Goal: Task Accomplishment & Management: Manage account settings

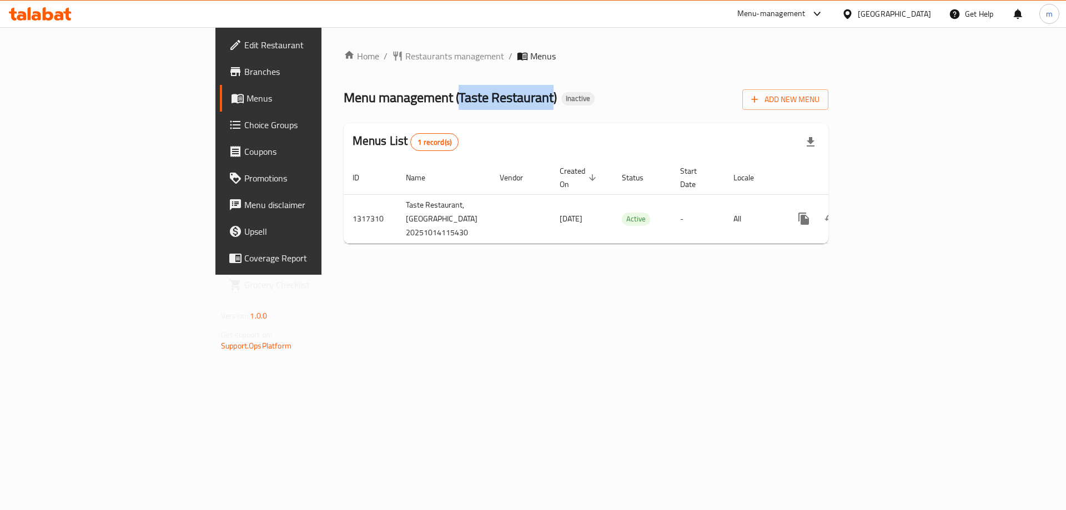
drag, startPoint x: 317, startPoint y: 91, endPoint x: 412, endPoint y: 98, distance: 94.7
click at [412, 98] on span "Menu management ( Taste Restaurant )" at bounding box center [450, 97] width 213 height 25
copy span "Taste Restaurant"
click at [623, 85] on div "Menu management ( Taste Restaurant ) Inactive Add New Menu" at bounding box center [586, 97] width 485 height 25
drag, startPoint x: 410, startPoint y: 92, endPoint x: 314, endPoint y: 99, distance: 95.8
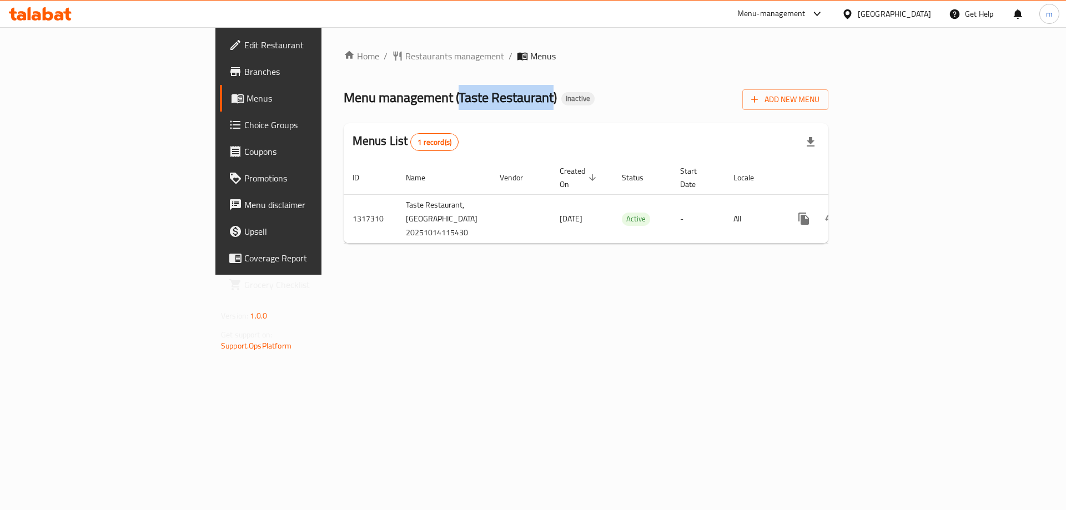
click at [344, 99] on span "Menu management ( Taste Restaurant )" at bounding box center [450, 97] width 213 height 25
copy span "Taste Restaurant"
click at [820, 99] on span "Add New Menu" at bounding box center [785, 100] width 68 height 14
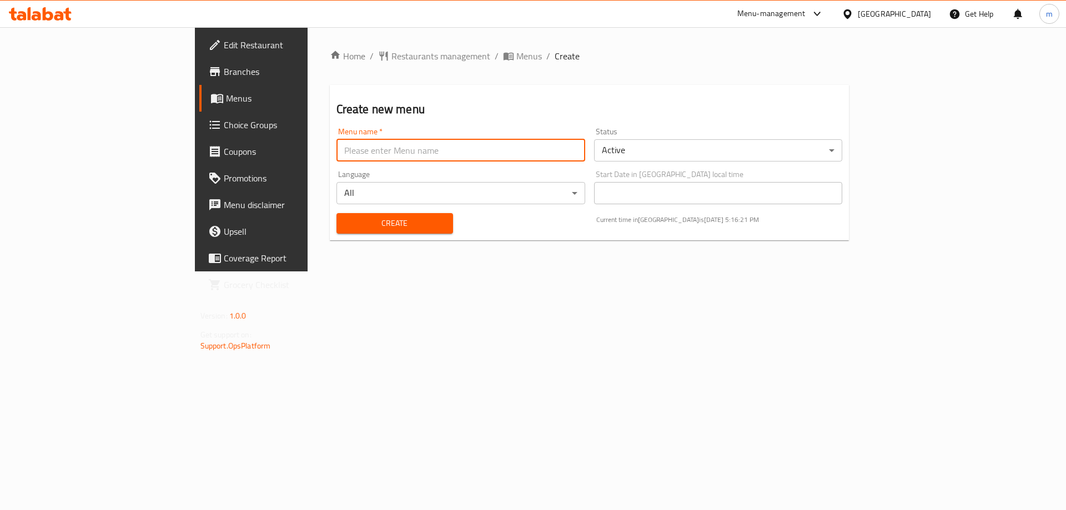
click at [419, 141] on input "text" at bounding box center [461, 150] width 249 height 22
paste input "Taste Restaurant"
type input "Taste Restaurant's Menu"
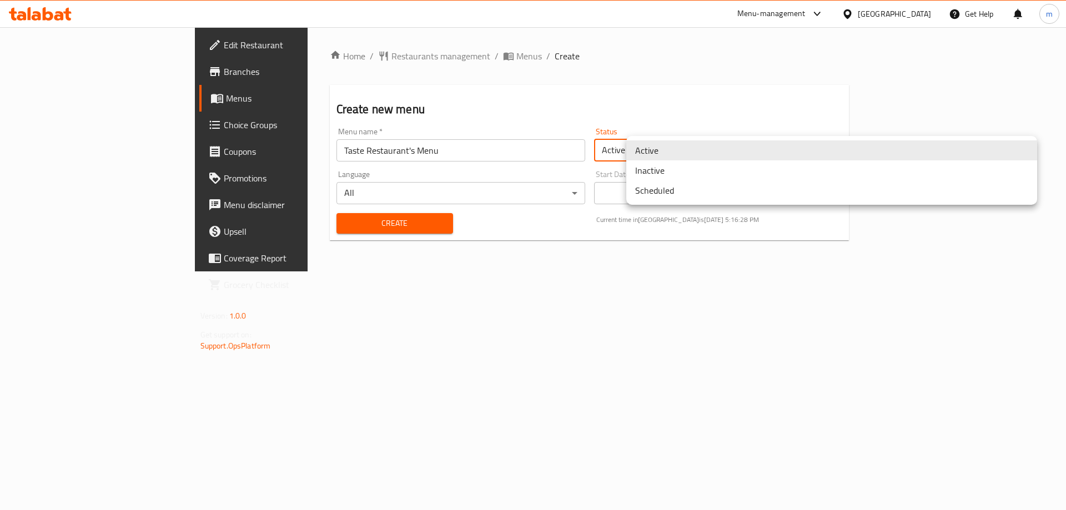
click at [731, 149] on body "​ Menu-management United Arab Emirates Get Help m Edit Restaurant Branches Menu…" at bounding box center [533, 268] width 1066 height 483
click at [725, 87] on div at bounding box center [533, 255] width 1066 height 510
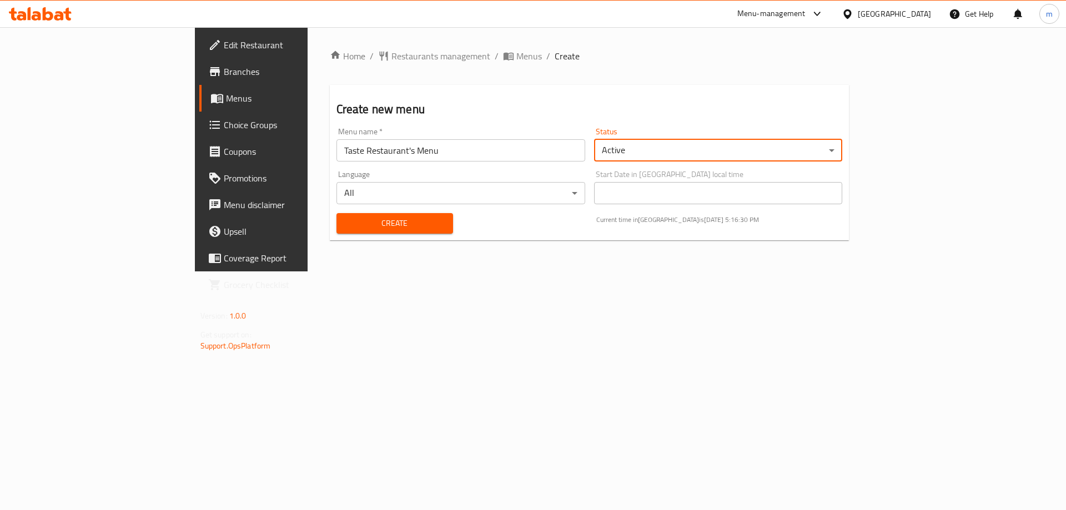
click at [733, 67] on div "Home / Restaurants management / Menus / Create Create new menu Menu name   * Ta…" at bounding box center [590, 149] width 520 height 200
click at [407, 140] on input "Taste Restaurant's Menu" at bounding box center [461, 150] width 249 height 22
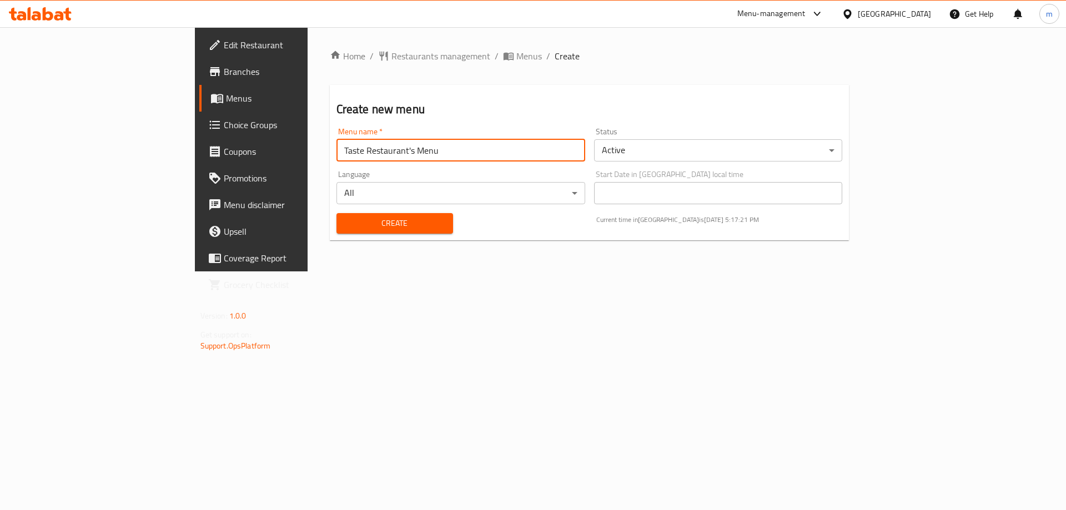
click at [337, 213] on button "Create" at bounding box center [395, 223] width 117 height 21
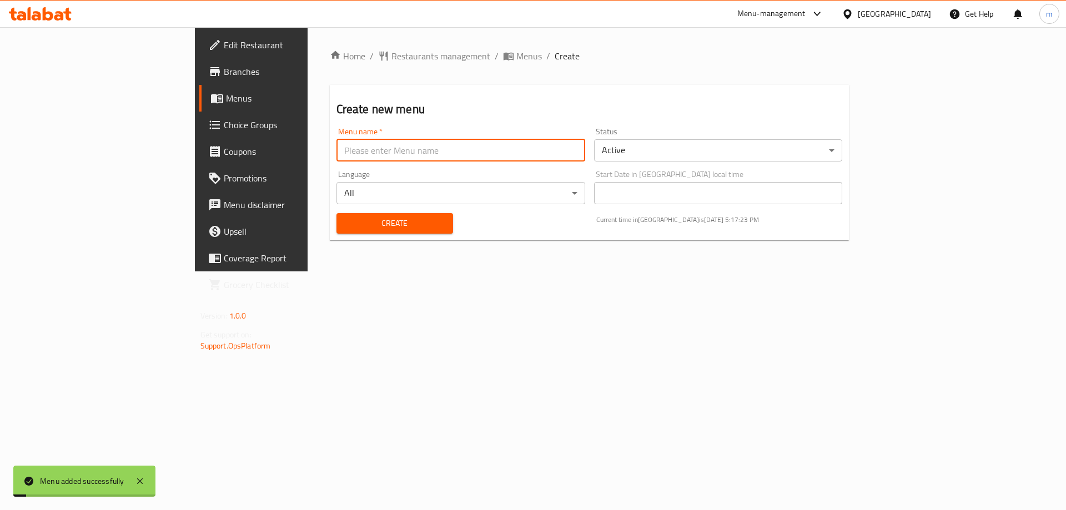
click at [226, 95] on span "Menus" at bounding box center [295, 98] width 138 height 13
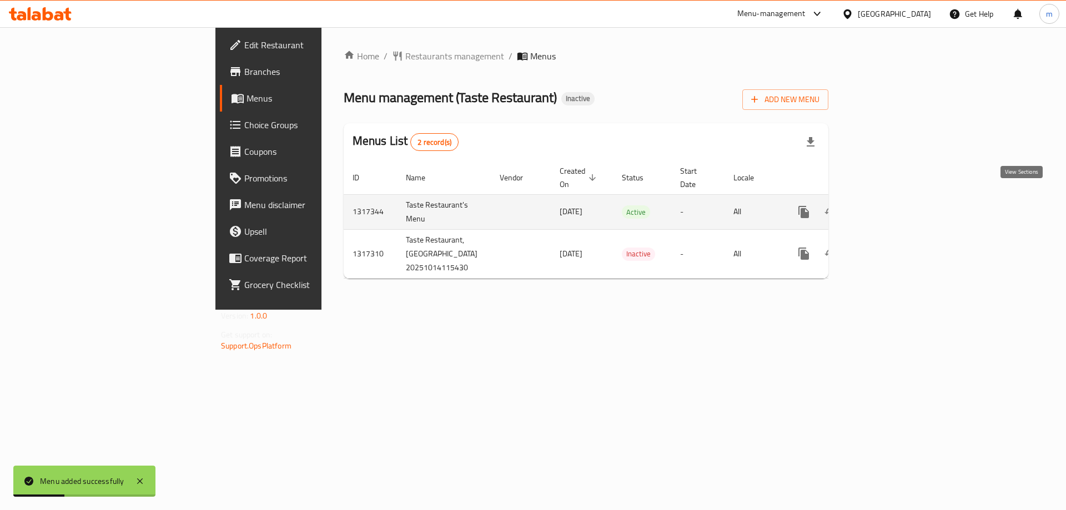
click at [891, 205] on icon "enhanced table" at bounding box center [883, 211] width 13 height 13
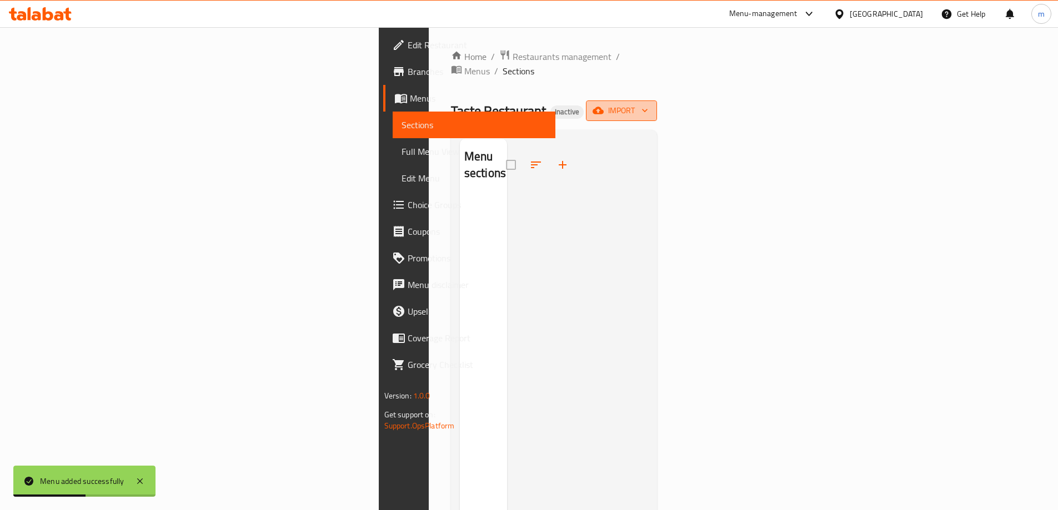
click at [657, 101] on button "import" at bounding box center [621, 111] width 71 height 21
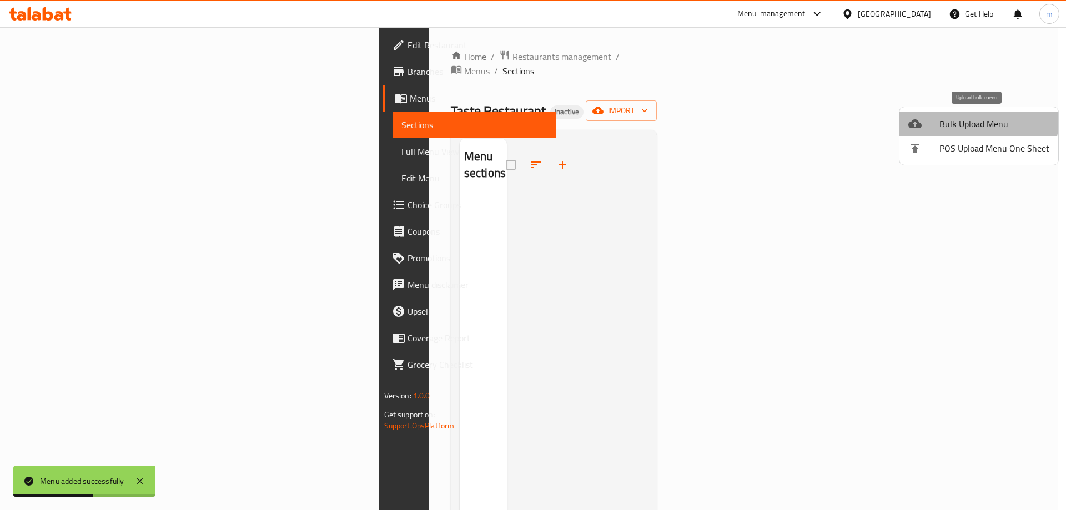
click at [965, 117] on span "Bulk Upload Menu" at bounding box center [995, 123] width 110 height 13
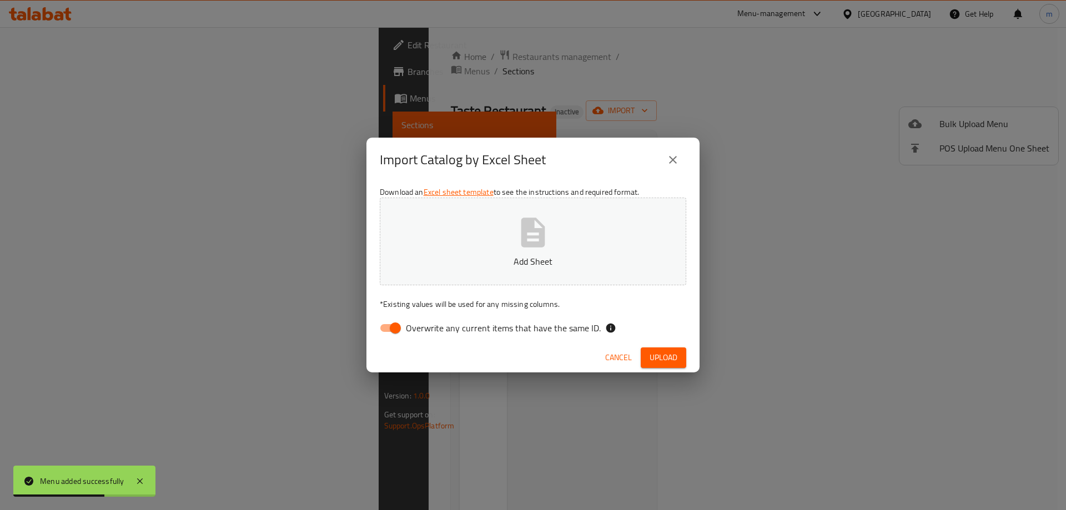
click at [475, 324] on span "Overwrite any current items that have the same ID." at bounding box center [503, 328] width 195 height 13
click at [427, 324] on input "Overwrite any current items that have the same ID." at bounding box center [395, 328] width 63 height 21
checkbox input "false"
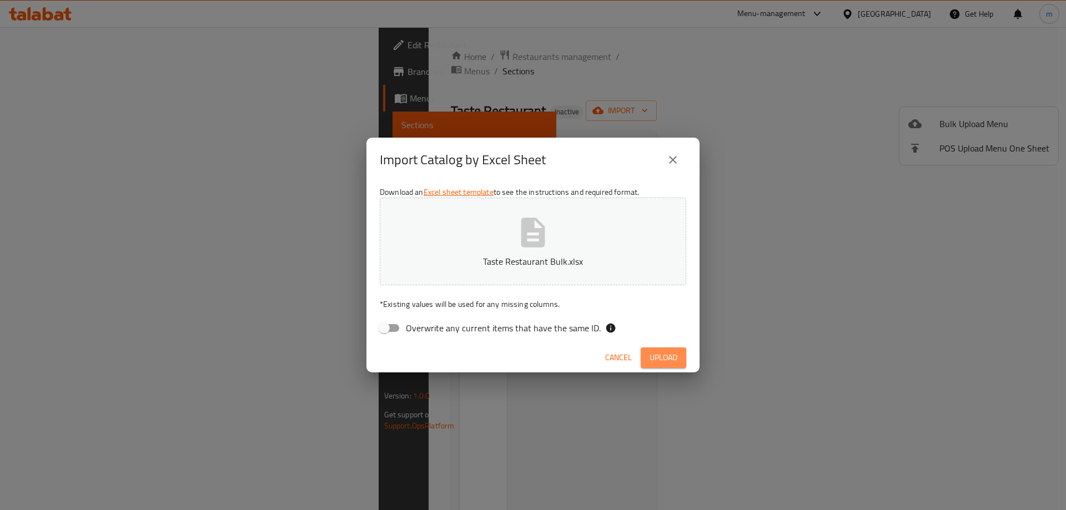
click at [663, 354] on span "Upload" at bounding box center [664, 358] width 28 height 14
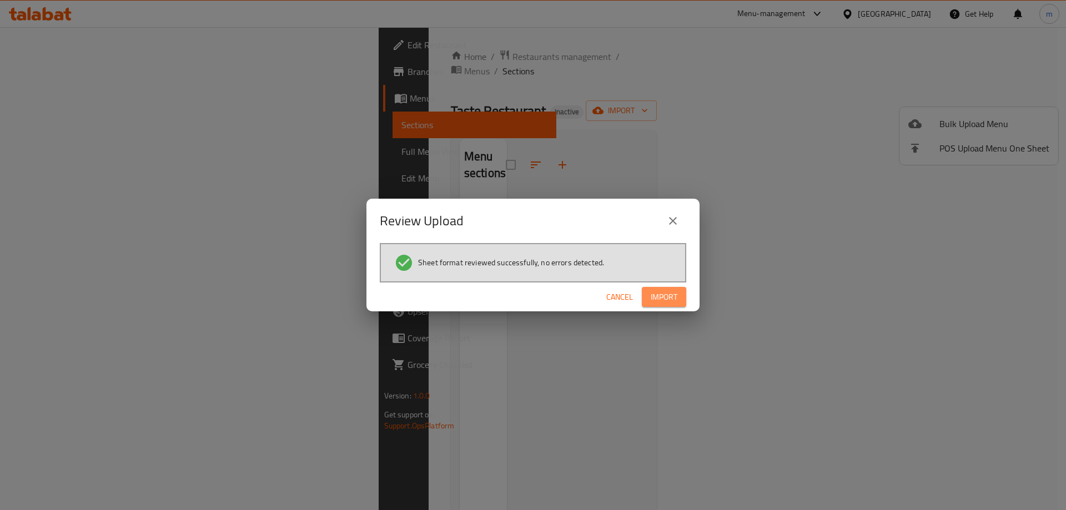
click at [670, 290] on span "Import" at bounding box center [664, 297] width 27 height 14
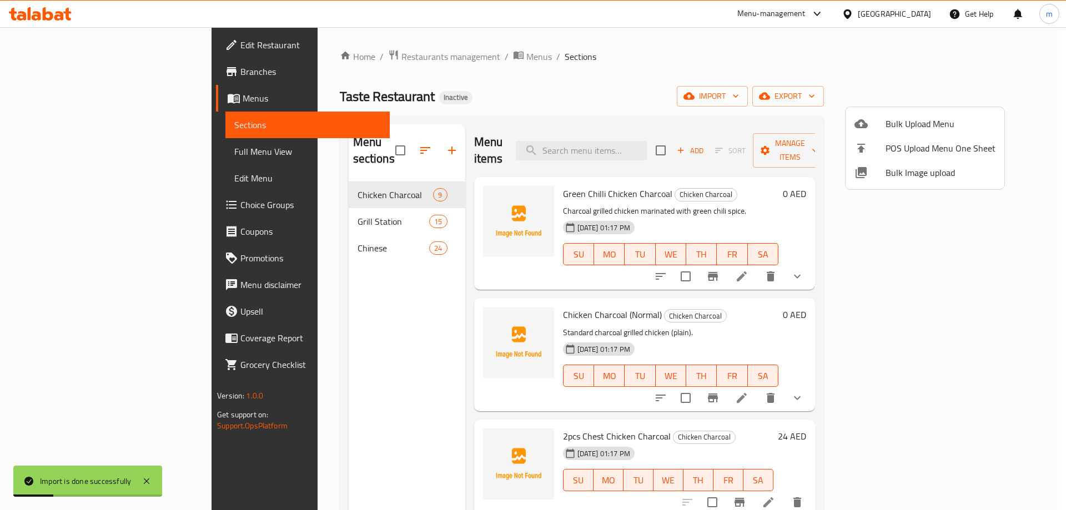
click at [8, 158] on div at bounding box center [533, 255] width 1066 height 510
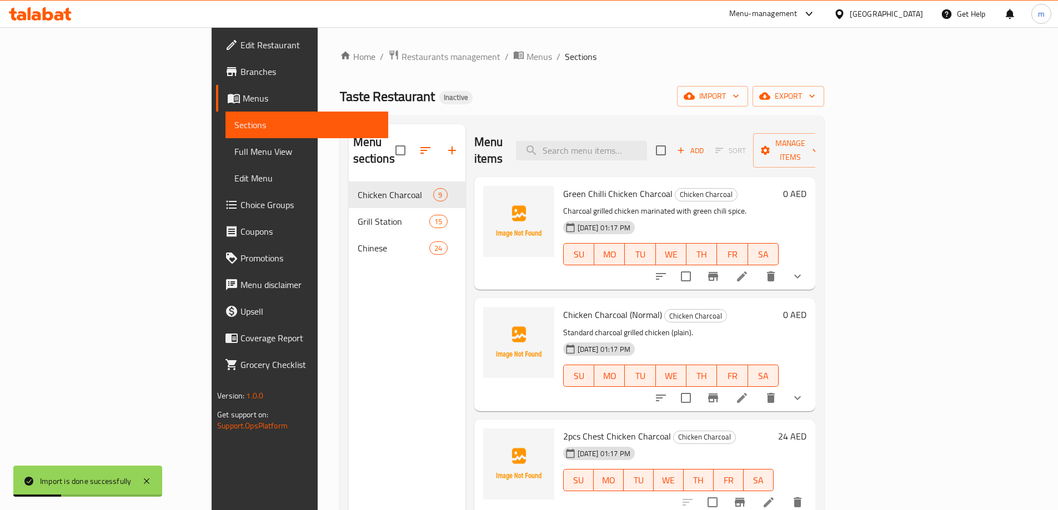
click at [234, 158] on span "Full Menu View" at bounding box center [306, 151] width 145 height 13
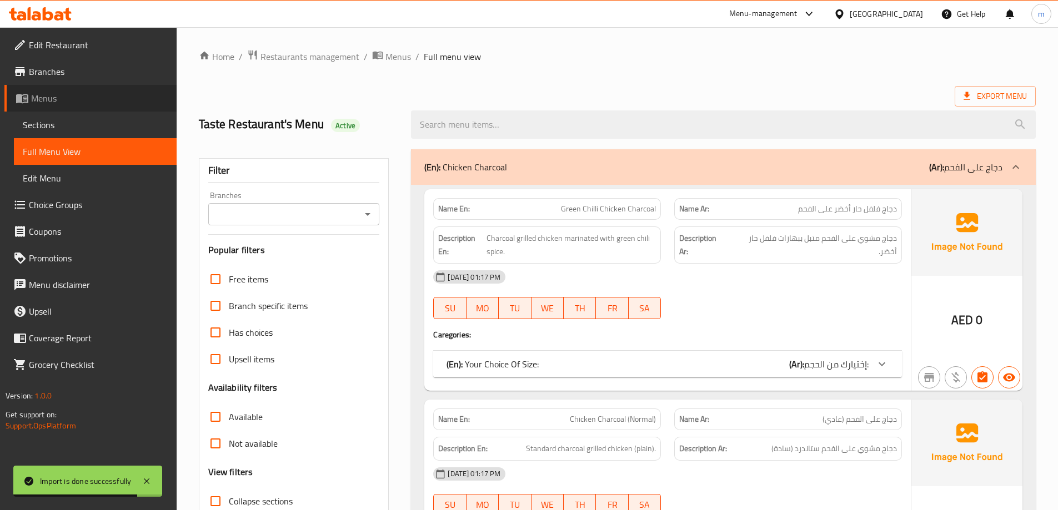
click at [77, 107] on link "Menus" at bounding box center [90, 98] width 172 height 27
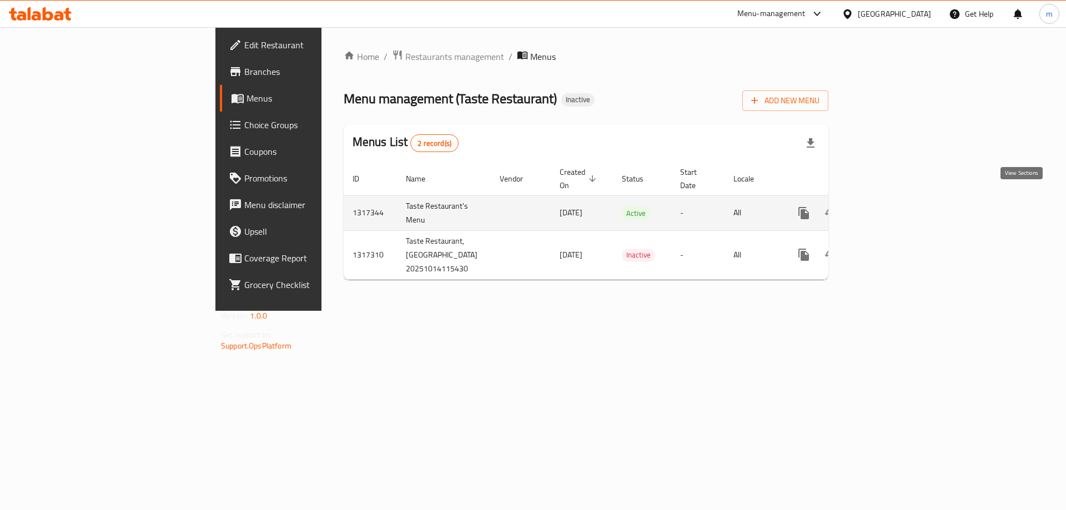
click at [891, 207] on icon "enhanced table" at bounding box center [883, 213] width 13 height 13
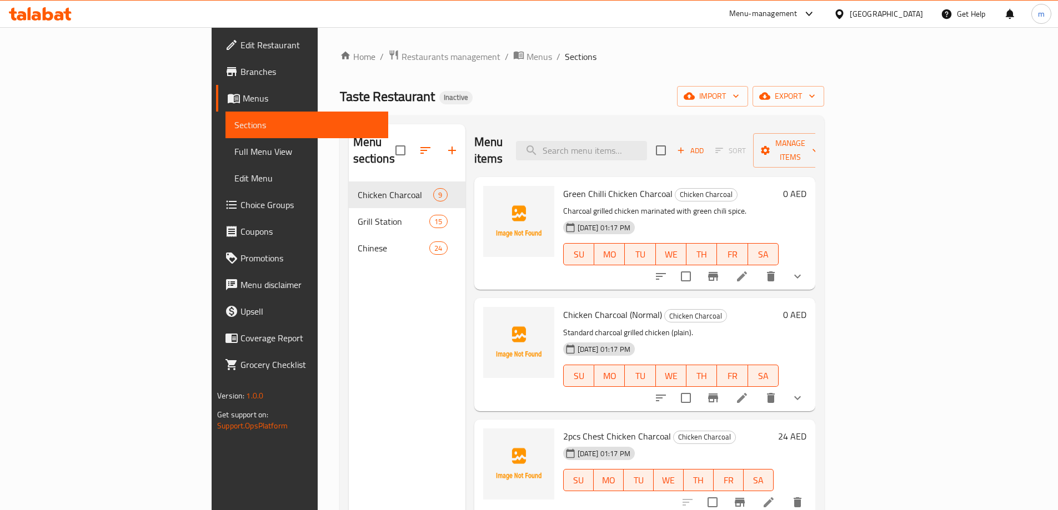
click at [225, 168] on link "Edit Menu" at bounding box center [306, 178] width 163 height 27
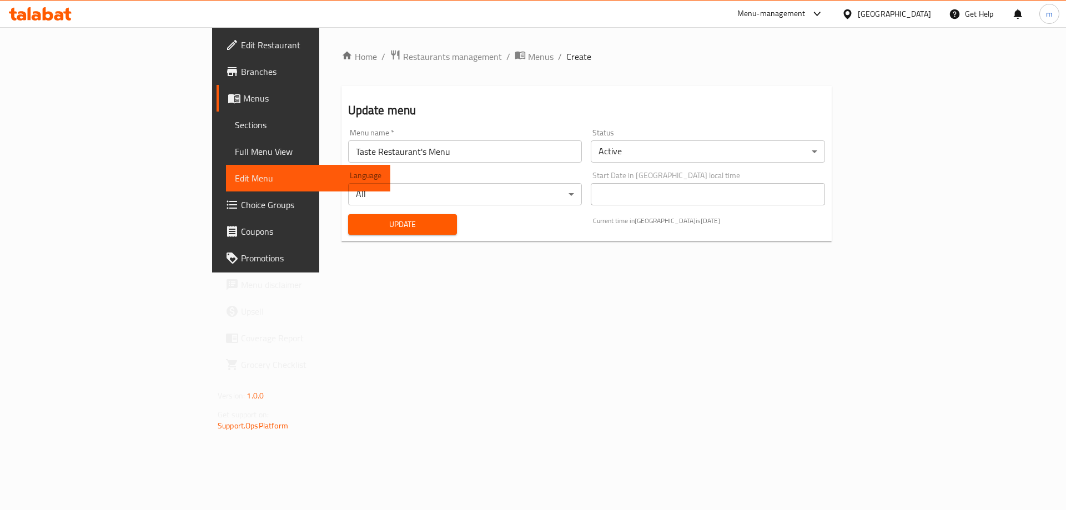
click at [235, 147] on span "Full Menu View" at bounding box center [308, 151] width 147 height 13
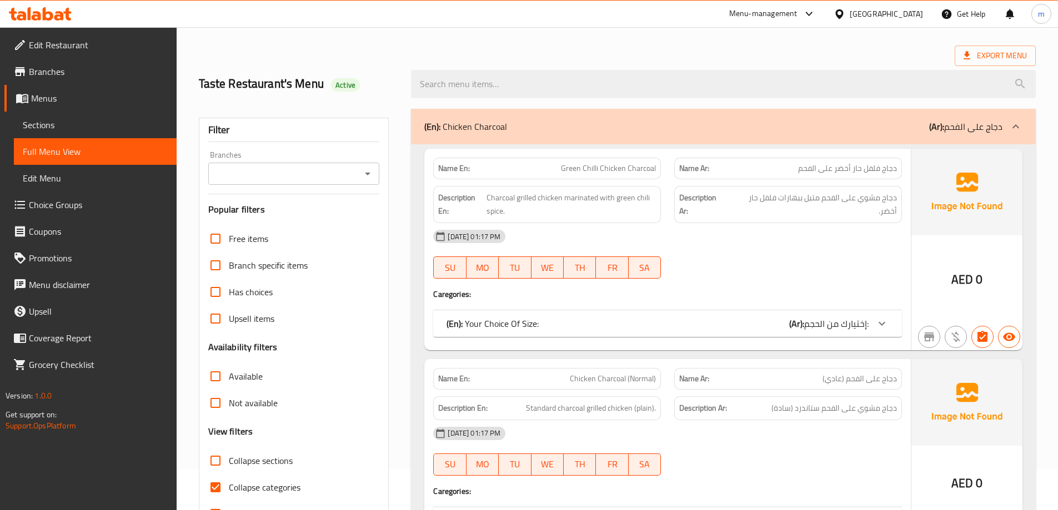
scroll to position [278, 0]
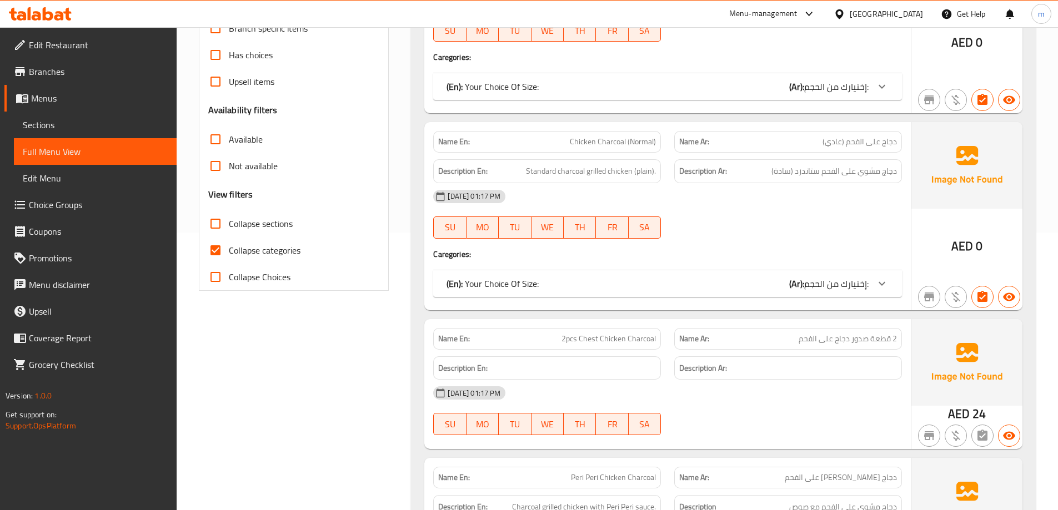
click at [289, 252] on span "Collapse categories" at bounding box center [265, 250] width 72 height 13
click at [229, 252] on input "Collapse categories" at bounding box center [215, 250] width 27 height 27
checkbox input "false"
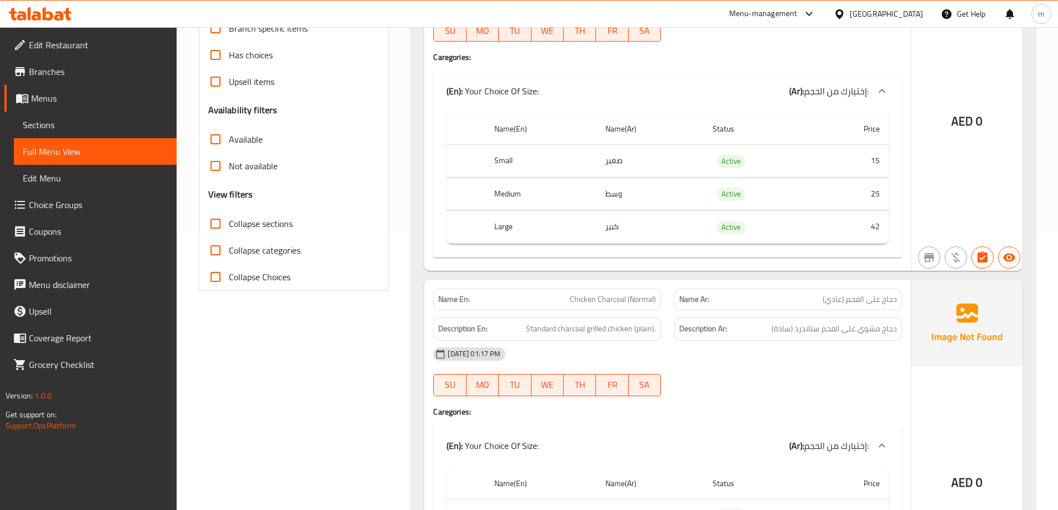
click at [275, 225] on span "Collapse sections" at bounding box center [261, 223] width 64 height 13
click at [229, 225] on input "Collapse sections" at bounding box center [215, 223] width 27 height 27
checkbox input "true"
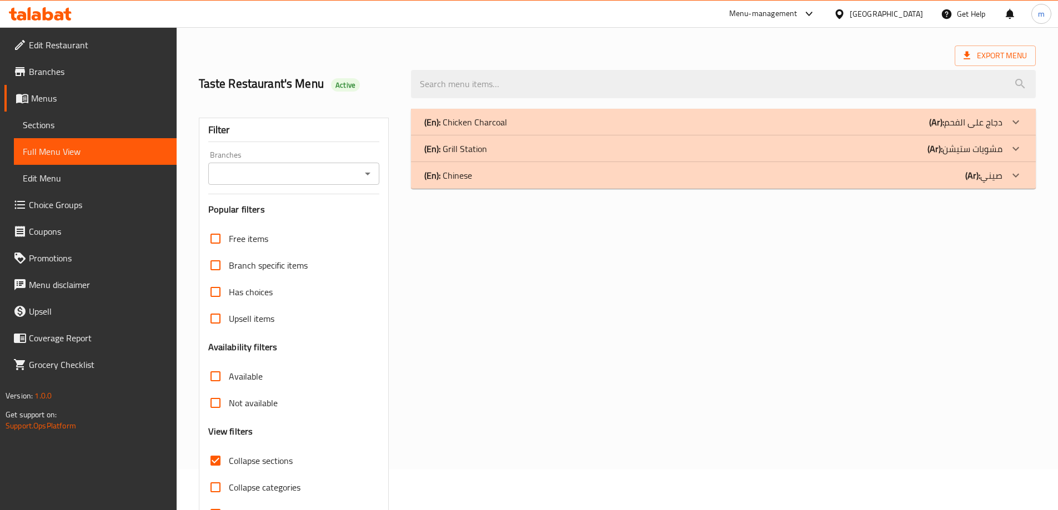
scroll to position [0, 0]
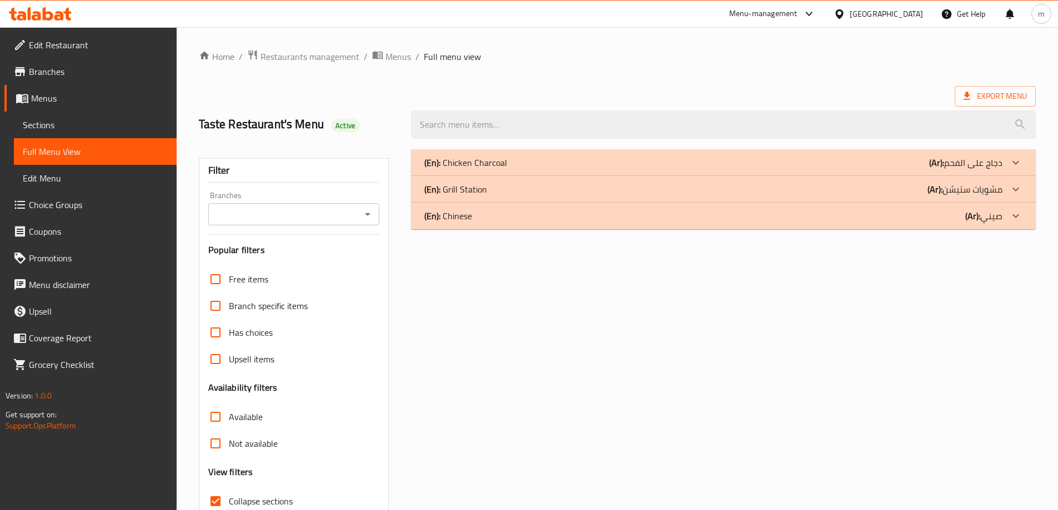
click at [818, 170] on div "(En): Chicken Charcoal (Ar): دجاج على الفحم" at bounding box center [723, 162] width 625 height 27
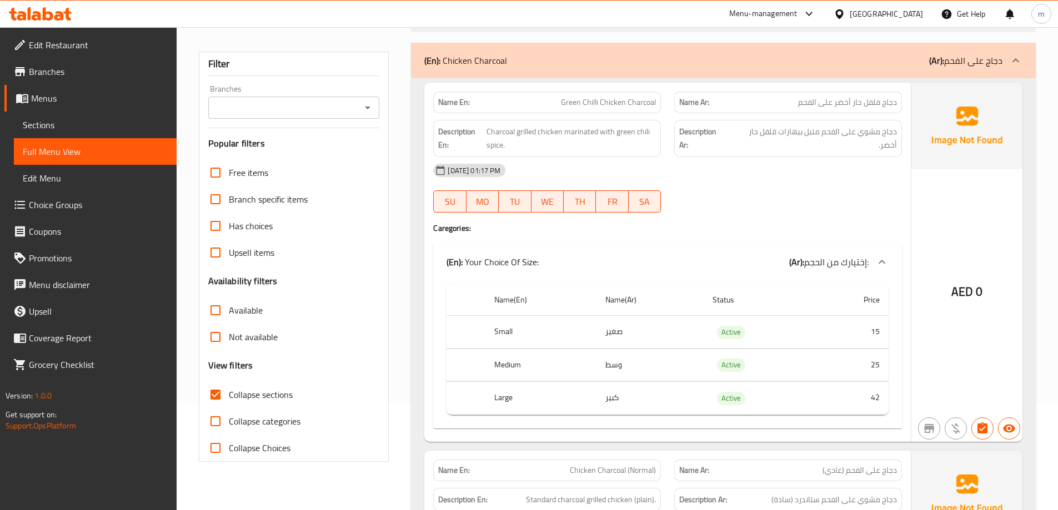
scroll to position [111, 0]
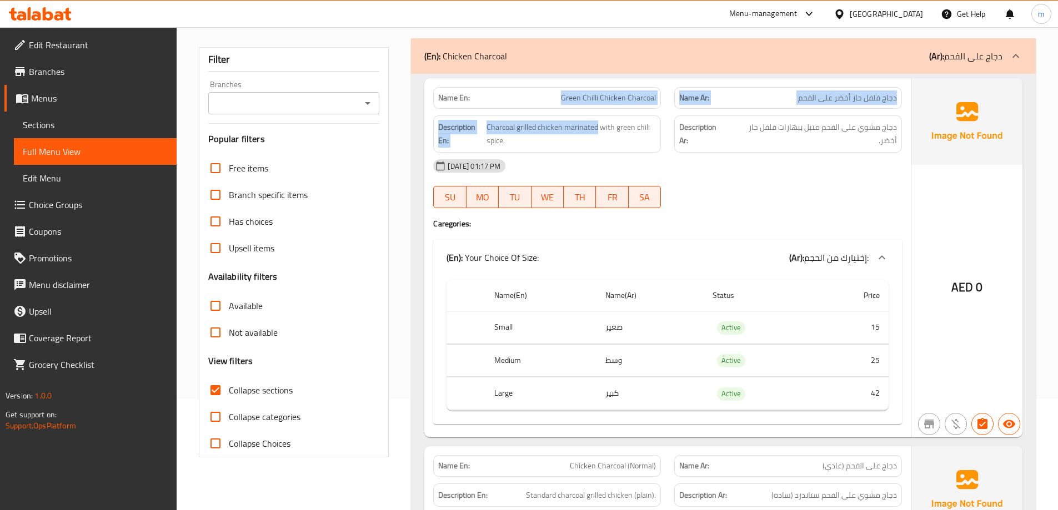
drag, startPoint x: 554, startPoint y: 88, endPoint x: 598, endPoint y: 109, distance: 48.2
click at [598, 109] on div "Name En: Green Chilli Chicken Charcoal Name Ar: دجاج فلفل حار أخضر على الفحم De…" at bounding box center [667, 257] width 487 height 359
click at [598, 98] on span "Green Chilli Chicken Charcoal" at bounding box center [608, 98] width 95 height 12
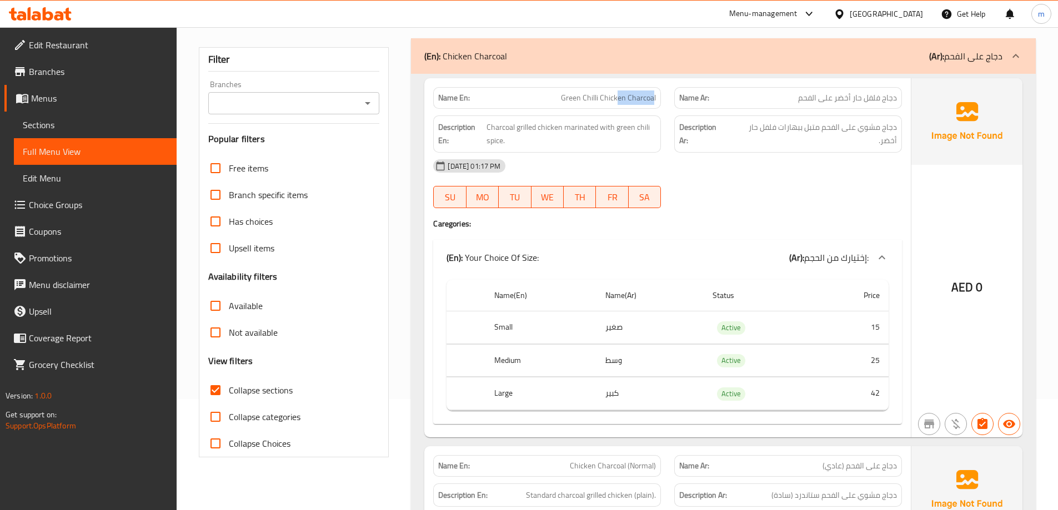
drag, startPoint x: 619, startPoint y: 94, endPoint x: 654, endPoint y: 103, distance: 36.1
click at [654, 103] on span "Green Chilli Chicken Charcoal" at bounding box center [608, 98] width 95 height 12
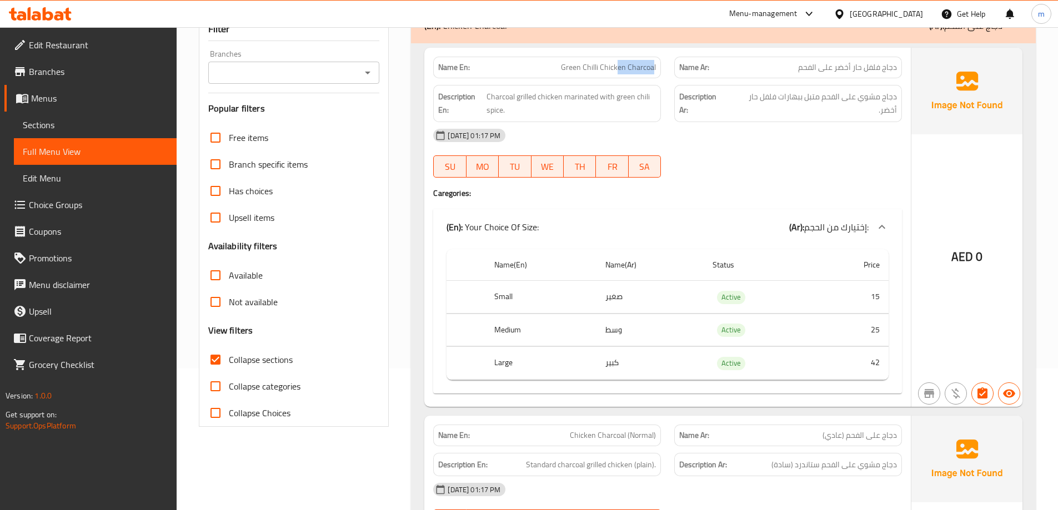
scroll to position [167, 0]
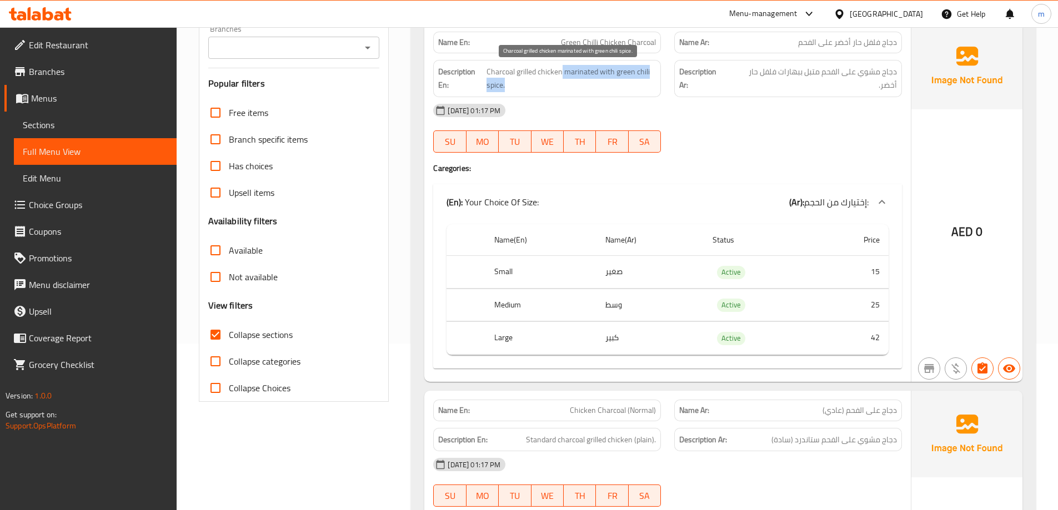
drag, startPoint x: 561, startPoint y: 72, endPoint x: 531, endPoint y: 84, distance: 32.4
click at [531, 84] on span "Charcoal grilled chicken marinated with green chili spice." at bounding box center [571, 78] width 169 height 27
click at [525, 88] on span "Charcoal grilled chicken marinated with green chili spice." at bounding box center [571, 78] width 169 height 27
click at [643, 71] on span "Charcoal grilled chicken marinated with green chili spice." at bounding box center [571, 78] width 169 height 27
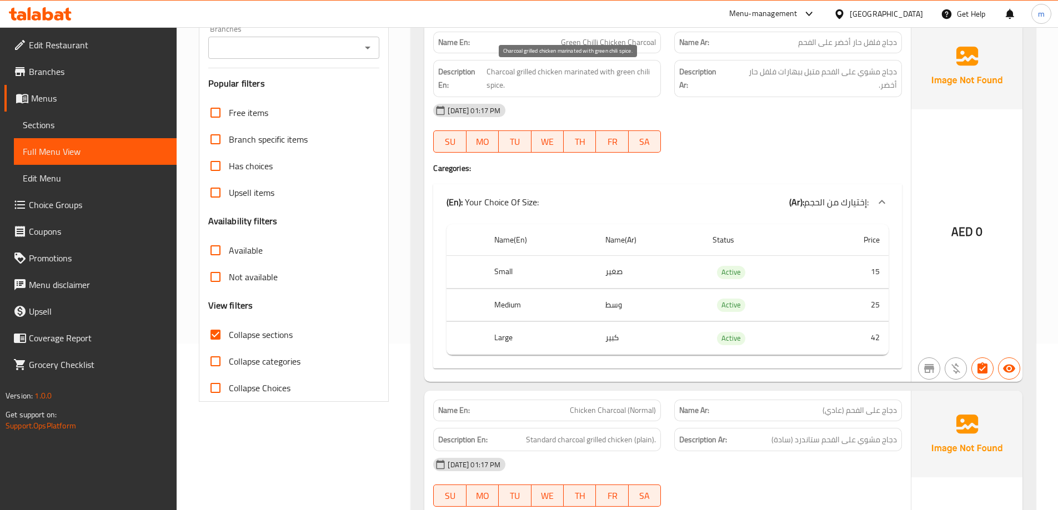
click at [621, 71] on span "Charcoal grilled chicken marinated with green chili spice." at bounding box center [571, 78] width 169 height 27
click at [494, 88] on span "Charcoal grilled chicken marinated with green chili spice." at bounding box center [571, 78] width 169 height 27
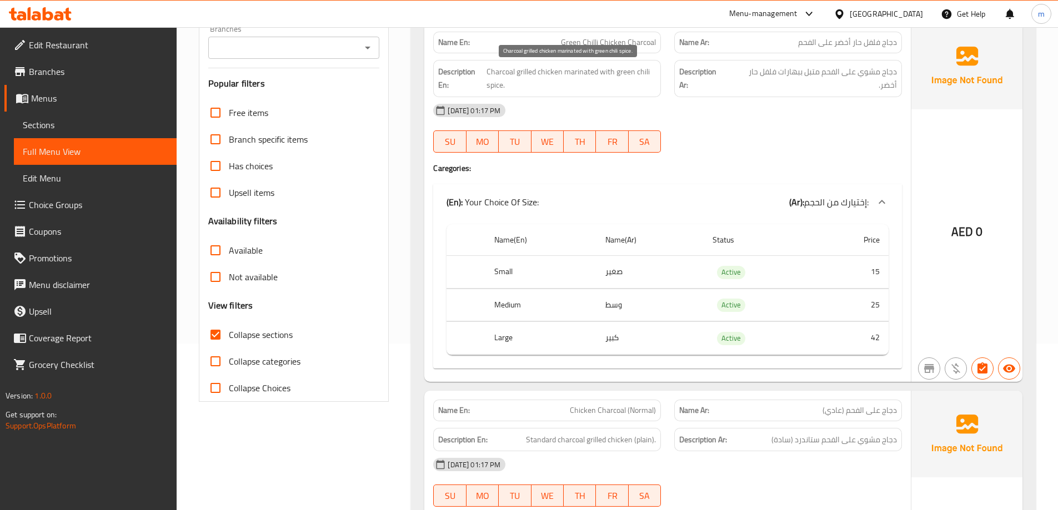
click at [639, 73] on span "Charcoal grilled chicken marinated with green chili spice." at bounding box center [571, 78] width 169 height 27
click at [626, 75] on span "Charcoal grilled chicken marinated with green chili spice." at bounding box center [571, 78] width 169 height 27
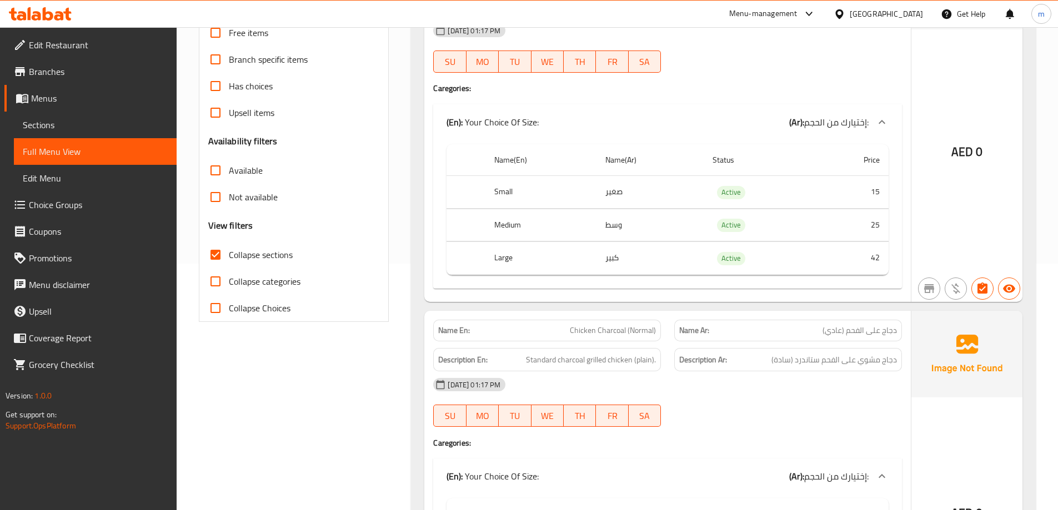
scroll to position [278, 0]
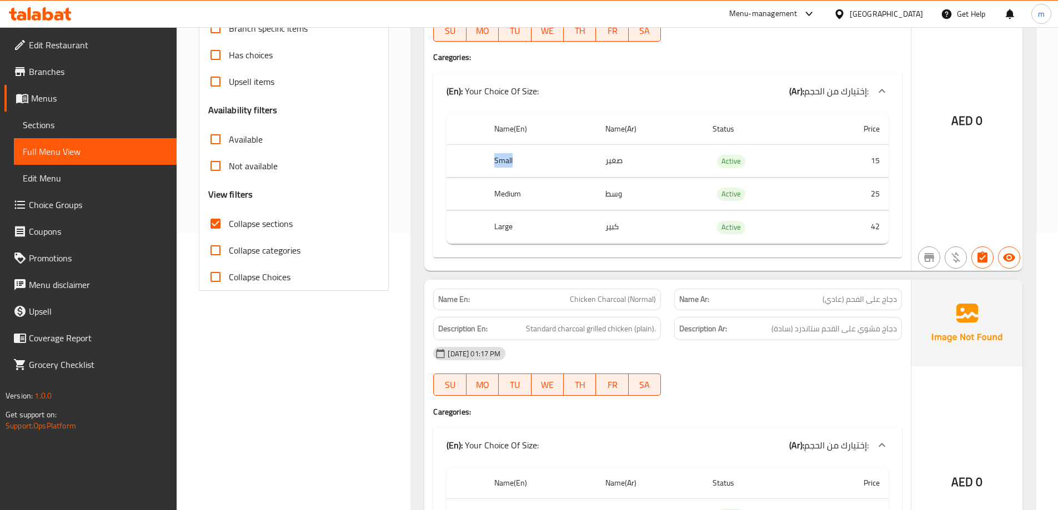
drag, startPoint x: 543, startPoint y: 156, endPoint x: 565, endPoint y: 158, distance: 22.9
click at [562, 158] on th "Small" at bounding box center [540, 161] width 111 height 33
drag, startPoint x: 535, startPoint y: 194, endPoint x: 592, endPoint y: 194, distance: 56.6
click at [588, 194] on th "Medium" at bounding box center [540, 194] width 111 height 33
drag, startPoint x: 518, startPoint y: 220, endPoint x: 589, endPoint y: 227, distance: 72.0
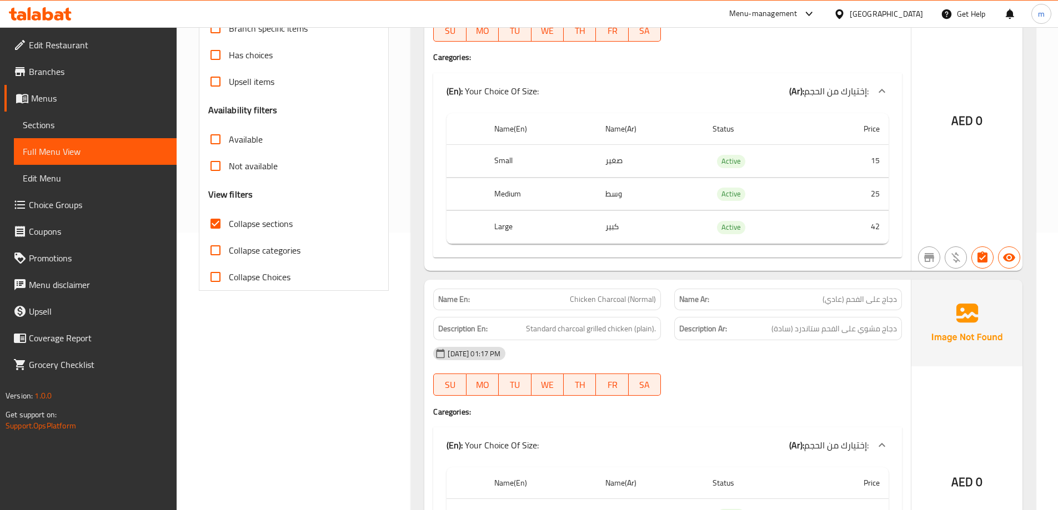
click at [588, 227] on th "Large" at bounding box center [540, 227] width 111 height 33
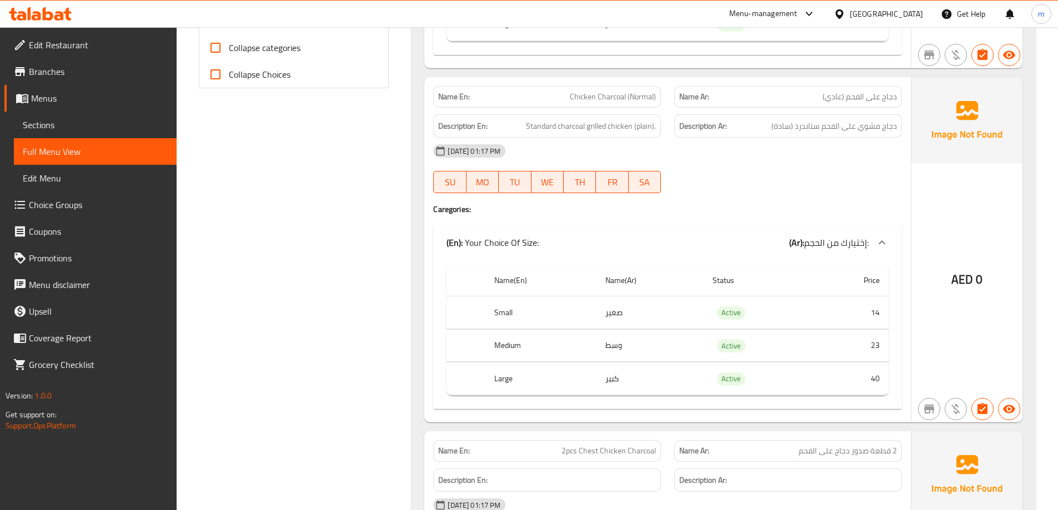
scroll to position [500, 0]
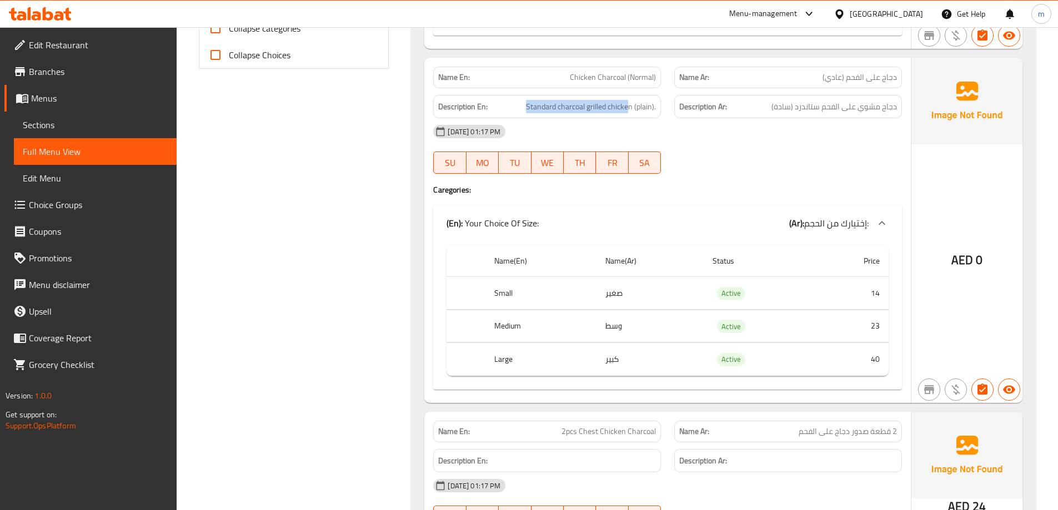
drag, startPoint x: 630, startPoint y: 107, endPoint x: 518, endPoint y: 107, distance: 111.6
click at [518, 107] on h6 "Description En: Standard charcoal grilled chicken (plain)." at bounding box center [547, 107] width 218 height 14
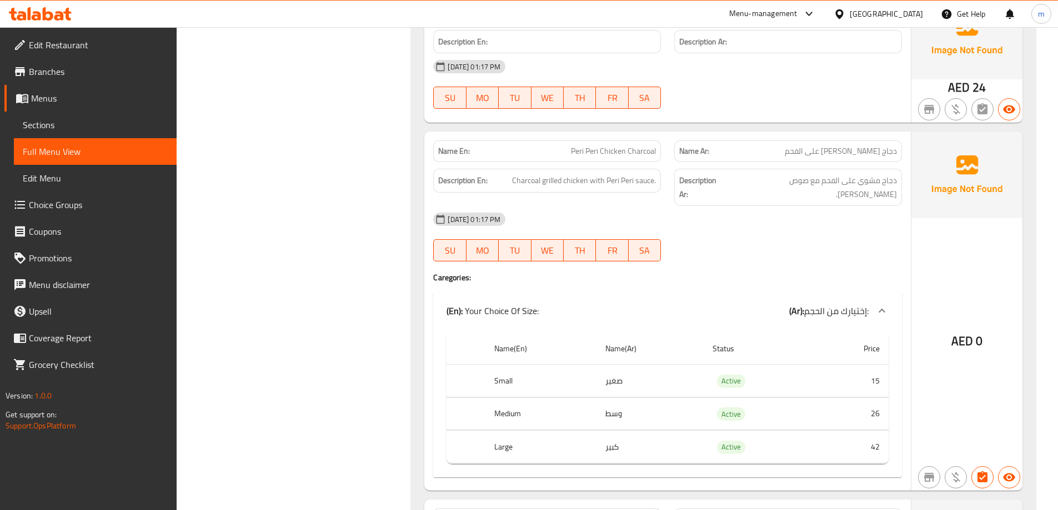
scroll to position [944, 0]
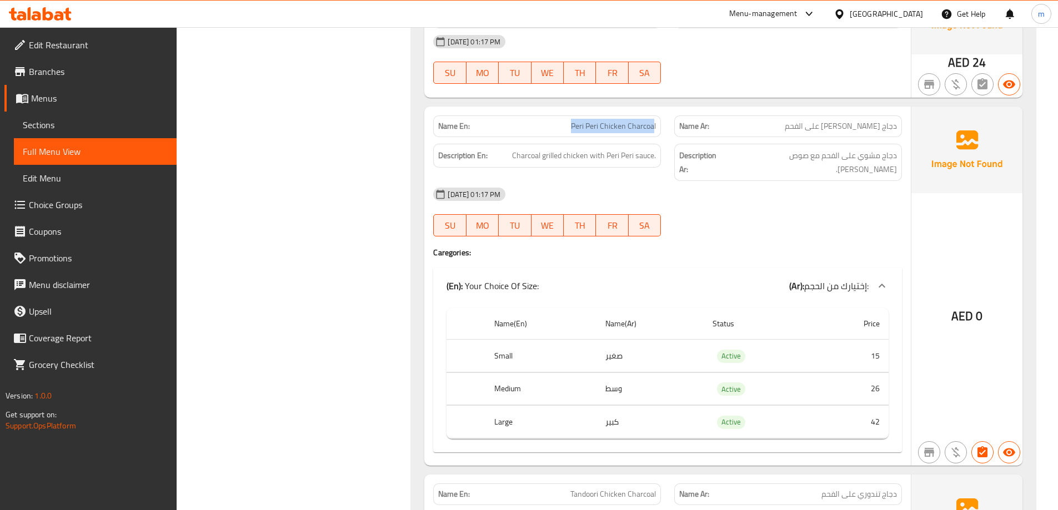
drag, startPoint x: 653, startPoint y: 126, endPoint x: 568, endPoint y: 127, distance: 85.0
click at [568, 127] on p "Name En: Peri Peri Chicken Charcoal" at bounding box center [547, 127] width 218 height 12
drag, startPoint x: 503, startPoint y: 158, endPoint x: 671, endPoint y: 162, distance: 168.9
click at [671, 162] on div "Description En: Charcoal grilled chicken with Peri Peri sauce. Description Ar: …" at bounding box center [668, 162] width 482 height 51
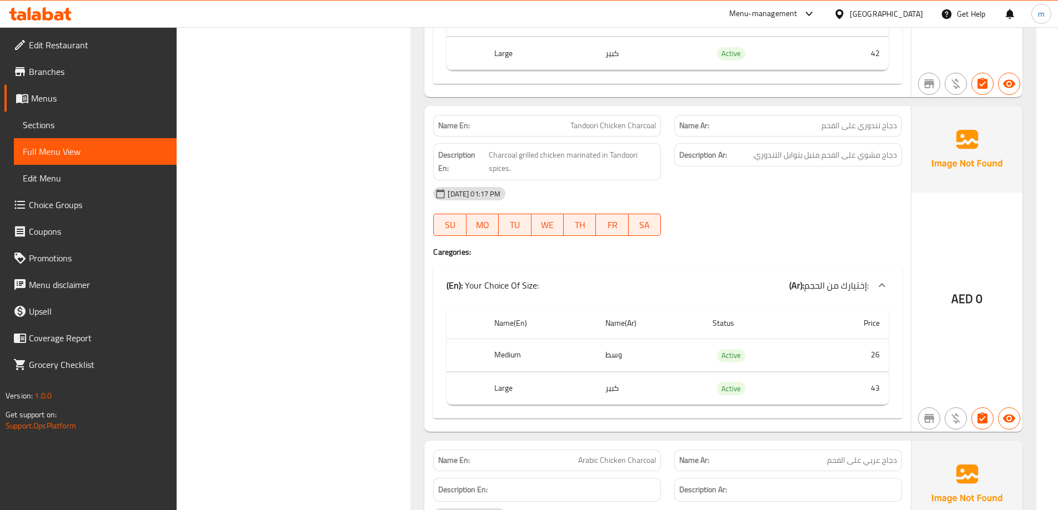
scroll to position [1333, 0]
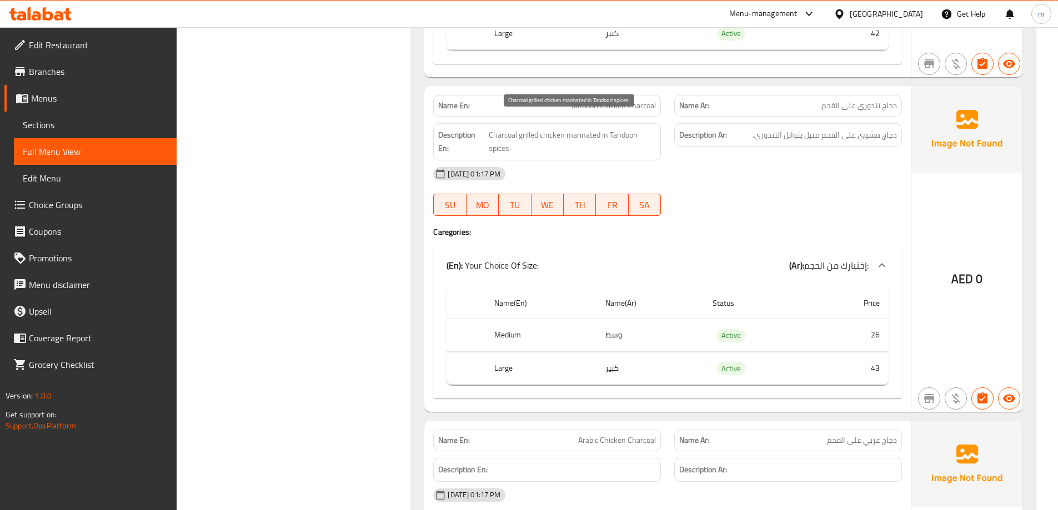
click at [555, 128] on span "Charcoal grilled chicken marinated in Tandoori spices." at bounding box center [573, 141] width 168 height 27
click at [529, 128] on span "Charcoal grilled chicken marinated in Tandoori spices." at bounding box center [573, 141] width 168 height 27
click at [508, 128] on span "Charcoal grilled chicken marinated in Tandoori spices." at bounding box center [573, 141] width 168 height 27
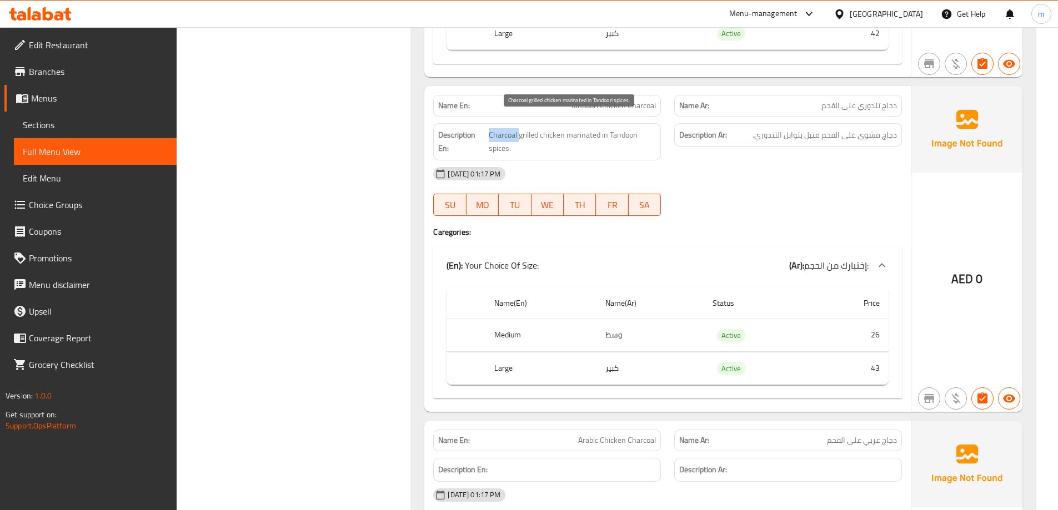
click at [508, 128] on span "Charcoal grilled chicken marinated in Tandoori spices." at bounding box center [573, 141] width 168 height 27
drag, startPoint x: 571, startPoint y: 123, endPoint x: 605, endPoint y: 129, distance: 34.4
click at [605, 129] on span "Charcoal grilled chicken marinated in Tandoori spices." at bounding box center [573, 141] width 168 height 27
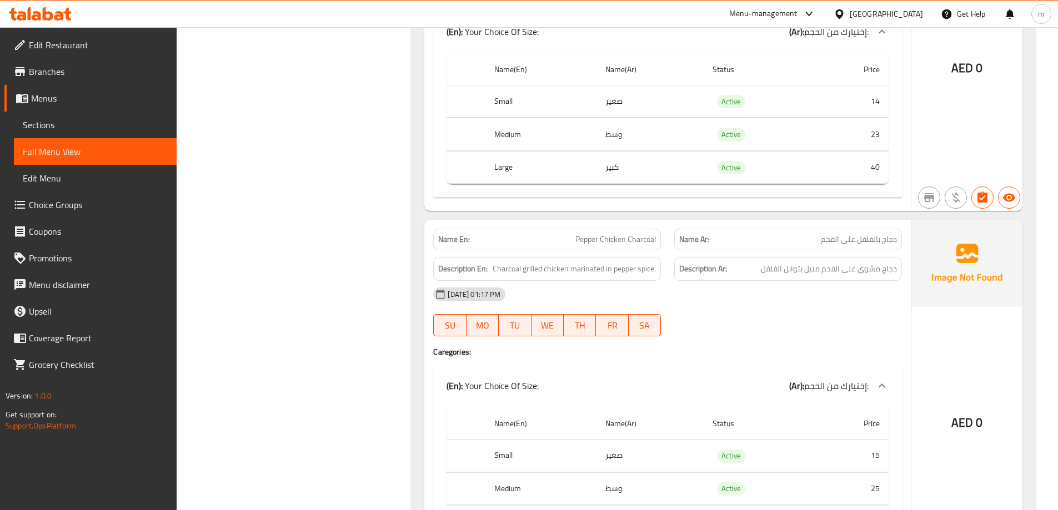
scroll to position [1944, 0]
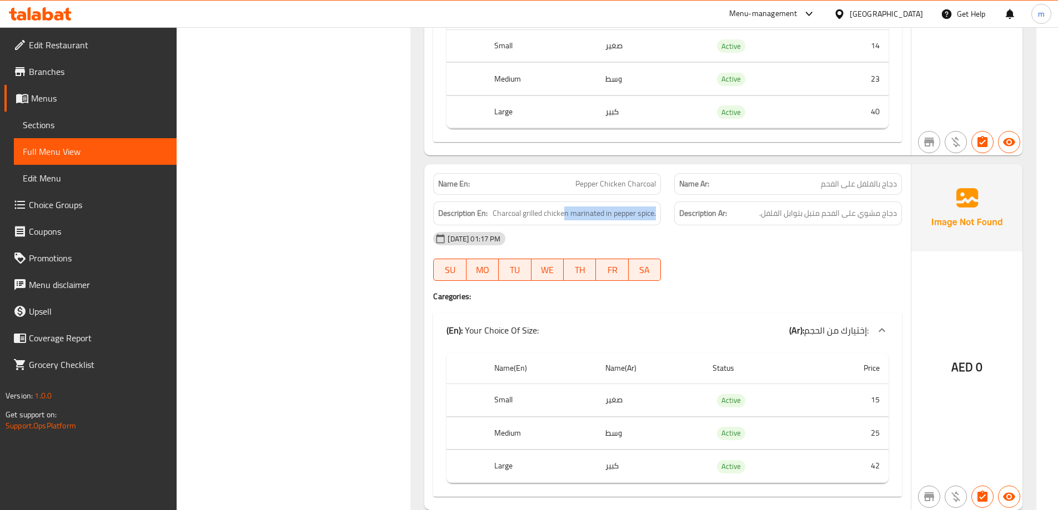
drag, startPoint x: 565, startPoint y: 199, endPoint x: 656, endPoint y: 196, distance: 91.7
click at [656, 202] on div "Description En: Charcoal grilled chicken marinated in pepper spice." at bounding box center [547, 214] width 228 height 24
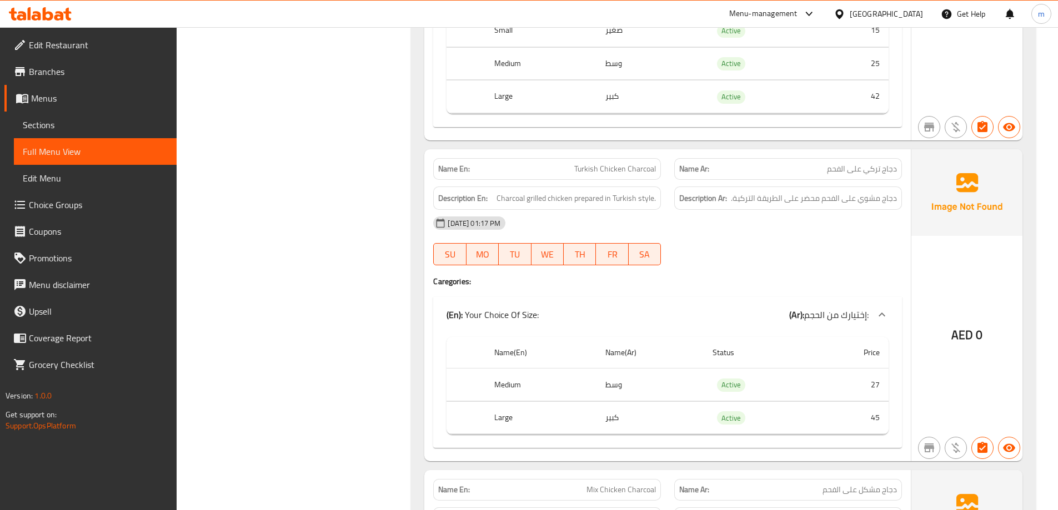
scroll to position [2333, 0]
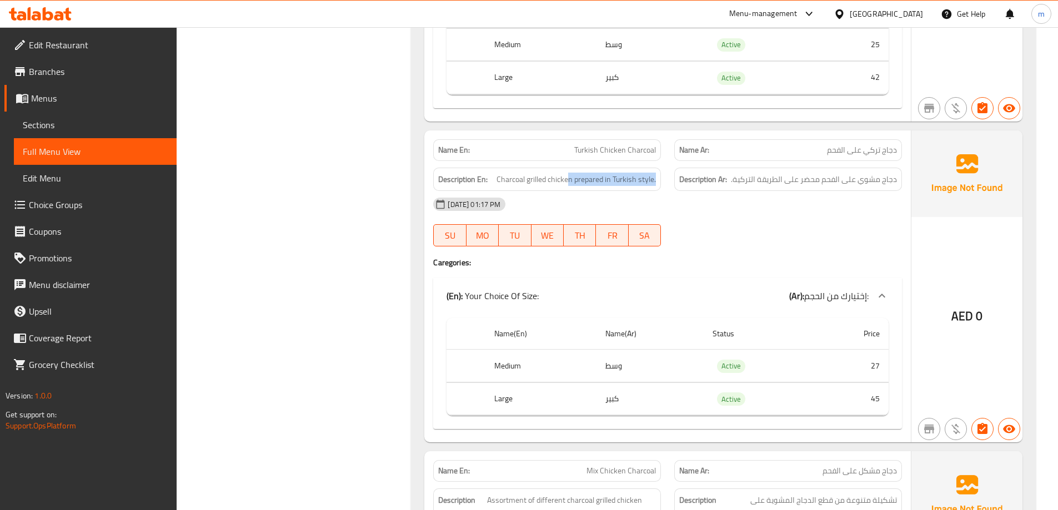
drag, startPoint x: 568, startPoint y: 165, endPoint x: 659, endPoint y: 165, distance: 90.5
click at [659, 168] on div "Description En: Charcoal grilled chicken prepared in Turkish style." at bounding box center [547, 180] width 228 height 24
click at [625, 144] on span "Turkish Chicken Charcoal" at bounding box center [615, 150] width 82 height 12
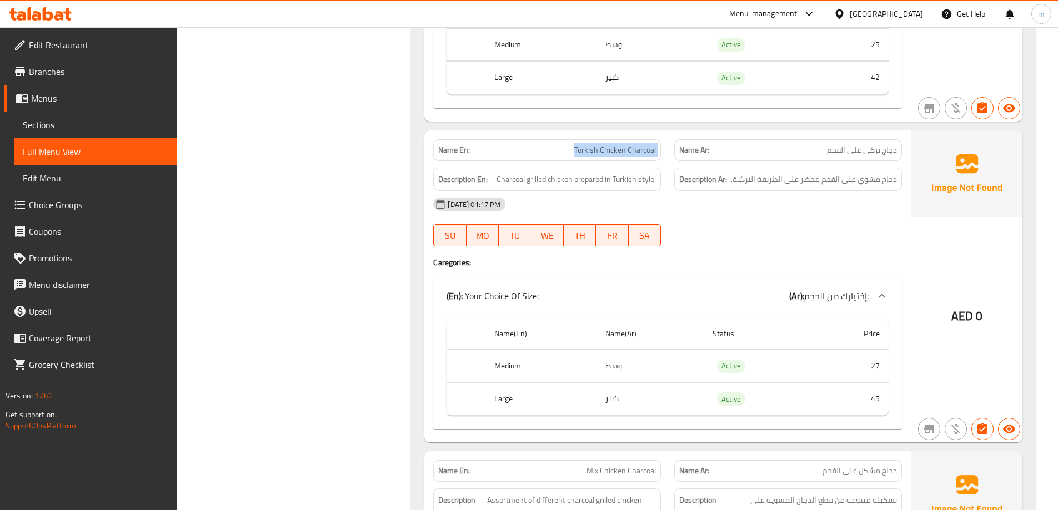
copy span "Turkish Chicken Charcoal"
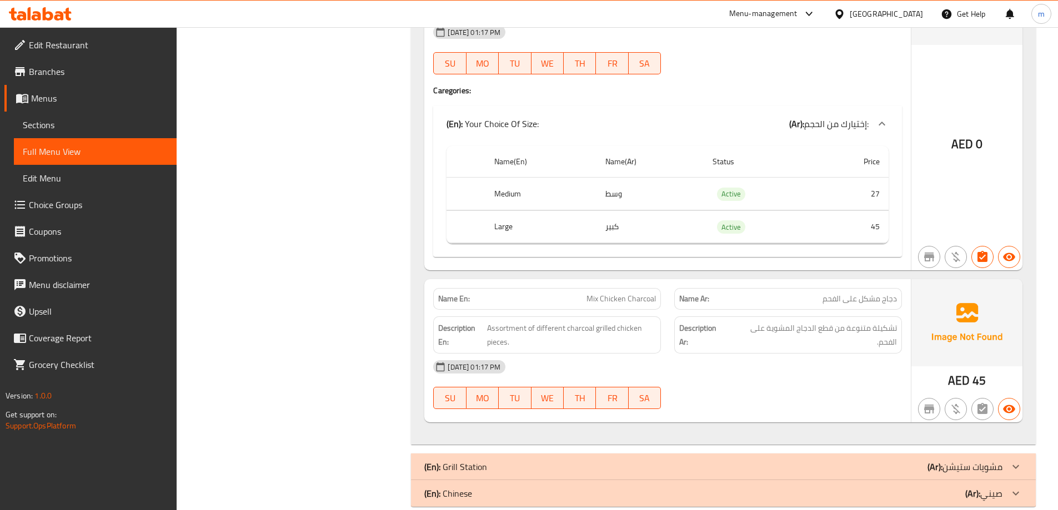
scroll to position [2510, 0]
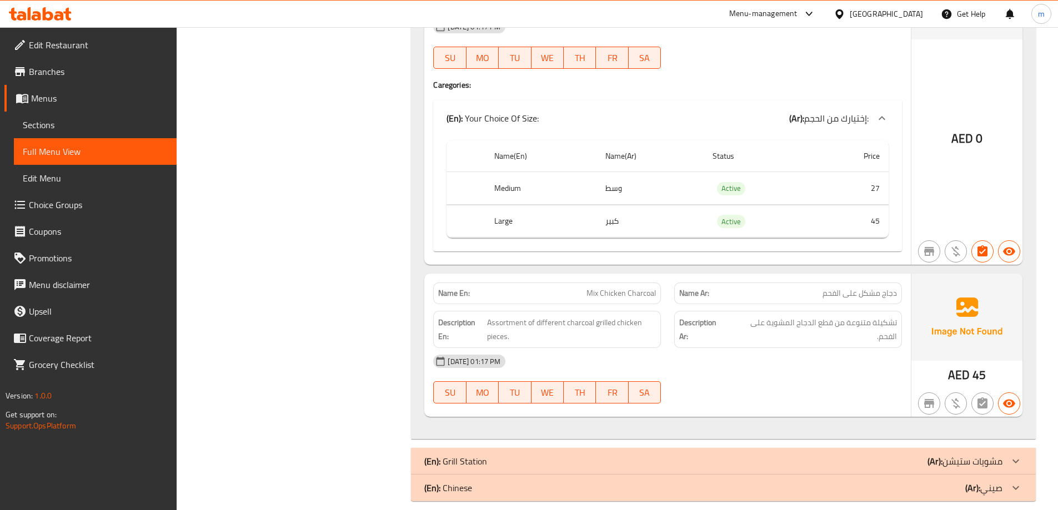
click at [860, 327] on div "Description Ar: تشكيلة متنوعة من قطع الدجاج المشوية على الفحم." at bounding box center [788, 329] width 241 height 51
drag, startPoint x: 487, startPoint y: 310, endPoint x: 564, endPoint y: 308, distance: 77.2
click at [564, 316] on h6 "Description En: Assortment of different charcoal grilled chicken pieces." at bounding box center [547, 329] width 218 height 27
click at [739, 322] on div "Description Ar: تشكيلة متنوعة من قطع الدجاج المشوية على الفحم." at bounding box center [788, 329] width 241 height 51
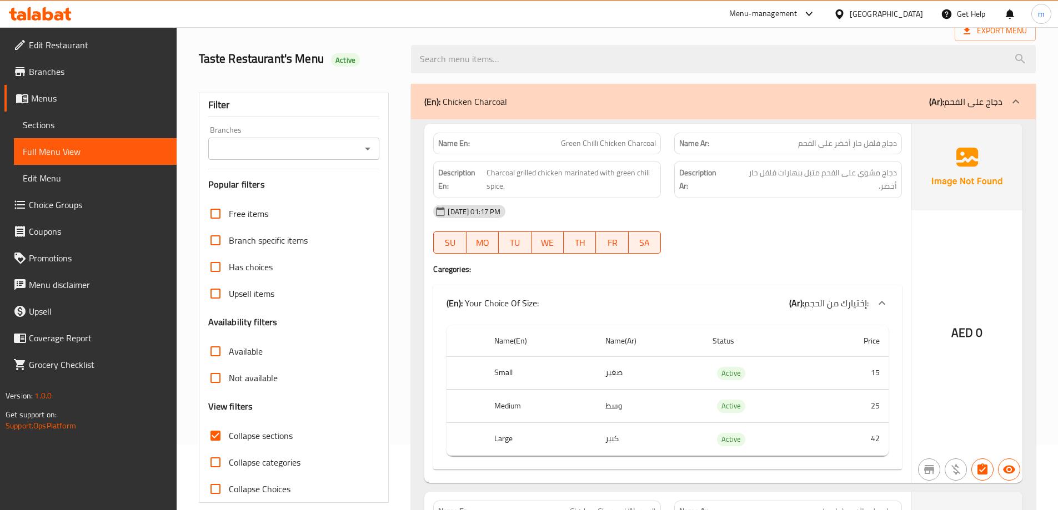
scroll to position [0, 0]
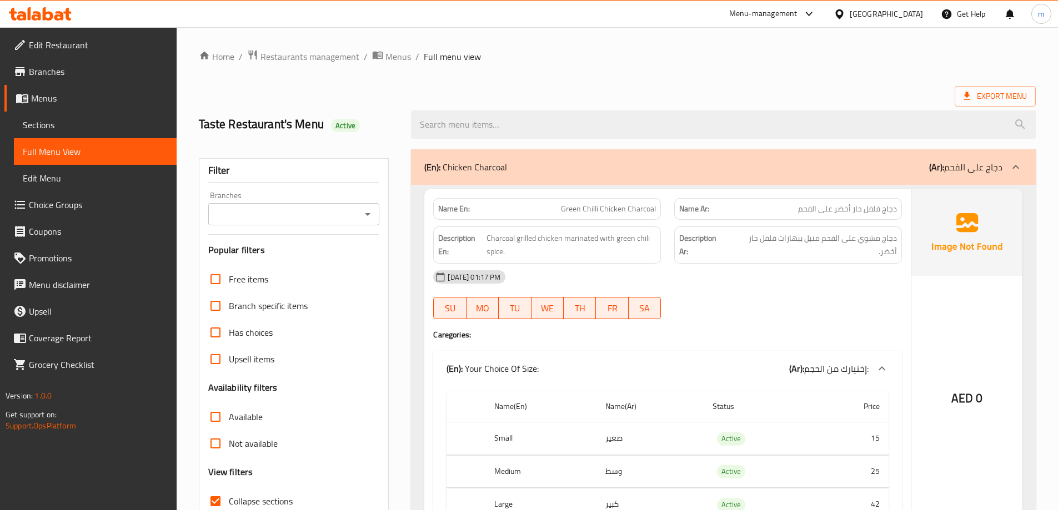
click at [937, 172] on b "(Ar):" at bounding box center [936, 167] width 15 height 17
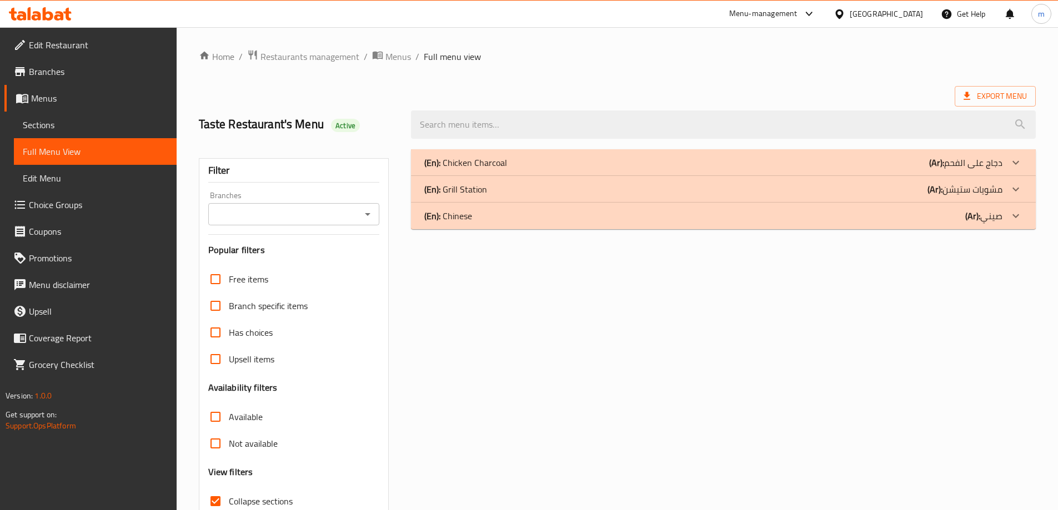
click at [931, 186] on b "(Ar):" at bounding box center [934, 189] width 15 height 17
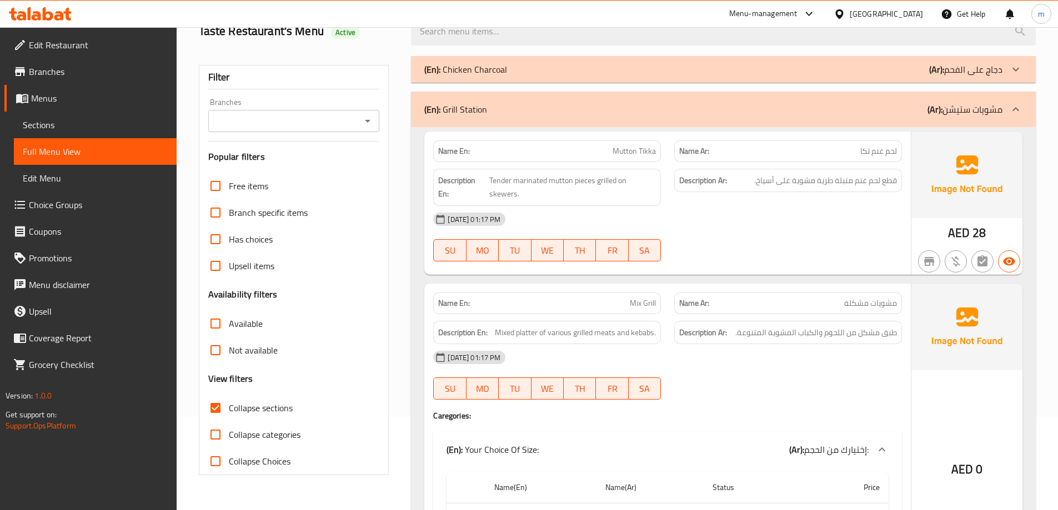
scroll to position [111, 0]
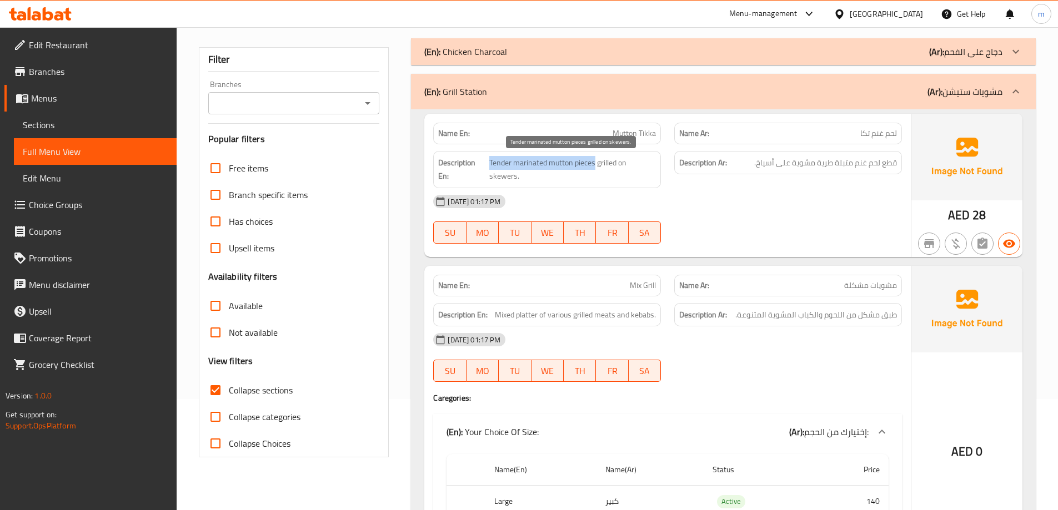
drag, startPoint x: 594, startPoint y: 160, endPoint x: 489, endPoint y: 167, distance: 105.2
click at [489, 167] on span "Tender marinated mutton pieces grilled on skewers." at bounding box center [572, 169] width 167 height 27
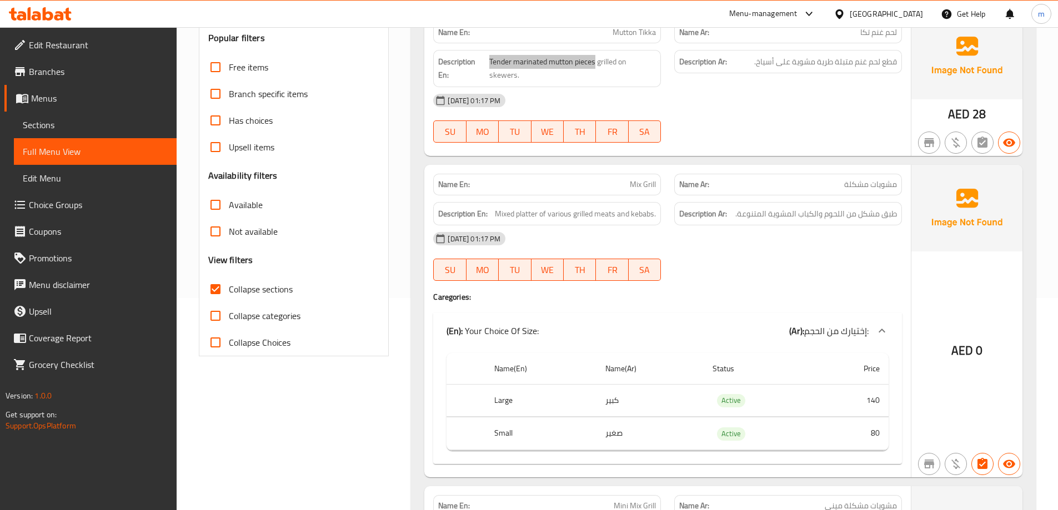
scroll to position [222, 0]
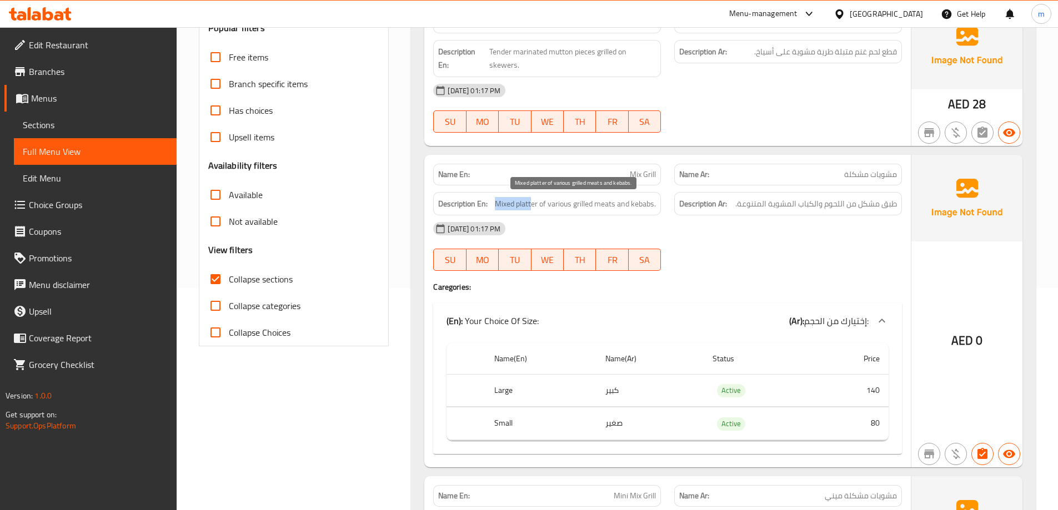
drag, startPoint x: 495, startPoint y: 203, endPoint x: 531, endPoint y: 209, distance: 37.3
click at [531, 209] on span "Mixed platter of various grilled meats and kebabs." at bounding box center [575, 204] width 161 height 14
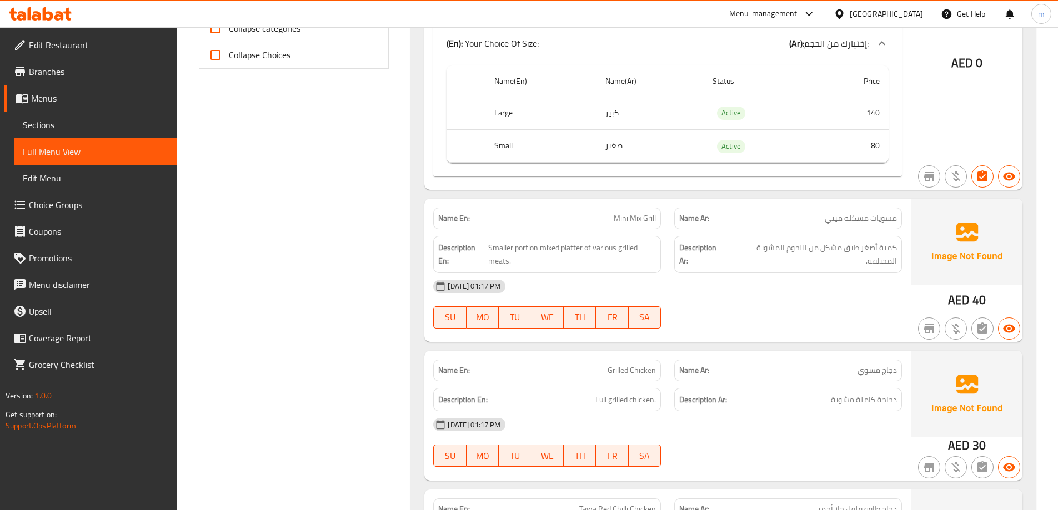
scroll to position [555, 0]
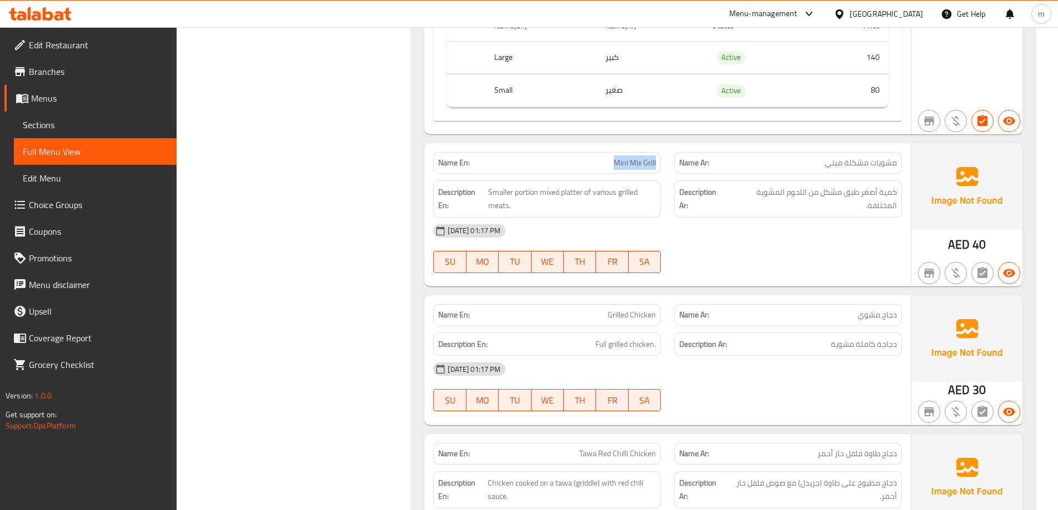
drag, startPoint x: 655, startPoint y: 159, endPoint x: 605, endPoint y: 163, distance: 50.1
click at [605, 163] on p "Name En: Mini Mix Grill" at bounding box center [547, 163] width 218 height 12
drag, startPoint x: 485, startPoint y: 191, endPoint x: 633, endPoint y: 198, distance: 147.9
click at [633, 198] on h6 "Description En: Smaller portion mixed platter of various grilled meats." at bounding box center [547, 198] width 218 height 27
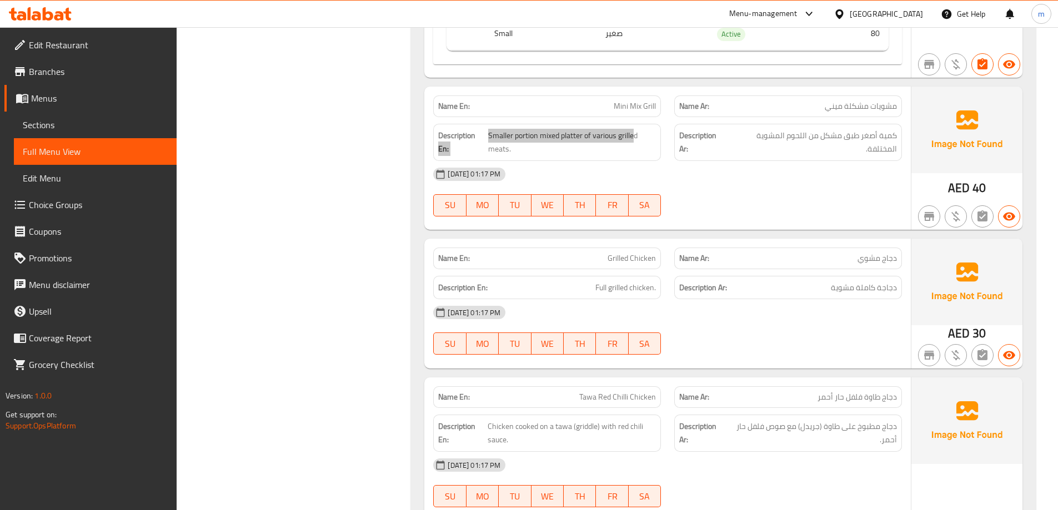
scroll to position [722, 0]
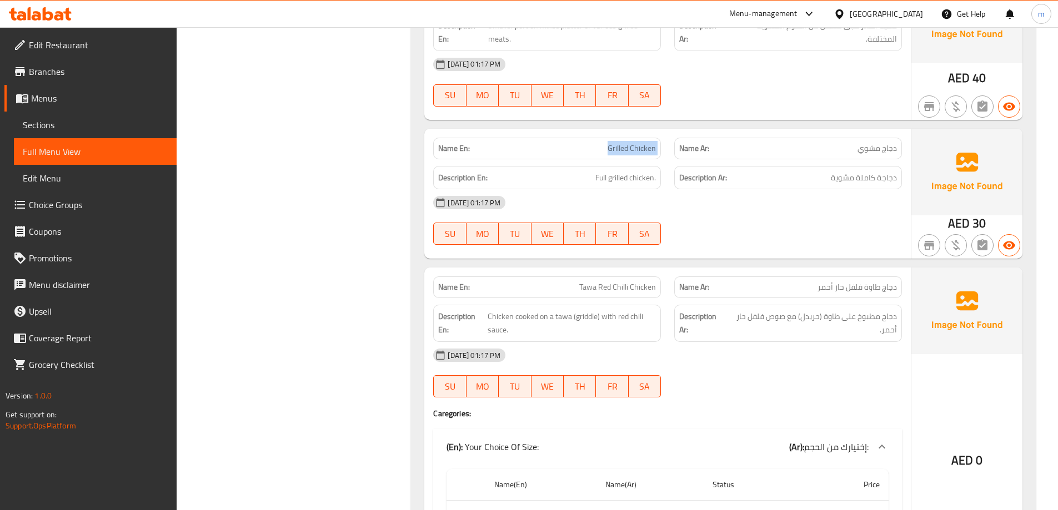
drag, startPoint x: 573, startPoint y: 145, endPoint x: 670, endPoint y: 151, distance: 96.8
click at [670, 151] on div "Name En: Grilled Chicken Name Ar: دجاج مشوي" at bounding box center [668, 148] width 482 height 35
drag, startPoint x: 577, startPoint y: 183, endPoint x: 656, endPoint y: 182, distance: 78.9
click at [656, 182] on h6 "Description En: Full grilled chicken." at bounding box center [547, 178] width 218 height 14
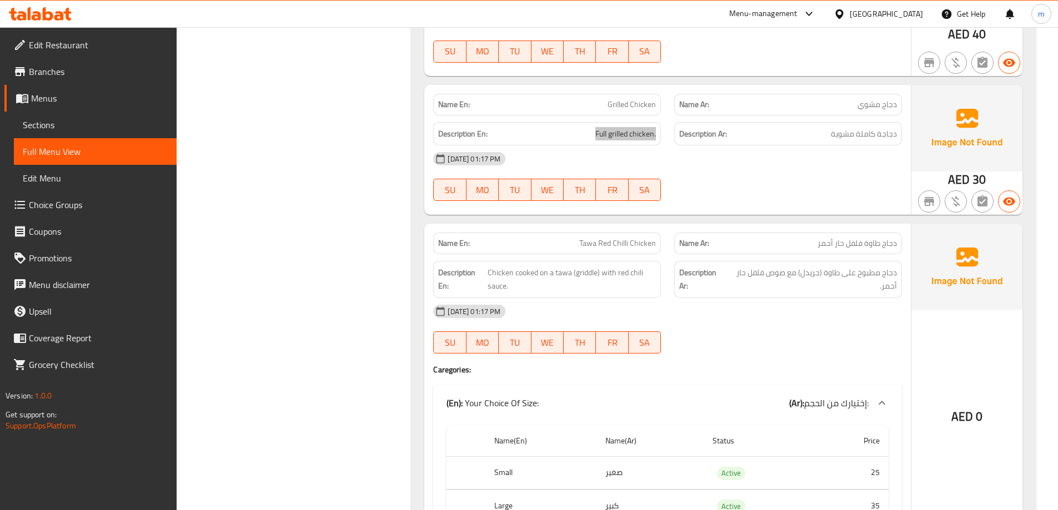
scroll to position [889, 0]
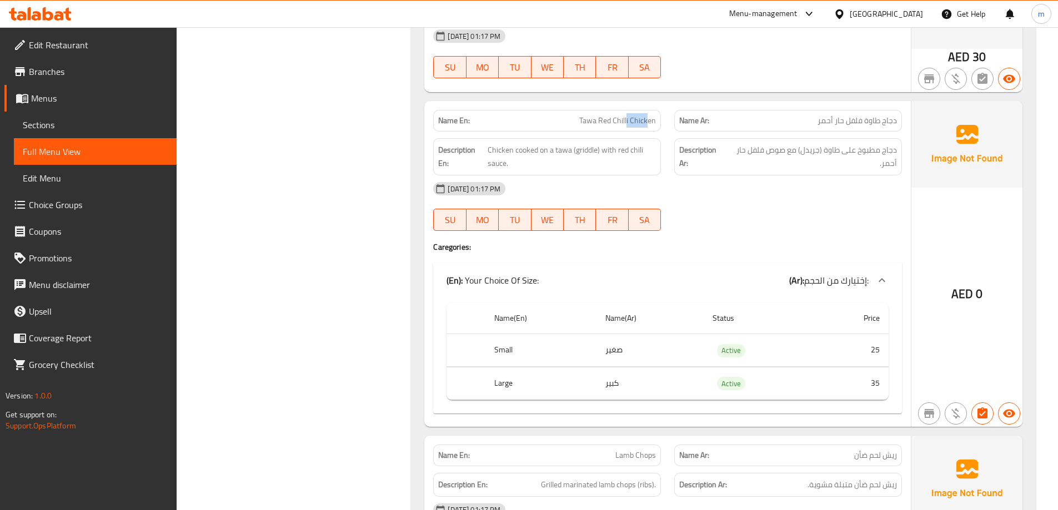
drag, startPoint x: 641, startPoint y: 121, endPoint x: 625, endPoint y: 123, distance: 16.8
click at [625, 123] on span "Tawa Red Chilli Chicken" at bounding box center [617, 121] width 77 height 12
drag, startPoint x: 563, startPoint y: 122, endPoint x: 592, endPoint y: 121, distance: 29.5
click at [586, 121] on p "Name En: Tawa Red Chilli Chicken" at bounding box center [547, 121] width 218 height 12
drag, startPoint x: 604, startPoint y: 122, endPoint x: 626, endPoint y: 124, distance: 22.8
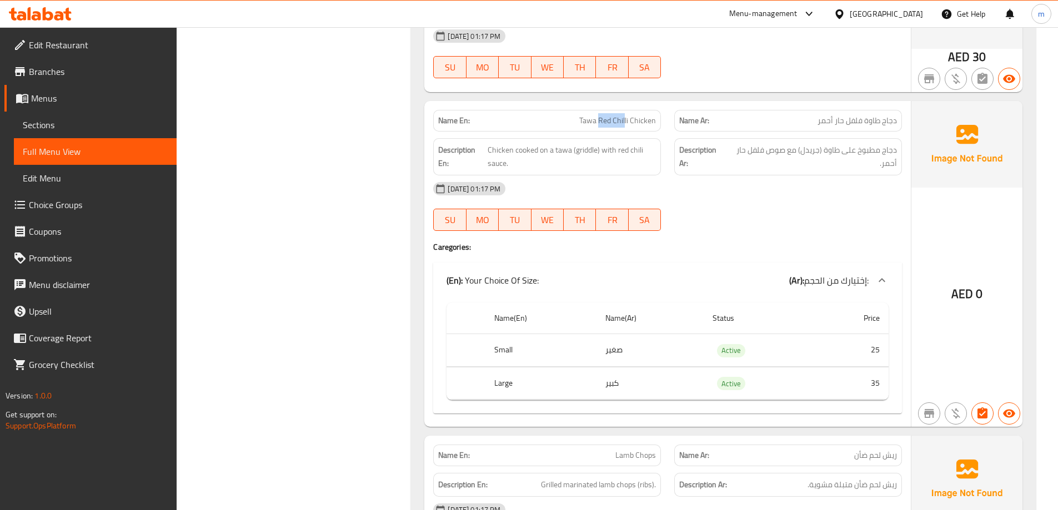
click at [626, 124] on span "Tawa Red Chilli Chicken" at bounding box center [617, 121] width 77 height 12
drag, startPoint x: 488, startPoint y: 148, endPoint x: 613, endPoint y: 155, distance: 125.7
click at [613, 155] on span "Chicken cooked on a tawa (griddle) with red chili sauce." at bounding box center [572, 156] width 168 height 27
click at [498, 166] on span "Chicken cooked on a tawa (griddle) with red chili sauce." at bounding box center [572, 156] width 168 height 27
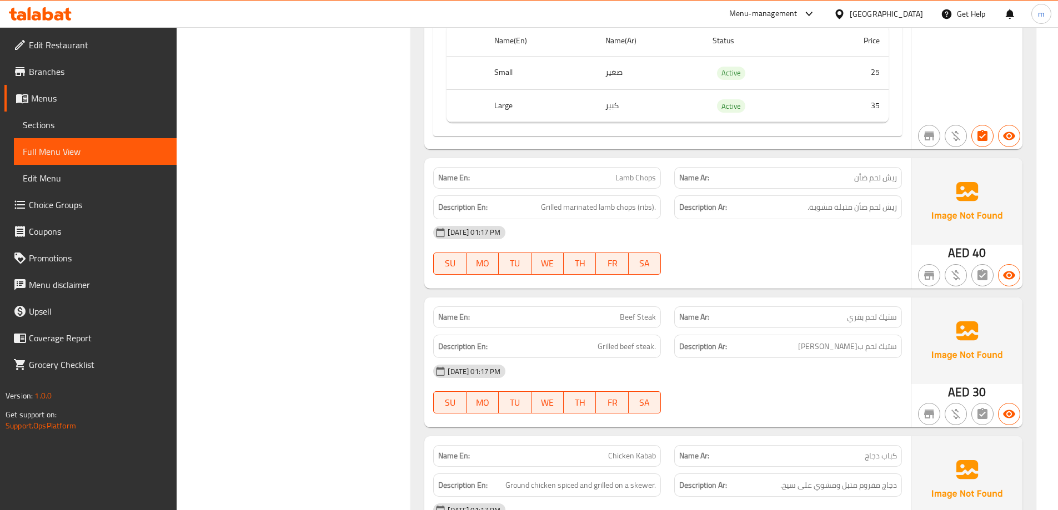
scroll to position [1222, 0]
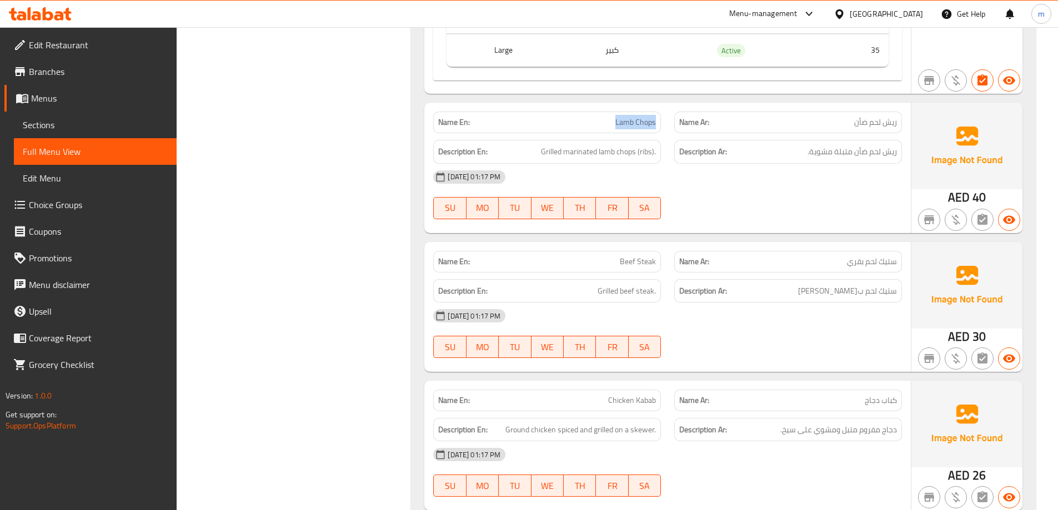
drag, startPoint x: 612, startPoint y: 122, endPoint x: 656, endPoint y: 124, distance: 44.0
click at [656, 124] on p "Name En: Lamb Chops" at bounding box center [547, 123] width 218 height 12
click at [610, 152] on span "Grilled marinated lamb chops (ribs)." at bounding box center [598, 152] width 115 height 14
drag, startPoint x: 632, startPoint y: 149, endPoint x: 546, endPoint y: 151, distance: 86.1
click at [546, 151] on span "Grilled marinated lamb chops (ribs)." at bounding box center [598, 152] width 115 height 14
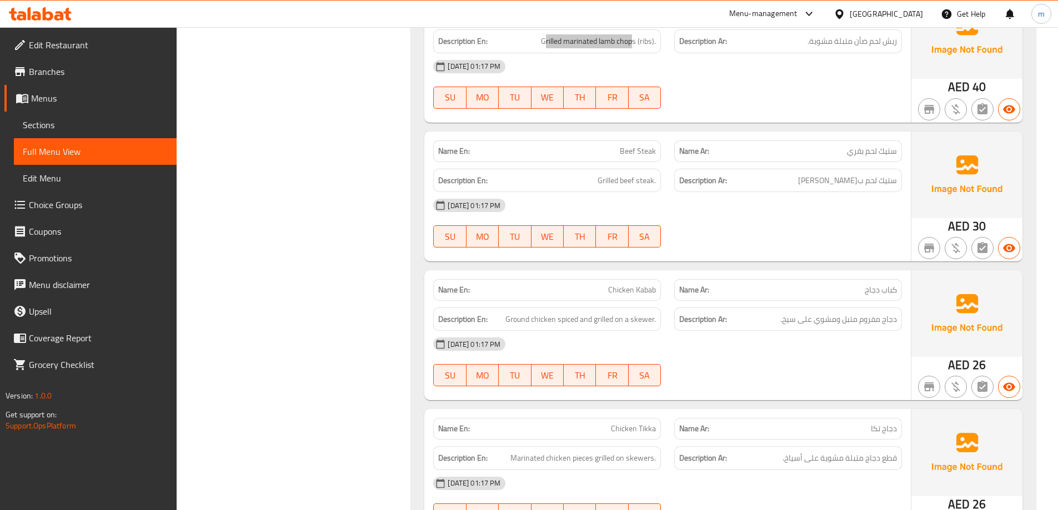
scroll to position [1333, 0]
drag, startPoint x: 653, startPoint y: 183, endPoint x: 599, endPoint y: 189, distance: 53.7
click at [599, 189] on div "Description En: Grilled beef steak." at bounding box center [547, 180] width 228 height 24
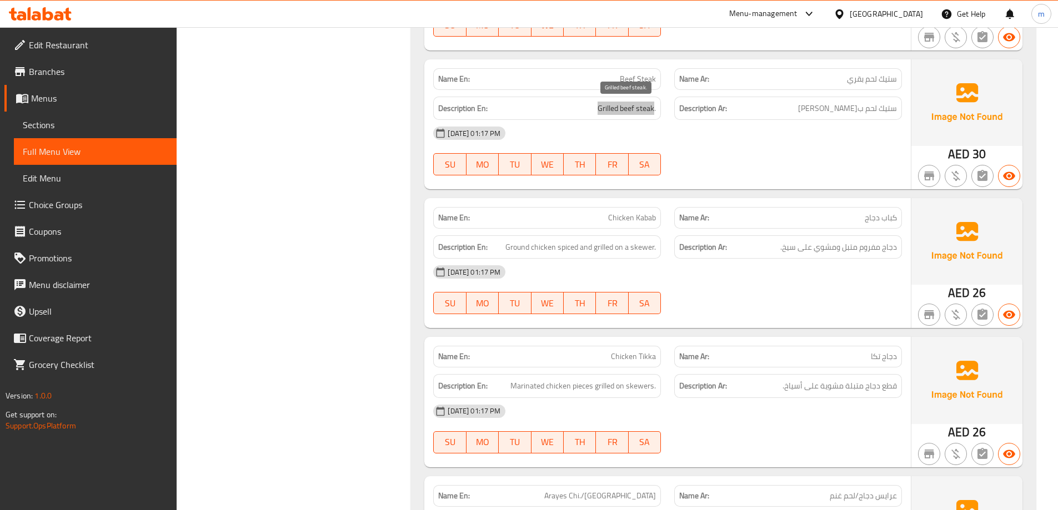
scroll to position [1444, 0]
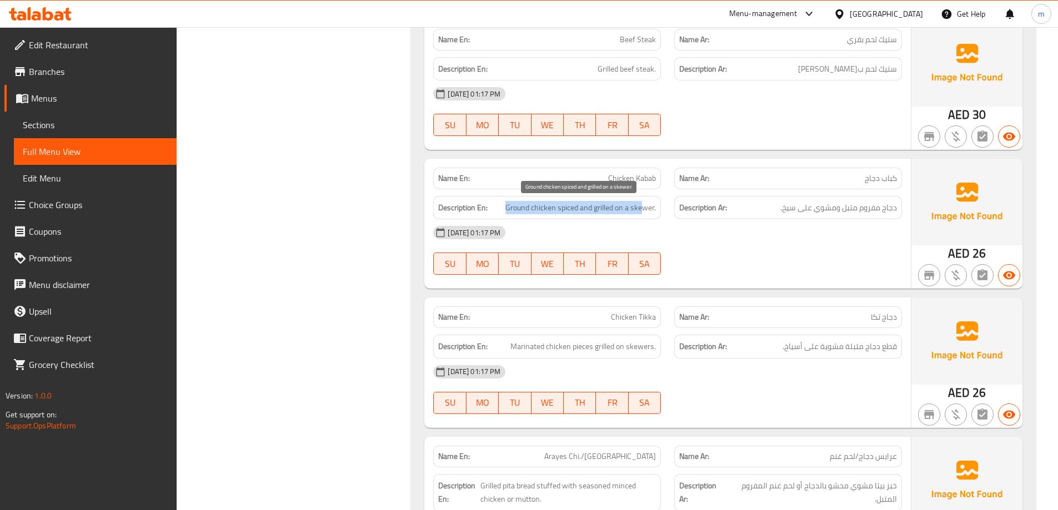
drag, startPoint x: 519, startPoint y: 208, endPoint x: 643, endPoint y: 204, distance: 124.4
click at [643, 204] on h6 "Description En: Ground chicken spiced and grilled on a skewer." at bounding box center [547, 208] width 218 height 14
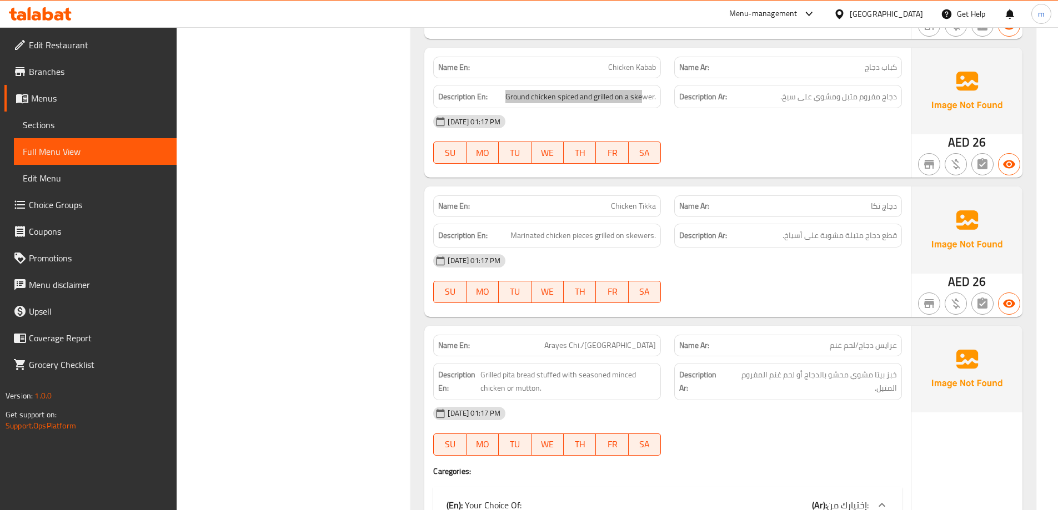
scroll to position [1611, 0]
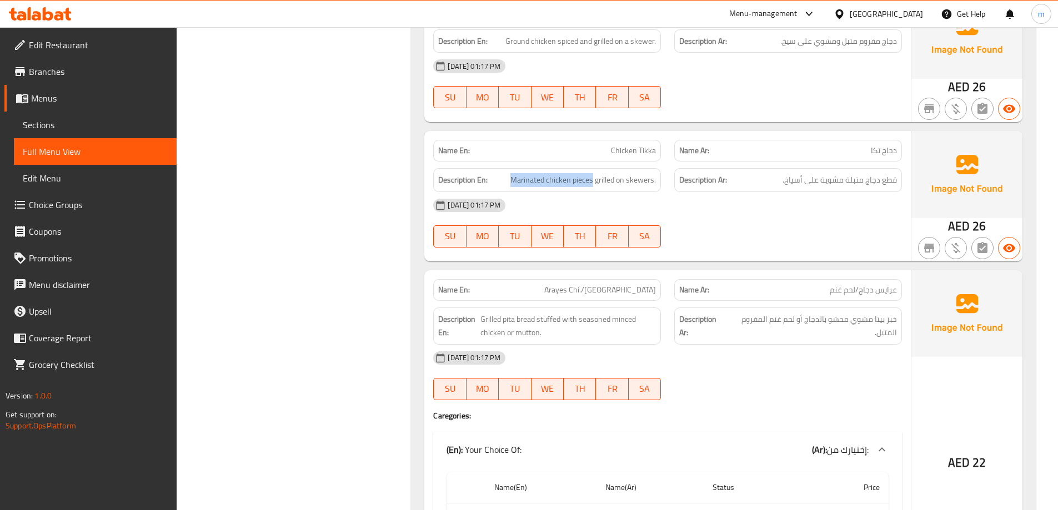
drag, startPoint x: 590, startPoint y: 181, endPoint x: 509, endPoint y: 182, distance: 81.1
click at [509, 182] on h6 "Description En: Marinated chicken pieces grilled on skewers." at bounding box center [547, 180] width 218 height 14
drag, startPoint x: 658, startPoint y: 179, endPoint x: 599, endPoint y: 183, distance: 59.0
click at [599, 183] on div "Description En: Marinated chicken pieces grilled on skewers." at bounding box center [547, 180] width 228 height 24
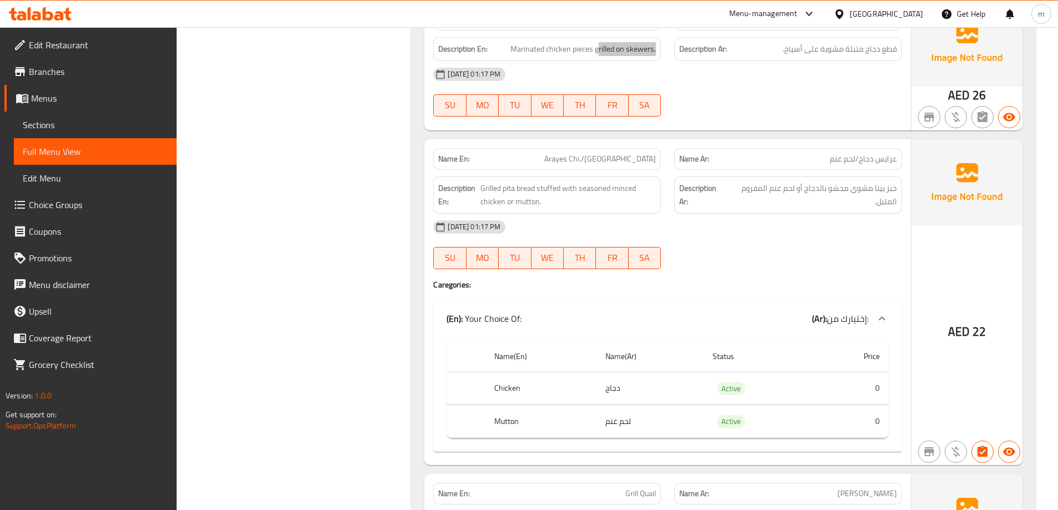
scroll to position [1722, 0]
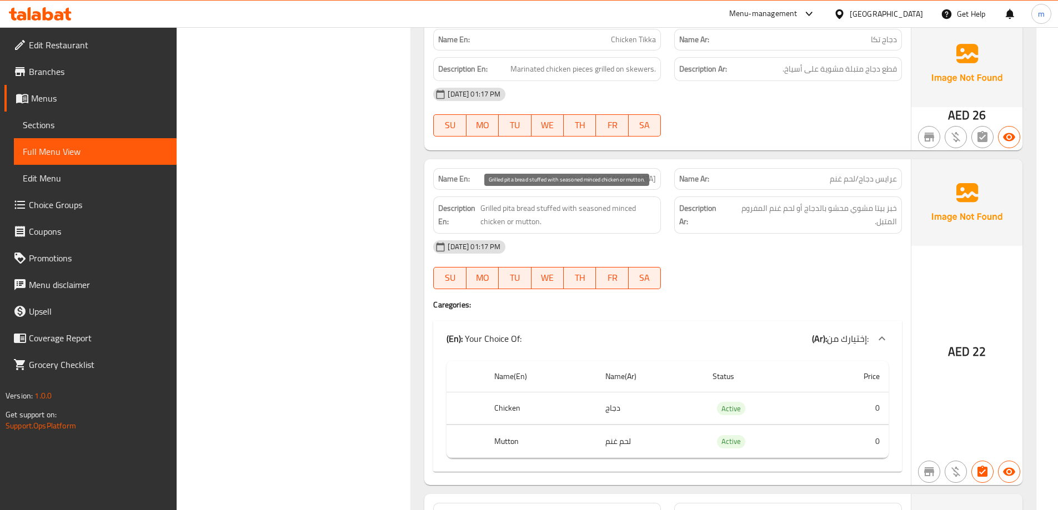
click at [513, 208] on span "Grilled pita bread stuffed with seasoned minced chicken or mutton." at bounding box center [567, 215] width 175 height 27
drag, startPoint x: 530, startPoint y: 208, endPoint x: 635, endPoint y: 210, distance: 104.4
click at [635, 210] on span "Grilled pita bread stuffed with seasoned minced chicken or mutton." at bounding box center [567, 215] width 175 height 27
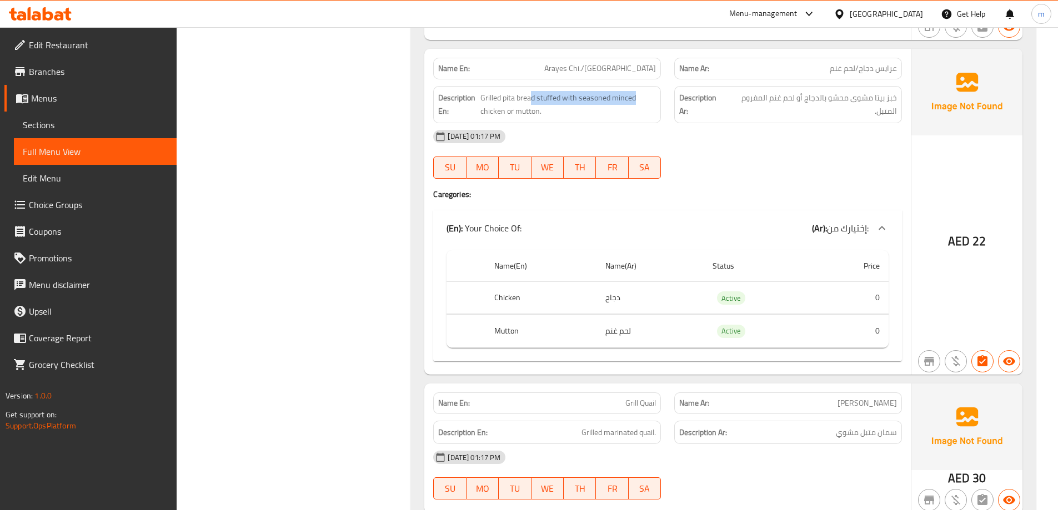
scroll to position [1833, 0]
drag, startPoint x: 474, startPoint y: 298, endPoint x: 606, endPoint y: 288, distance: 132.0
click at [606, 288] on tr "Chicken دجاج Active 0" at bounding box center [668, 297] width 442 height 33
drag, startPoint x: 536, startPoint y: 328, endPoint x: 598, endPoint y: 331, distance: 61.2
click at [596, 331] on tr "Mutton لحم غنم Active 0" at bounding box center [668, 330] width 442 height 33
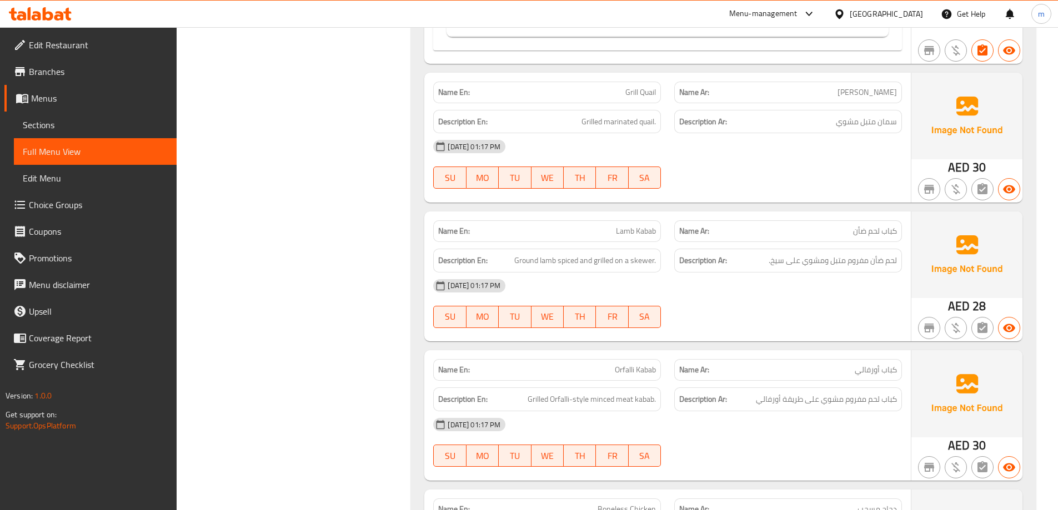
scroll to position [2110, 0]
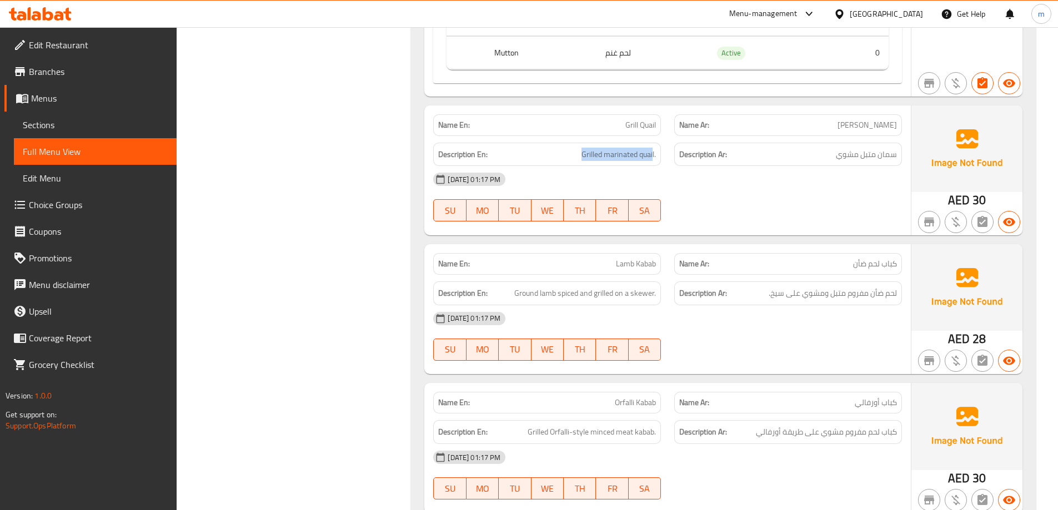
drag, startPoint x: 653, startPoint y: 155, endPoint x: 585, endPoint y: 162, distance: 67.5
click at [582, 162] on div "Description En: Grilled marinated quail." at bounding box center [547, 155] width 228 height 24
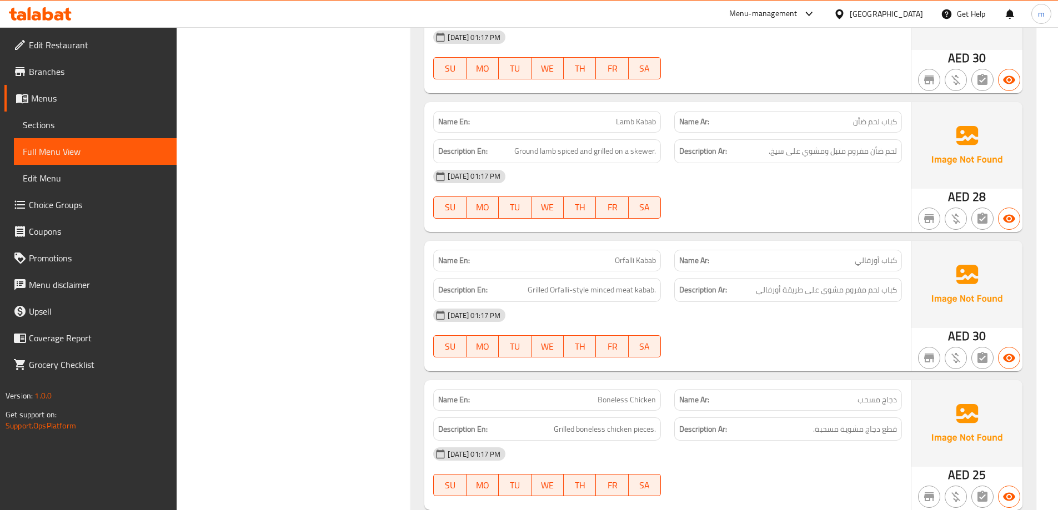
scroll to position [2277, 0]
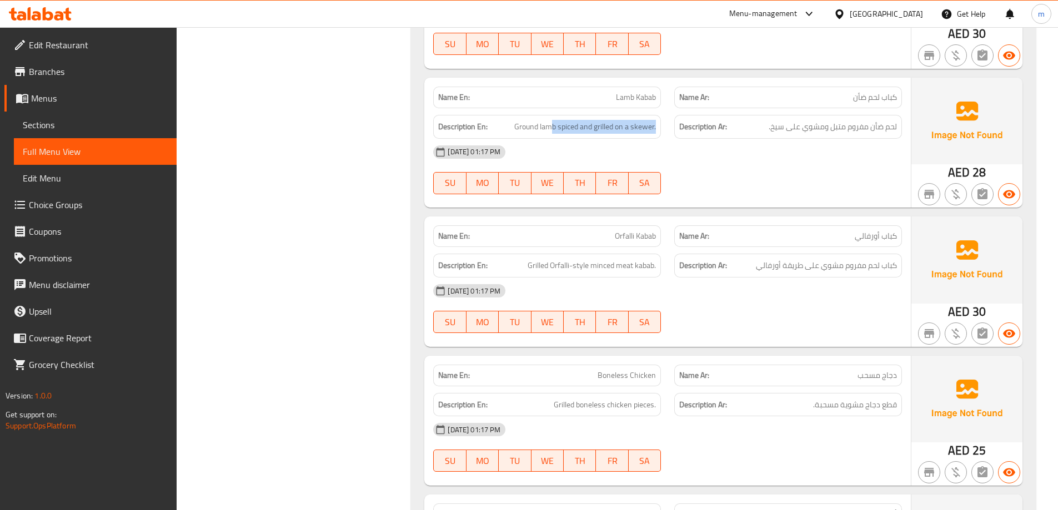
drag, startPoint x: 553, startPoint y: 129, endPoint x: 676, endPoint y: 133, distance: 123.9
click at [676, 133] on div "Description En: Ground lamb spiced and grilled on a skewer. Description Ar: لحم…" at bounding box center [668, 126] width 482 height 37
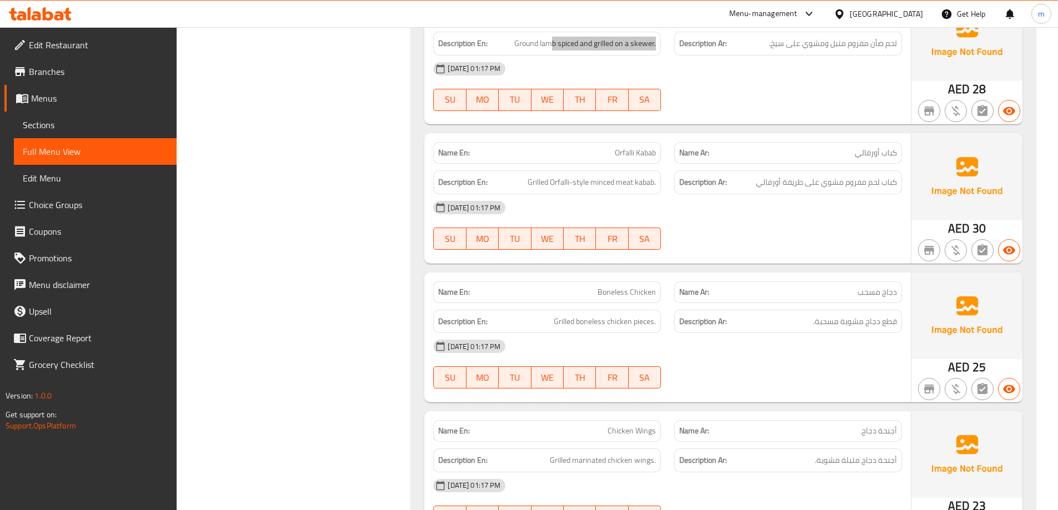
scroll to position [2388, 0]
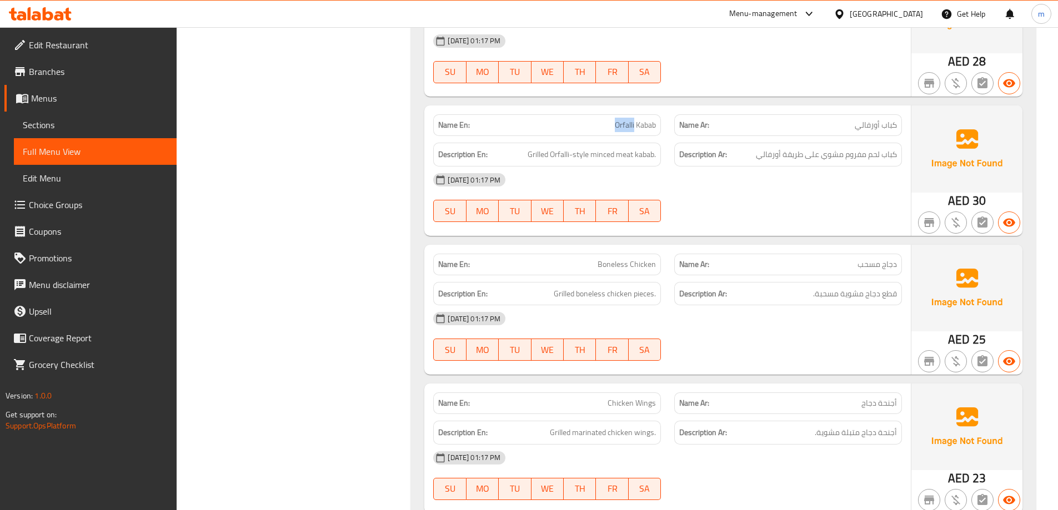
drag, startPoint x: 621, startPoint y: 128, endPoint x: 629, endPoint y: 129, distance: 8.0
click at [633, 128] on span "Orfalli Kabab" at bounding box center [635, 125] width 41 height 12
click at [628, 130] on span "Orfalli Kabab" at bounding box center [635, 125] width 41 height 12
click at [688, 165] on div "Description Ar: كباب لحم مفروم مشوي على طريقة أورفالي" at bounding box center [788, 155] width 228 height 24
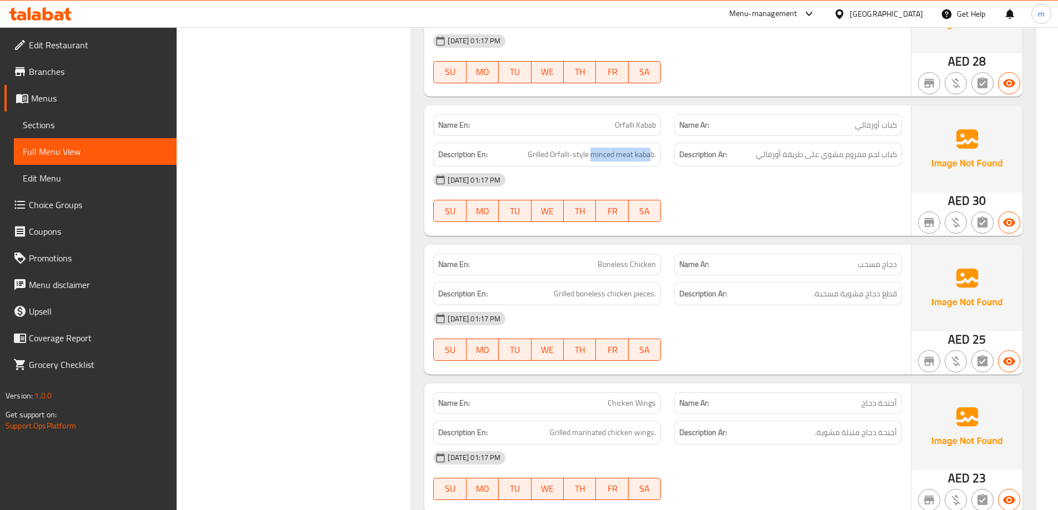
drag, startPoint x: 646, startPoint y: 157, endPoint x: 593, endPoint y: 163, distance: 53.1
click at [593, 163] on div "Description En: Grilled Orfalli-style minced meat kabab." at bounding box center [547, 155] width 228 height 24
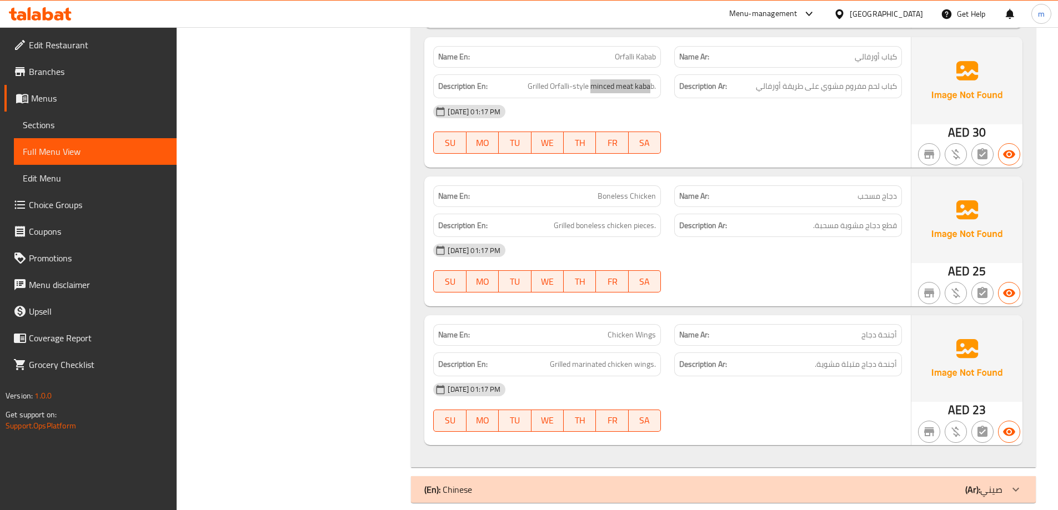
scroll to position [2471, 0]
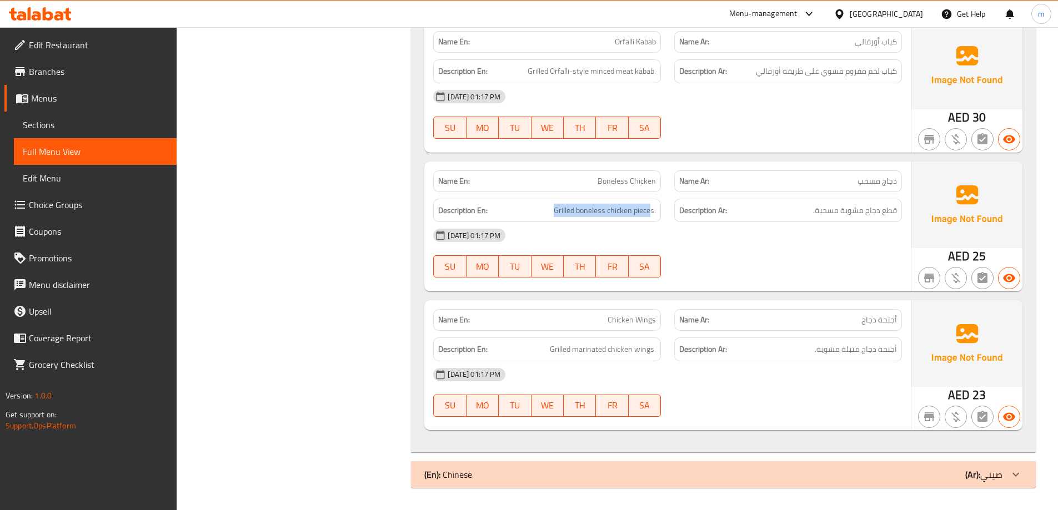
drag, startPoint x: 650, startPoint y: 211, endPoint x: 550, endPoint y: 213, distance: 99.4
click at [550, 213] on h6 "Description En: Grilled boneless chicken pieces." at bounding box center [547, 211] width 218 height 14
drag, startPoint x: 653, startPoint y: 352, endPoint x: 618, endPoint y: 333, distance: 40.5
click at [552, 356] on span "Grilled marinated chicken wings." at bounding box center [603, 350] width 106 height 14
click at [713, 349] on strong "Description Ar:" at bounding box center [703, 350] width 48 height 14
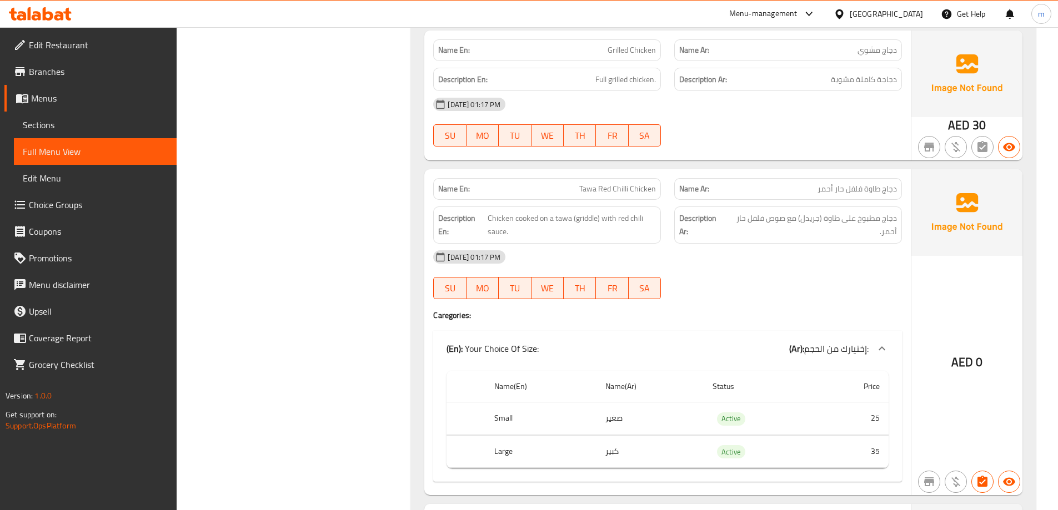
scroll to position [0, 0]
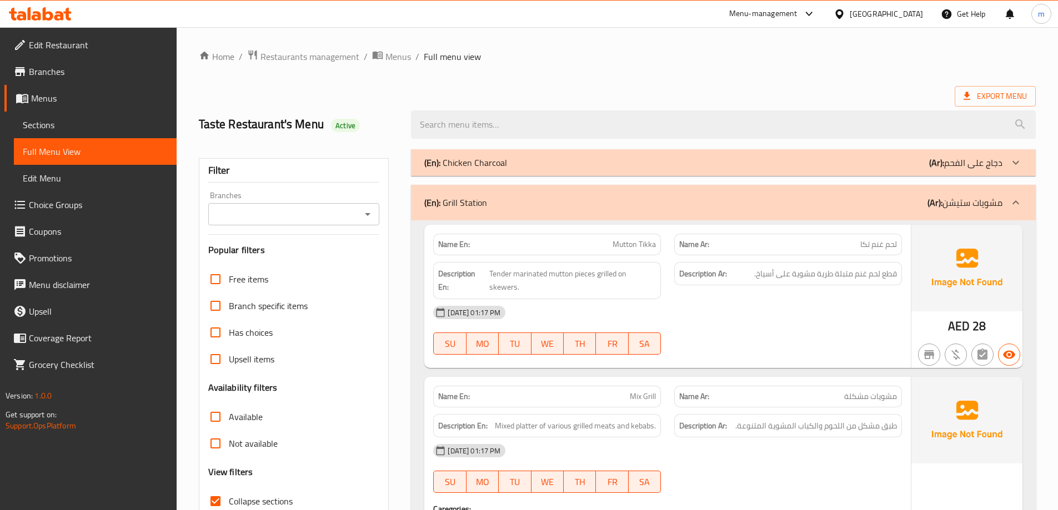
drag, startPoint x: 823, startPoint y: 420, endPoint x: 810, endPoint y: 190, distance: 230.3
click at [905, 202] on div "(En): Grill Station (Ar): مشويات ستيشن" at bounding box center [713, 202] width 578 height 13
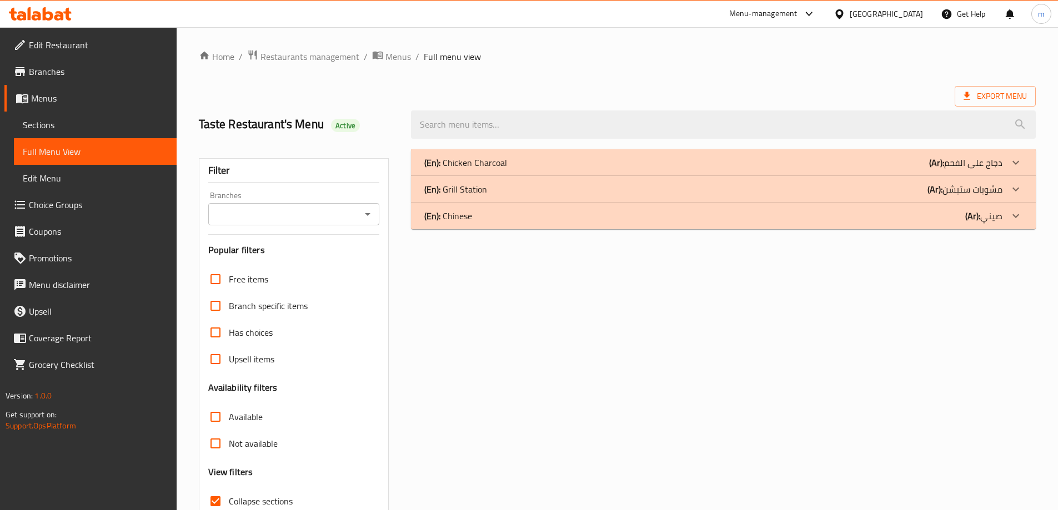
click at [920, 215] on div "(En): Chinese (Ar): صيني" at bounding box center [713, 215] width 578 height 13
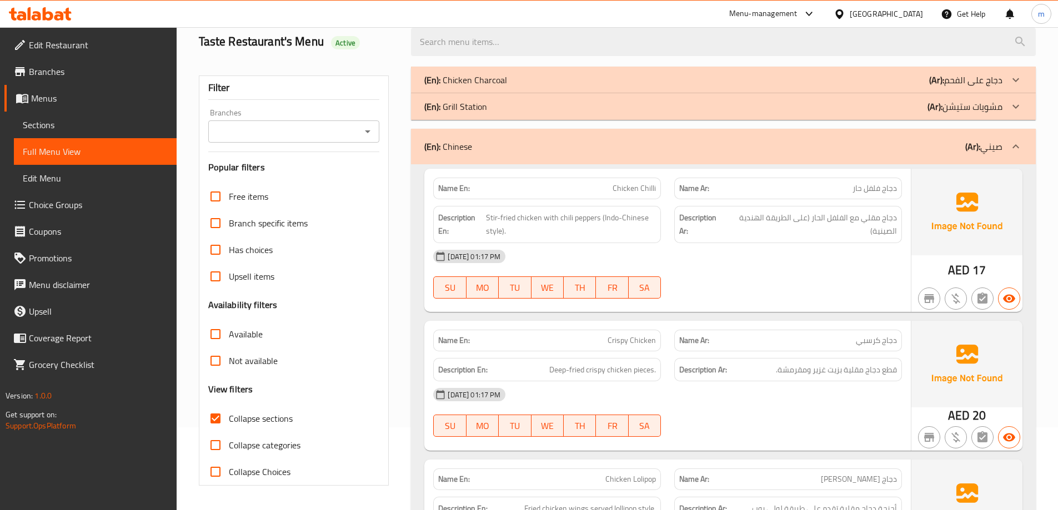
scroll to position [111, 0]
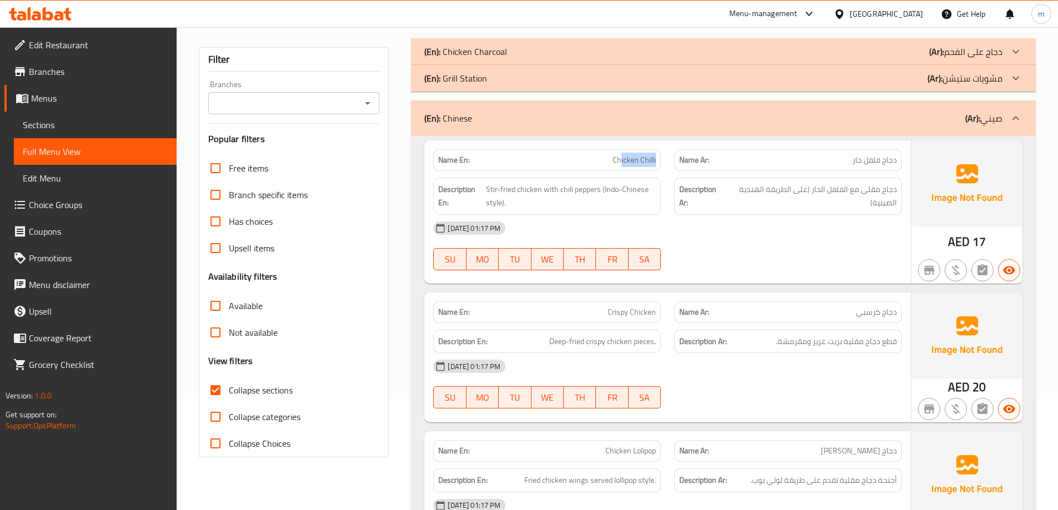
drag, startPoint x: 638, startPoint y: 162, endPoint x: 658, endPoint y: 159, distance: 20.7
click at [658, 159] on div "Name En: Chicken Chilli" at bounding box center [547, 160] width 228 height 22
drag, startPoint x: 531, startPoint y: 188, endPoint x: 637, endPoint y: 202, distance: 106.9
click at [637, 202] on span "Stir-fried chicken with chili peppers (Indo-Chinese style)." at bounding box center [571, 196] width 170 height 27
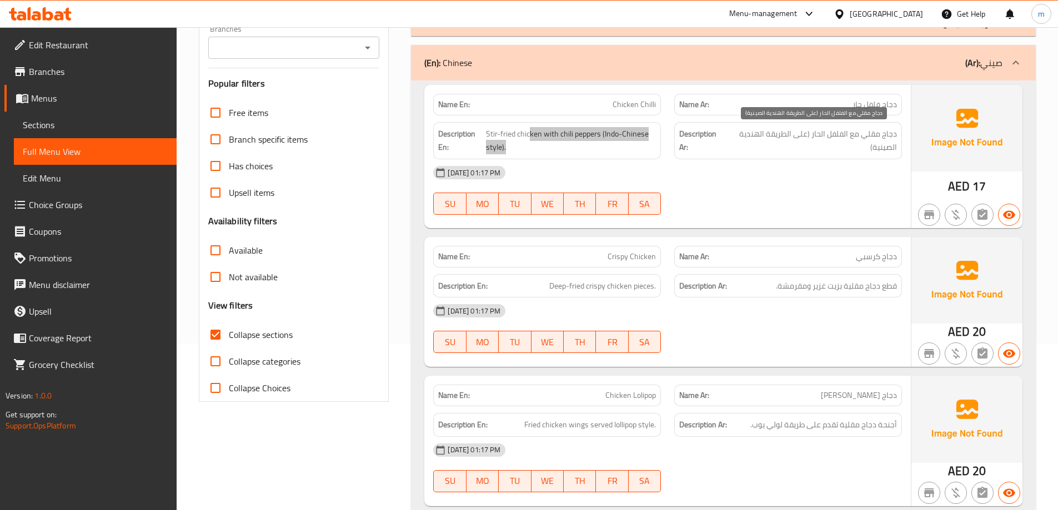
scroll to position [222, 0]
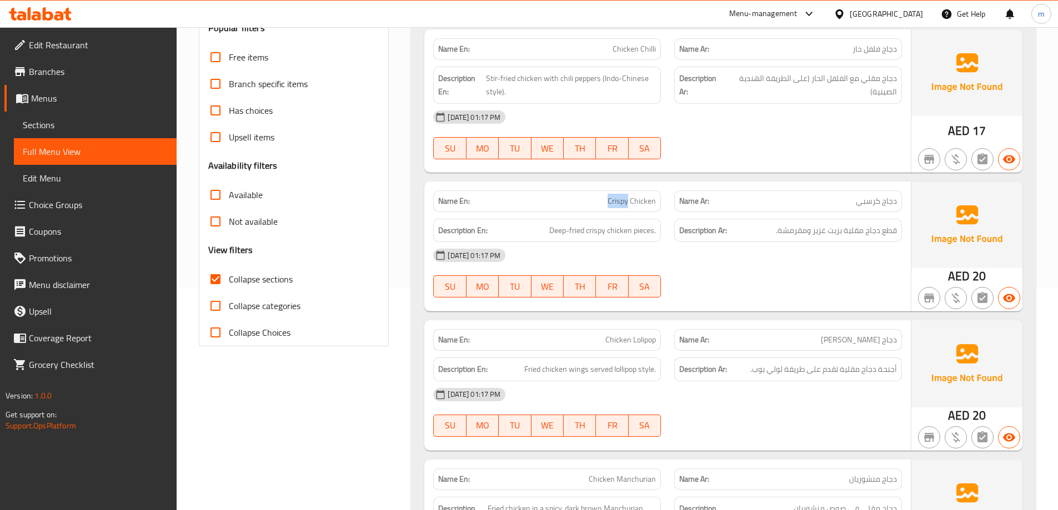
click at [629, 202] on p "Name En: Crispy Chicken" at bounding box center [547, 201] width 218 height 12
click at [623, 200] on span "Crispy Chicken" at bounding box center [632, 201] width 48 height 12
drag, startPoint x: 653, startPoint y: 233, endPoint x: 565, endPoint y: 232, distance: 88.3
click at [565, 232] on span "Deep-fried crispy chicken pieces." at bounding box center [602, 231] width 107 height 14
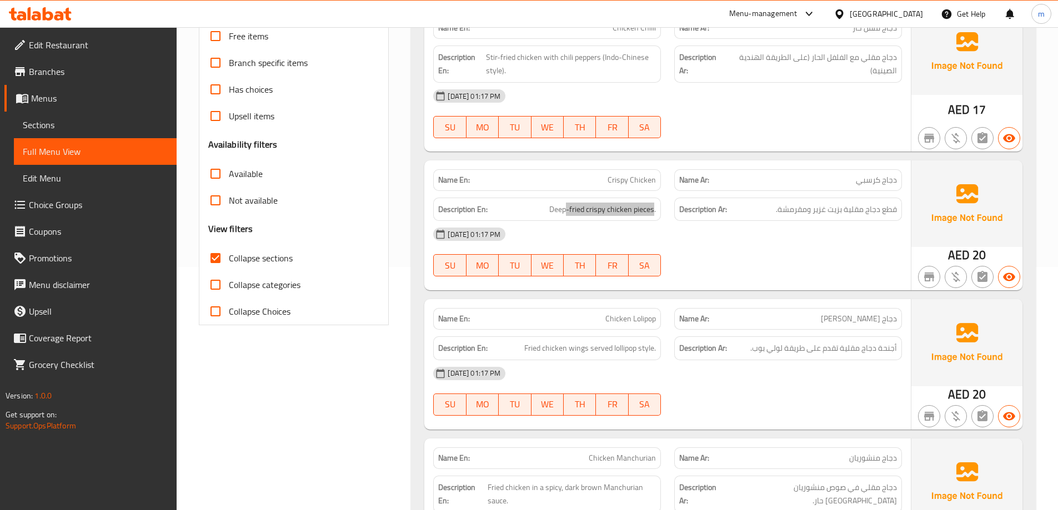
scroll to position [389, 0]
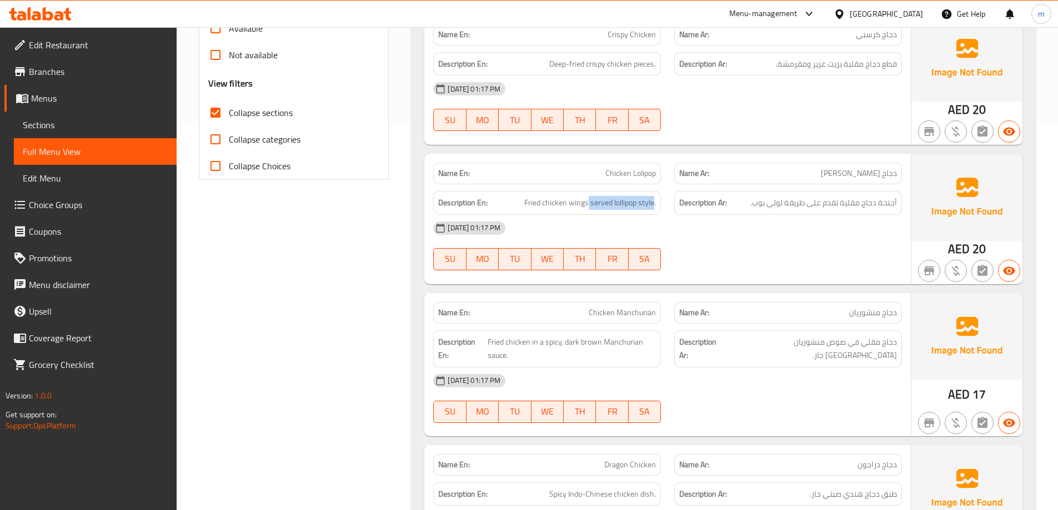
drag, startPoint x: 583, startPoint y: 204, endPoint x: 653, endPoint y: 211, distance: 70.3
click at [653, 211] on div "Description En: Fried chicken wings served lollipop style." at bounding box center [547, 203] width 228 height 24
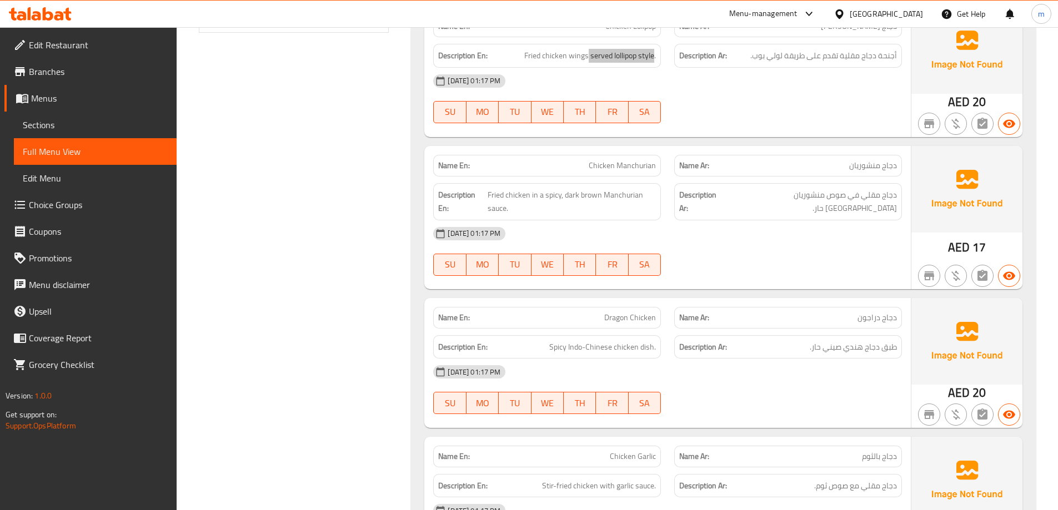
scroll to position [555, 0]
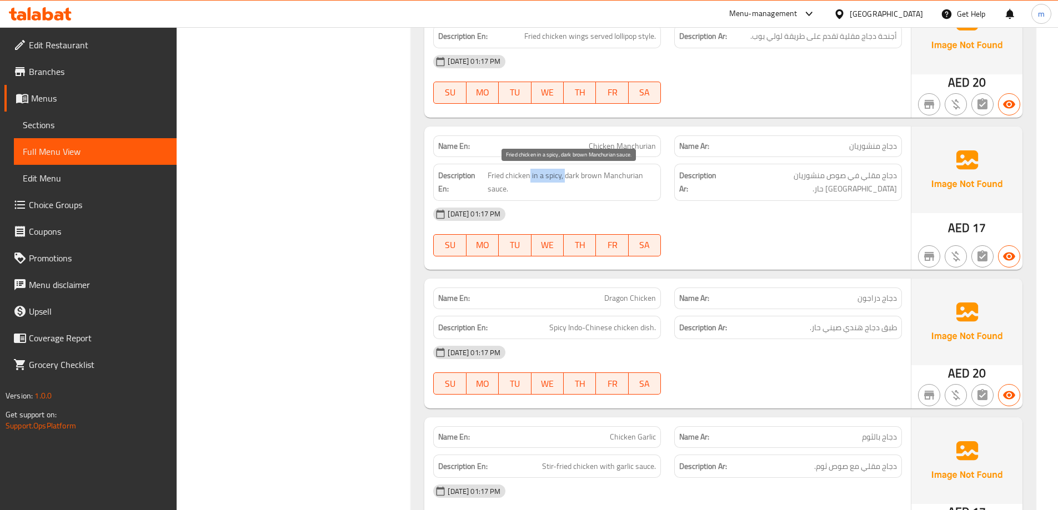
drag, startPoint x: 528, startPoint y: 178, endPoint x: 566, endPoint y: 182, distance: 38.0
click at [566, 182] on span "Fried chicken in a spicy, dark brown Manchurian sauce." at bounding box center [572, 182] width 168 height 27
drag, startPoint x: 645, startPoint y: 172, endPoint x: 592, endPoint y: 178, distance: 53.1
click at [609, 177] on span "Fried chicken in a spicy, dark brown Manchurian sauce." at bounding box center [572, 182] width 168 height 27
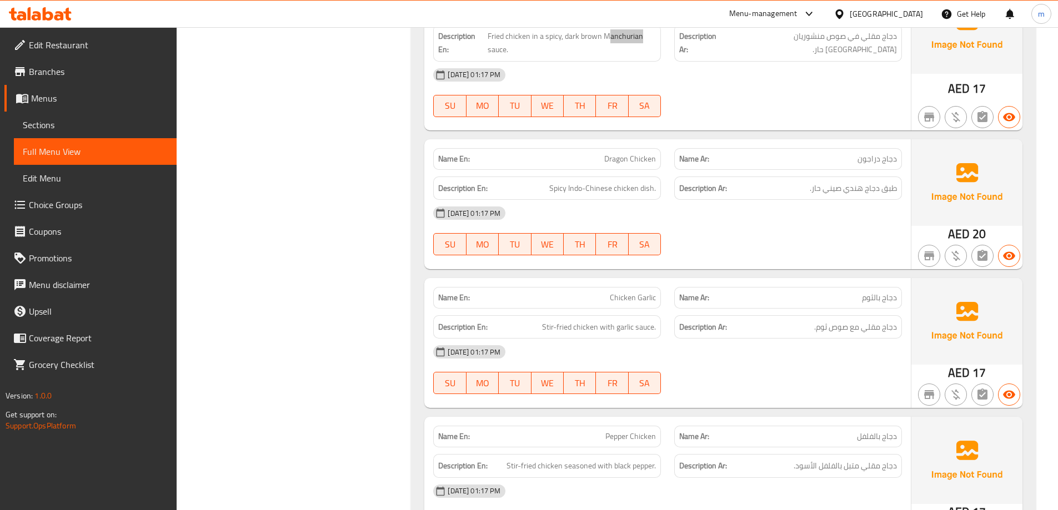
scroll to position [722, 0]
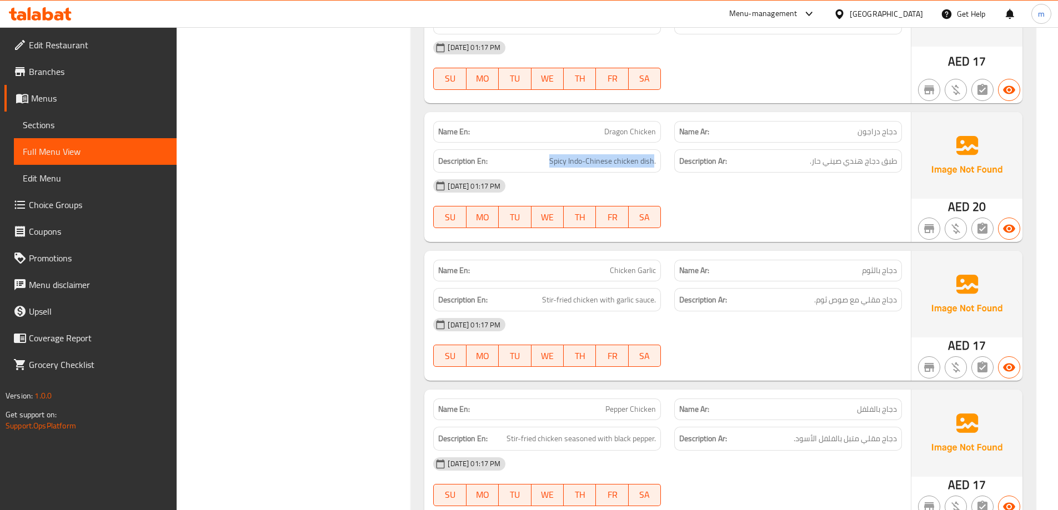
drag, startPoint x: 654, startPoint y: 161, endPoint x: 541, endPoint y: 167, distance: 112.9
click at [541, 167] on h6 "Description En: Spicy Indo-Chinese chicken dish." at bounding box center [547, 161] width 218 height 14
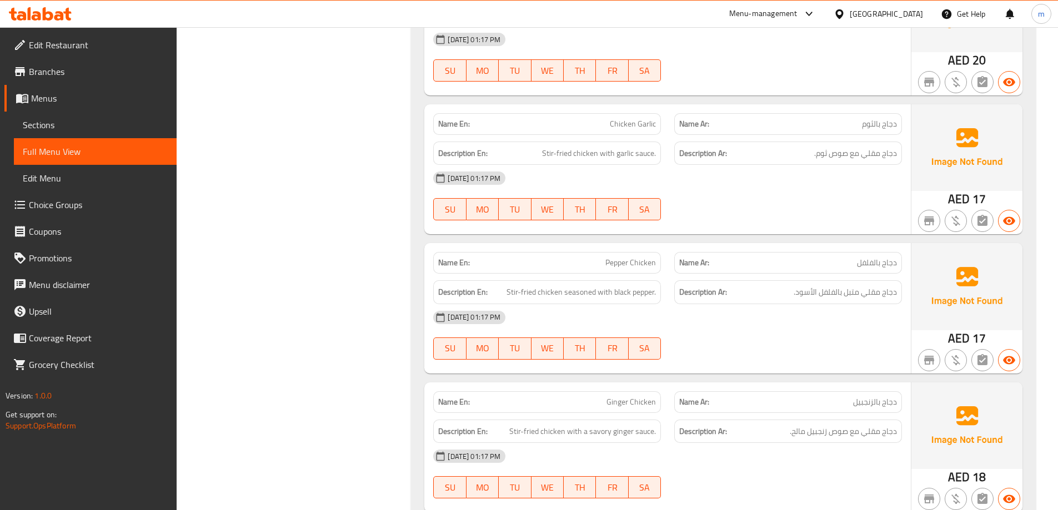
scroll to position [889, 0]
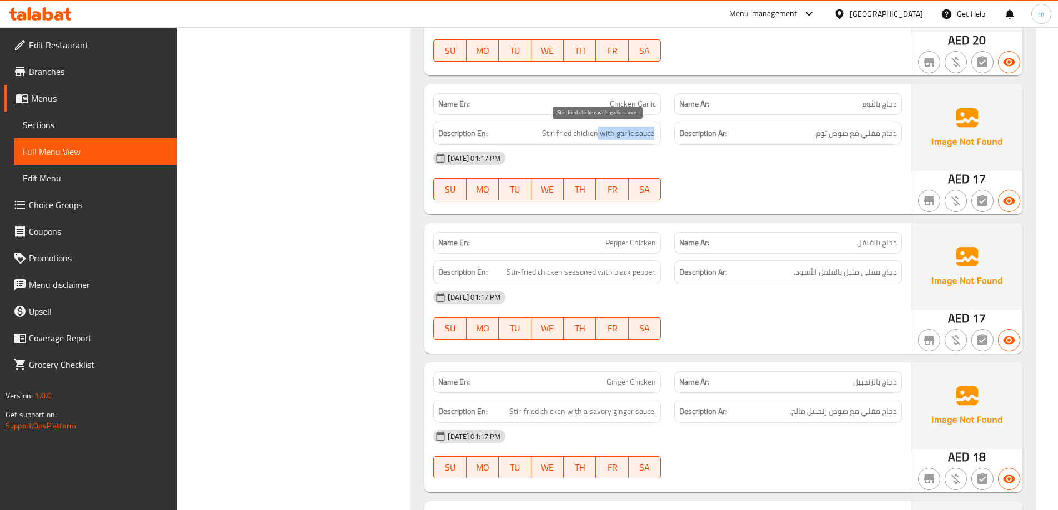
drag, startPoint x: 596, startPoint y: 134, endPoint x: 654, endPoint y: 137, distance: 57.8
click at [654, 137] on span "Stir-fried chicken with garlic sauce." at bounding box center [599, 134] width 114 height 14
drag, startPoint x: 555, startPoint y: 134, endPoint x: 659, endPoint y: 136, distance: 104.4
click at [659, 136] on div "Description En: Stir-fried chicken with garlic sauce." at bounding box center [547, 134] width 228 height 24
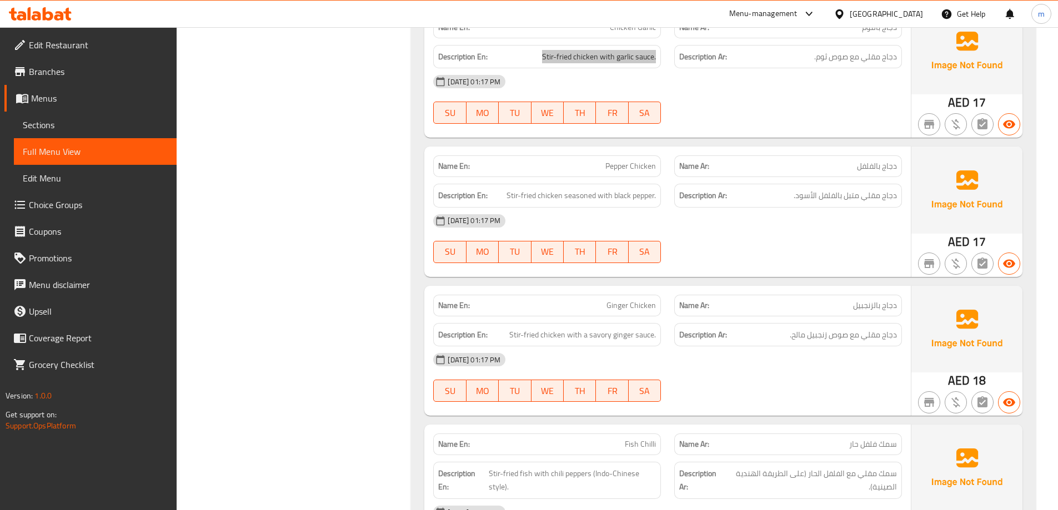
scroll to position [1000, 0]
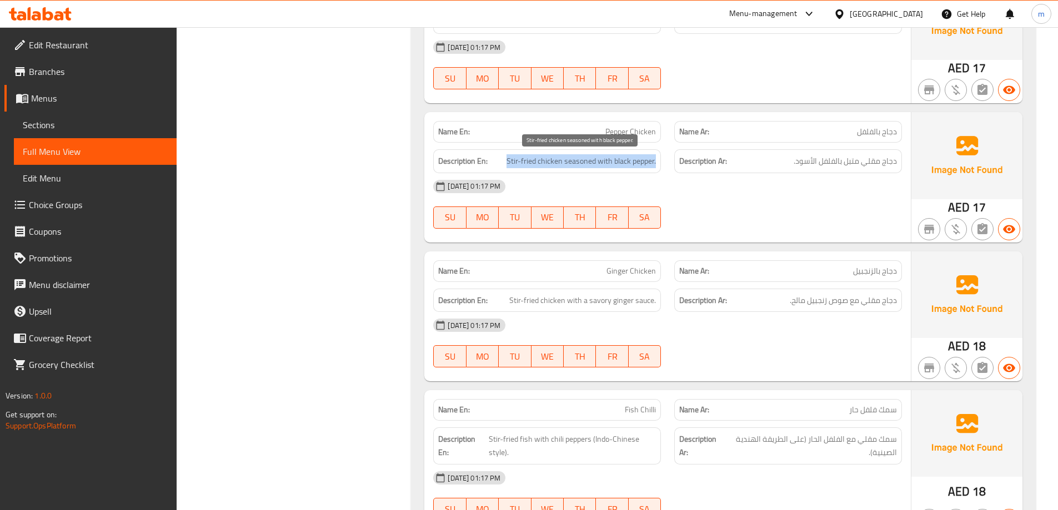
drag, startPoint x: 516, startPoint y: 163, endPoint x: 655, endPoint y: 162, distance: 139.4
click at [655, 162] on span "Stir-fried chicken seasoned with black pepper." at bounding box center [580, 161] width 149 height 14
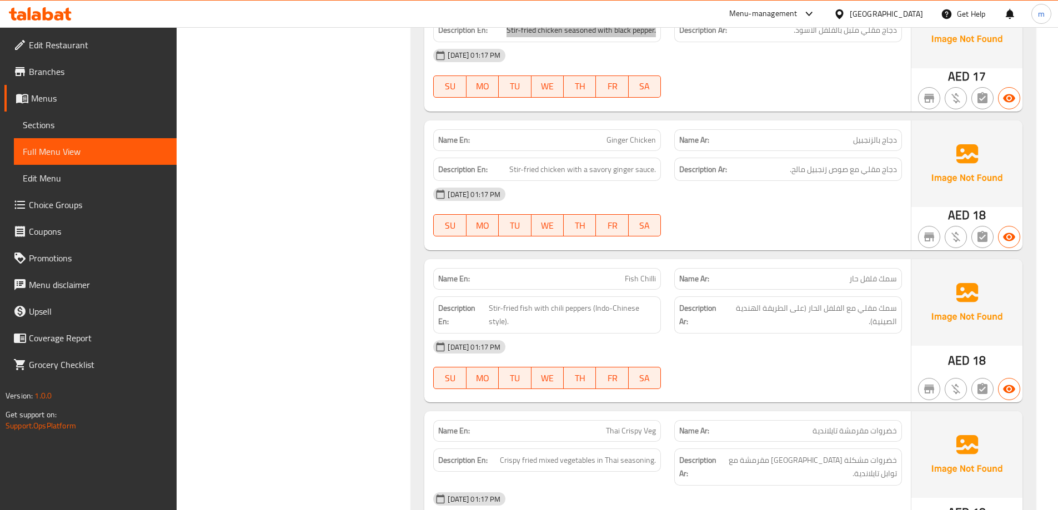
scroll to position [1111, 0]
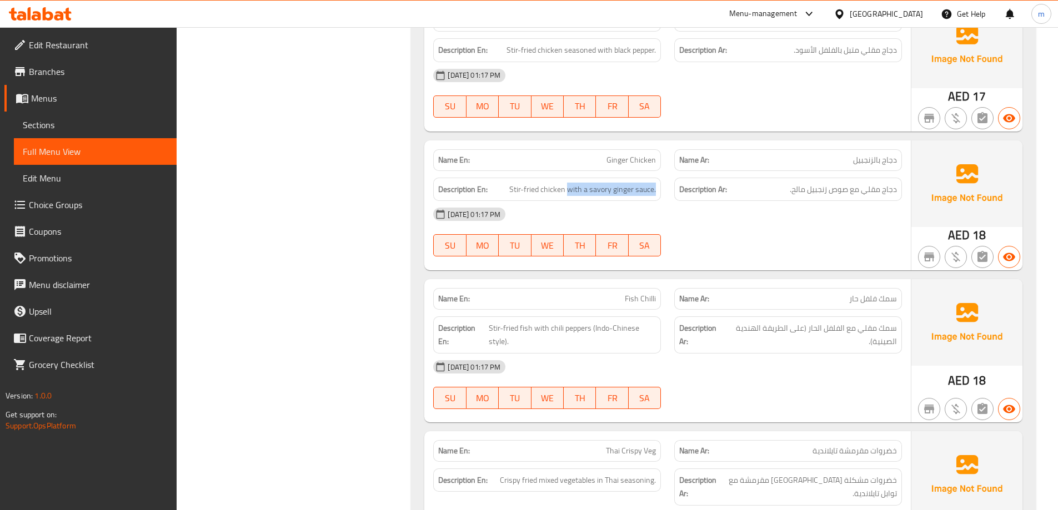
drag, startPoint x: 570, startPoint y: 192, endPoint x: 656, endPoint y: 194, distance: 86.7
click at [656, 194] on div "Description En: Stir-fried chicken with a savory ginger sauce." at bounding box center [547, 190] width 228 height 24
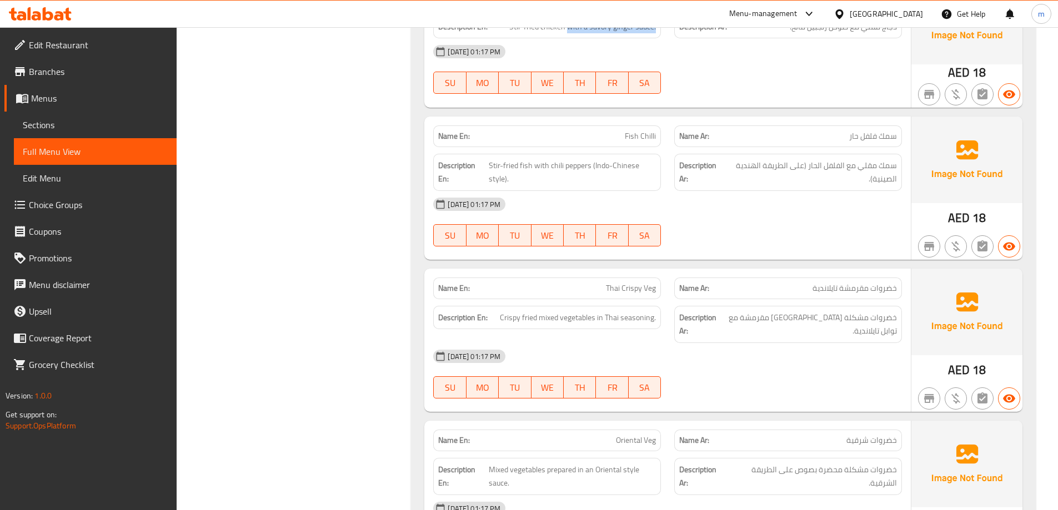
scroll to position [1277, 0]
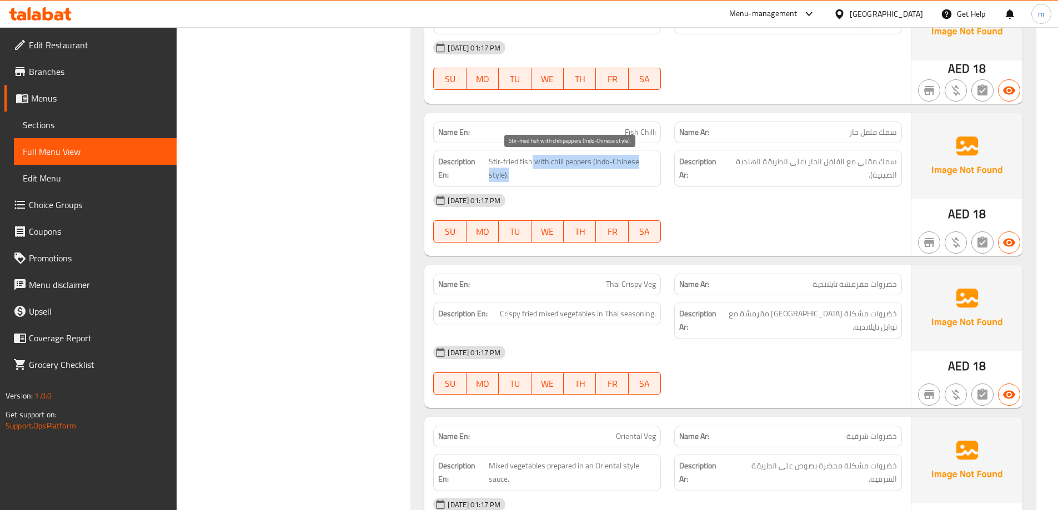
drag, startPoint x: 531, startPoint y: 163, endPoint x: 630, endPoint y: 174, distance: 99.5
click at [630, 174] on span "Stir-fried fish with chili peppers (Indo-Chinese style)." at bounding box center [572, 168] width 167 height 27
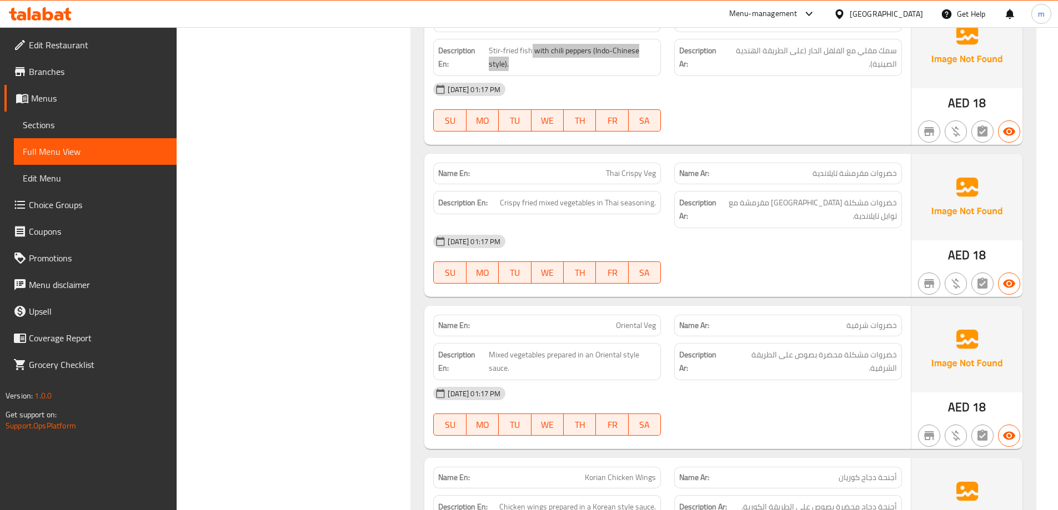
scroll to position [1444, 0]
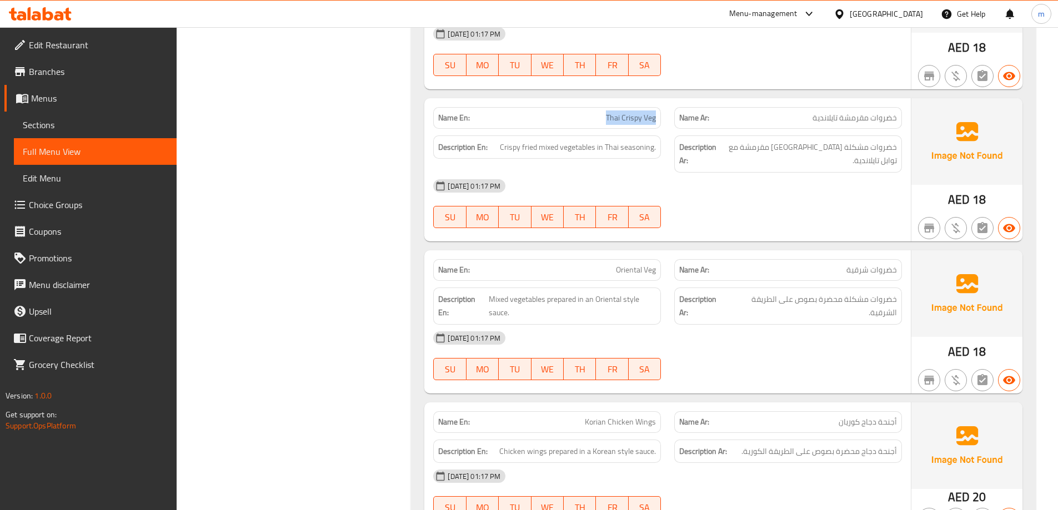
drag, startPoint x: 660, startPoint y: 121, endPoint x: 605, endPoint y: 119, distance: 55.0
click at [605, 119] on div "Name En: Thai Crispy Veg" at bounding box center [547, 118] width 228 height 22
drag, startPoint x: 591, startPoint y: 148, endPoint x: 662, endPoint y: 152, distance: 70.6
click at [662, 152] on div "Description En: Crispy fried mixed vegetables in Thai seasoning." at bounding box center [547, 154] width 241 height 51
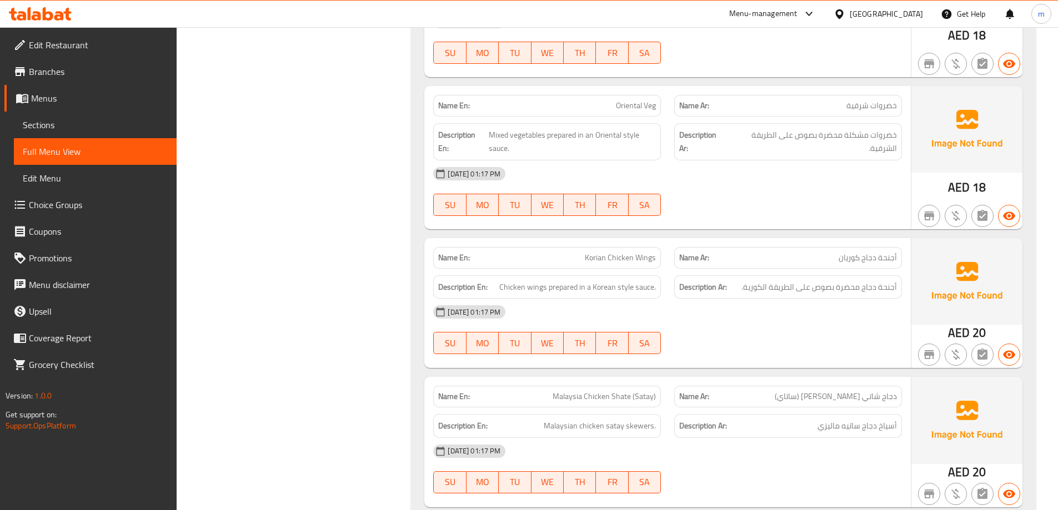
scroll to position [1611, 0]
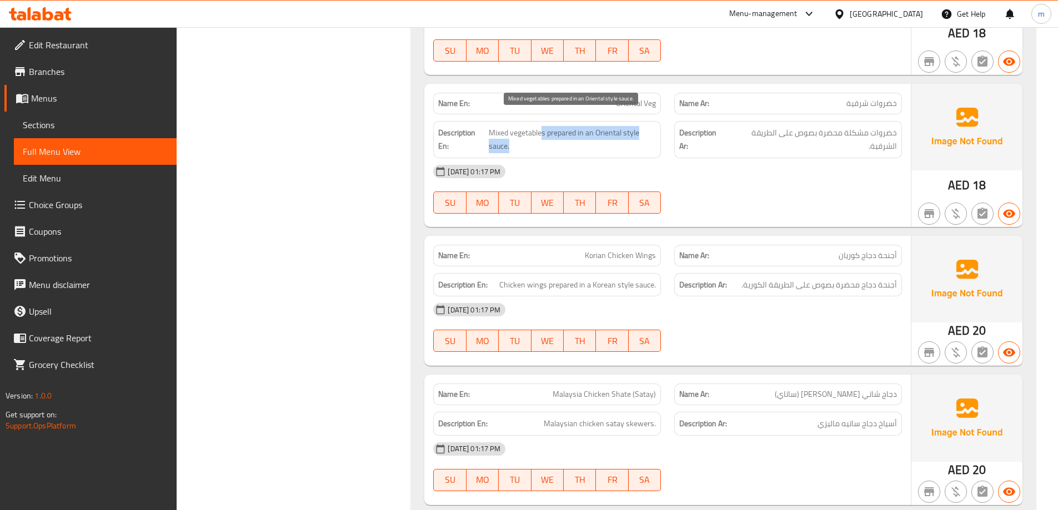
drag, startPoint x: 543, startPoint y: 119, endPoint x: 632, endPoint y: 132, distance: 89.9
click at [632, 132] on span "Mixed vegetables prepared in an Oriental style sauce." at bounding box center [573, 139] width 168 height 27
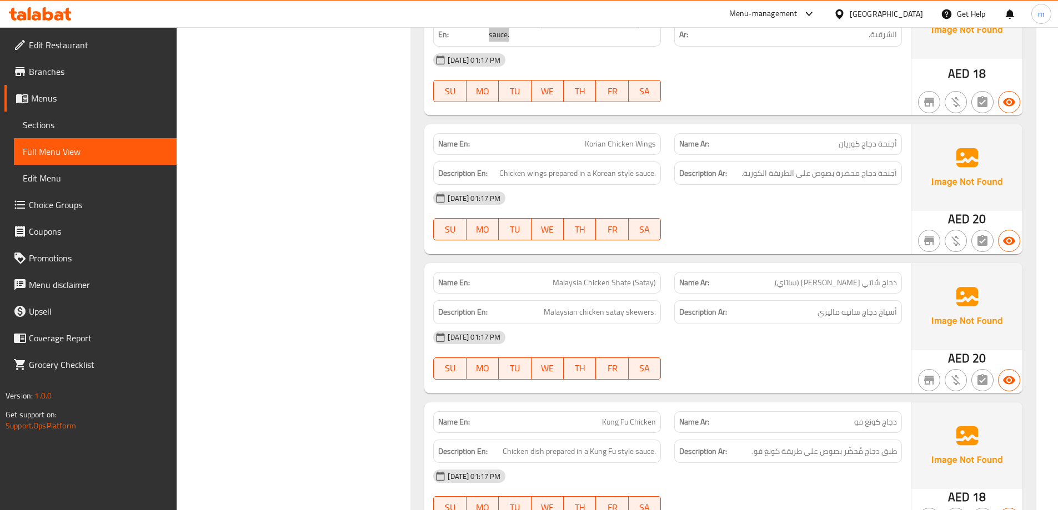
scroll to position [1722, 0]
drag, startPoint x: 536, startPoint y: 159, endPoint x: 666, endPoint y: 167, distance: 129.6
click at [666, 167] on div "Description En: Chicken wings prepared in a Korean style sauce." at bounding box center [547, 174] width 241 height 37
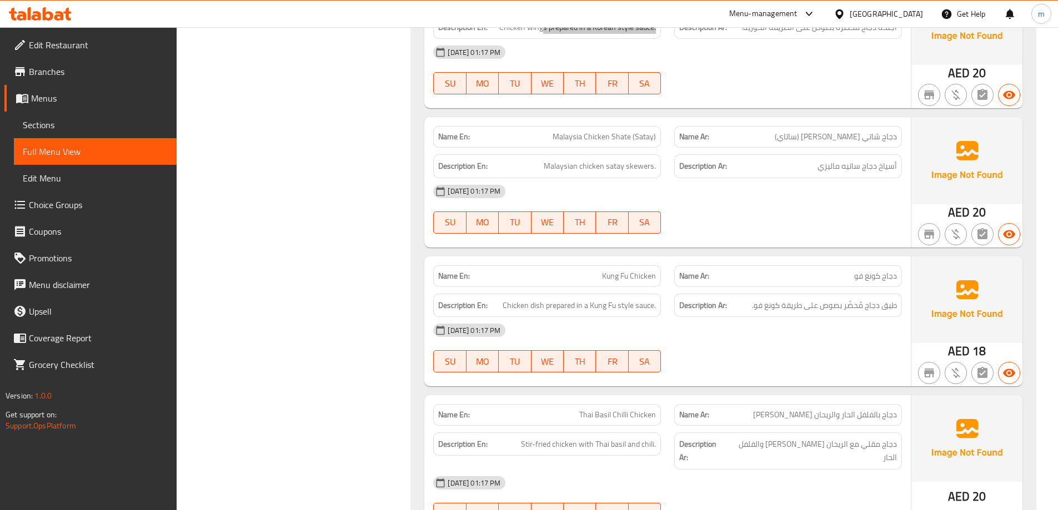
scroll to position [1888, 0]
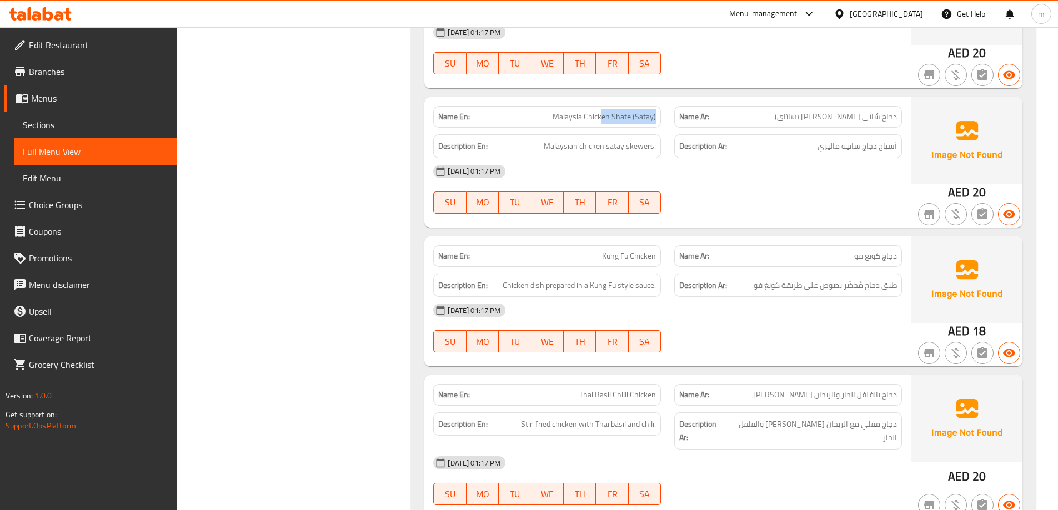
drag, startPoint x: 605, startPoint y: 105, endPoint x: 658, endPoint y: 110, distance: 53.0
click at [658, 110] on div "Name En: Malaysia Chicken Shate (Satay)" at bounding box center [547, 117] width 228 height 22
drag, startPoint x: 653, startPoint y: 133, endPoint x: 619, endPoint y: 130, distance: 33.4
click at [619, 139] on span "Malaysian chicken satay skewers." at bounding box center [600, 146] width 112 height 14
drag, startPoint x: 596, startPoint y: 134, endPoint x: 590, endPoint y: 136, distance: 5.7
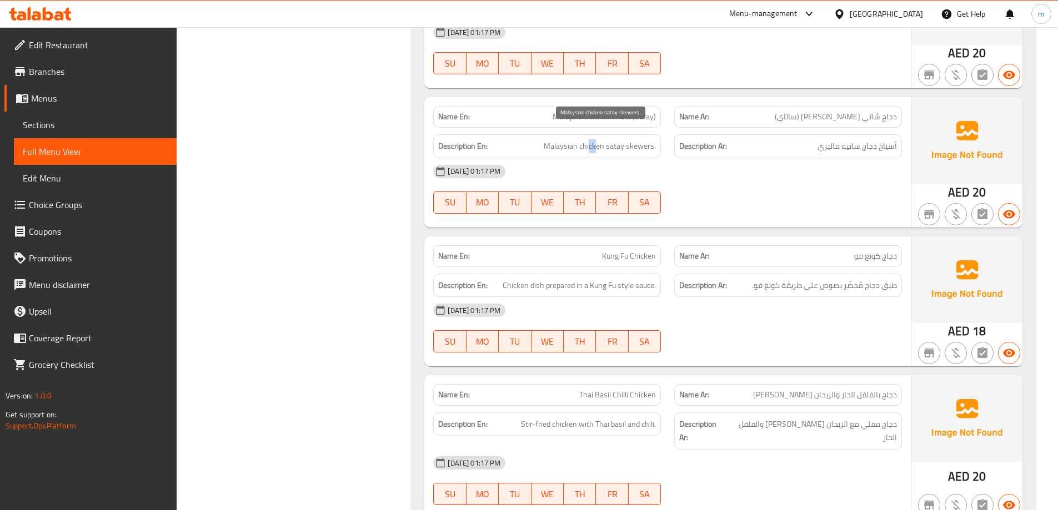
click at [590, 139] on span "Malaysian chicken satay skewers." at bounding box center [600, 146] width 112 height 14
click at [602, 158] on div "[DATE] 01:17 PM" at bounding box center [668, 171] width 482 height 27
click at [616, 111] on span "Malaysia Chicken Shate (Satay)" at bounding box center [604, 117] width 103 height 12
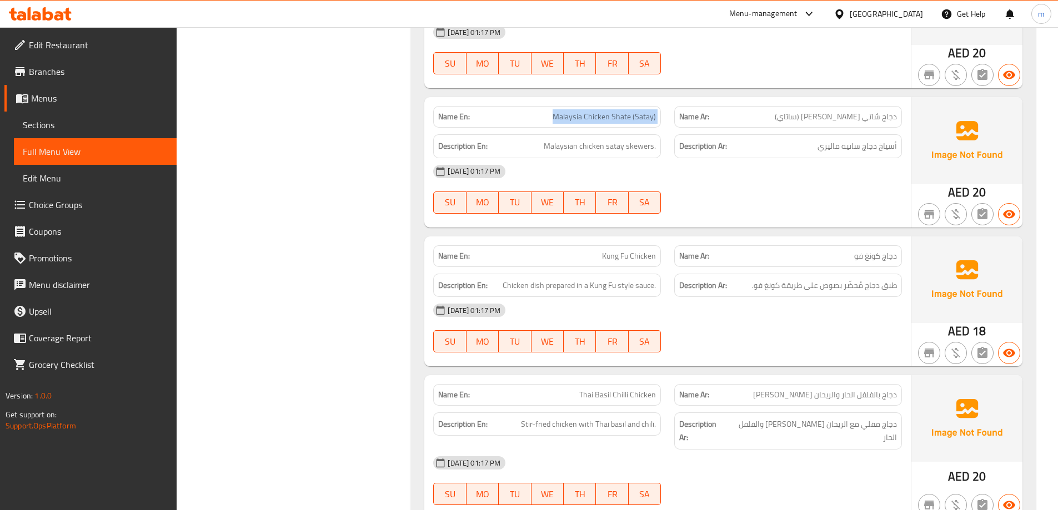
copy span "Malaysia Chicken Shate (Satay)"
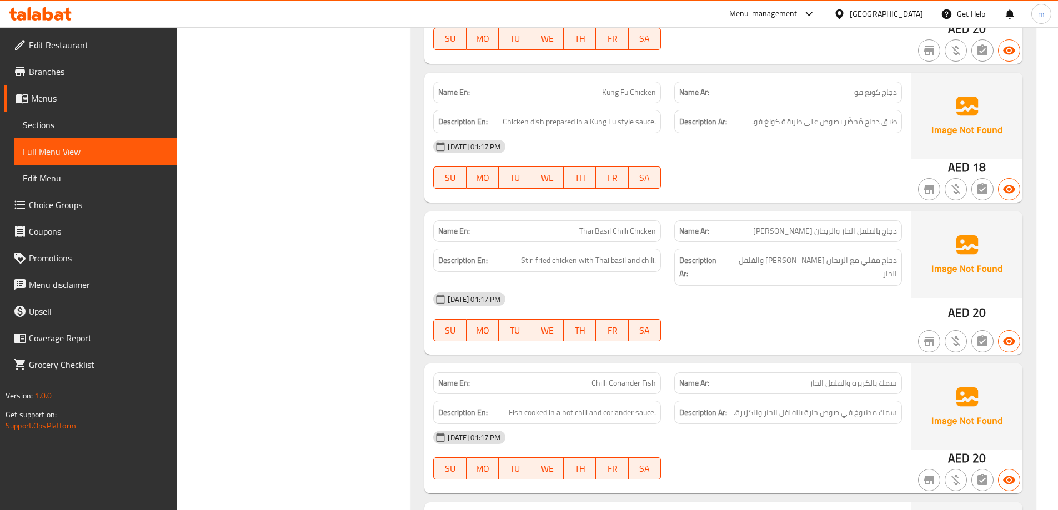
scroll to position [2055, 0]
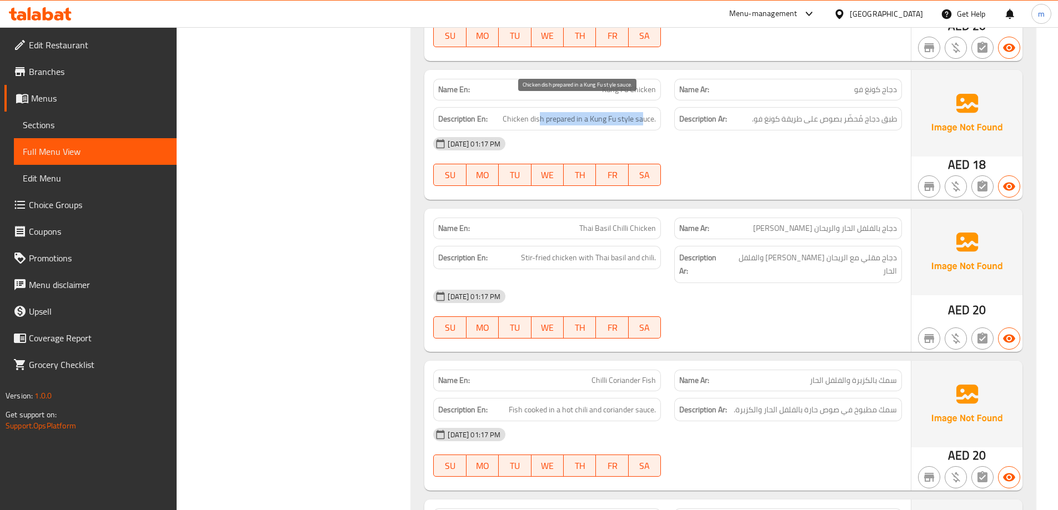
drag, startPoint x: 540, startPoint y: 106, endPoint x: 643, endPoint y: 111, distance: 102.8
click at [643, 112] on span "Chicken dish prepared in a Kung Fu style sauce." at bounding box center [579, 119] width 153 height 14
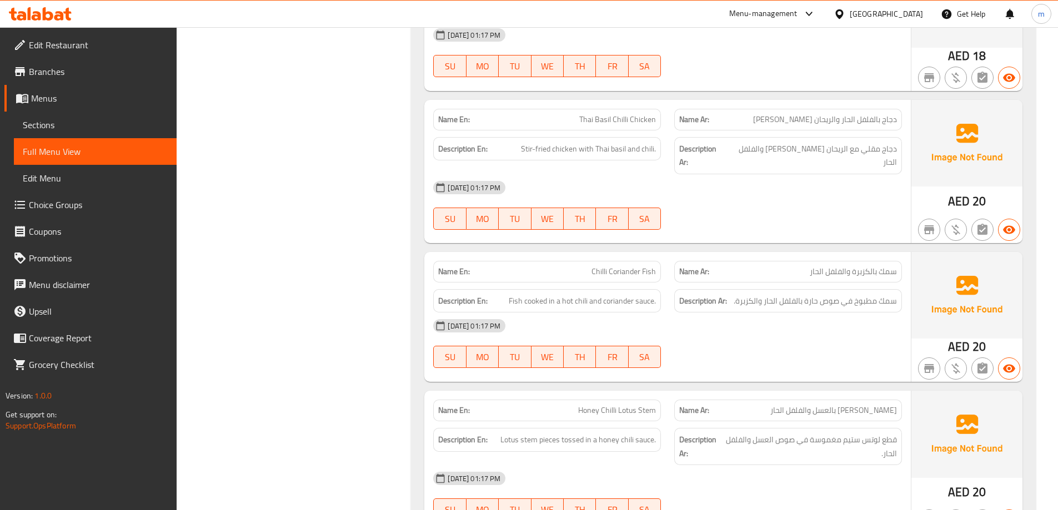
scroll to position [2166, 0]
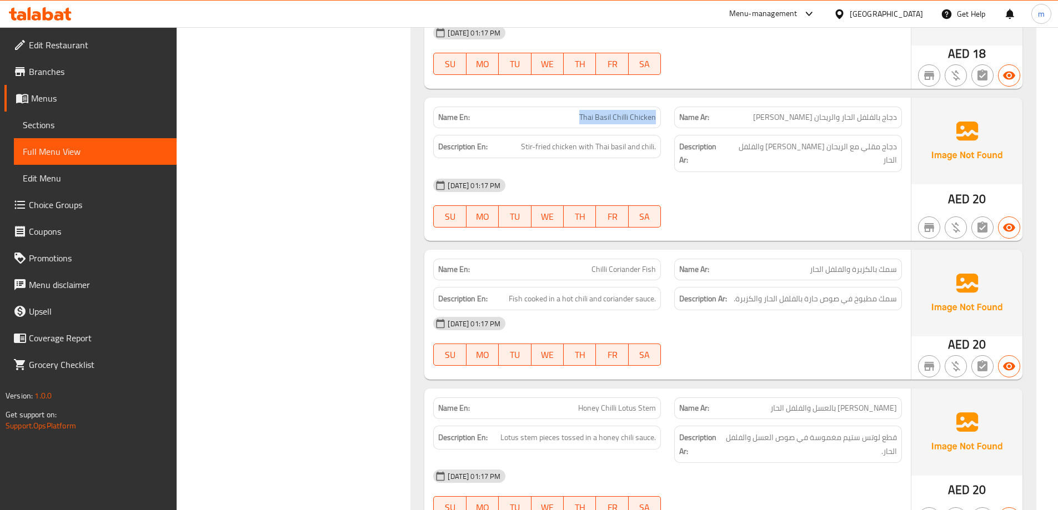
drag, startPoint x: 655, startPoint y: 103, endPoint x: 569, endPoint y: 103, distance: 86.6
click at [569, 112] on p "Name En: Thai Basil Chilli Chicken" at bounding box center [547, 118] width 218 height 12
drag, startPoint x: 571, startPoint y: 133, endPoint x: 658, endPoint y: 128, distance: 87.3
click at [658, 135] on div "Description En: Stir-fried chicken with Thai basil and chili." at bounding box center [547, 147] width 228 height 24
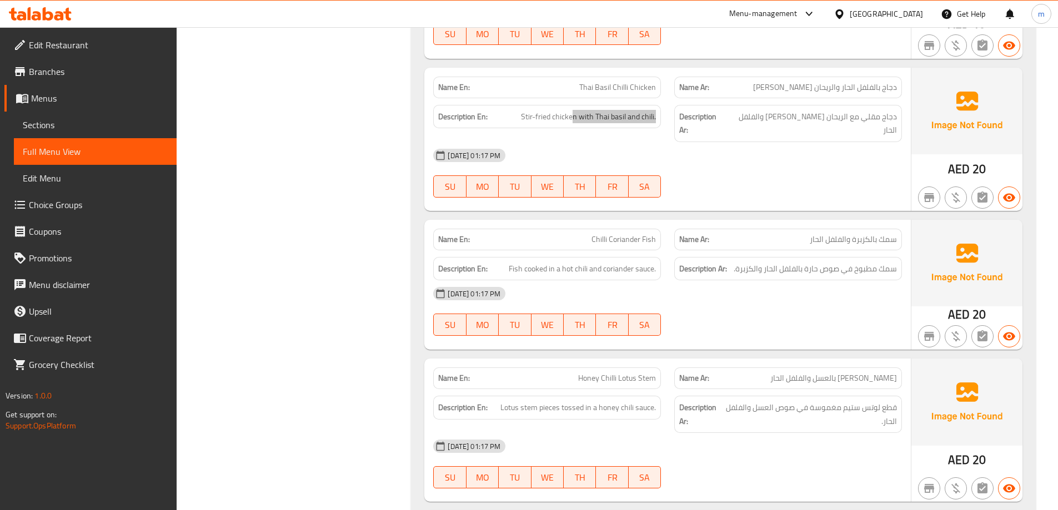
scroll to position [2277, 0]
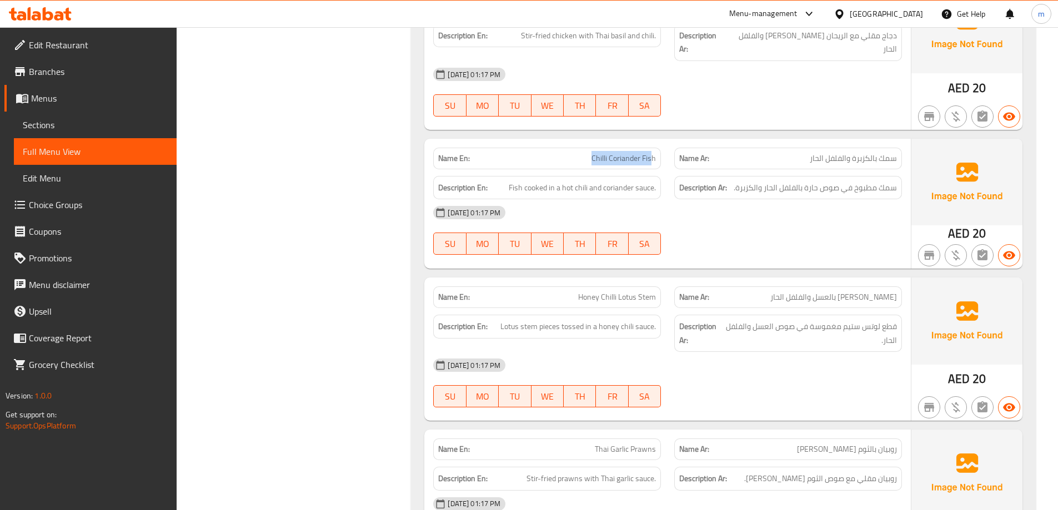
drag, startPoint x: 630, startPoint y: 133, endPoint x: 593, endPoint y: 138, distance: 37.6
click at [593, 153] on span "Chilli Coriander Fish" at bounding box center [623, 159] width 64 height 12
click at [620, 153] on span "Chilli Coriander Fish" at bounding box center [623, 159] width 64 height 12
click at [621, 153] on span "Chilli Coriander Fish" at bounding box center [623, 159] width 64 height 12
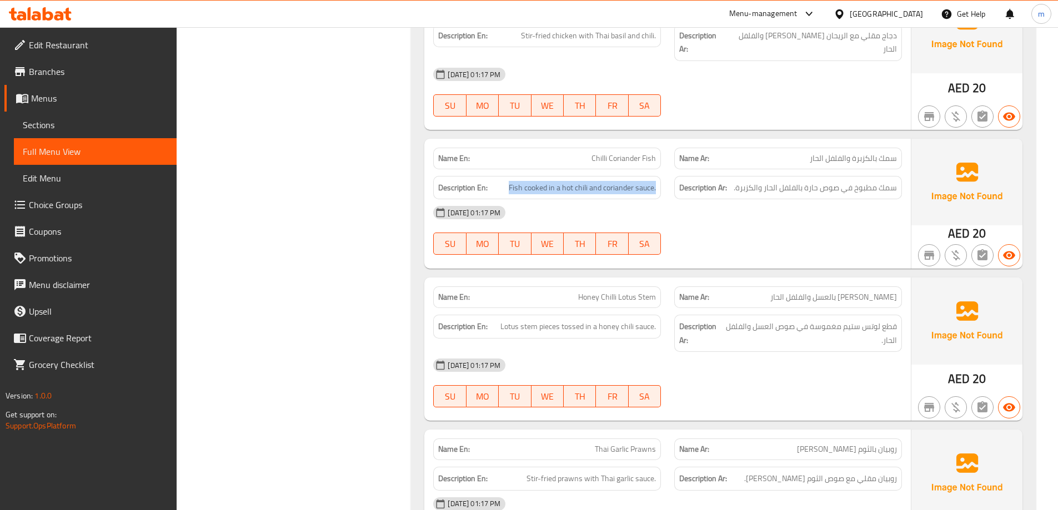
drag, startPoint x: 511, startPoint y: 159, endPoint x: 656, endPoint y: 170, distance: 145.9
click at [656, 176] on div "Description En: Fish cooked in a hot chili and coriander sauce." at bounding box center [547, 188] width 228 height 24
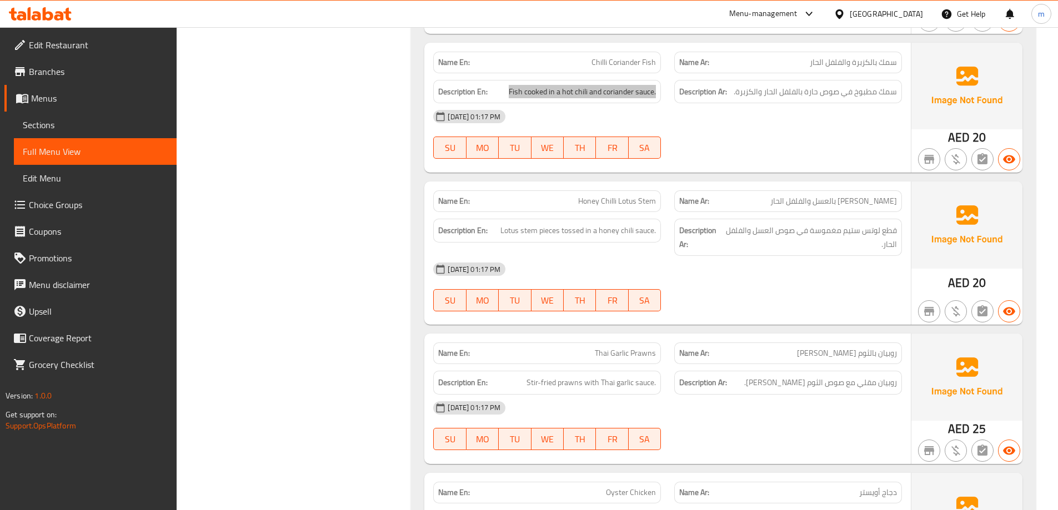
scroll to position [2388, 0]
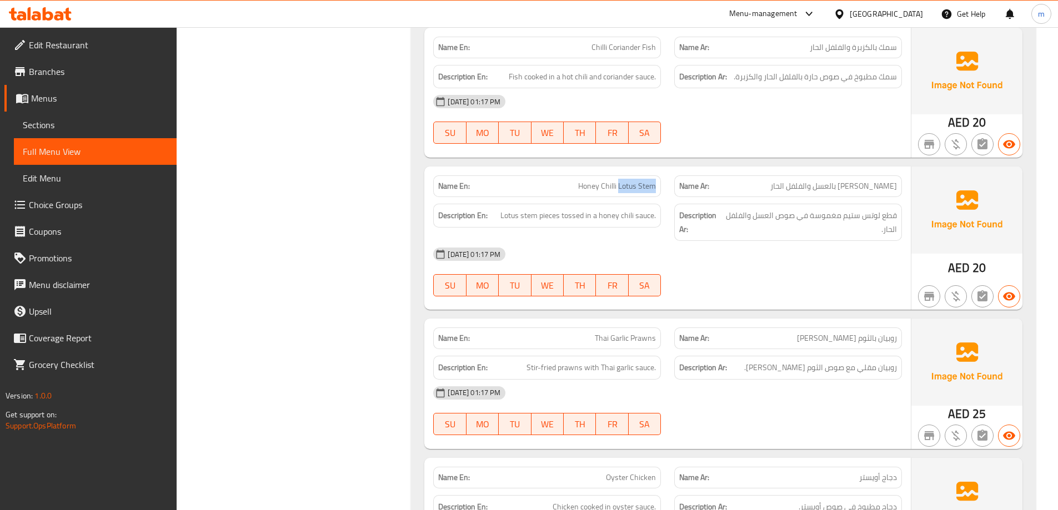
drag, startPoint x: 640, startPoint y: 165, endPoint x: 658, endPoint y: 168, distance: 18.1
click at [658, 175] on div "Name En: Honey Chilli Lotus Stem" at bounding box center [547, 186] width 228 height 22
drag, startPoint x: 584, startPoint y: 164, endPoint x: 619, endPoint y: 157, distance: 35.8
click at [619, 180] on span "Honey Chilli Lotus Stem" at bounding box center [617, 186] width 78 height 12
drag, startPoint x: 554, startPoint y: 189, endPoint x: 506, endPoint y: 193, distance: 47.9
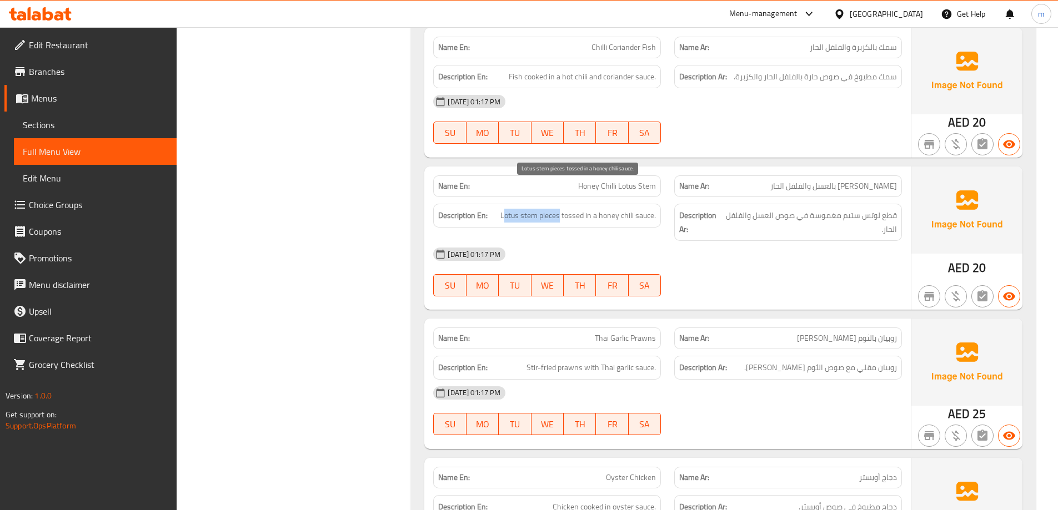
click at [506, 209] on span "Lotus stem pieces tossed in a honey chili sauce." at bounding box center [578, 216] width 156 height 14
drag, startPoint x: 563, startPoint y: 189, endPoint x: 650, endPoint y: 190, distance: 87.2
click at [650, 209] on span "Lotus stem pieces tossed in a honey chili sauce." at bounding box center [578, 216] width 156 height 14
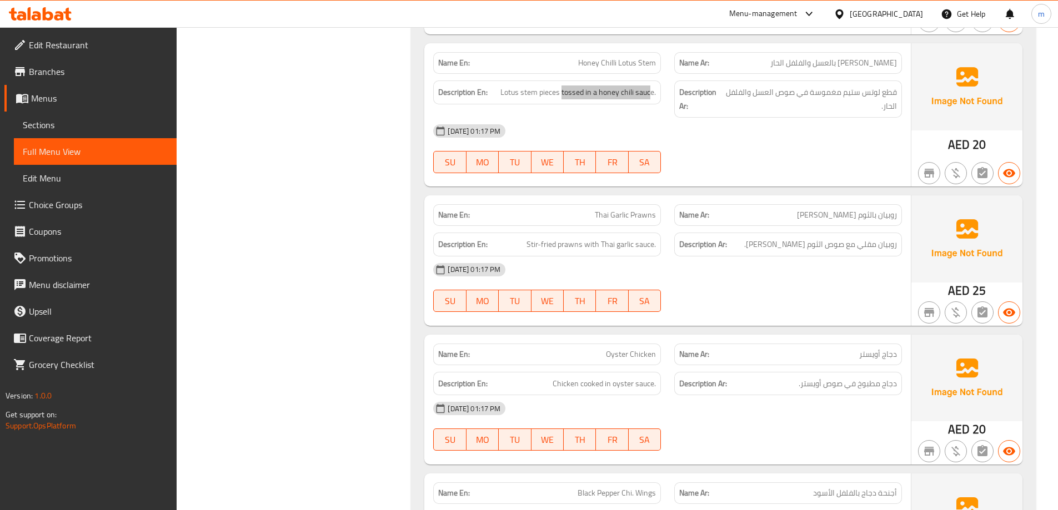
scroll to position [2555, 0]
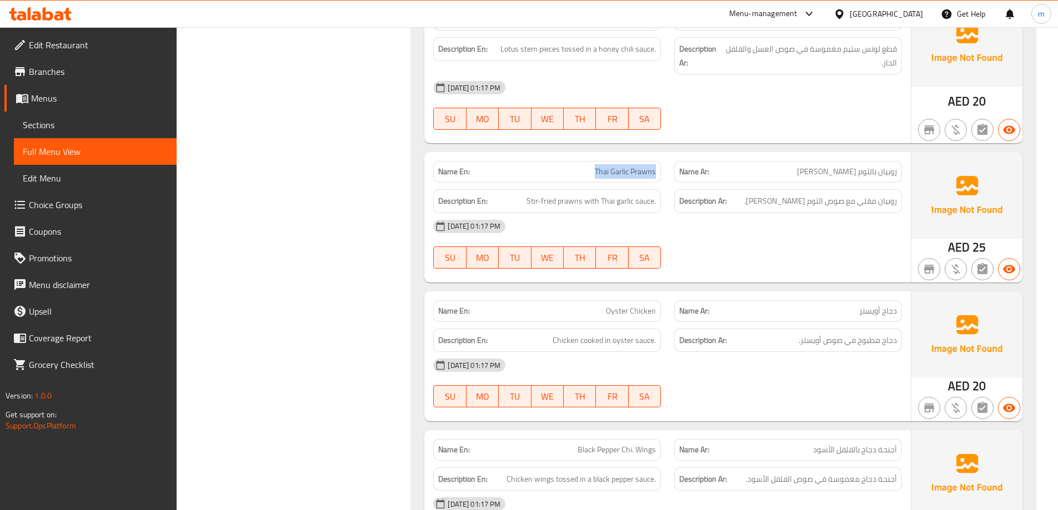
drag, startPoint x: 655, startPoint y: 141, endPoint x: 600, endPoint y: 144, distance: 55.1
click at [600, 166] on span "Thai Garlic Prawns" at bounding box center [625, 172] width 61 height 12
drag, startPoint x: 570, startPoint y: 177, endPoint x: 660, endPoint y: 180, distance: 90.0
click at [660, 189] on div "Description En: Stir-fried prawns with Thai garlic sauce." at bounding box center [547, 201] width 228 height 24
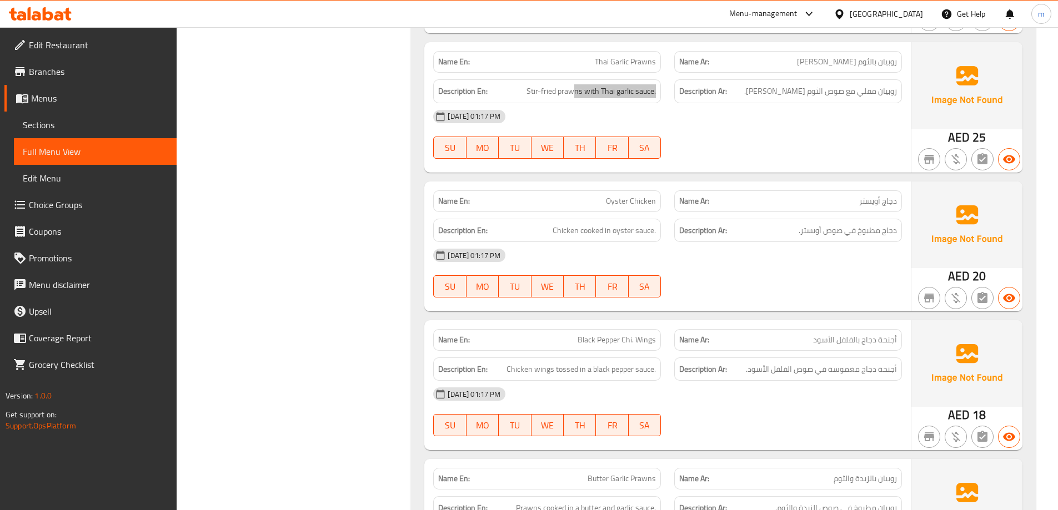
scroll to position [2666, 0]
drag, startPoint x: 553, startPoint y: 204, endPoint x: 667, endPoint y: 208, distance: 113.9
click at [667, 211] on div "Description En: Chicken cooked in oyster sauce." at bounding box center [547, 229] width 241 height 37
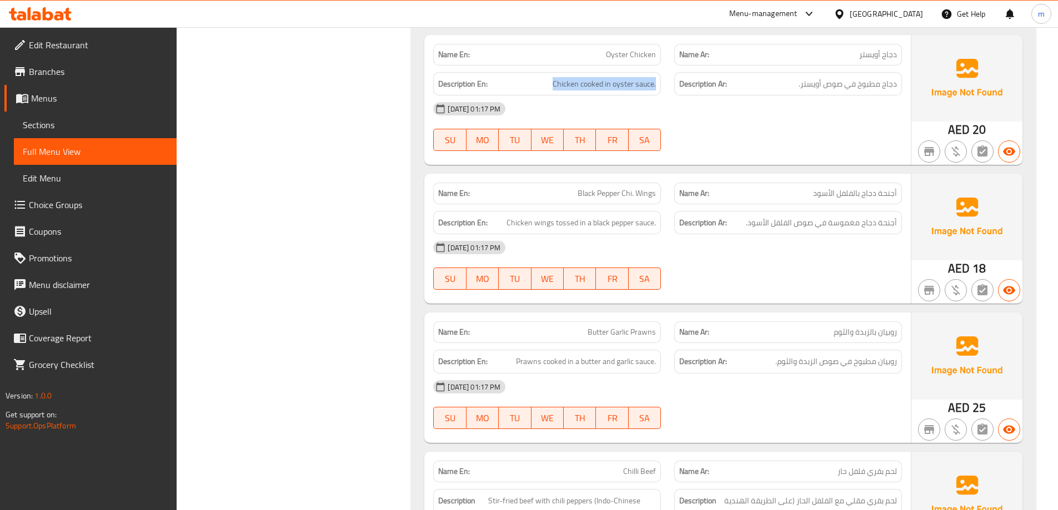
scroll to position [2832, 0]
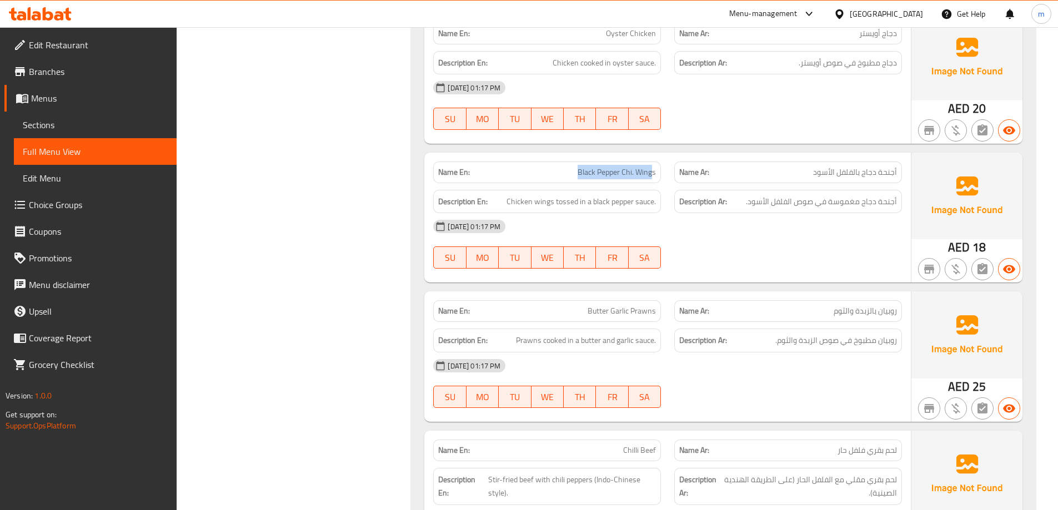
drag, startPoint x: 653, startPoint y: 147, endPoint x: 569, endPoint y: 146, distance: 83.3
click at [569, 167] on p "Name En: Black Pepper Chi. Wings" at bounding box center [547, 173] width 218 height 12
drag, startPoint x: 500, startPoint y: 174, endPoint x: 658, endPoint y: 178, distance: 157.8
click at [658, 190] on div "Description En: Chicken wings tossed in a black pepper sauce." at bounding box center [547, 202] width 228 height 24
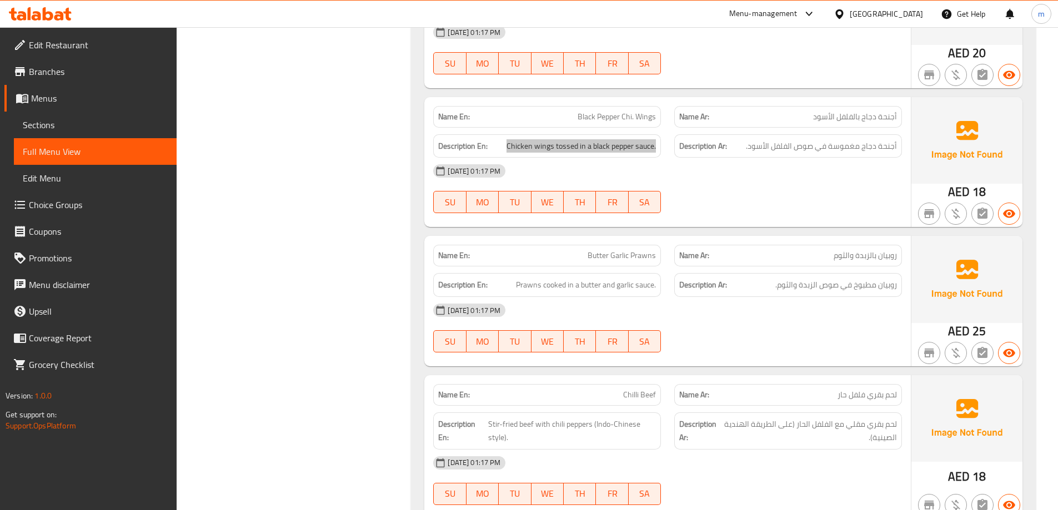
scroll to position [2943, 0]
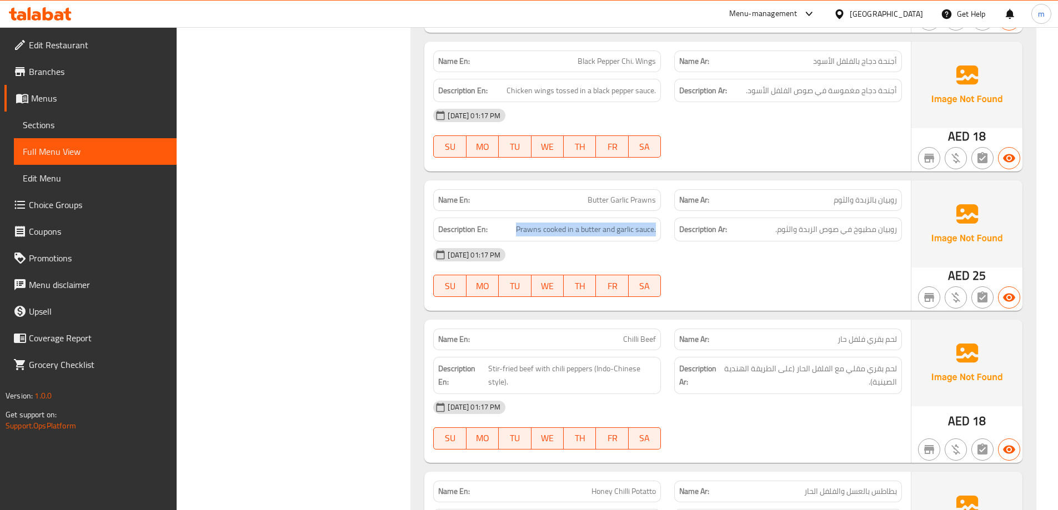
drag, startPoint x: 515, startPoint y: 205, endPoint x: 667, endPoint y: 200, distance: 151.7
click at [667, 211] on div "Description En: Prawns cooked in a butter and garlic sauce." at bounding box center [547, 229] width 241 height 37
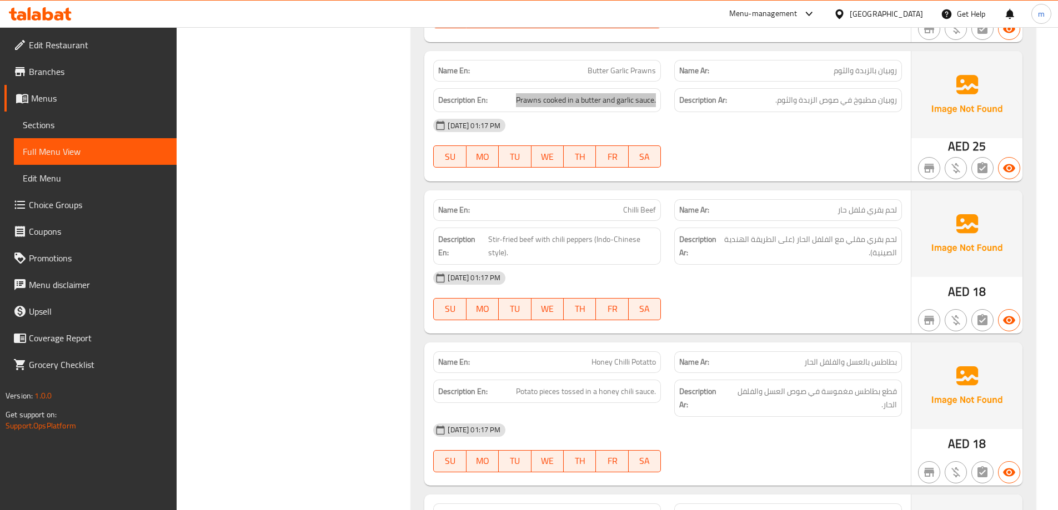
scroll to position [3110, 0]
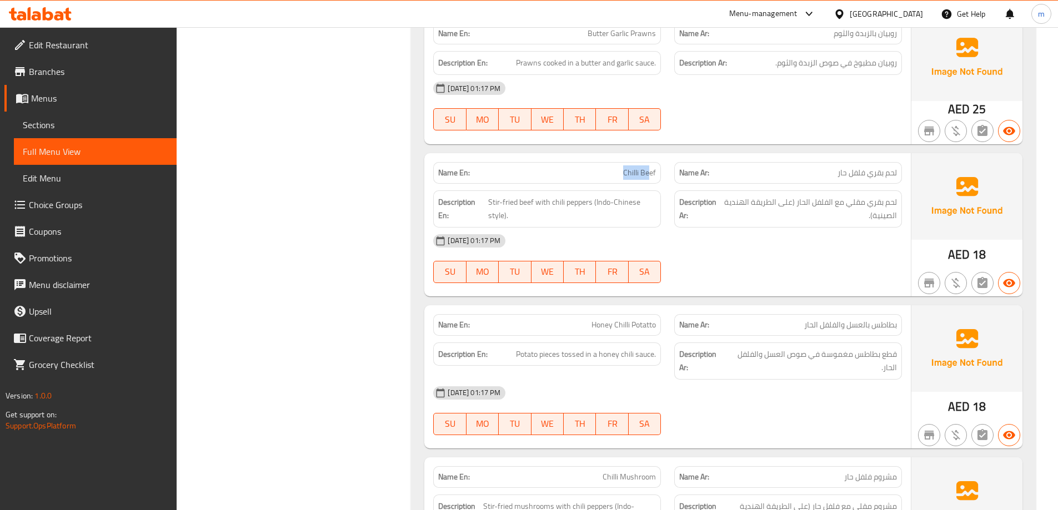
drag, startPoint x: 650, startPoint y: 148, endPoint x: 624, endPoint y: 148, distance: 26.1
click at [624, 167] on span "Chilli Beef" at bounding box center [639, 173] width 33 height 12
drag, startPoint x: 533, startPoint y: 176, endPoint x: 622, endPoint y: 185, distance: 89.9
click at [622, 195] on span "Stir-fried beef with chili peppers (Indo-Chinese style)." at bounding box center [572, 208] width 168 height 27
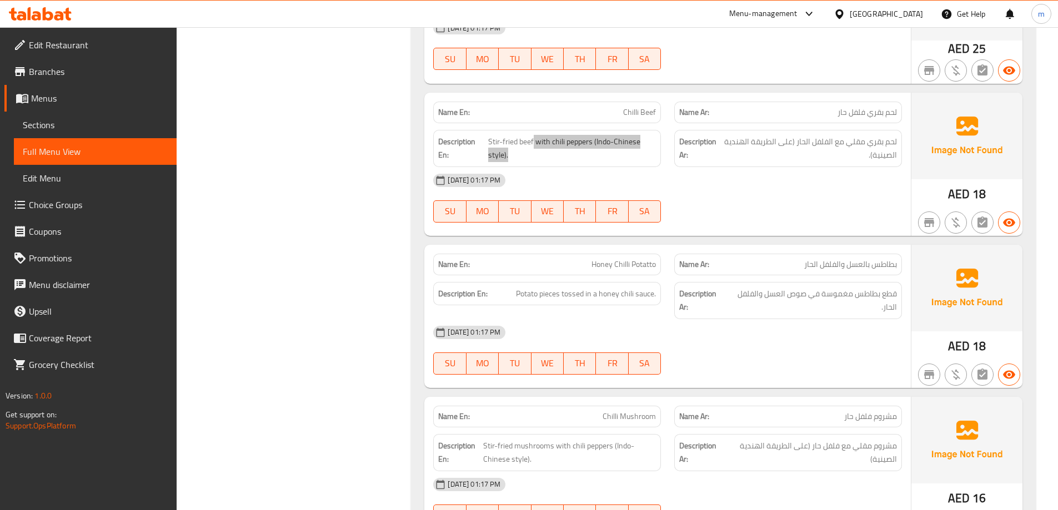
scroll to position [3218, 0]
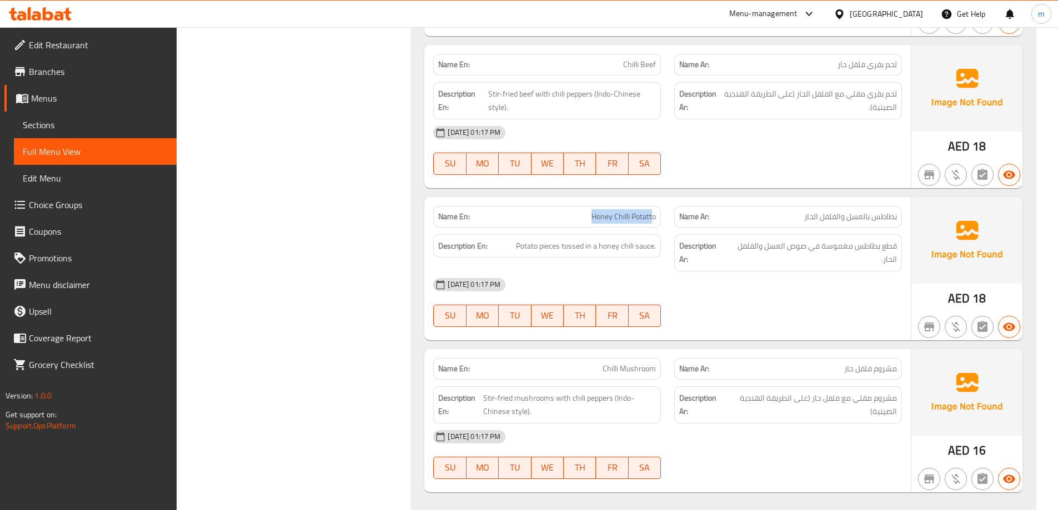
drag, startPoint x: 651, startPoint y: 189, endPoint x: 584, endPoint y: 192, distance: 67.8
click at [584, 211] on p "Name En: Honey Chilli Potatto" at bounding box center [547, 217] width 218 height 12
drag, startPoint x: 511, startPoint y: 219, endPoint x: 649, endPoint y: 215, distance: 137.8
click at [649, 239] on h6 "Description En: Potato pieces tossed in a honey chili sauce." at bounding box center [547, 246] width 218 height 14
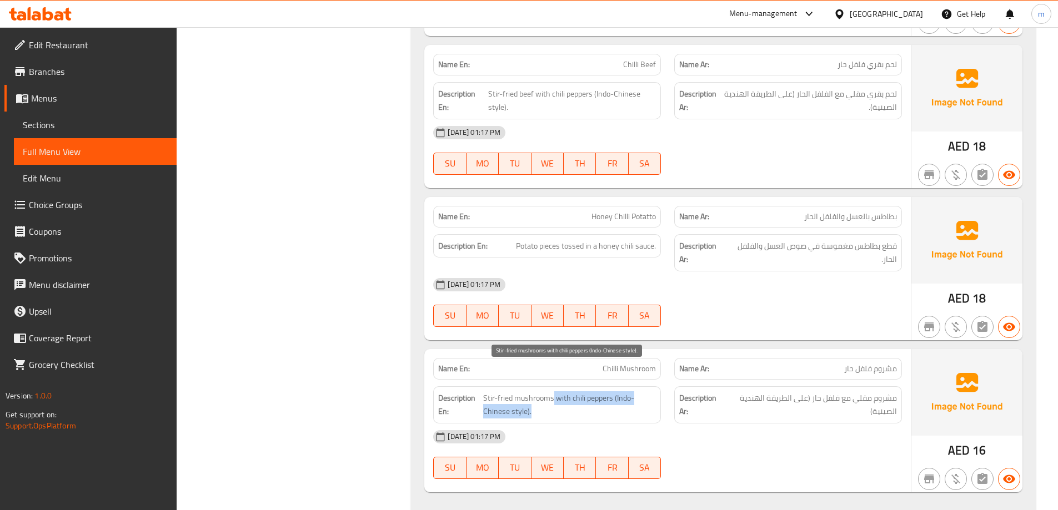
drag, startPoint x: 554, startPoint y: 370, endPoint x: 609, endPoint y: 388, distance: 57.8
click at [609, 392] on span "Stir-fried mushrooms with chili peppers (Indo-Chinese style)." at bounding box center [569, 405] width 173 height 27
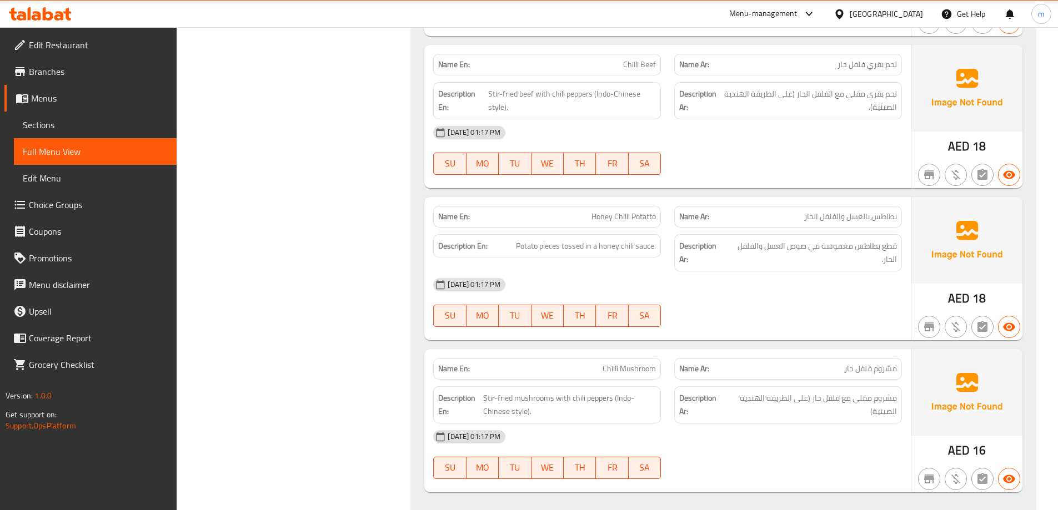
click at [683, 392] on strong "Description Ar:" at bounding box center [701, 405] width 44 height 27
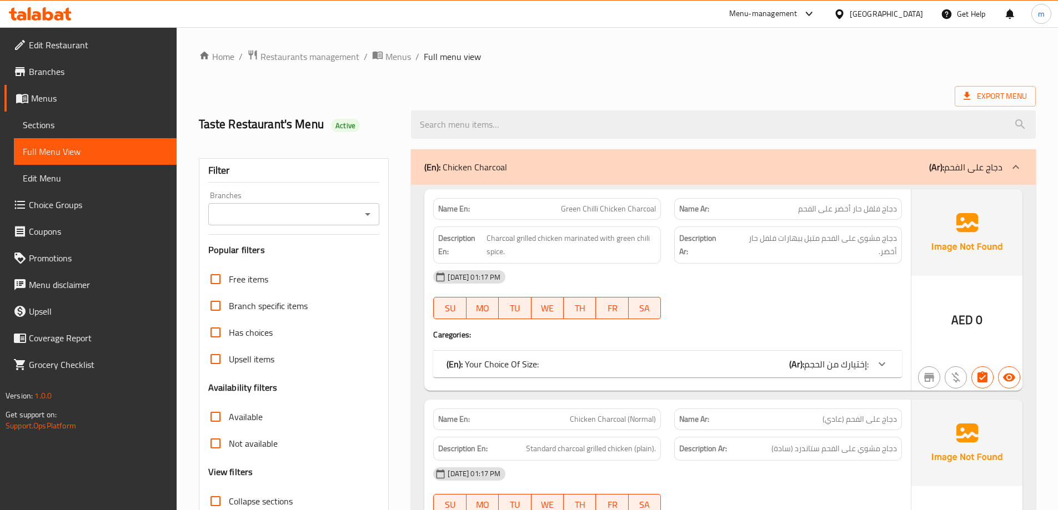
click at [55, 123] on span "Sections" at bounding box center [95, 124] width 145 height 13
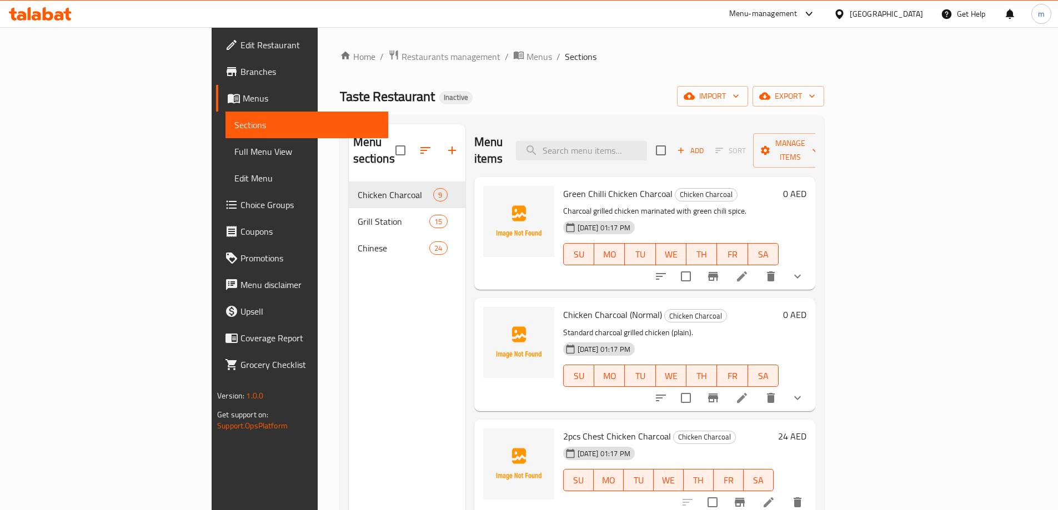
click at [719, 61] on ol "Home / Restaurants management / Menus / Sections" at bounding box center [582, 56] width 484 height 14
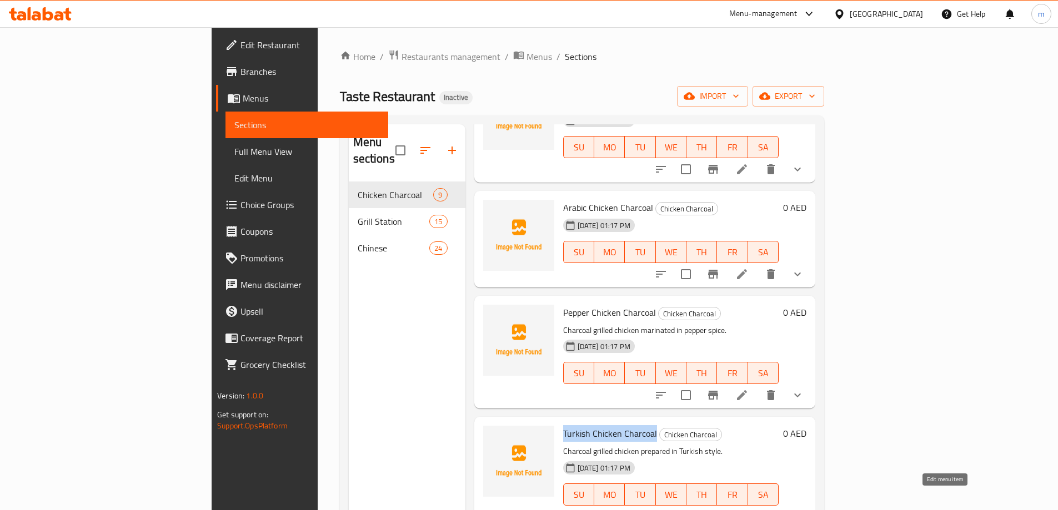
click at [749, 510] on icon at bounding box center [741, 516] width 13 height 13
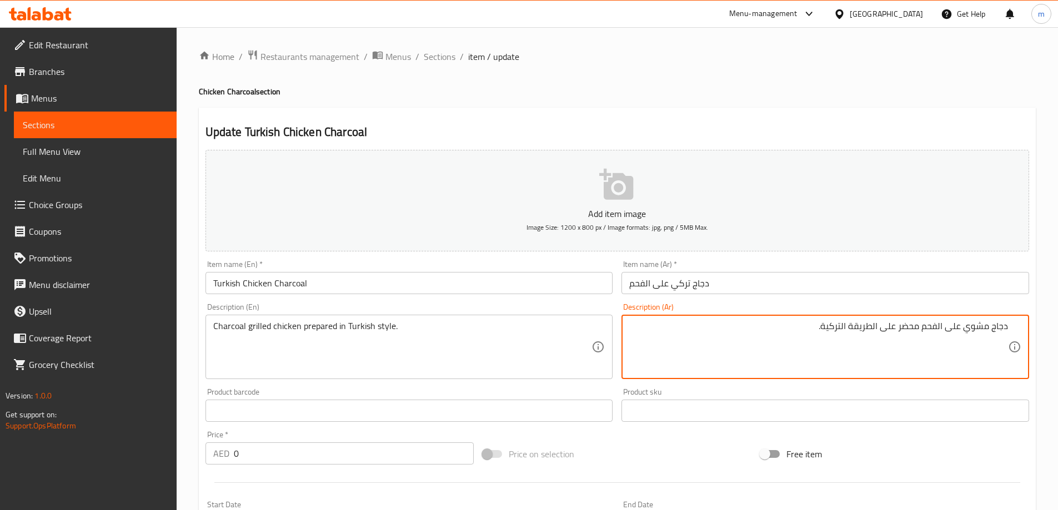
click at [867, 270] on div "Item name (Ar)   * دجاج تركي على الفحم Item name (Ar) *" at bounding box center [825, 277] width 408 height 34
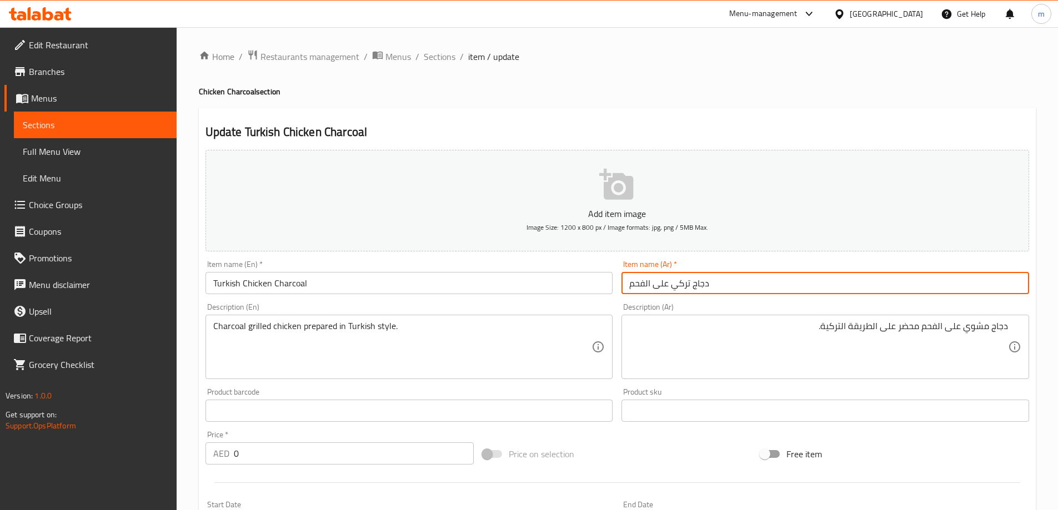
click at [860, 277] on input "دجاج تركي على الفحم" at bounding box center [825, 283] width 408 height 22
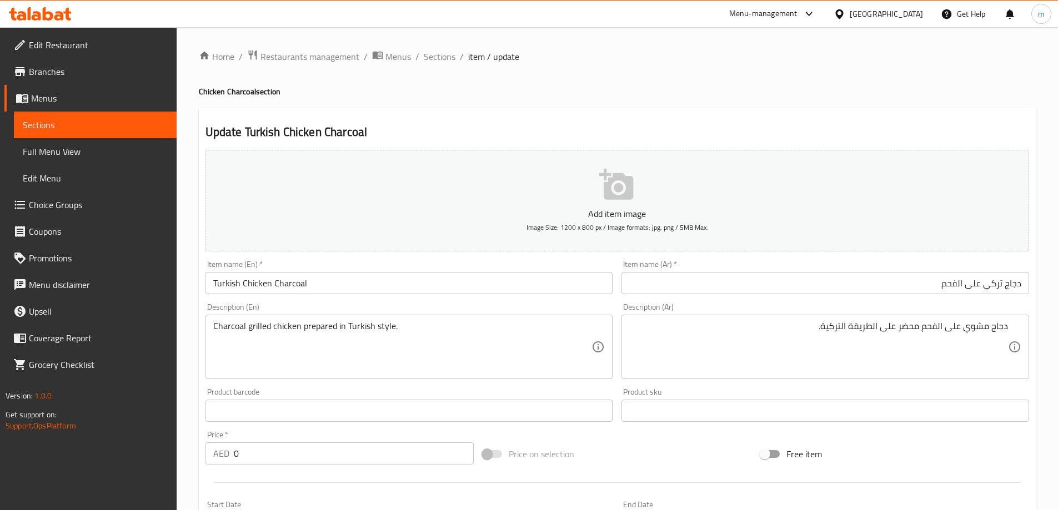
click at [541, 94] on h4 "Chicken Charcoal section" at bounding box center [617, 91] width 837 height 11
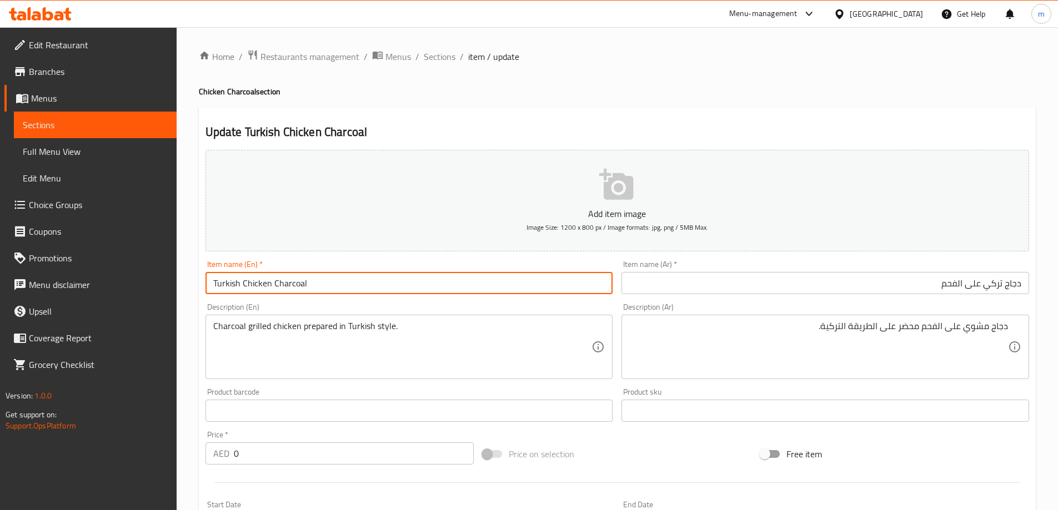
drag, startPoint x: 265, startPoint y: 278, endPoint x: 299, endPoint y: 276, distance: 33.9
click at [299, 276] on input "Turkish Chicken Charcoal" at bounding box center [409, 283] width 408 height 22
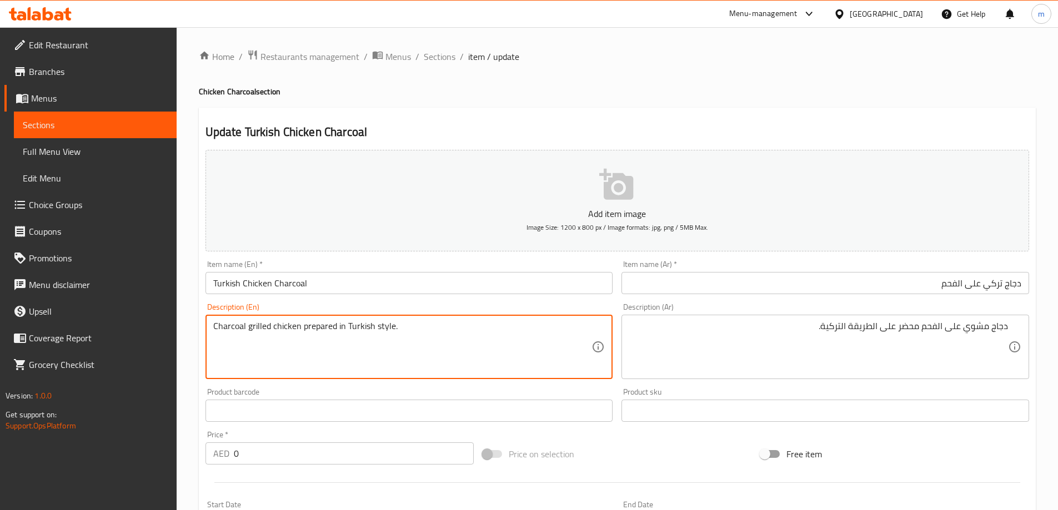
drag, startPoint x: 284, startPoint y: 323, endPoint x: 432, endPoint y: 334, distance: 148.1
click at [317, 336] on textarea "Charcoal grilled chicken prepared in Turkish style." at bounding box center [402, 347] width 379 height 53
drag, startPoint x: 299, startPoint y: 325, endPoint x: 431, endPoint y: 295, distance: 135.1
click at [431, 295] on div "Add item image Image Size: 1200 x 800 px / Image formats: jpg, png / 5MB Max. I…" at bounding box center [617, 385] width 832 height 479
click at [391, 277] on input "Turkish Chicken Charcoal" at bounding box center [409, 283] width 408 height 22
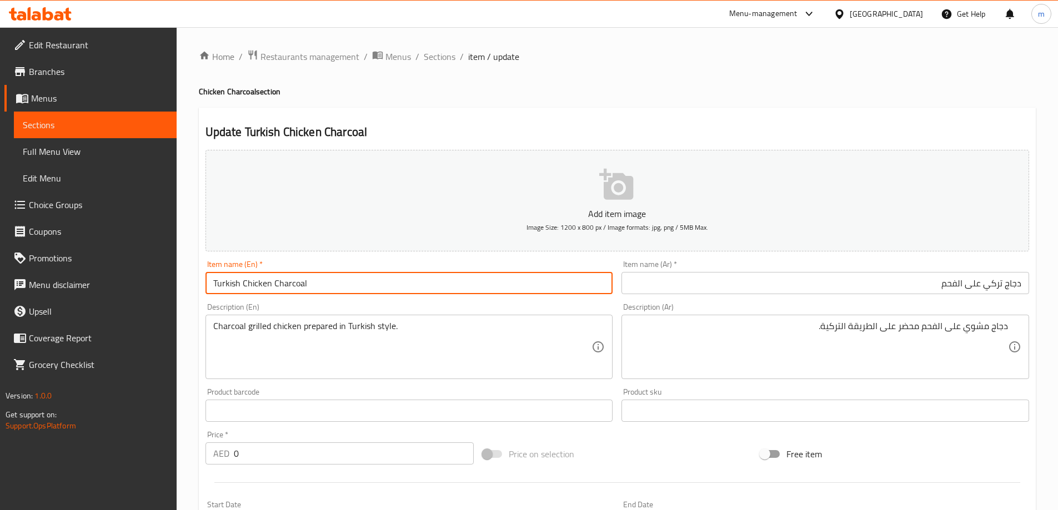
click at [391, 277] on input "Turkish Chicken Charcoal" at bounding box center [409, 283] width 408 height 22
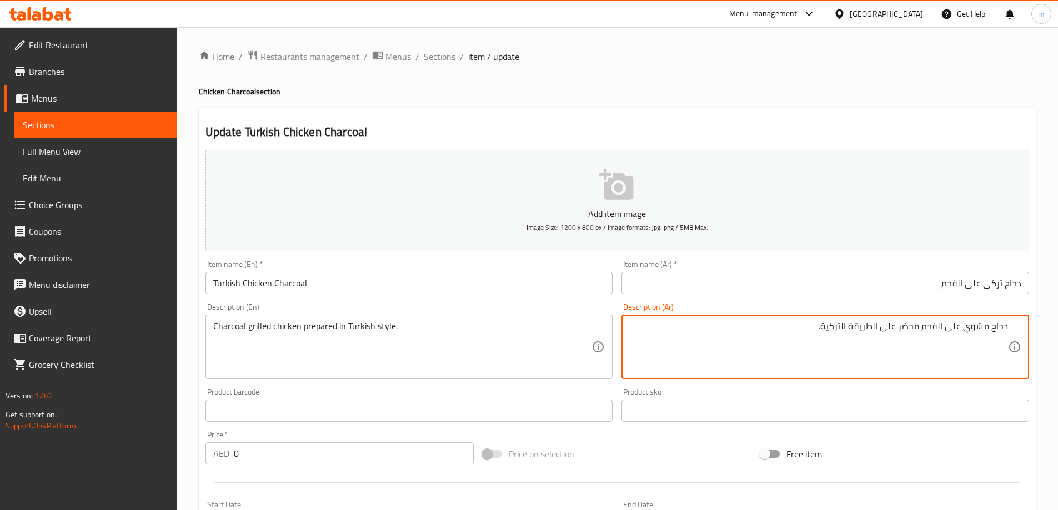
click at [727, 348] on textarea "دجاج مشوي على الفحم محضر على الطريقة التركية." at bounding box center [818, 347] width 379 height 53
click at [446, 314] on div "Description (En) Charcoal grilled chicken prepared in Turkish style. Descriptio…" at bounding box center [409, 341] width 408 height 76
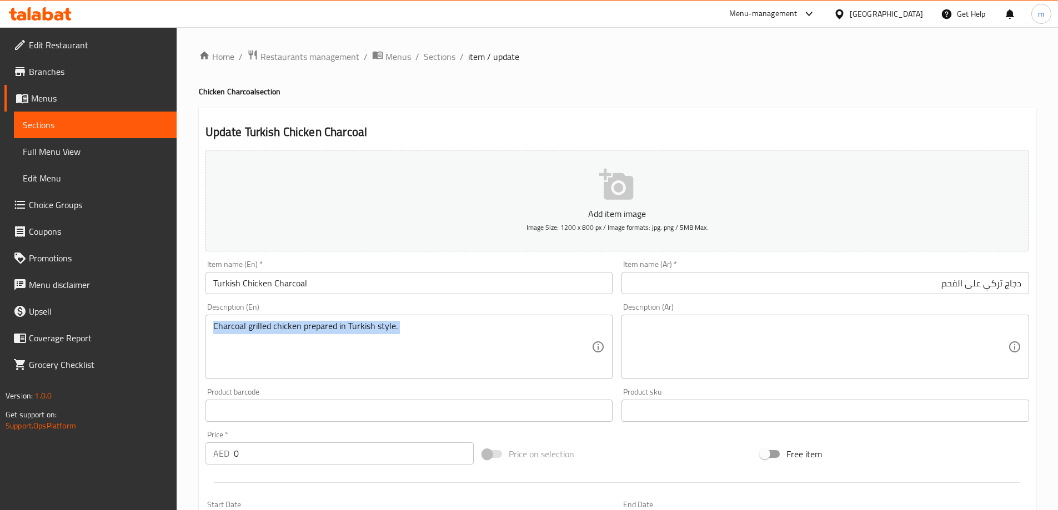
click at [446, 314] on div "Description (En) Charcoal grilled chicken prepared in Turkish style. Descriptio…" at bounding box center [409, 341] width 408 height 76
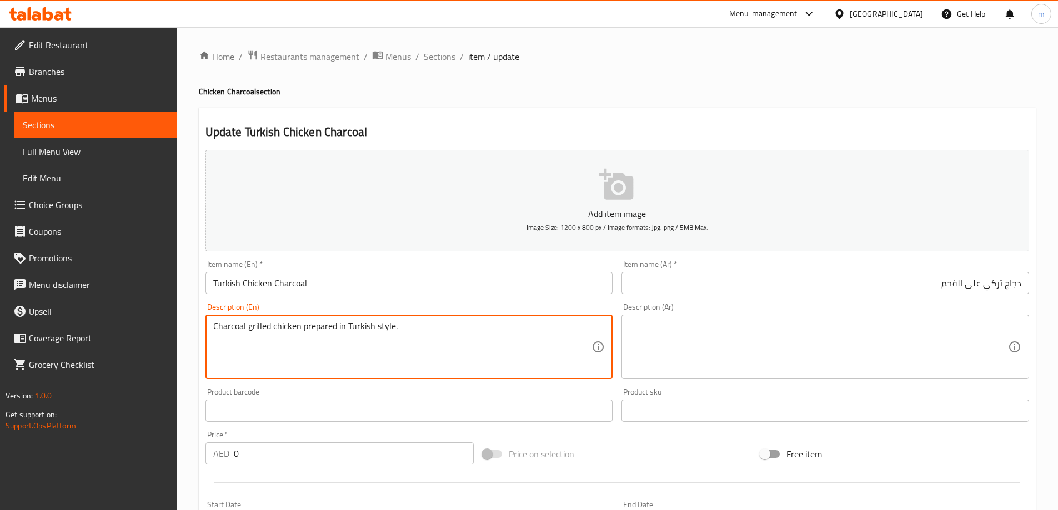
click at [435, 321] on textarea "Charcoal grilled chicken prepared in Turkish style." at bounding box center [402, 347] width 379 height 53
click at [417, 287] on input "Turkish Chicken Charcoal" at bounding box center [409, 283] width 408 height 22
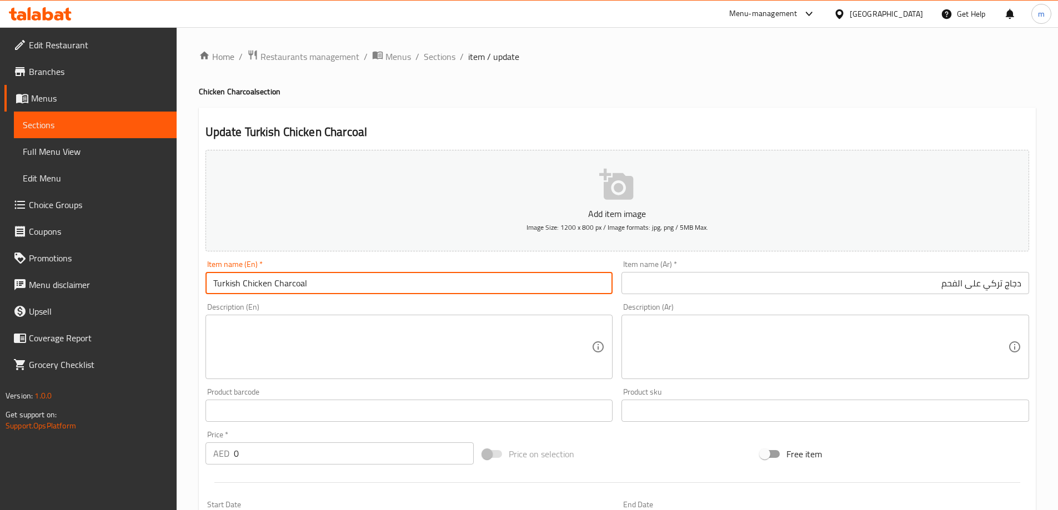
click at [914, 339] on textarea at bounding box center [818, 347] width 379 height 53
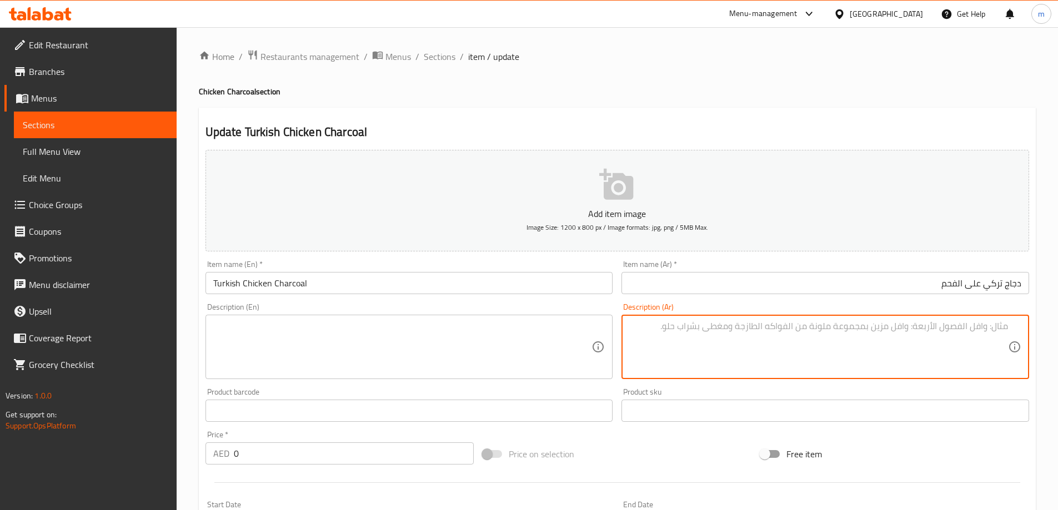
type textarea "Charcoal grilled chicken prepared in Turkish style."
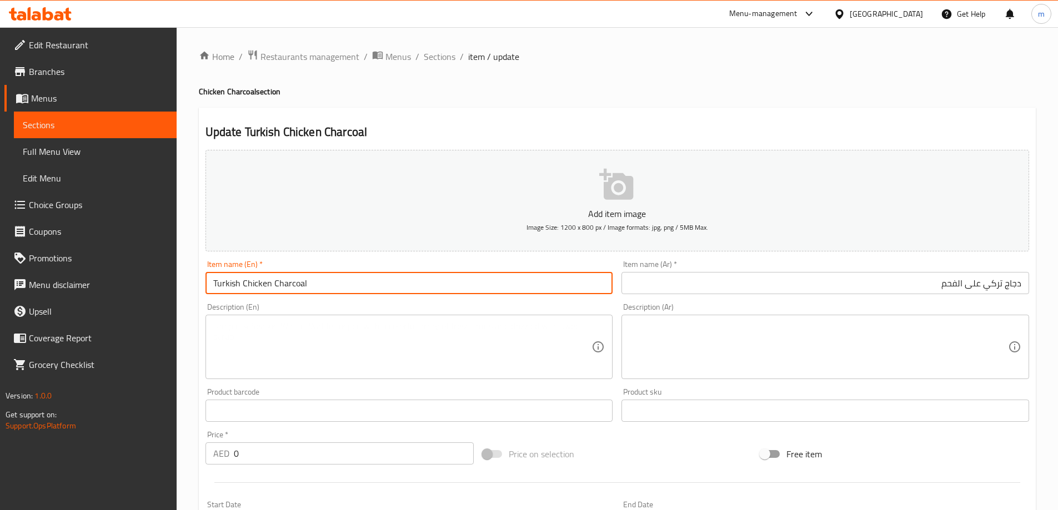
click at [467, 283] on input "Turkish Chicken Charcoal" at bounding box center [409, 283] width 408 height 22
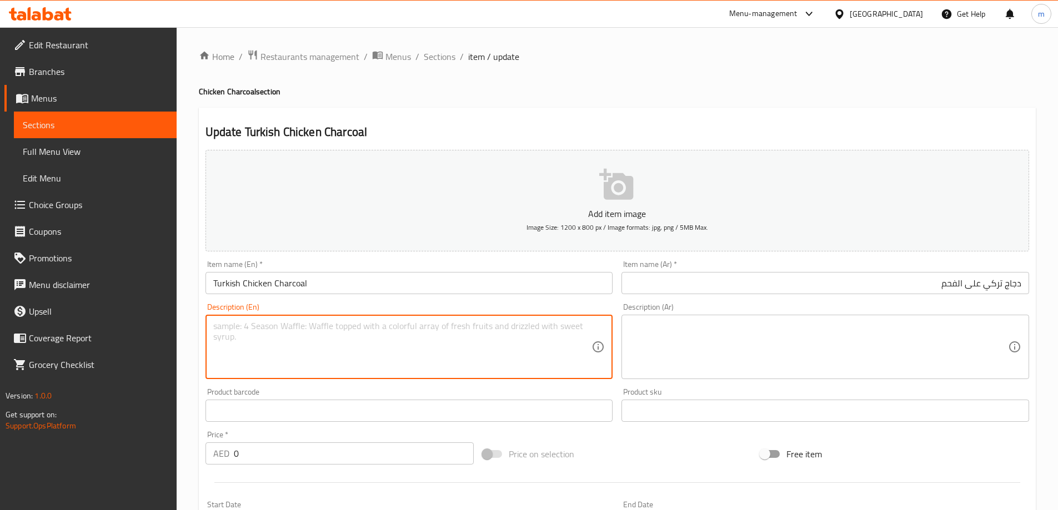
click at [491, 356] on textarea at bounding box center [402, 347] width 379 height 53
type textarea "Charcoal grilled chicken prepared in Turkish style."
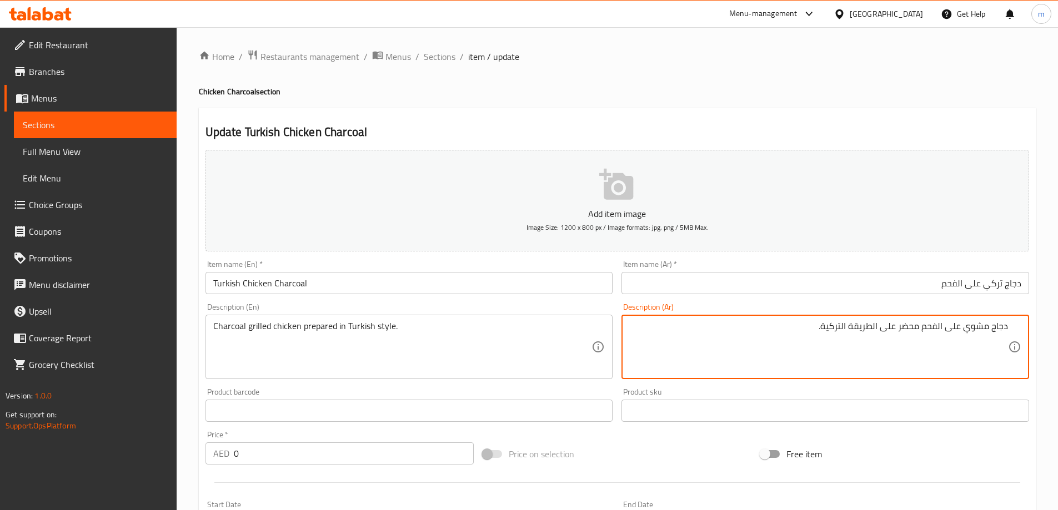
type textarea "دجاج مشوي على الفحم محضر على الطريقة التركية."
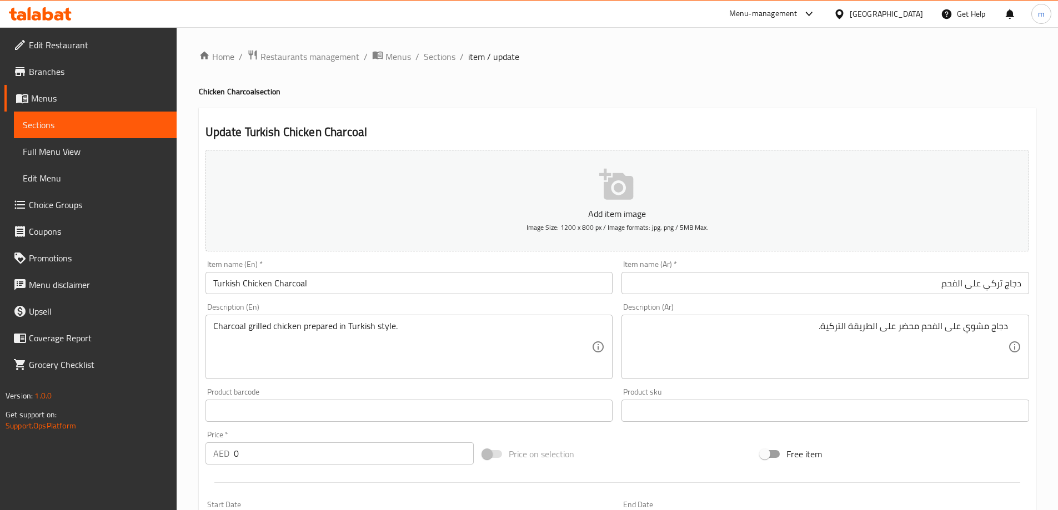
click at [884, 283] on input "دجاج تركي على الفحم" at bounding box center [825, 283] width 408 height 22
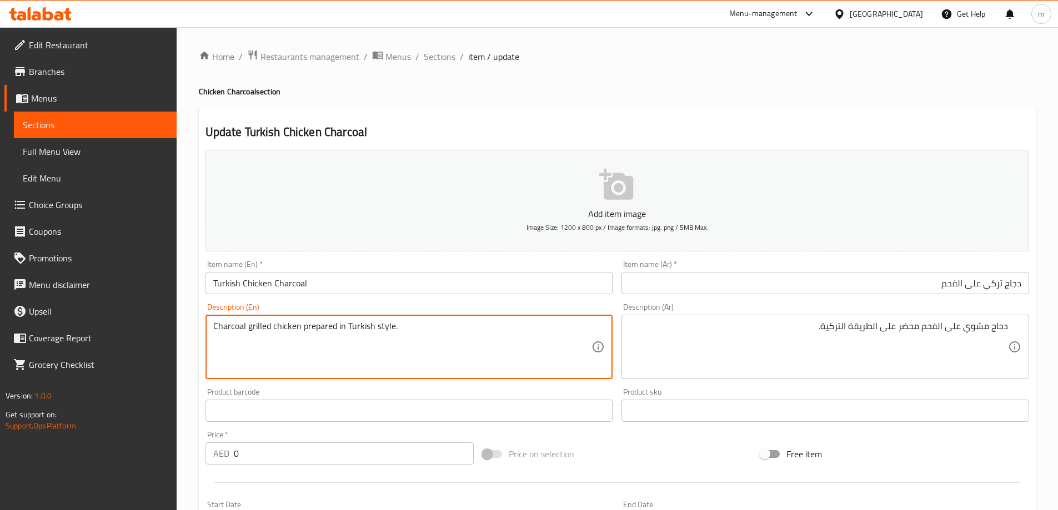
click at [584, 338] on textarea "Charcoal grilled chicken prepared in Turkish style." at bounding box center [402, 347] width 379 height 53
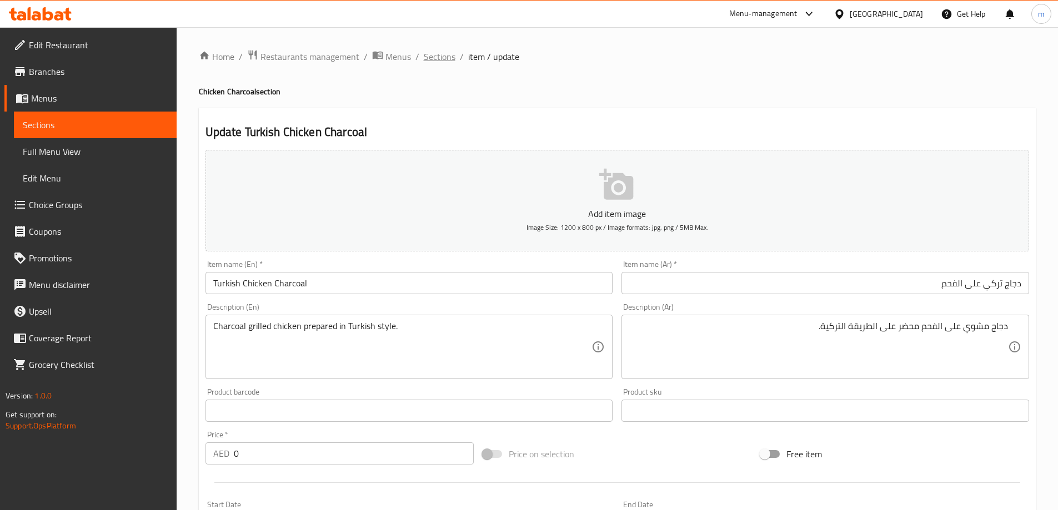
click at [435, 55] on span "Sections" at bounding box center [440, 56] width 32 height 13
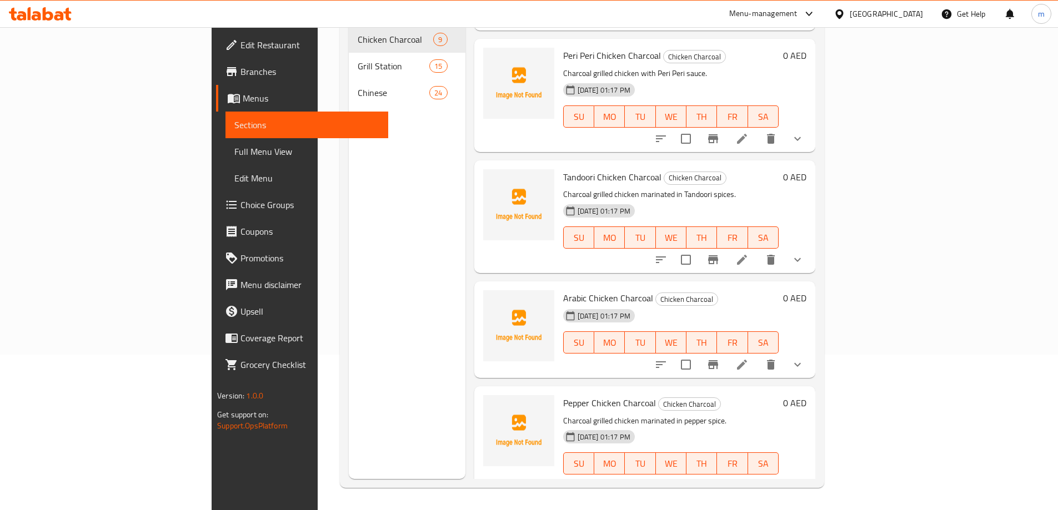
scroll to position [354, 0]
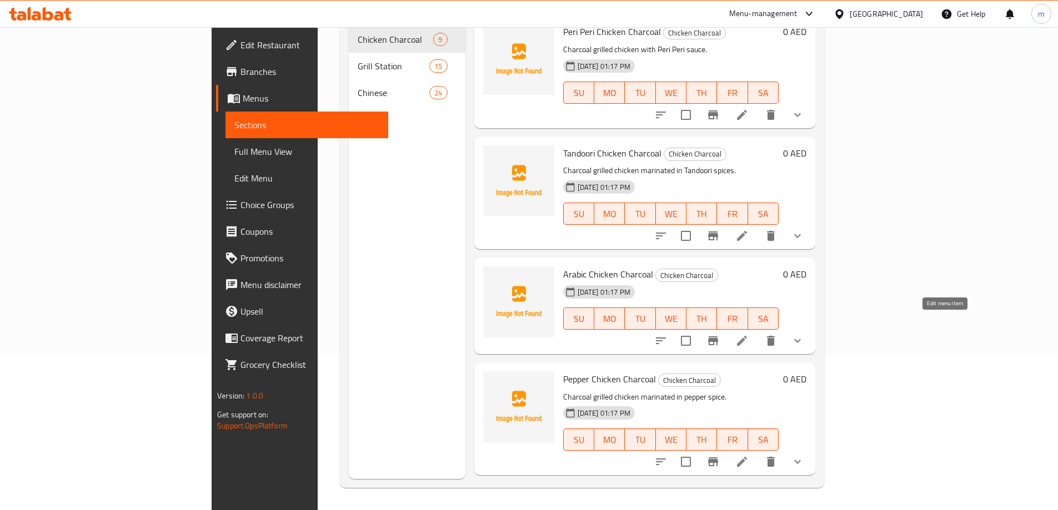
click at [747, 336] on icon at bounding box center [742, 341] width 10 height 10
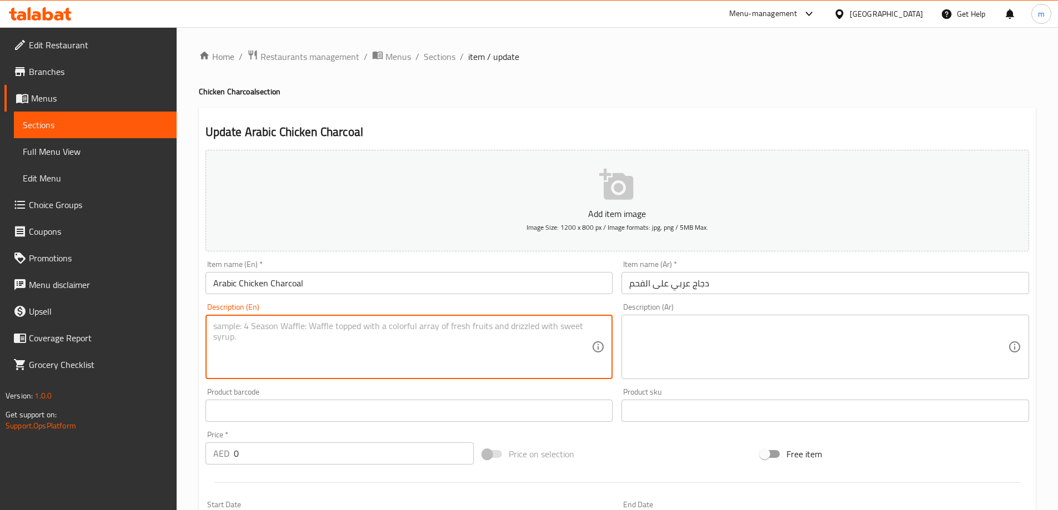
click at [400, 323] on textarea at bounding box center [402, 347] width 379 height 53
paste textarea "Charcoal grilled chicken prepared in Arabic style."
type textarea "Charcoal grilled chicken prepared in Arabic style."
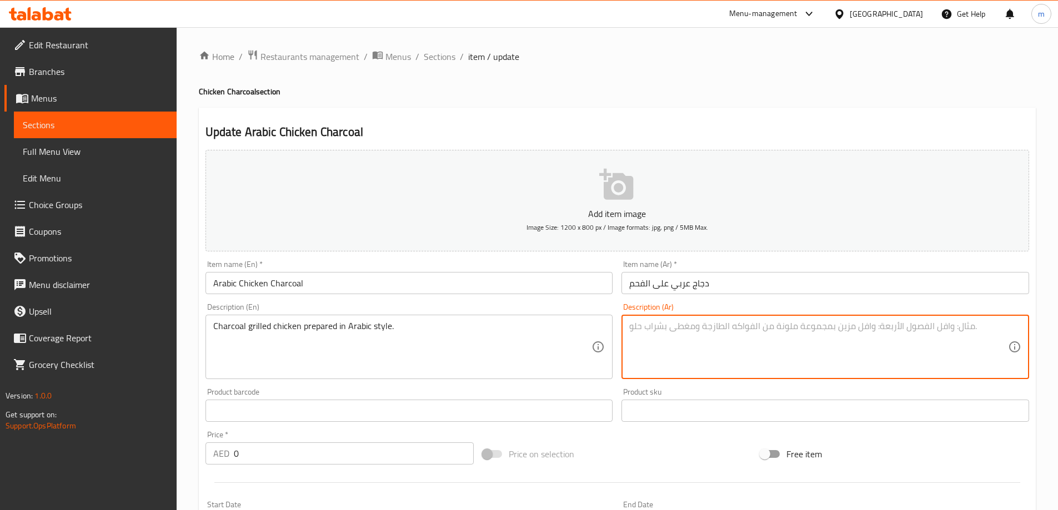
click at [869, 351] on textarea at bounding box center [818, 347] width 379 height 53
paste textarea "دجاج مشوي على الفحم محضر على الطريقة العربية."
type textarea "دجاج مشوي على الفحم محضر على الطريقة العربية."
click at [811, 291] on input "دجاج عربي على الفحم" at bounding box center [825, 283] width 408 height 22
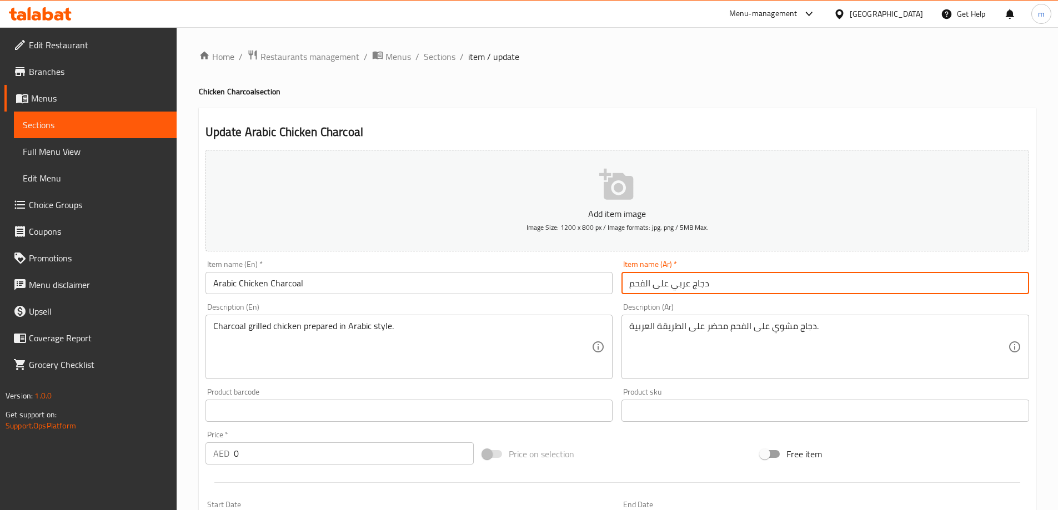
click at [435, 51] on span "Sections" at bounding box center [440, 56] width 32 height 13
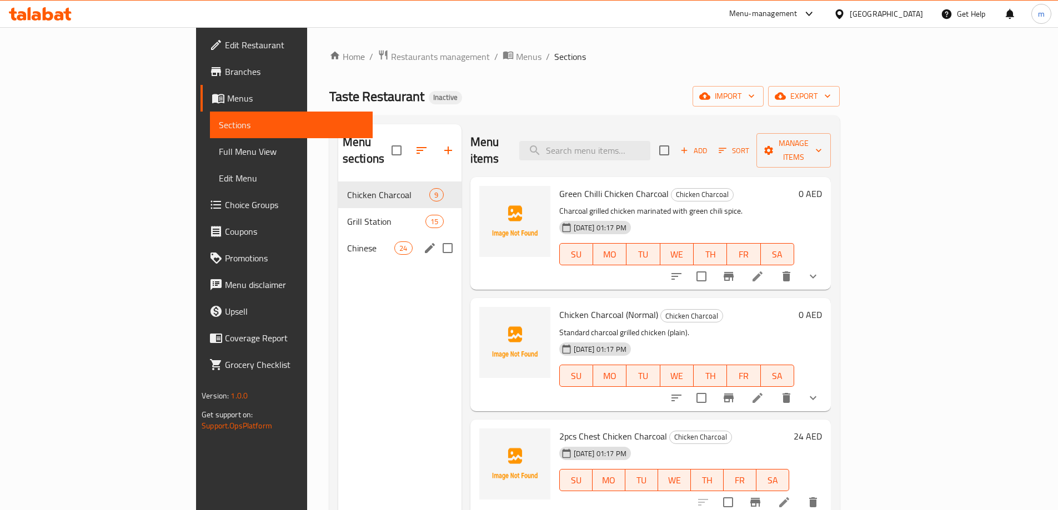
click at [338, 235] on div "Chinese 24" at bounding box center [399, 248] width 123 height 27
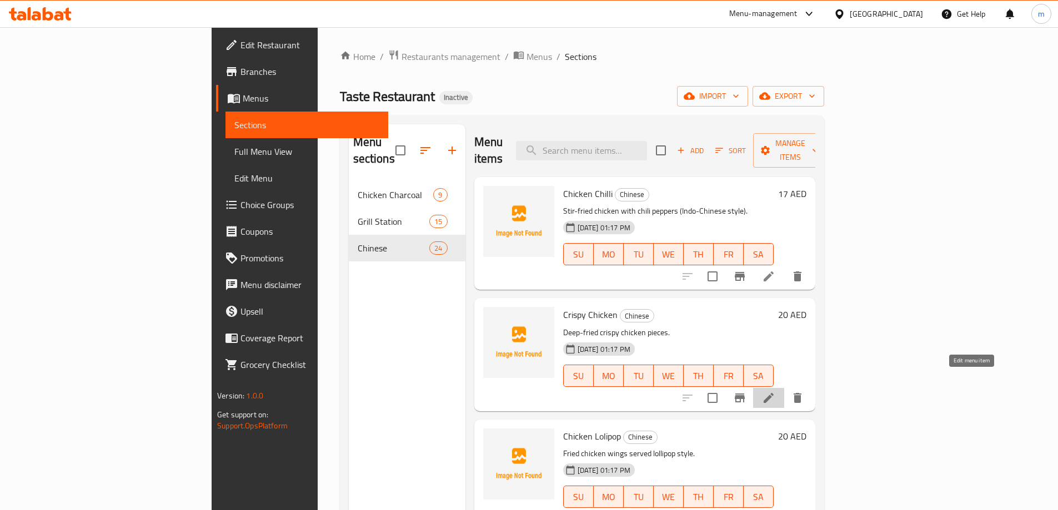
click at [775, 392] on icon at bounding box center [768, 398] width 13 height 13
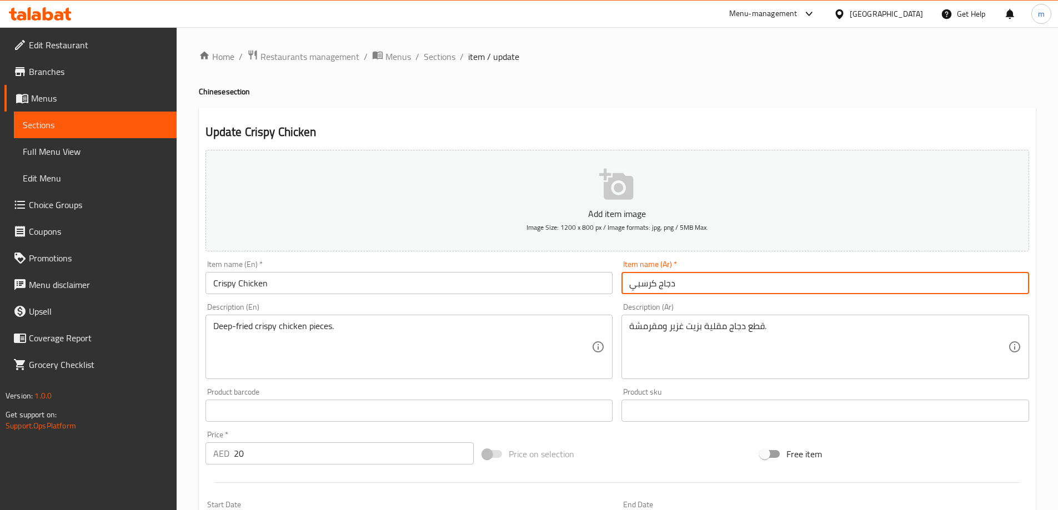
click at [689, 285] on input "دجاج كرسبي" at bounding box center [825, 283] width 408 height 22
paste input "قرمش"
type input "دجاج مقرمش"
click at [447, 62] on span "Sections" at bounding box center [440, 56] width 32 height 13
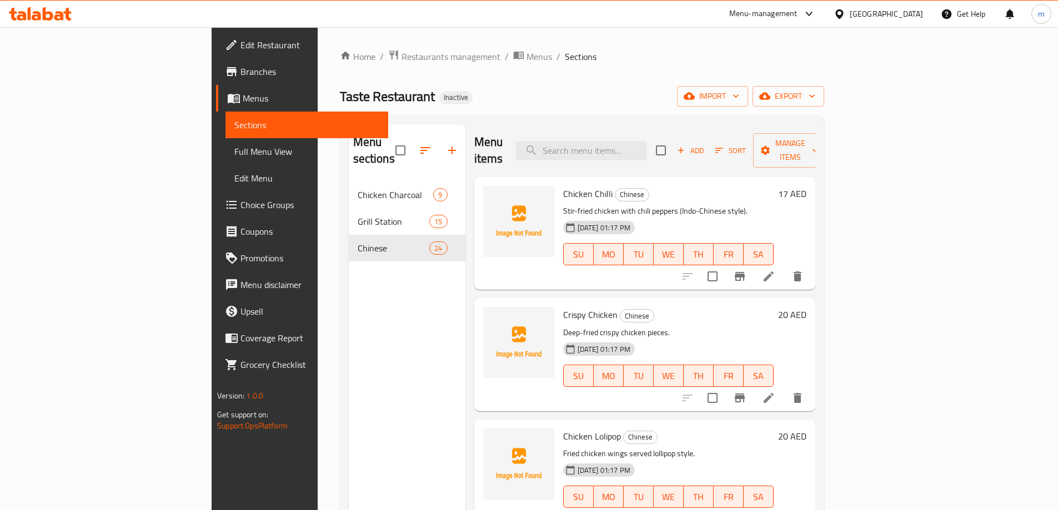
scroll to position [1253, 0]
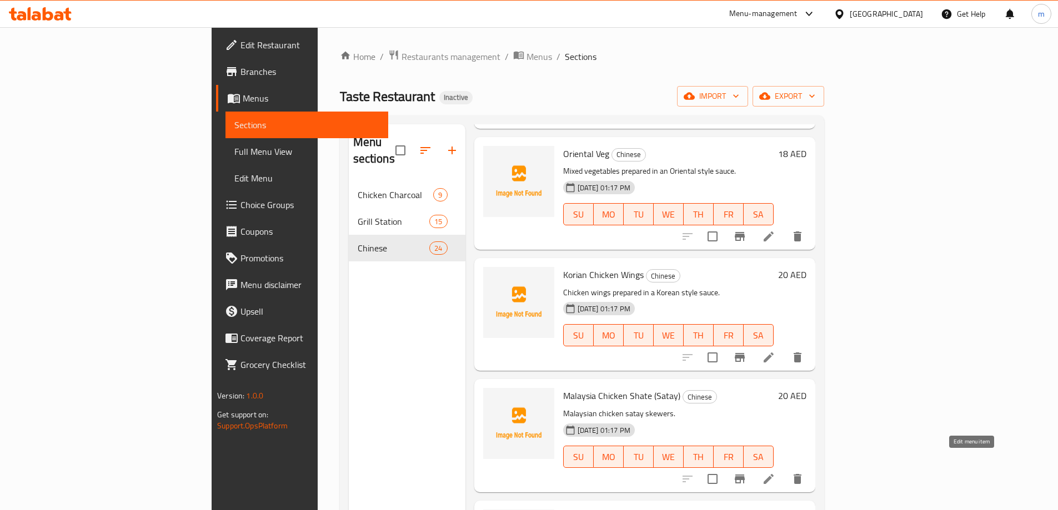
click at [775, 473] on icon at bounding box center [768, 479] width 13 height 13
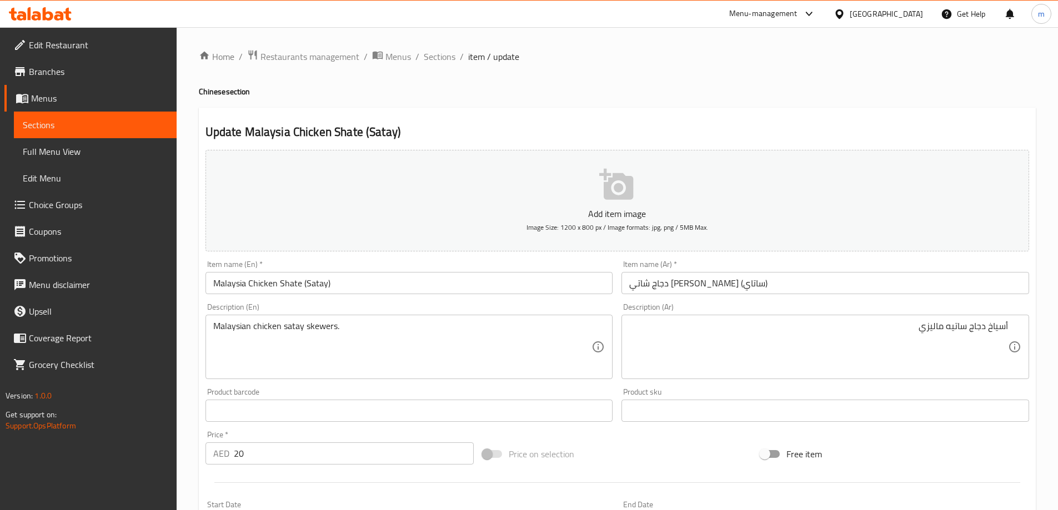
click at [843, 267] on div "Item name (Ar)   * دجاج شاتي الماليزي (ساتاي) Item name (Ar) *" at bounding box center [825, 277] width 408 height 34
click at [839, 290] on input "دجاج شاتي [PERSON_NAME] (ساتاي)" at bounding box center [825, 283] width 408 height 22
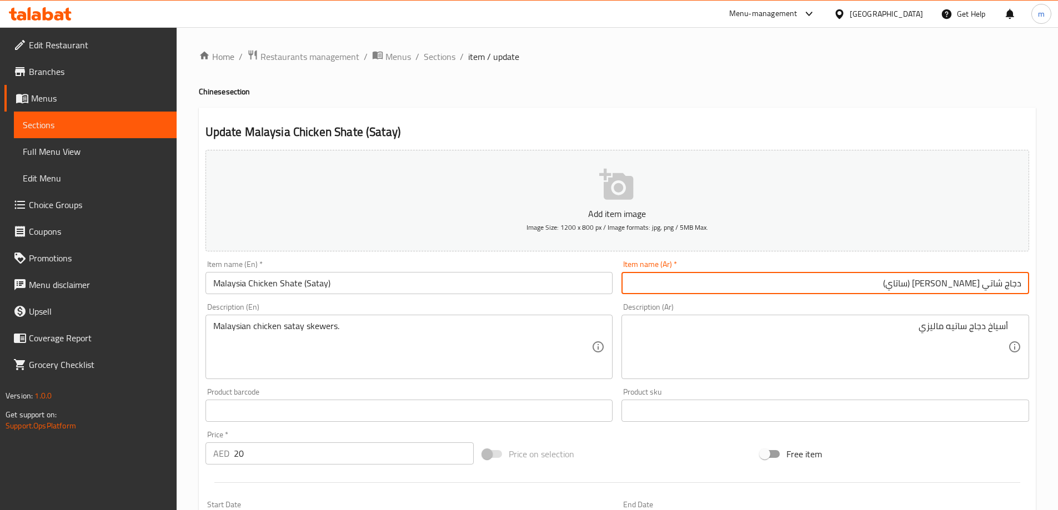
click at [937, 286] on input "دجاج شاتي [PERSON_NAME] (ساتاي)" at bounding box center [825, 283] width 408 height 22
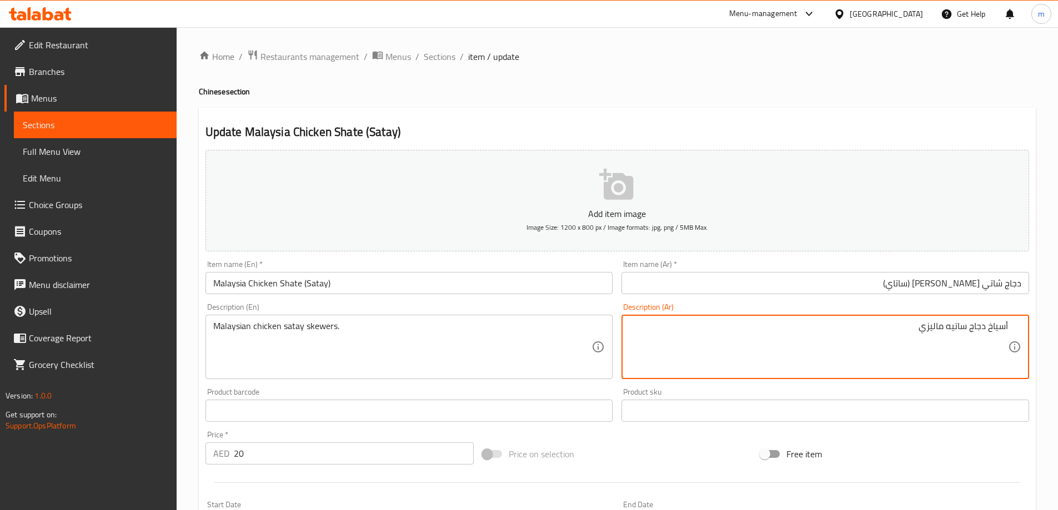
click at [956, 328] on textarea "أسياخ دجاج ساتيه ماليزي" at bounding box center [818, 347] width 379 height 53
paste textarea "اي"
type textarea "أسياخ دجاج ساتاي ماليزي"
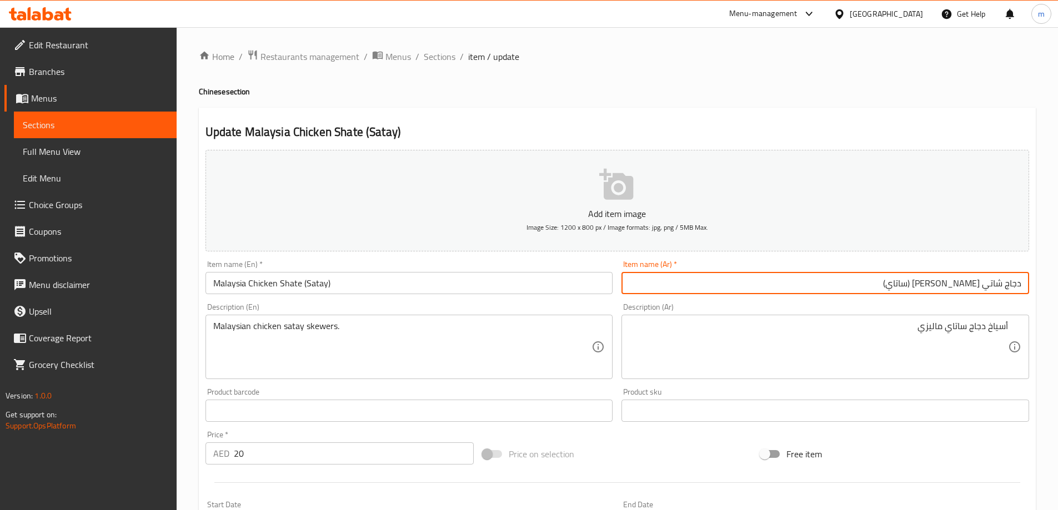
click at [940, 290] on input "دجاج شاتي [PERSON_NAME] (ساتاي)" at bounding box center [825, 283] width 408 height 22
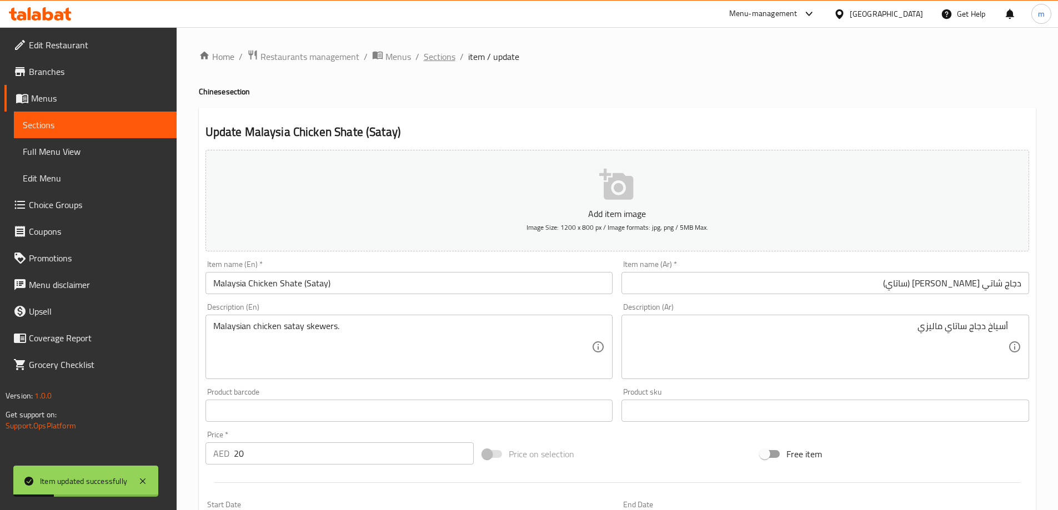
click at [435, 55] on span "Sections" at bounding box center [440, 56] width 32 height 13
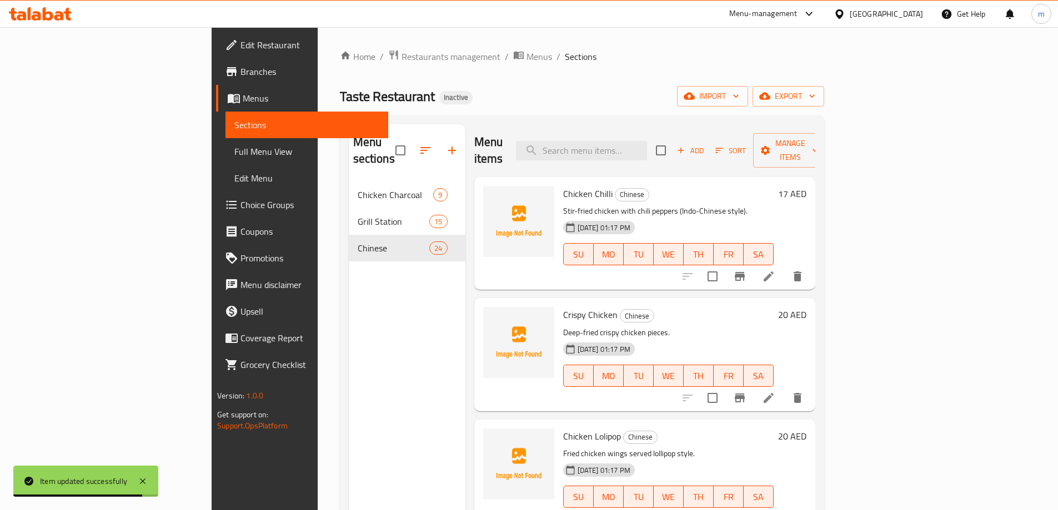
scroll to position [1617, 0]
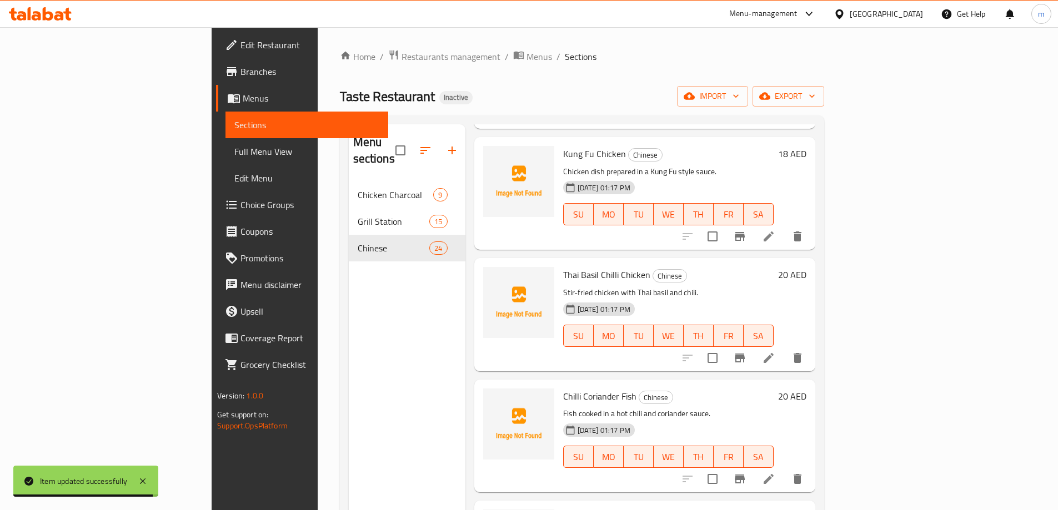
click at [784, 469] on li at bounding box center [768, 479] width 31 height 20
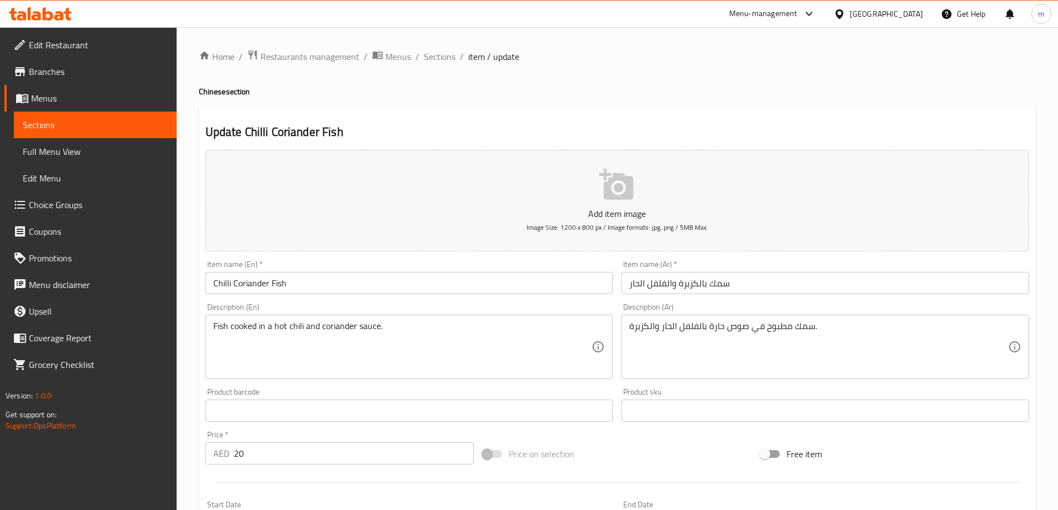
click at [851, 320] on div "سمك مطبوخ في صوص حارة بالفلفل الحار والكزبرة. Description (Ar)" at bounding box center [825, 347] width 408 height 64
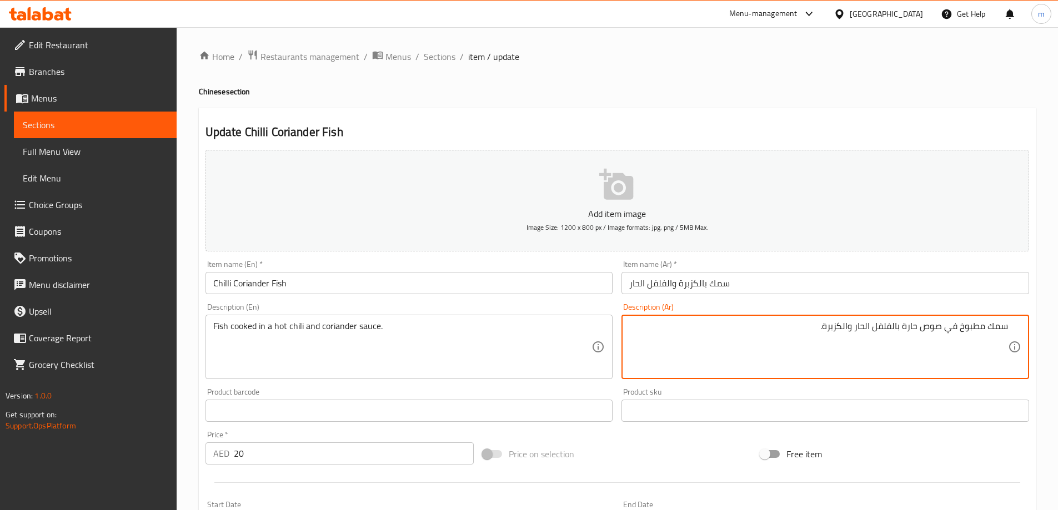
click at [905, 328] on textarea "سمك مطبوخ في صوص حارة بالفلفل الحار والكزبرة." at bounding box center [818, 347] width 379 height 53
type textarea "سمك مطبوخ في صوص حار بالفلفل الحار والكزبرة."
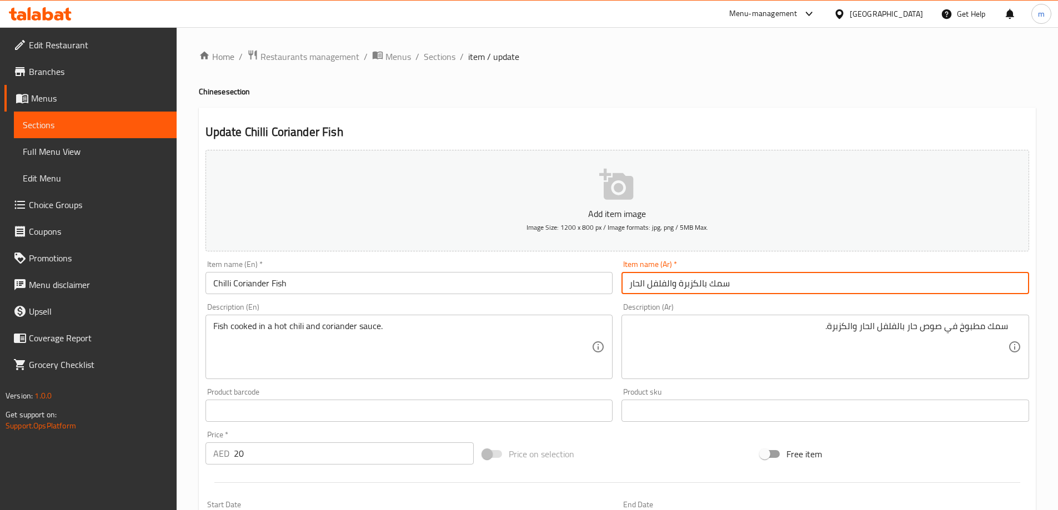
click at [920, 288] on input "سمك بالكزبرة والفلفل الحار" at bounding box center [825, 283] width 408 height 22
click at [439, 60] on span "Sections" at bounding box center [440, 56] width 32 height 13
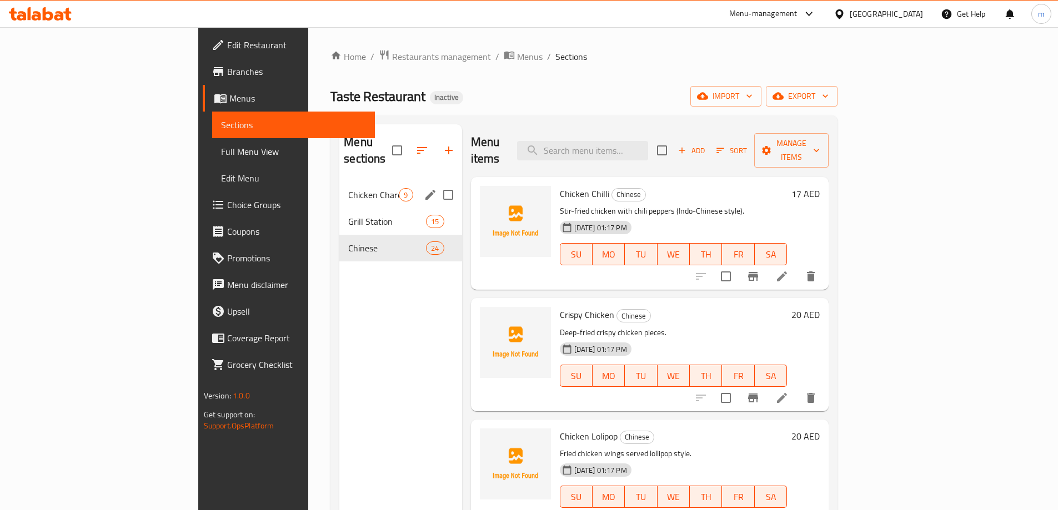
click at [348, 188] on span "Chicken Charcoal" at bounding box center [373, 194] width 51 height 13
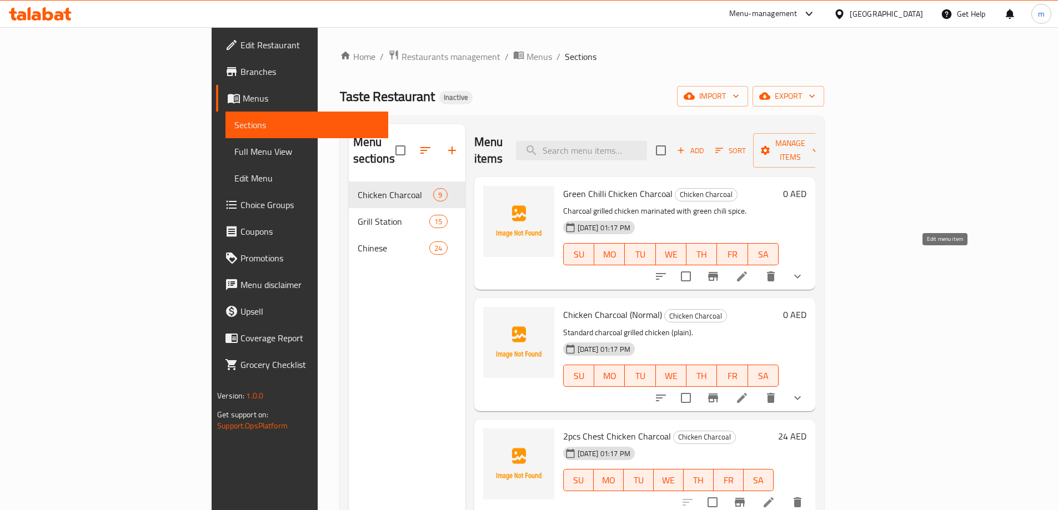
click at [749, 270] on icon at bounding box center [741, 276] width 13 height 13
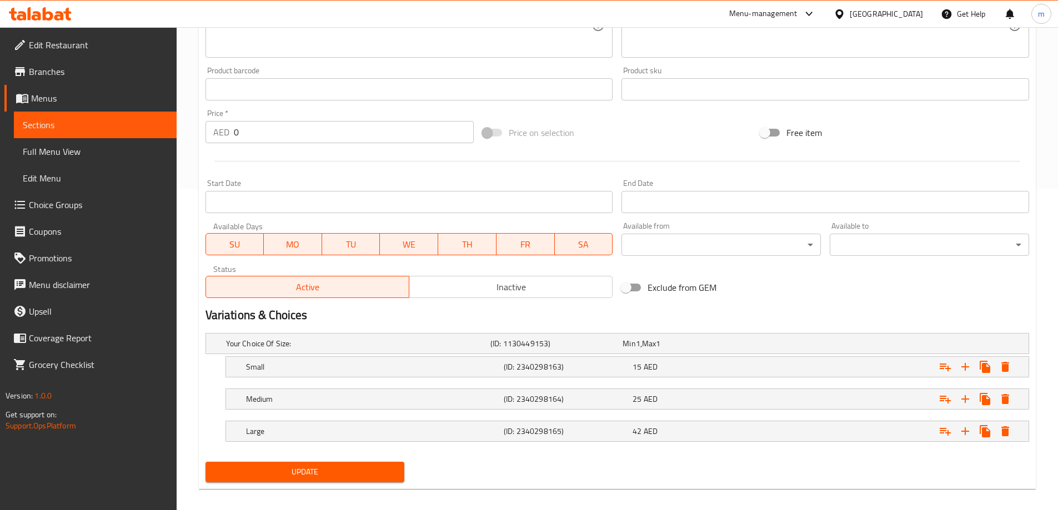
scroll to position [332, 0]
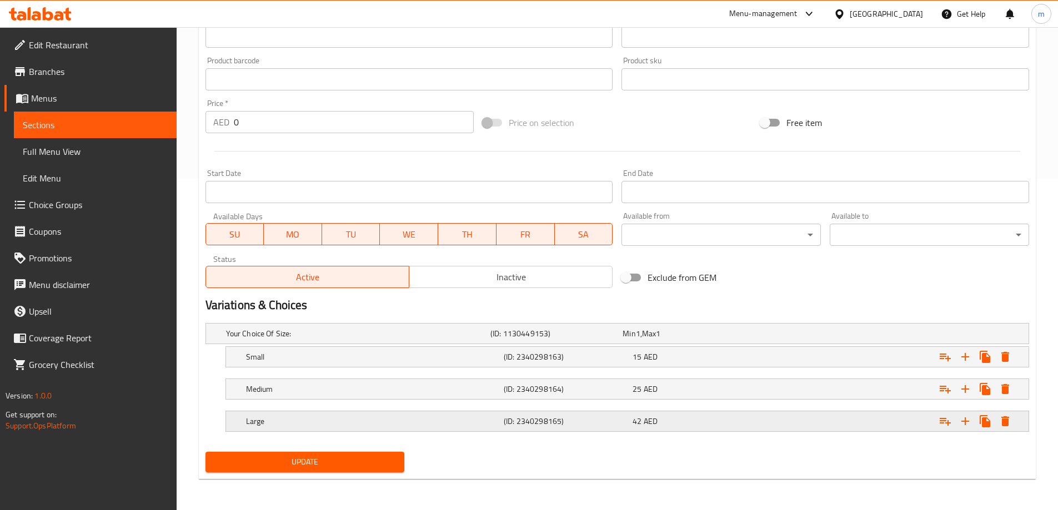
click at [564, 425] on h5 "(ID: 2340298165)" at bounding box center [566, 421] width 124 height 11
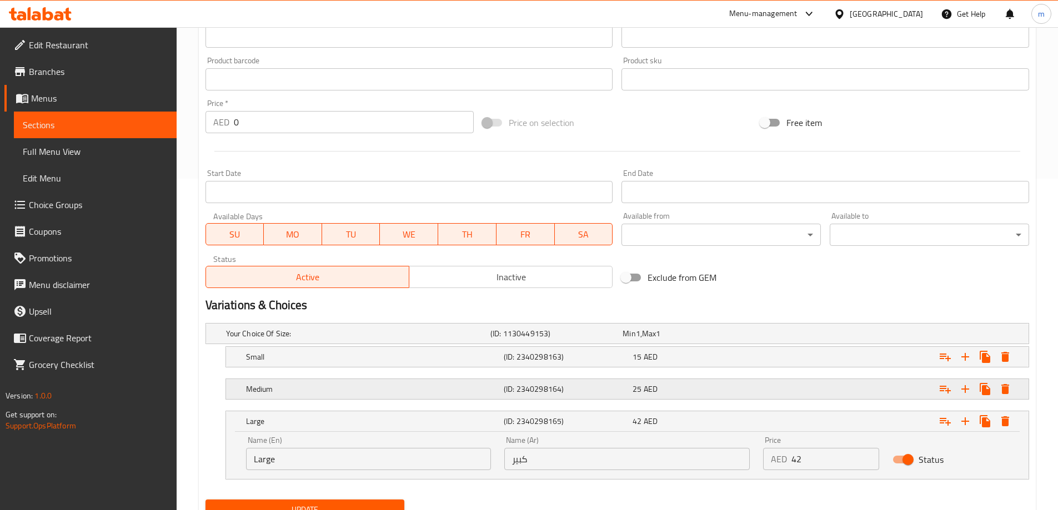
click at [563, 390] on h5 "(ID: 2340298164)" at bounding box center [566, 389] width 124 height 11
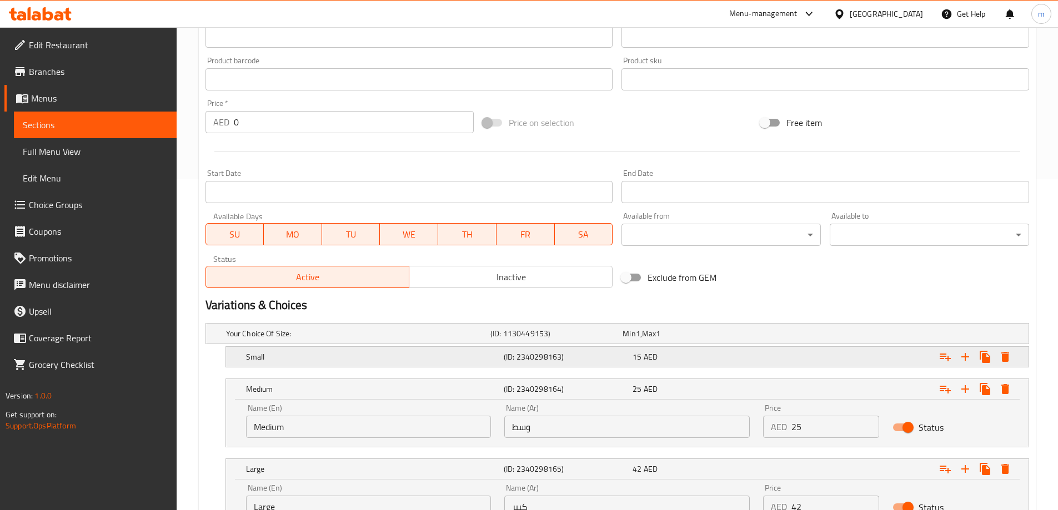
click at [575, 360] on h5 "(ID: 2340298163)" at bounding box center [566, 357] width 124 height 11
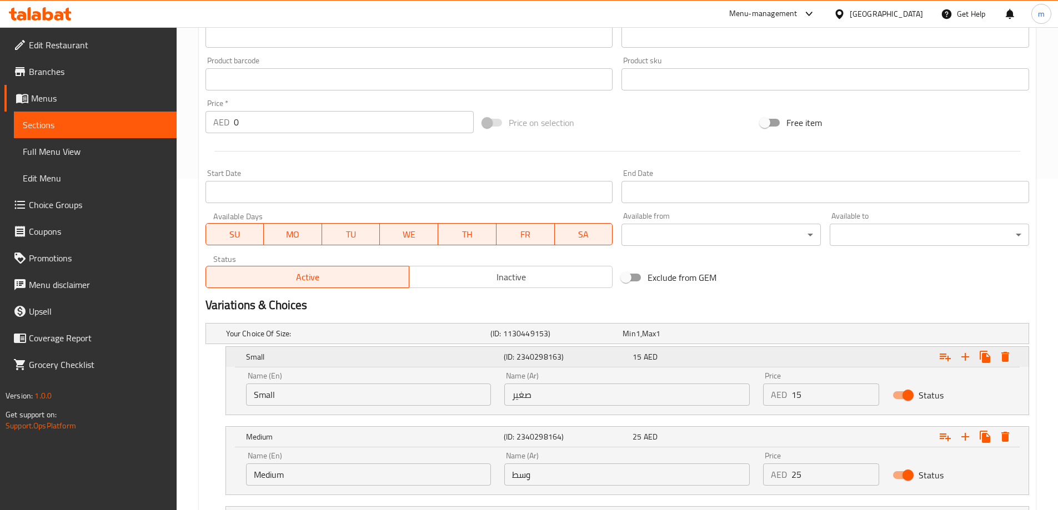
scroll to position [474, 0]
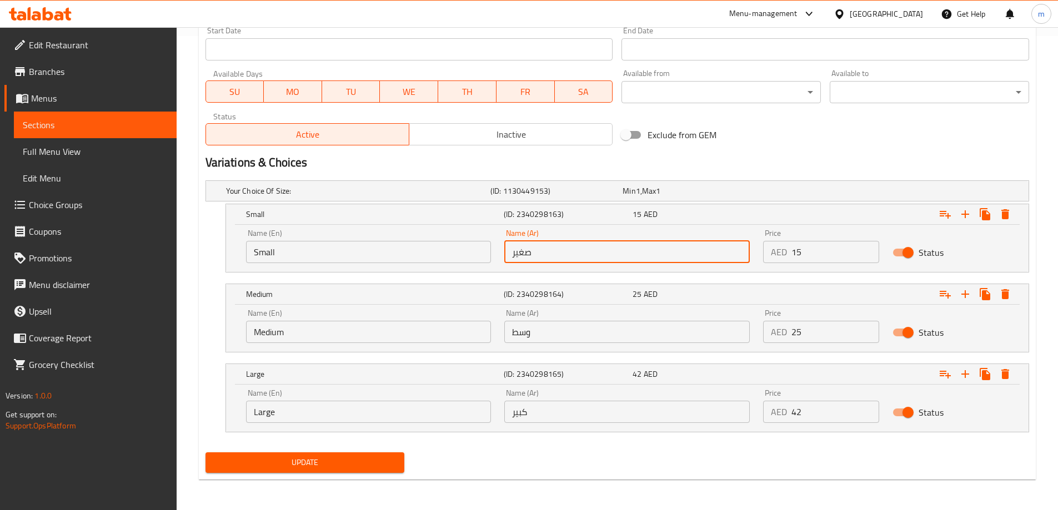
click at [584, 248] on input "صغير" at bounding box center [626, 252] width 245 height 22
type input "ربع"
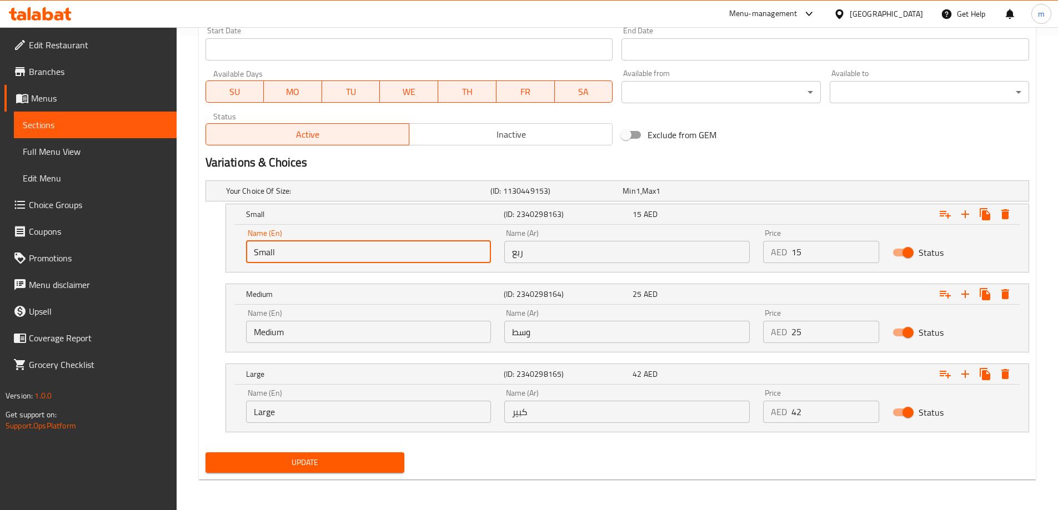
click at [416, 251] on input "Small" at bounding box center [368, 252] width 245 height 22
paste input "quarter"
type input "Quarter"
click at [384, 332] on input "Medium" at bounding box center [368, 332] width 245 height 22
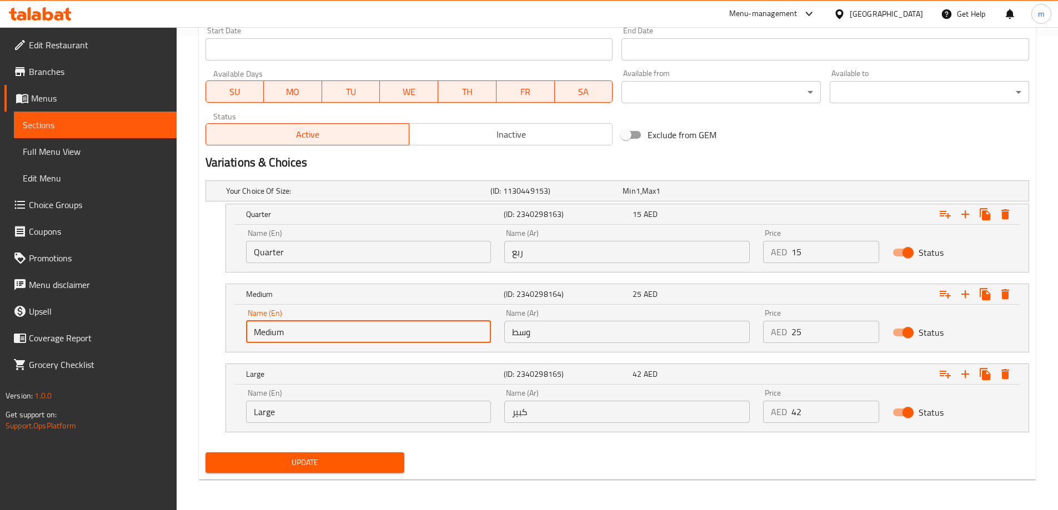
click at [384, 332] on input "Medium" at bounding box center [368, 332] width 245 height 22
type input "Half"
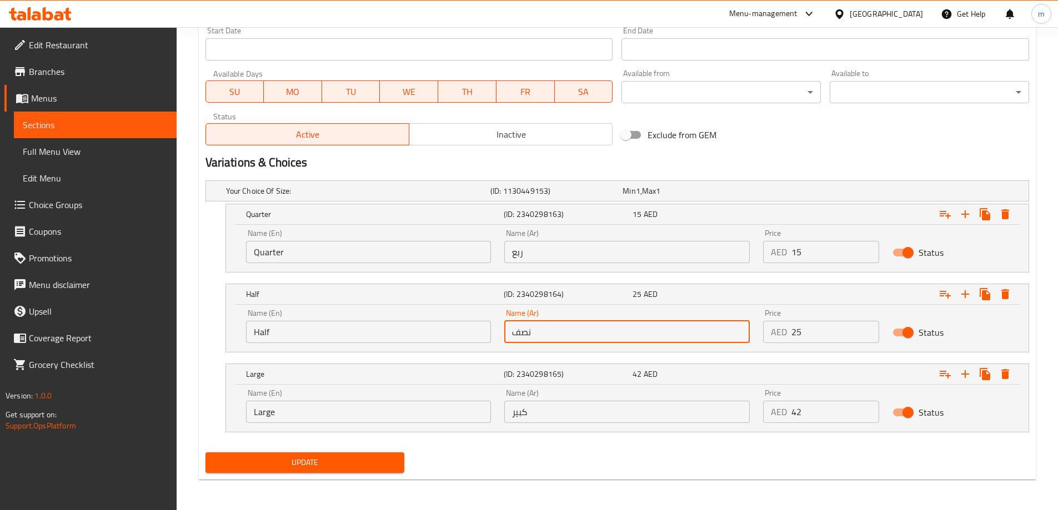
type input "نصف"
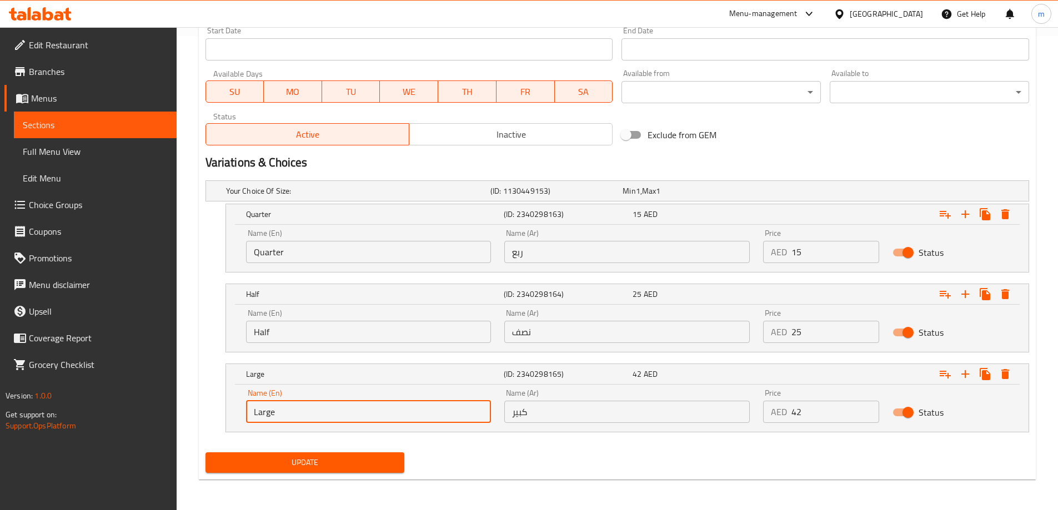
click at [321, 419] on input "Large" at bounding box center [368, 412] width 245 height 22
type input "Whole"
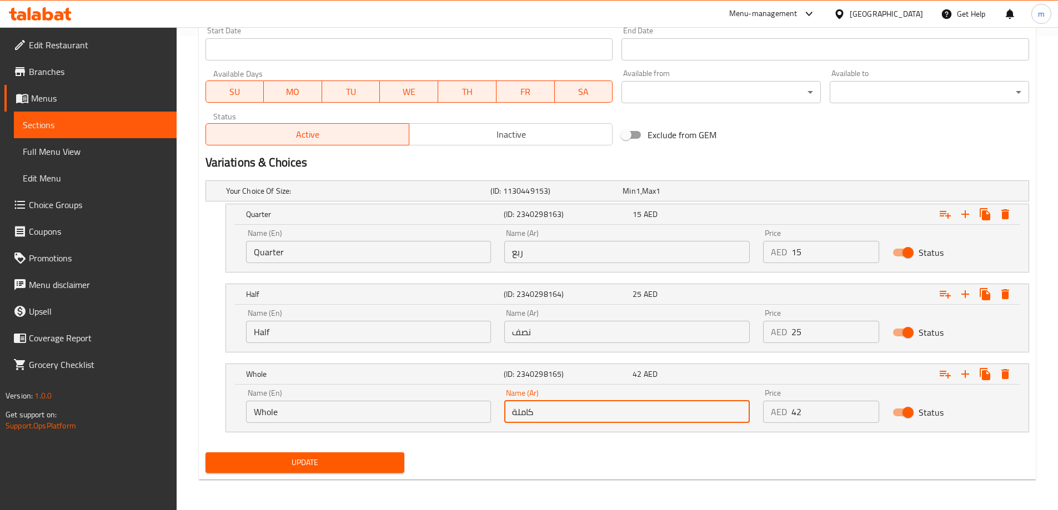
type input "كاملة"
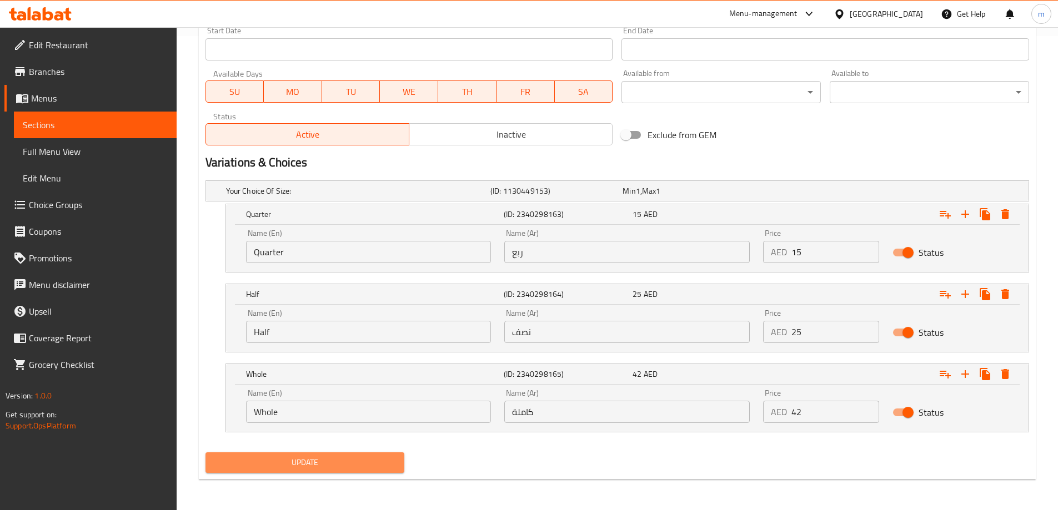
click at [314, 455] on button "Update" at bounding box center [304, 463] width 199 height 21
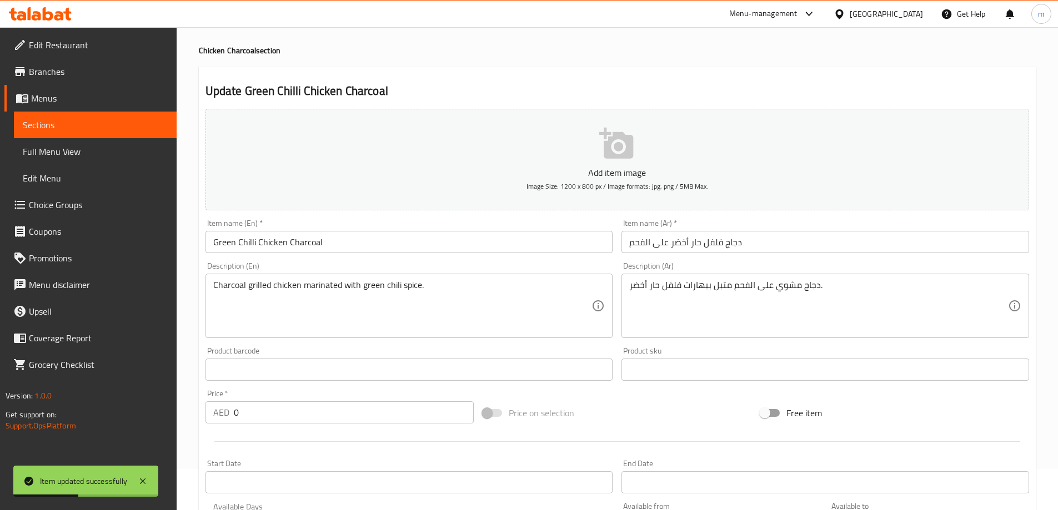
scroll to position [0, 0]
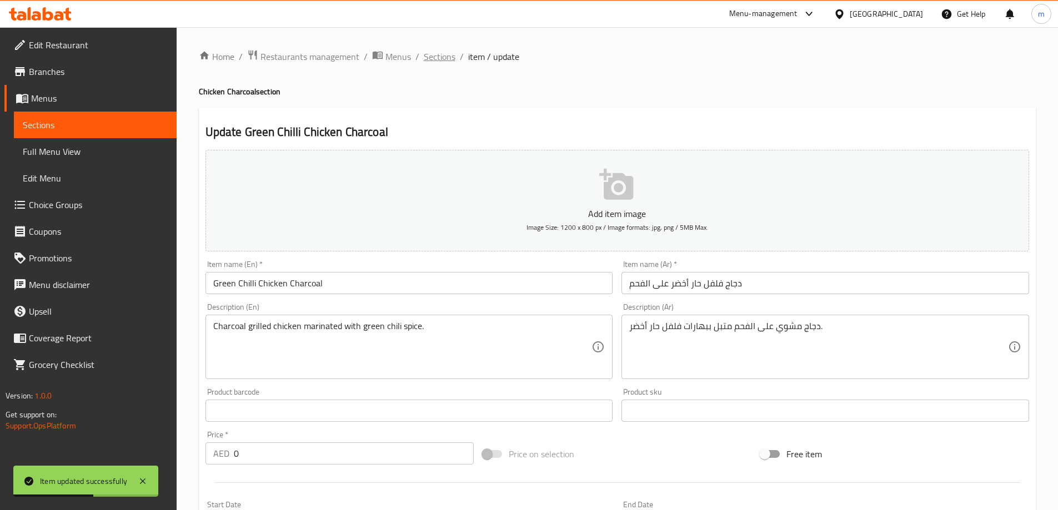
click at [450, 58] on span "Sections" at bounding box center [440, 56] width 32 height 13
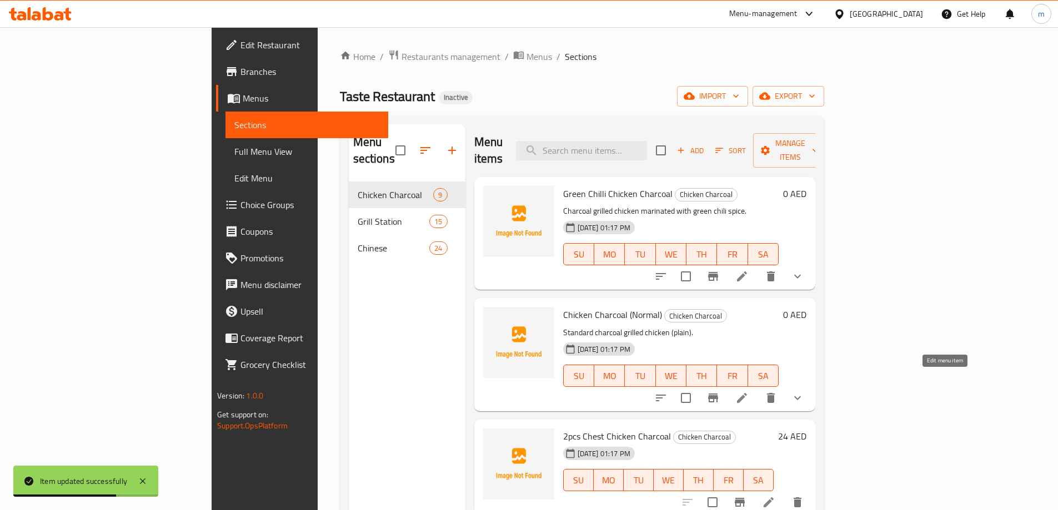
click at [749, 392] on icon at bounding box center [741, 398] width 13 height 13
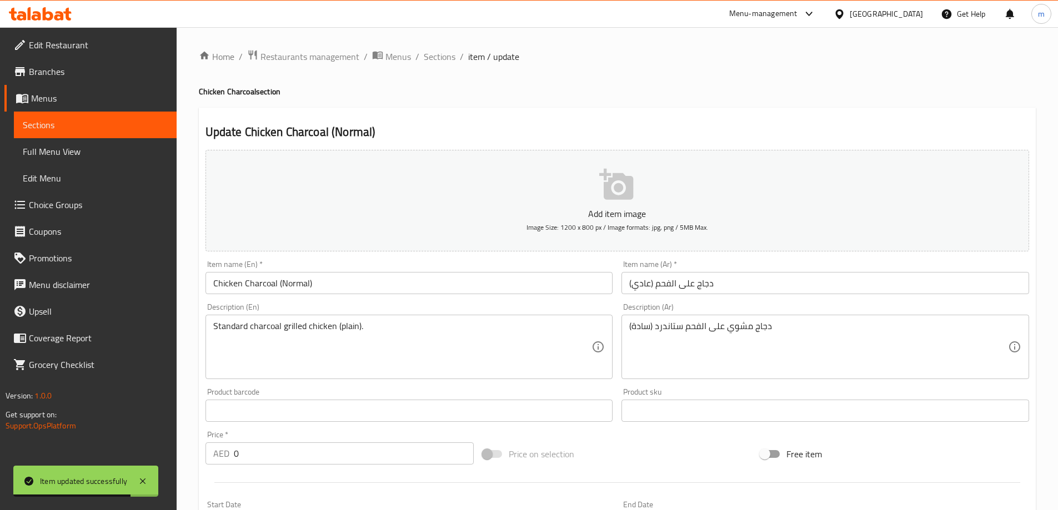
scroll to position [332, 0]
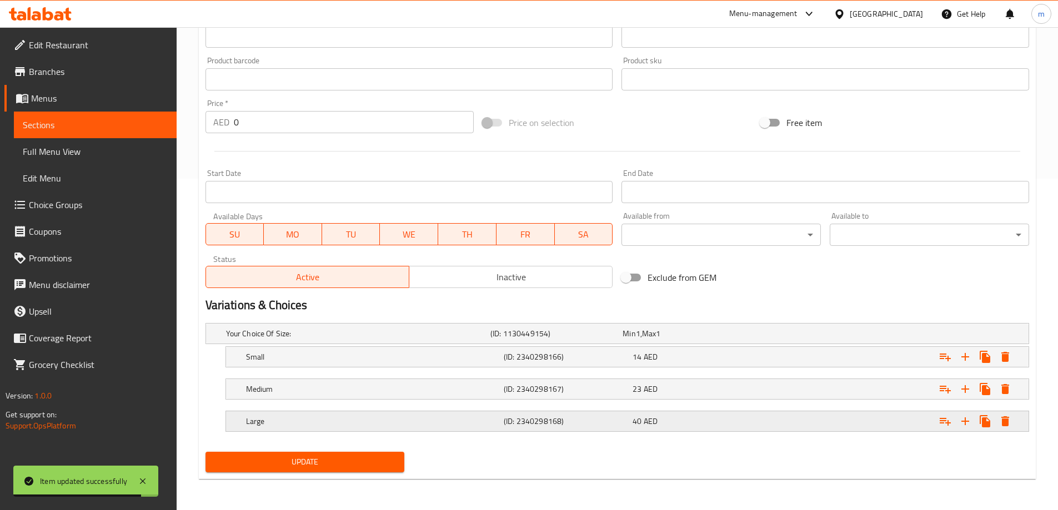
click at [557, 419] on h5 "(ID: 2340298168)" at bounding box center [566, 421] width 124 height 11
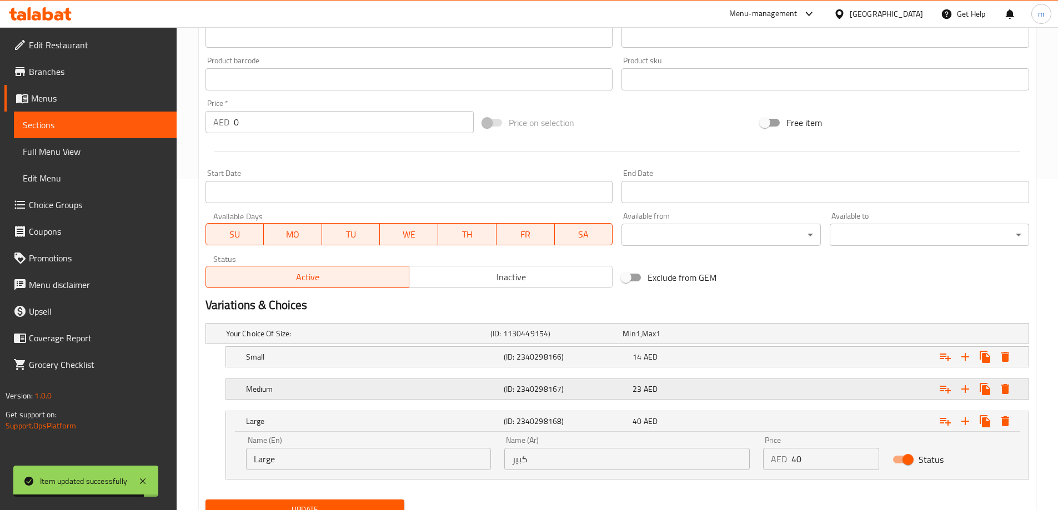
click at [570, 386] on h5 "(ID: 2340298167)" at bounding box center [566, 389] width 124 height 11
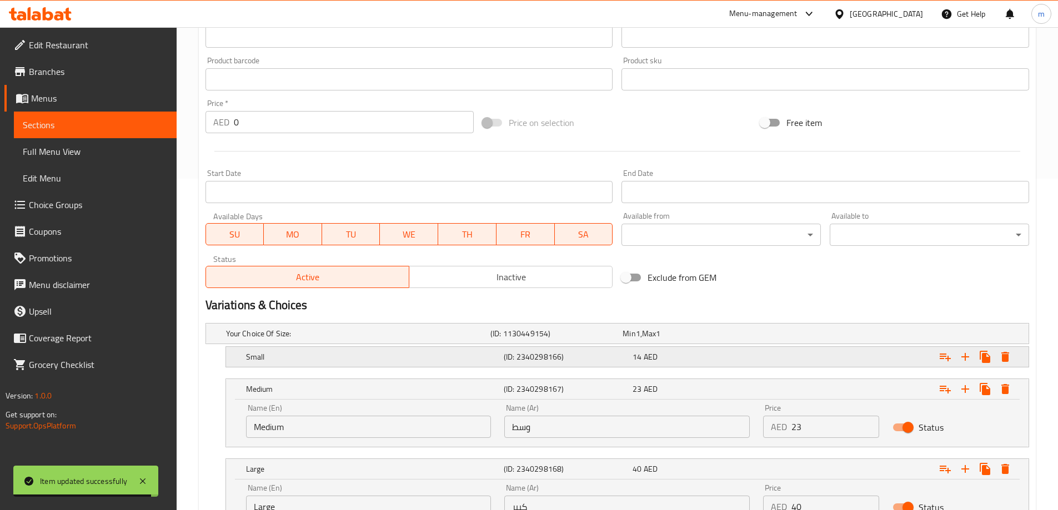
click at [595, 357] on h5 "(ID: 2340298166)" at bounding box center [566, 357] width 124 height 11
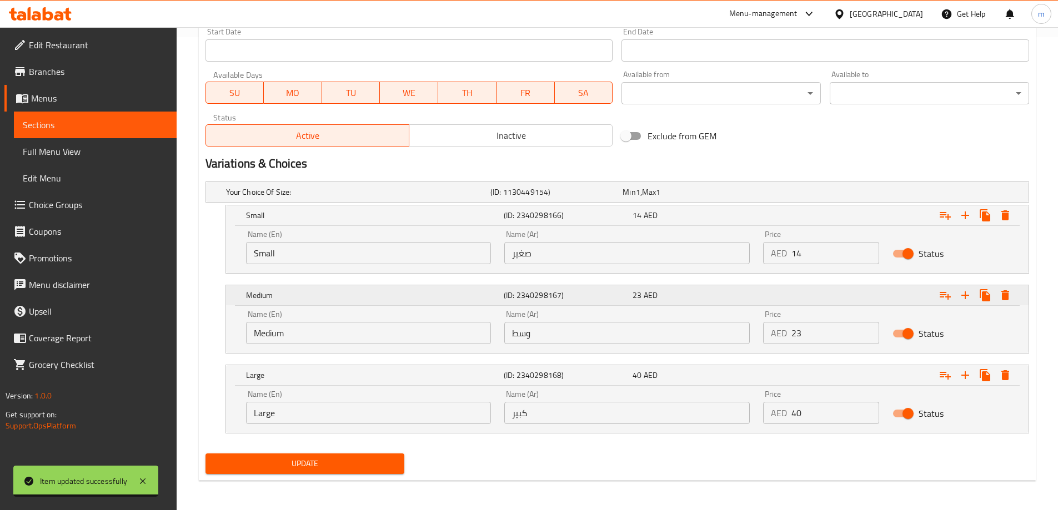
scroll to position [475, 0]
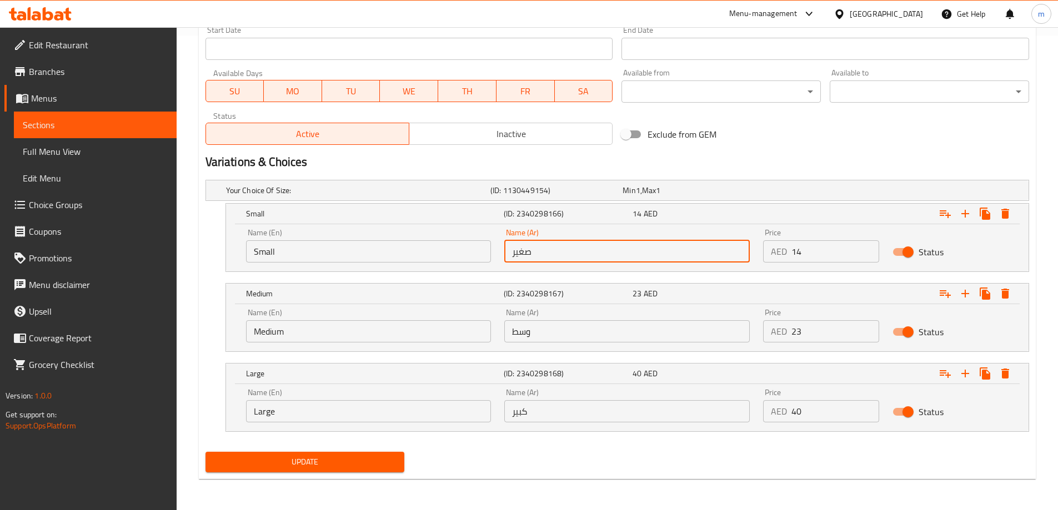
click at [576, 244] on input "صغير" at bounding box center [626, 251] width 245 height 22
type input "ربع"
click at [363, 249] on input "Small" at bounding box center [368, 251] width 245 height 22
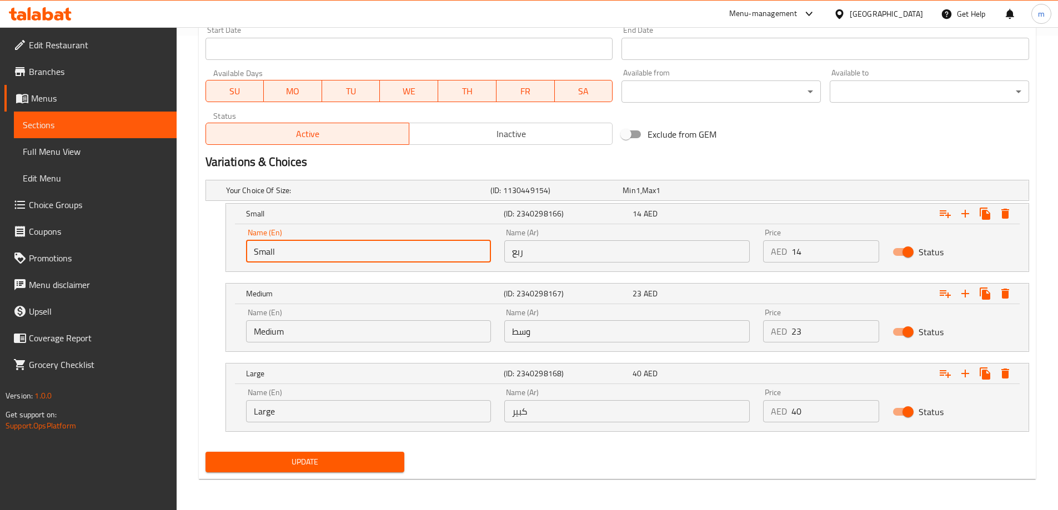
paste input "quarter"
type input "Quarter"
click at [308, 330] on input "Medium" at bounding box center [368, 331] width 245 height 22
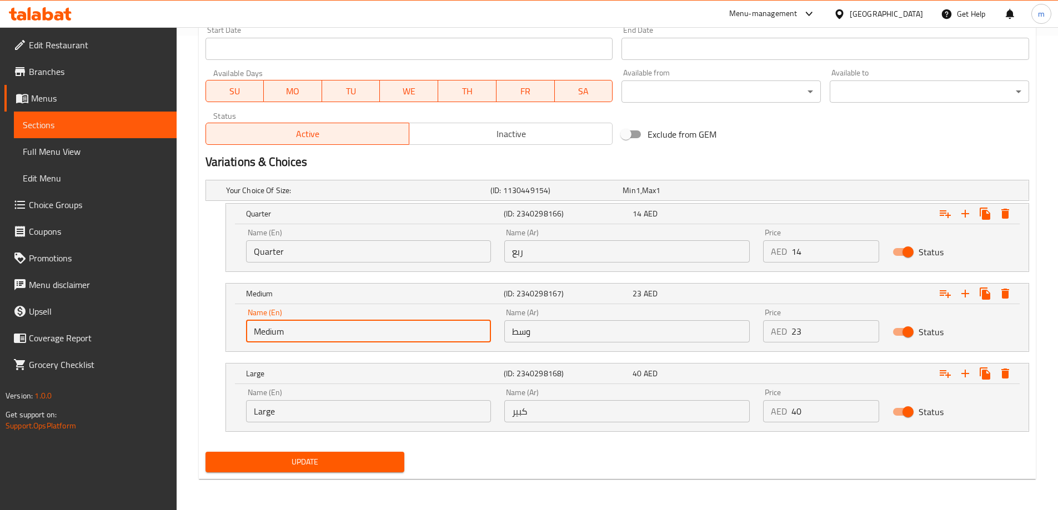
click at [308, 330] on input "Medium" at bounding box center [368, 331] width 245 height 22
type input "Half"
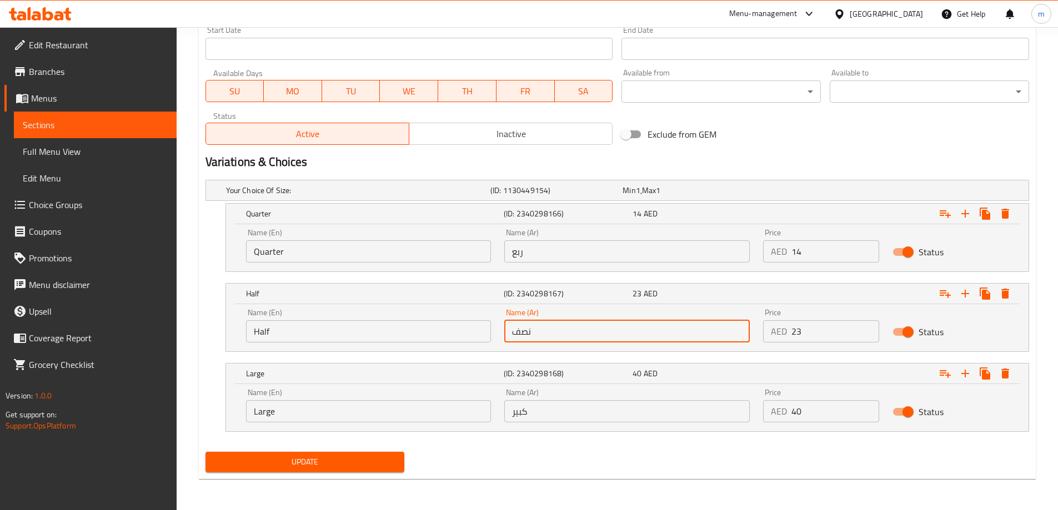
type input "نصف"
click at [320, 418] on input "Large" at bounding box center [368, 411] width 245 height 22
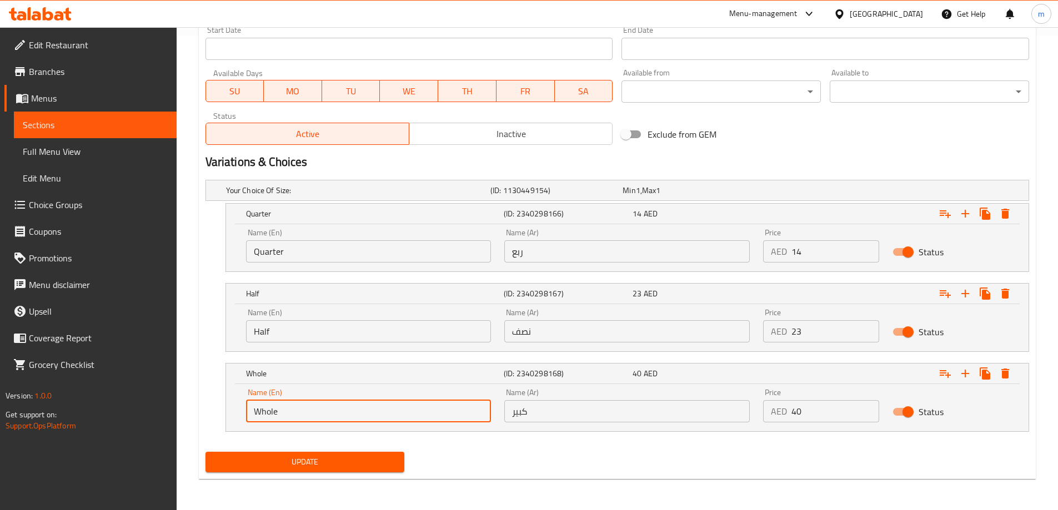
type input "Whole"
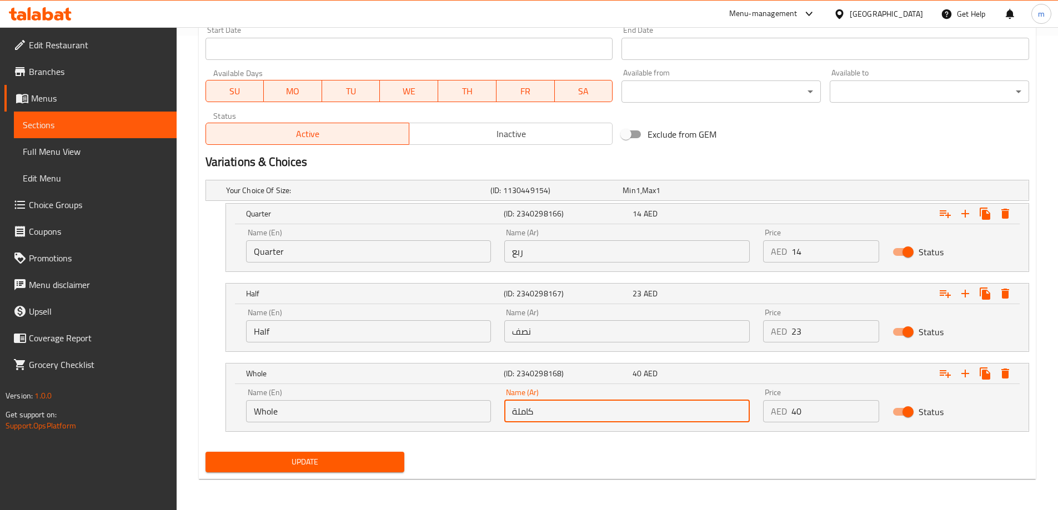
type input "كاملة"
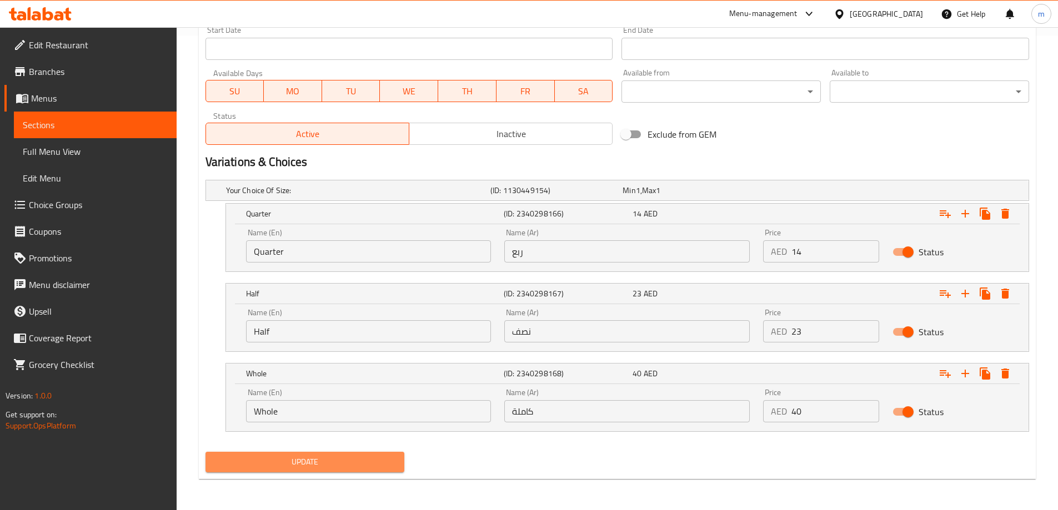
click at [311, 452] on button "Update" at bounding box center [304, 462] width 199 height 21
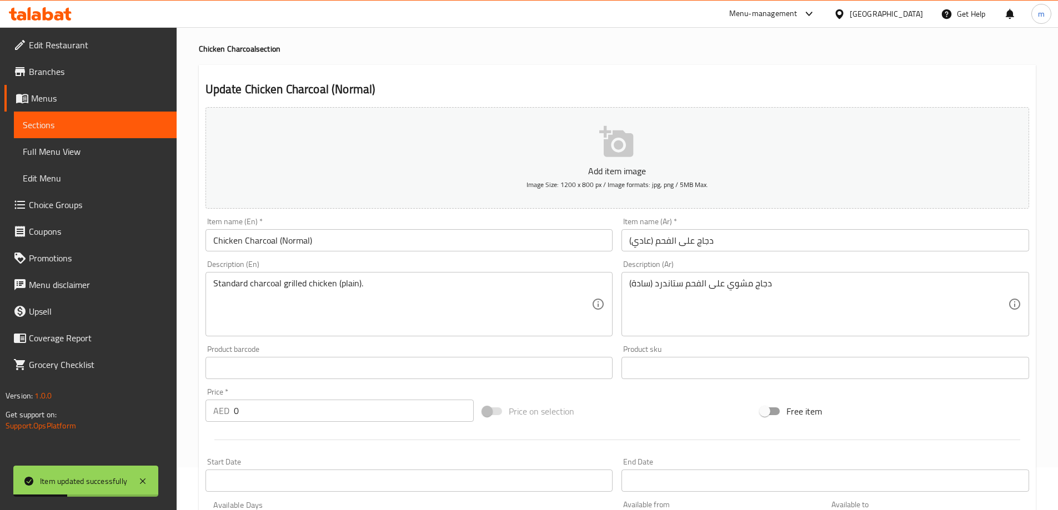
scroll to position [0, 0]
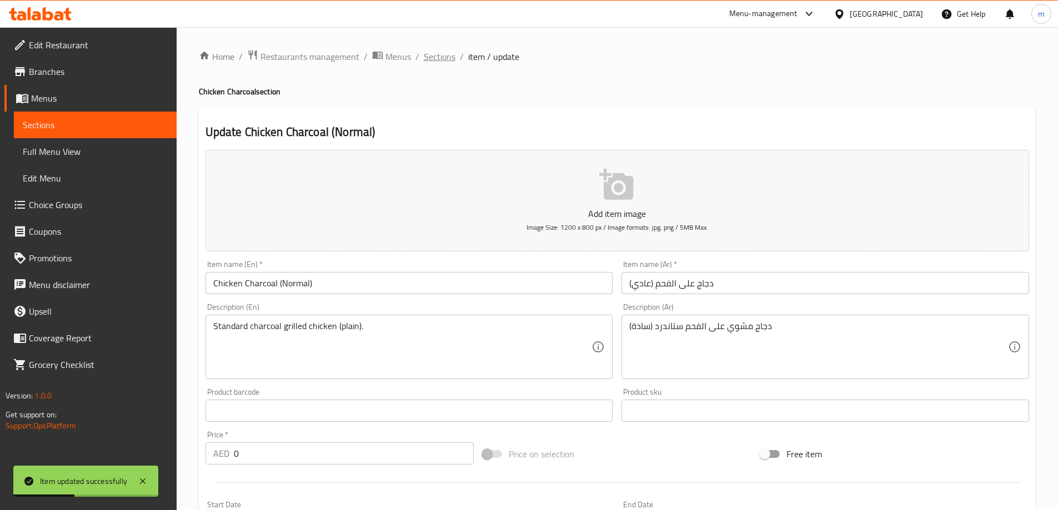
click at [438, 53] on span "Sections" at bounding box center [440, 56] width 32 height 13
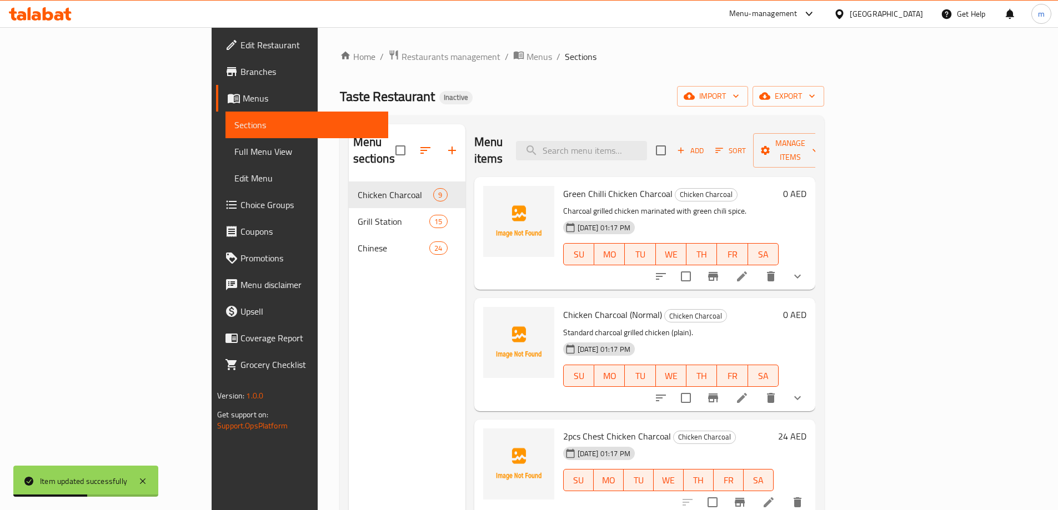
click at [758, 267] on li at bounding box center [741, 277] width 31 height 20
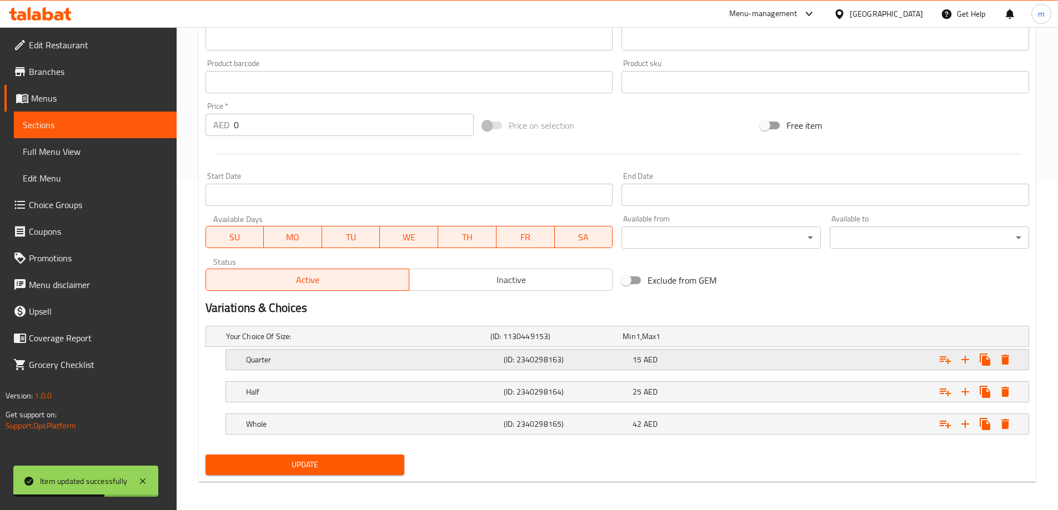
scroll to position [332, 0]
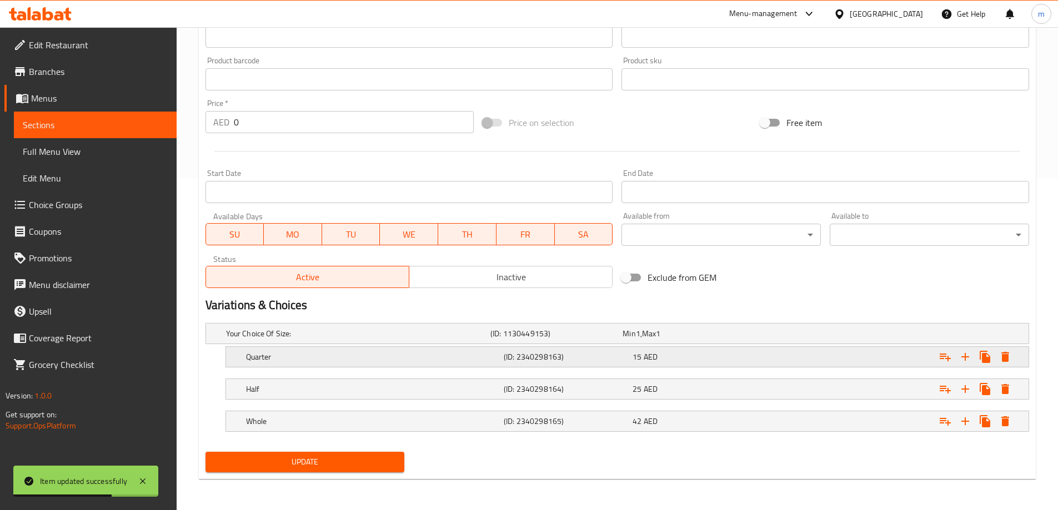
click at [645, 352] on span "AED" at bounding box center [651, 357] width 14 height 14
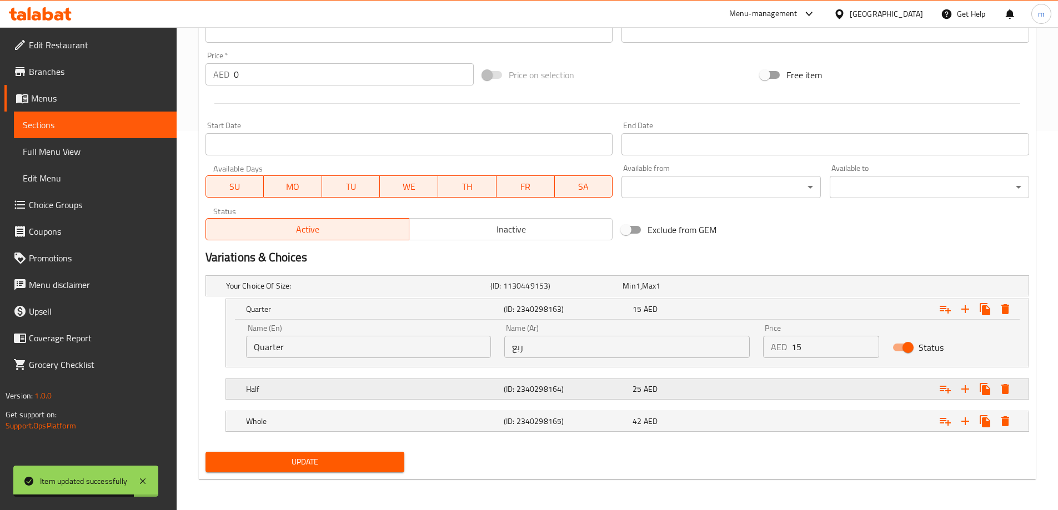
click at [627, 397] on div "Half (ID: 2340298164) 25 AED" at bounding box center [631, 389] width 774 height 24
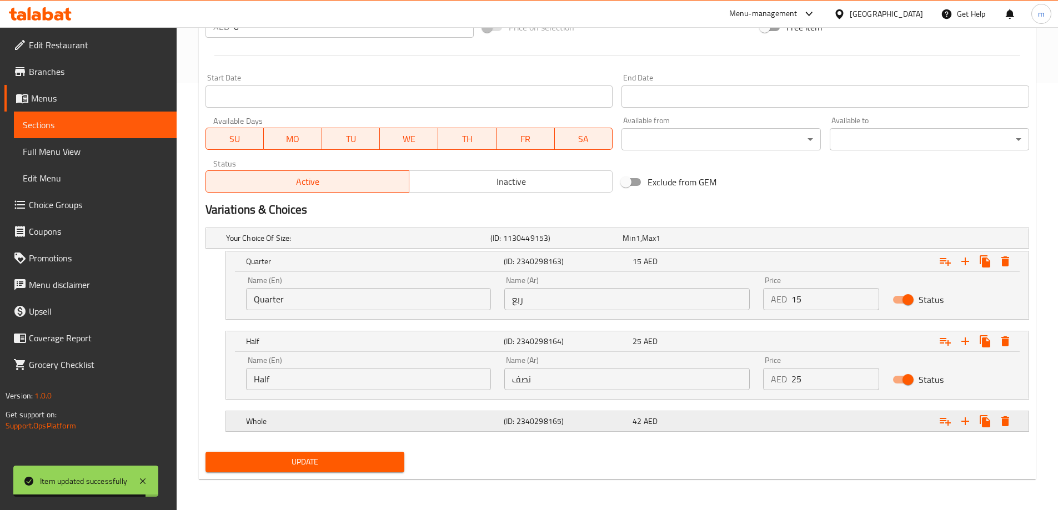
click at [620, 428] on div "(ID: 2340298165)" at bounding box center [565, 422] width 129 height 16
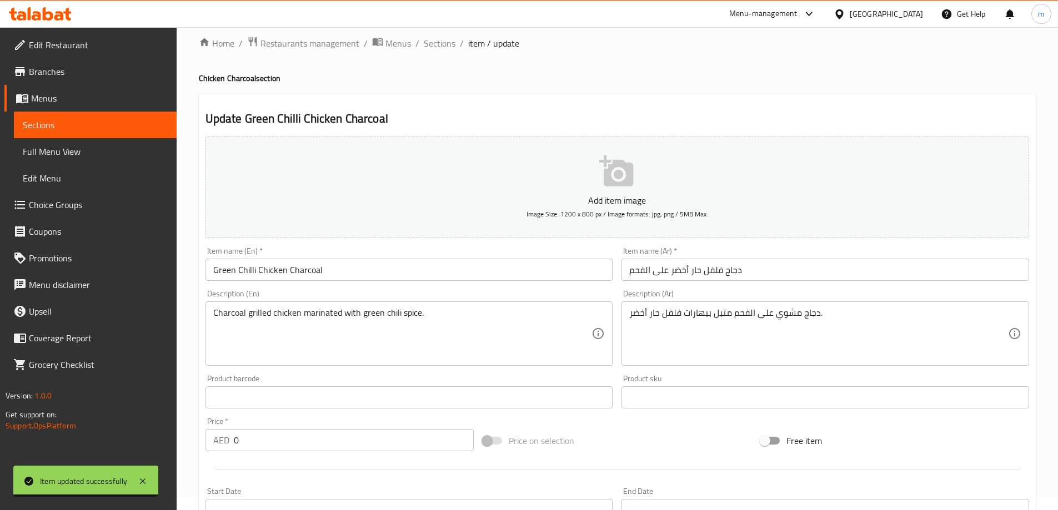
scroll to position [0, 0]
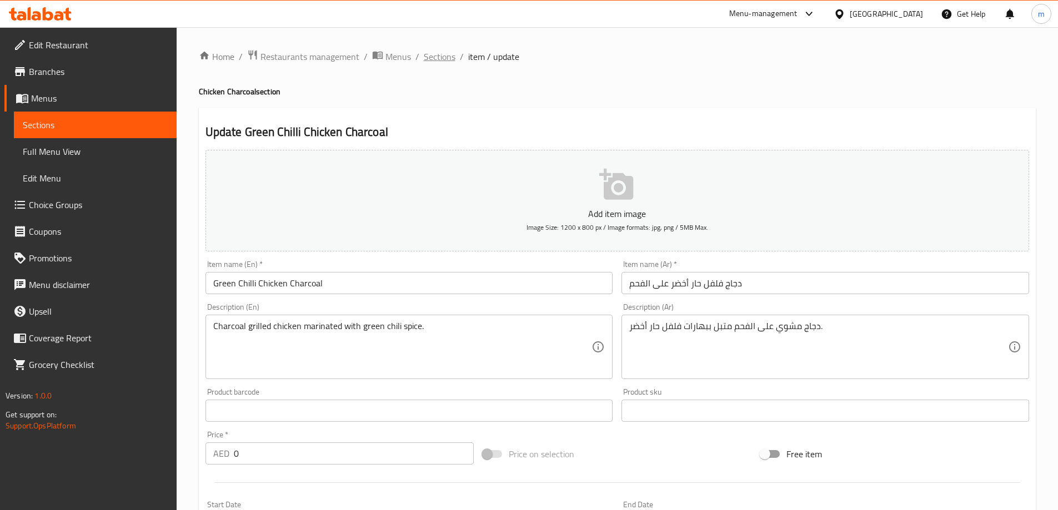
click at [452, 62] on span "Sections" at bounding box center [440, 56] width 32 height 13
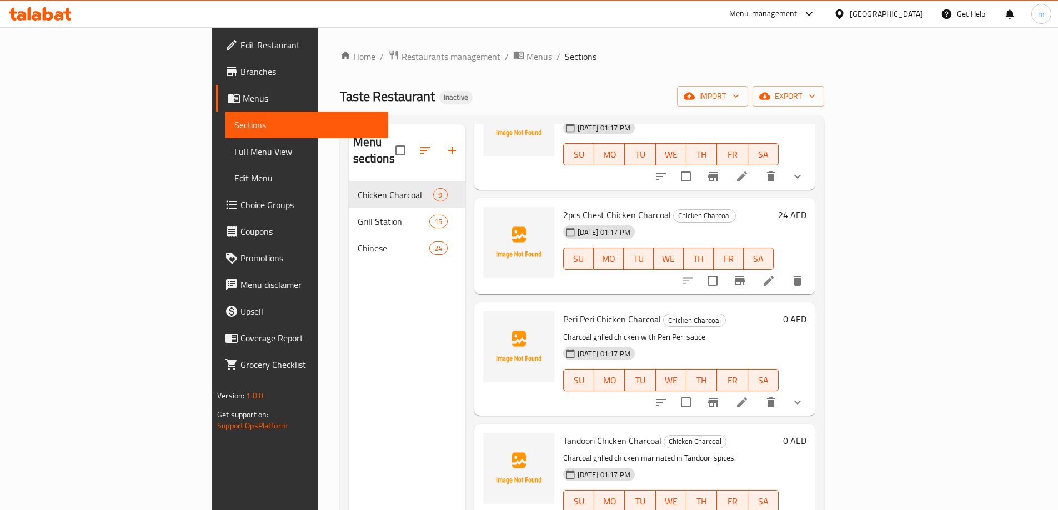
scroll to position [222, 0]
click at [747, 397] on icon at bounding box center [742, 402] width 10 height 10
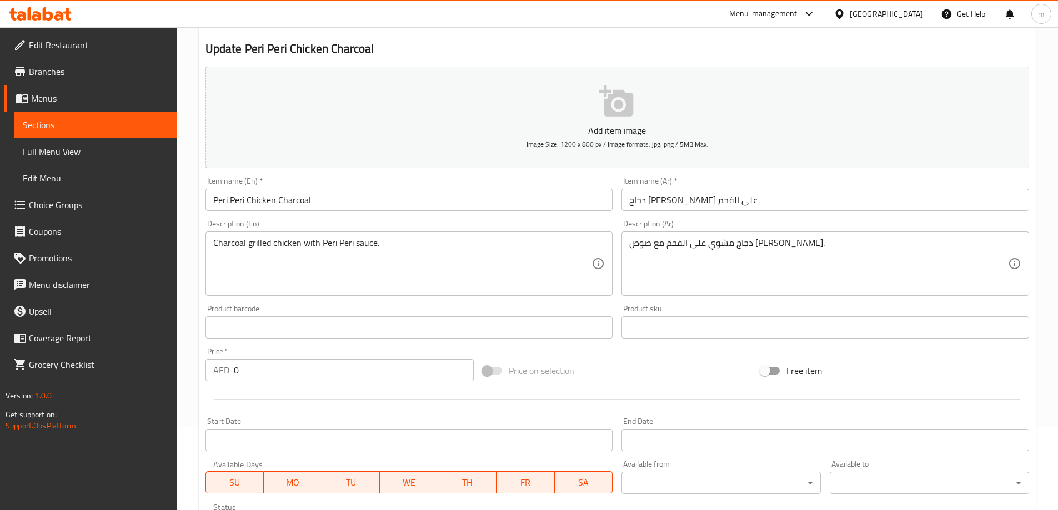
scroll to position [278, 0]
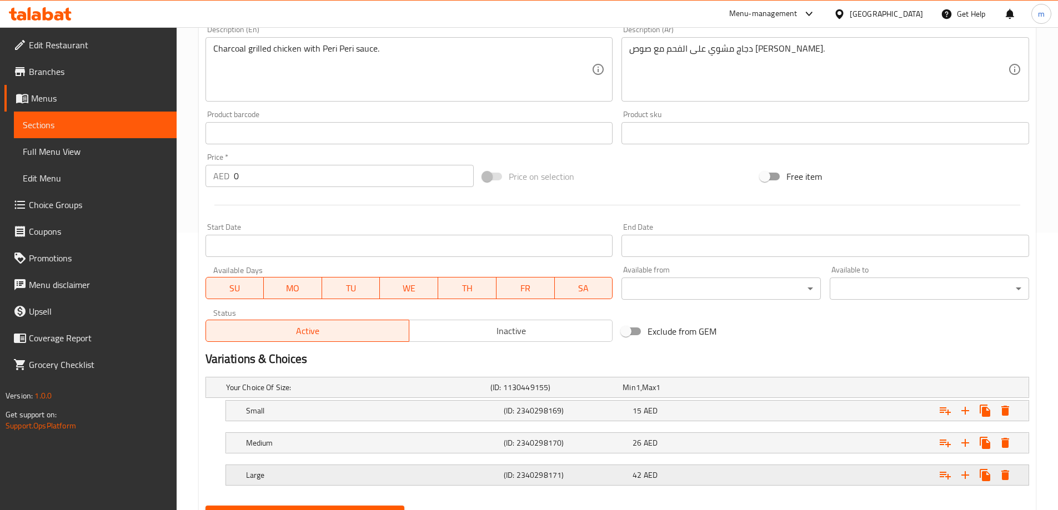
drag, startPoint x: 675, startPoint y: 479, endPoint x: 669, endPoint y: 464, distance: 16.0
click at [671, 478] on div "42 AED" at bounding box center [695, 475] width 124 height 11
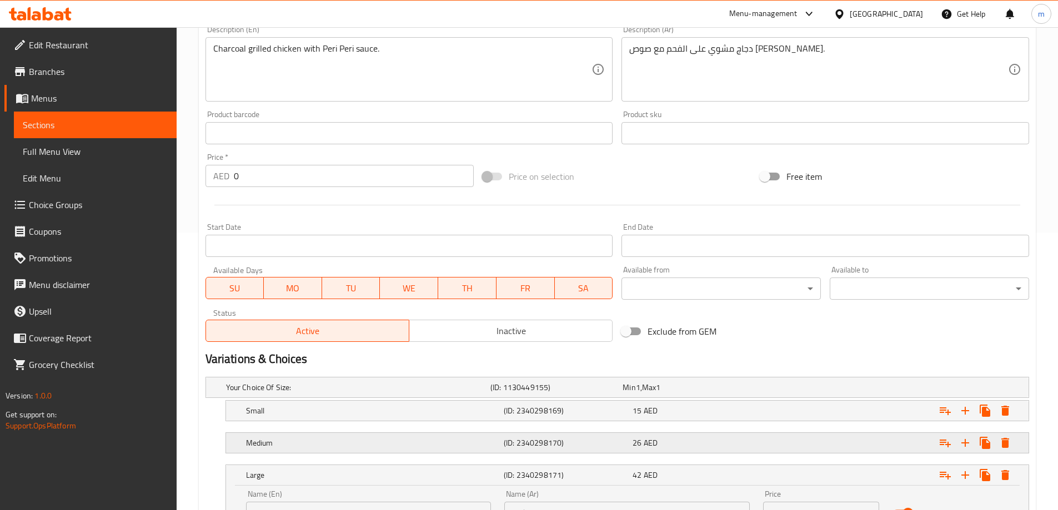
click at [675, 443] on div "26 AED" at bounding box center [695, 443] width 124 height 11
click at [681, 415] on div "15 AED" at bounding box center [695, 410] width 124 height 11
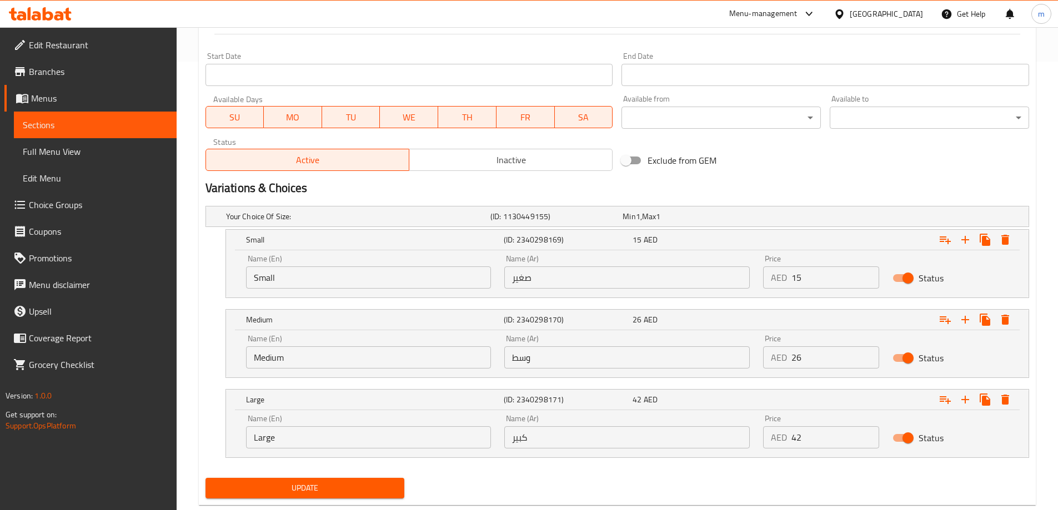
scroll to position [475, 0]
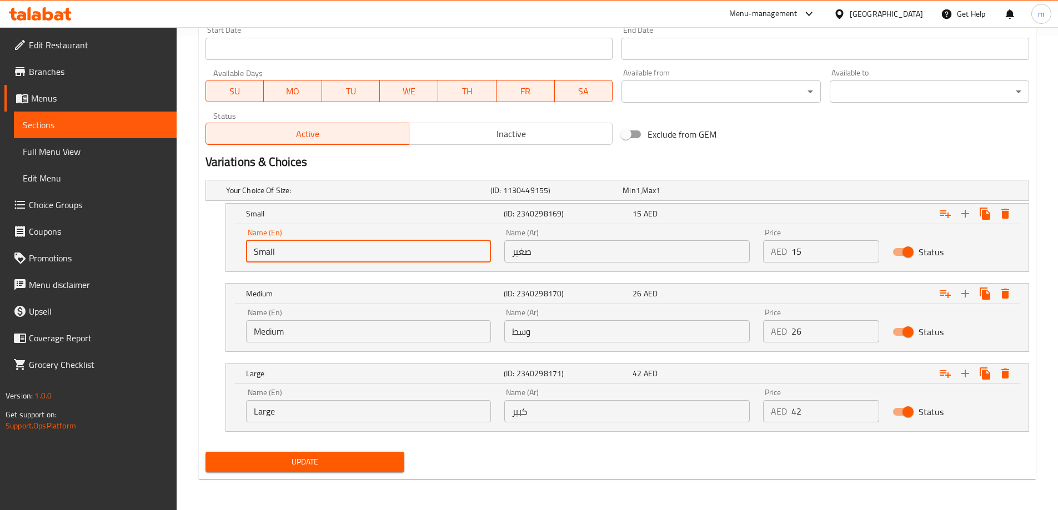
click at [394, 249] on input "Small" at bounding box center [368, 251] width 245 height 22
paste input "quarter"
click at [339, 248] on input "Quarter" at bounding box center [368, 251] width 245 height 22
type input "Quarter"
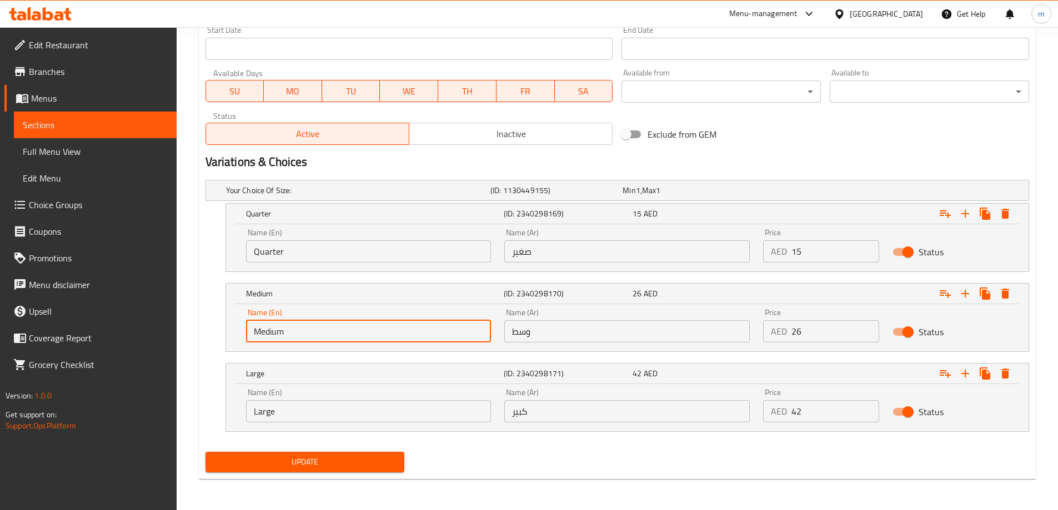
click at [322, 328] on input "Medium" at bounding box center [368, 331] width 245 height 22
type input "أ"
type input "Half"
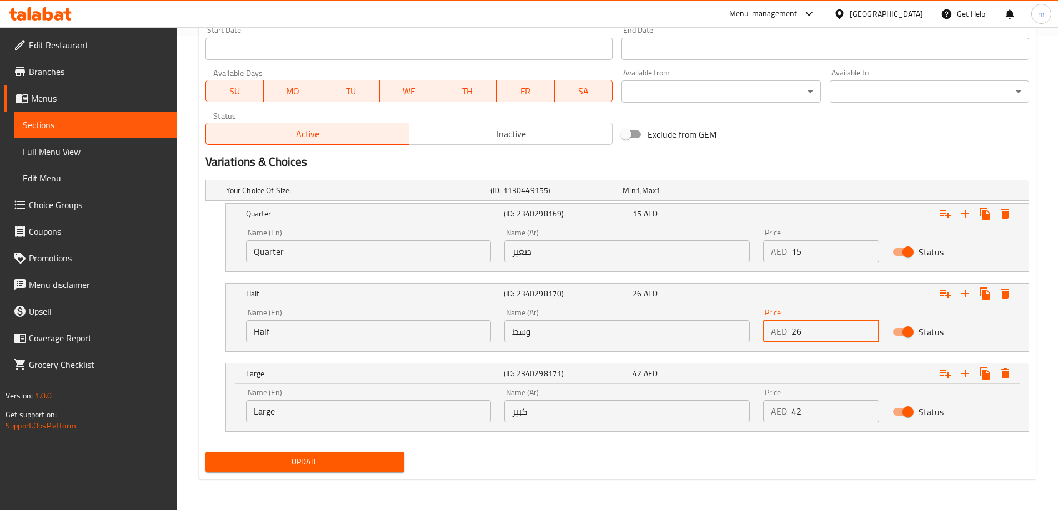
click at [530, 255] on input "صغير" at bounding box center [626, 251] width 245 height 22
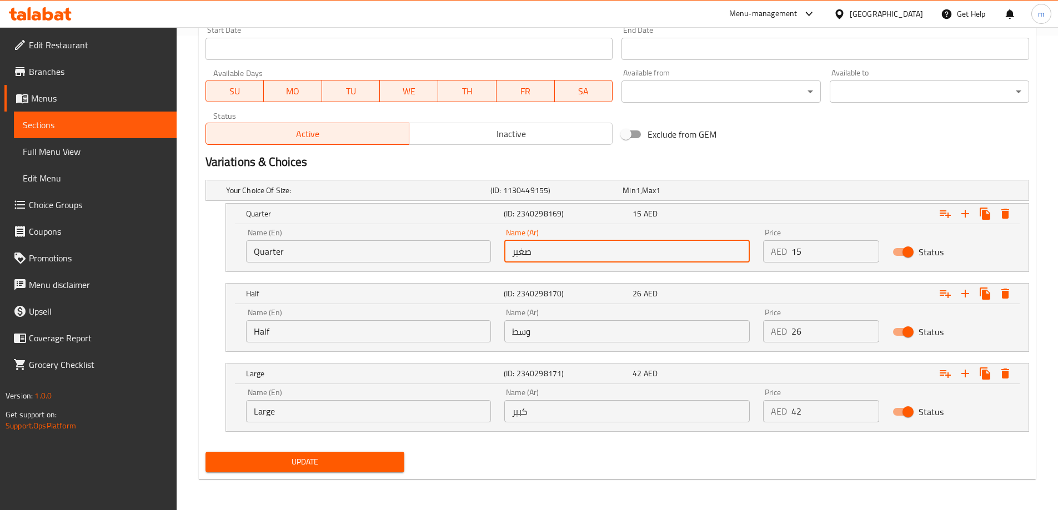
click at [530, 255] on input "صغير" at bounding box center [626, 251] width 245 height 22
type input "ربع"
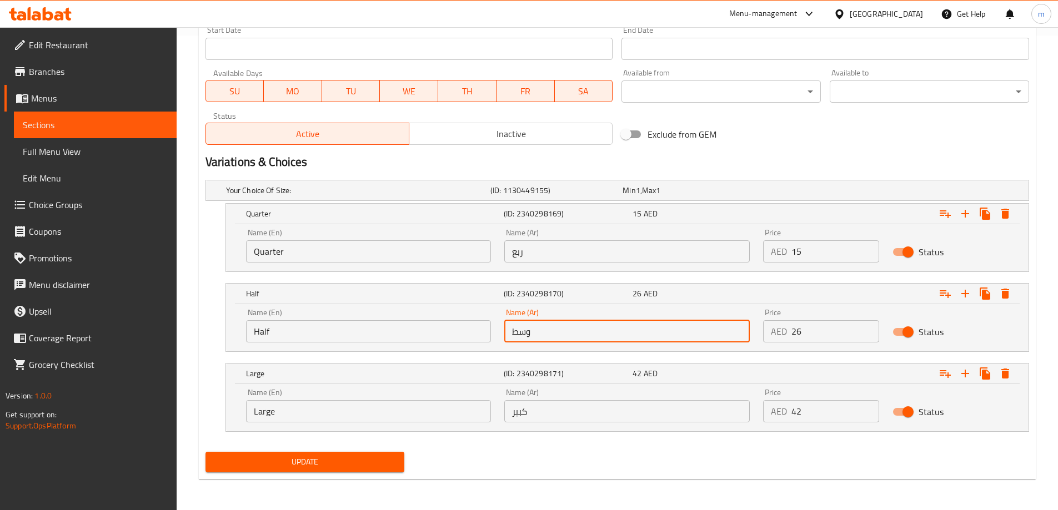
click at [560, 341] on input "وسط" at bounding box center [626, 331] width 245 height 22
type input "نصف"
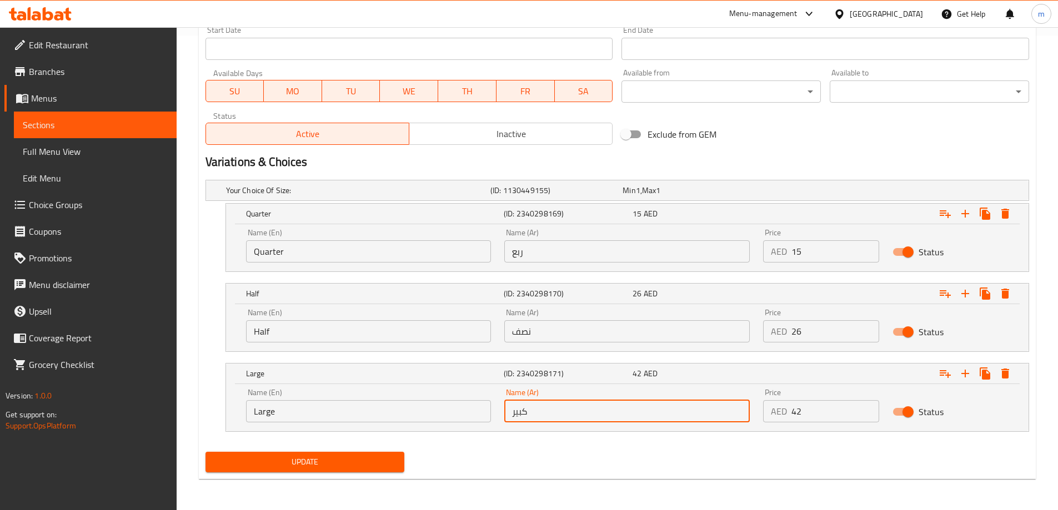
click at [542, 415] on input "كبير" at bounding box center [626, 411] width 245 height 22
type input "كاملة"
click at [409, 414] on input "Large" at bounding box center [368, 411] width 245 height 22
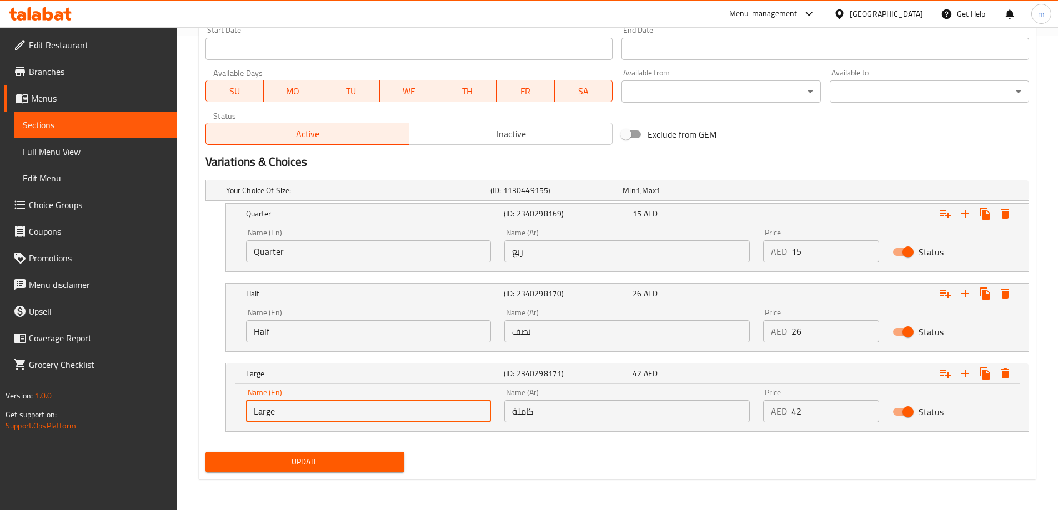
click at [409, 414] on input "Large" at bounding box center [368, 411] width 245 height 22
type input "H"
type input "Whole"
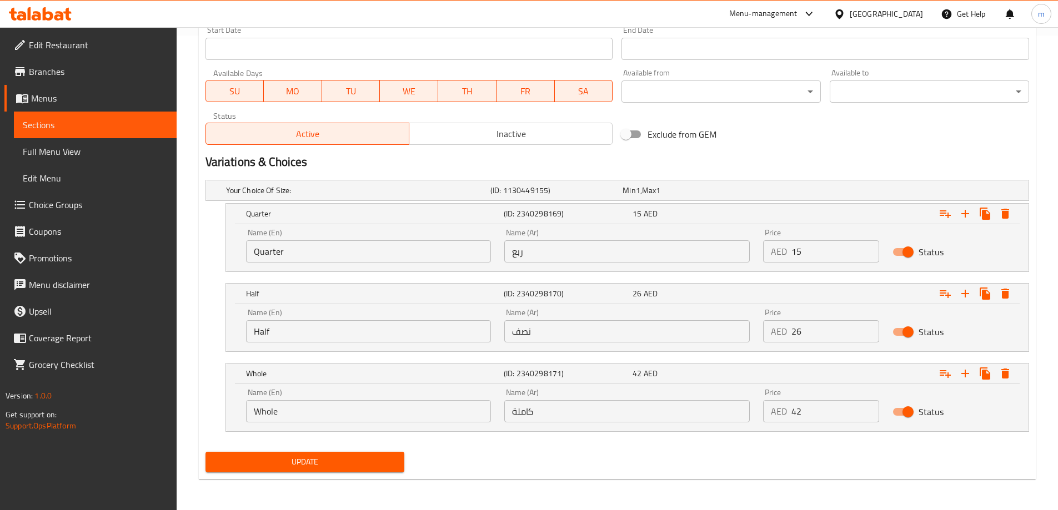
click at [439, 437] on nav at bounding box center [617, 438] width 824 height 9
click at [368, 454] on button "Update" at bounding box center [304, 462] width 199 height 21
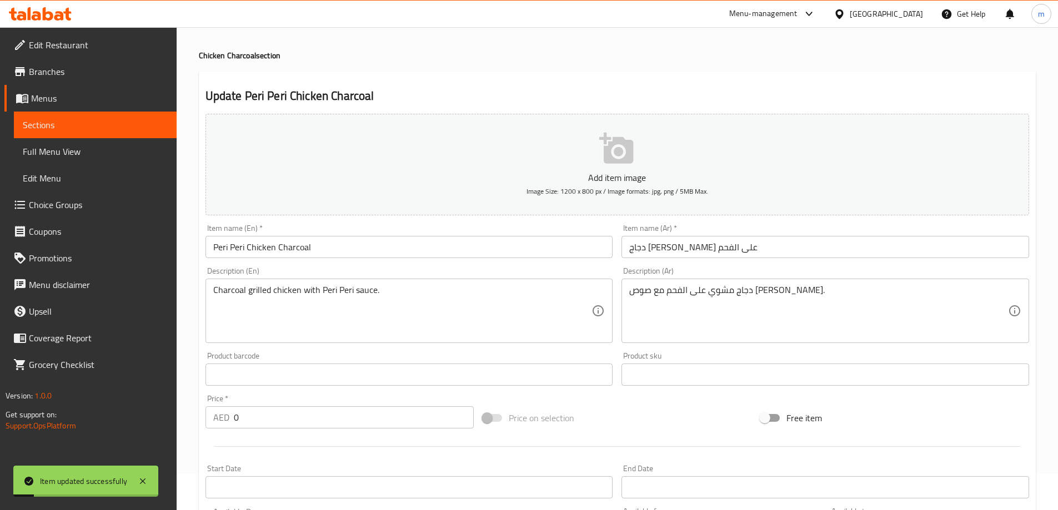
scroll to position [0, 0]
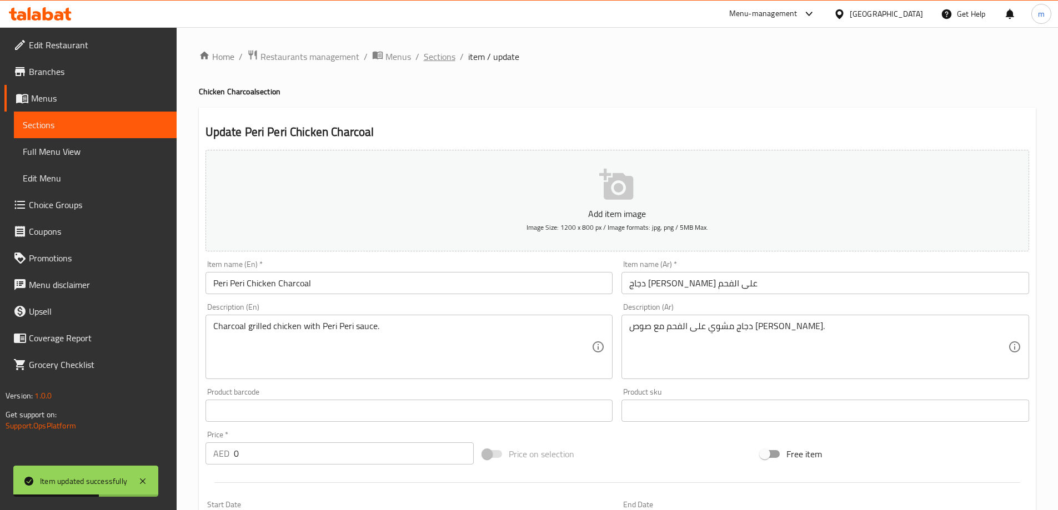
click at [438, 55] on span "Sections" at bounding box center [440, 56] width 32 height 13
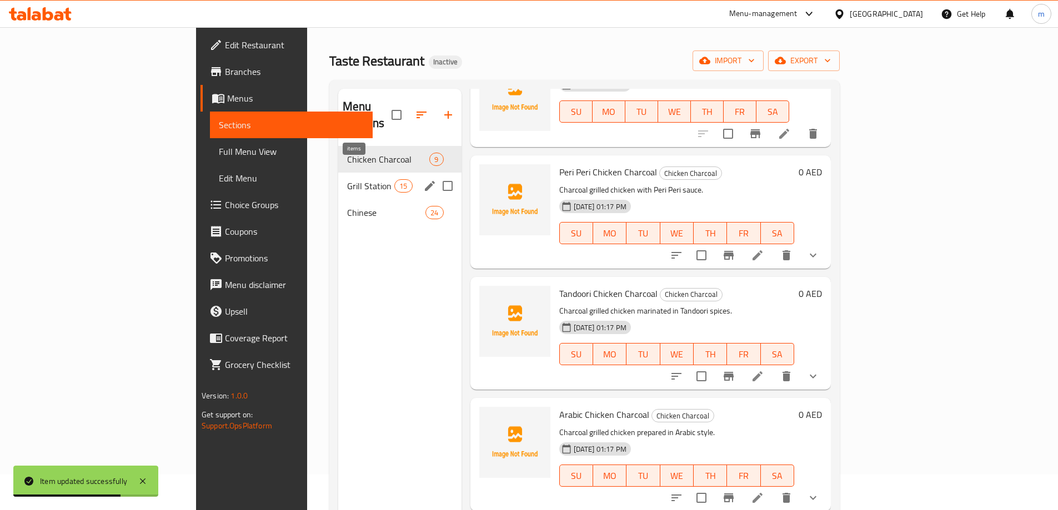
scroll to position [56, 0]
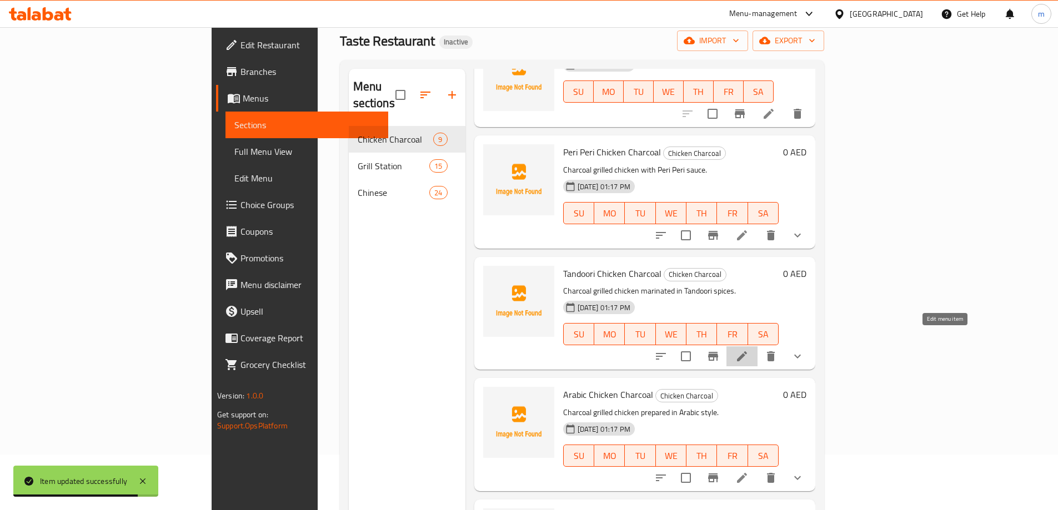
click at [749, 350] on icon at bounding box center [741, 356] width 13 height 13
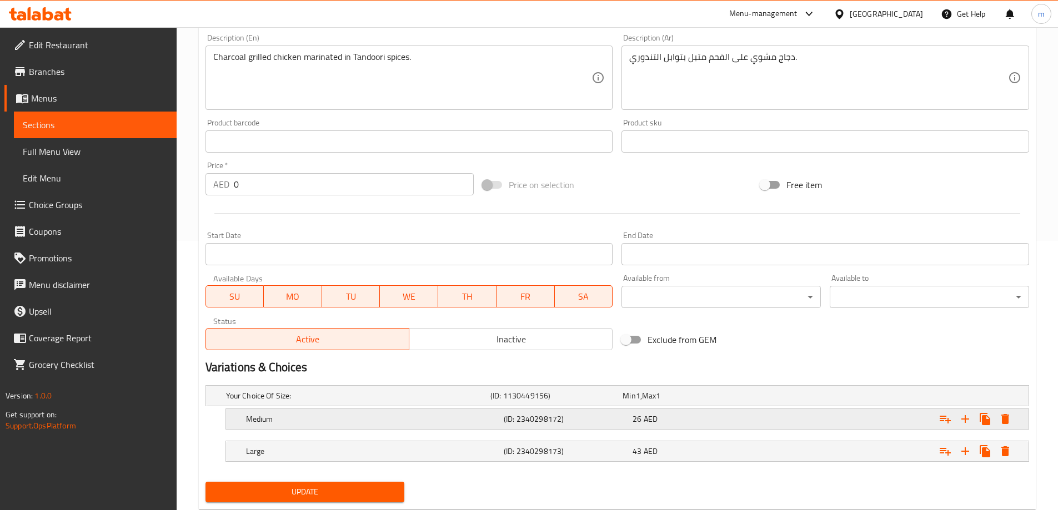
scroll to position [278, 0]
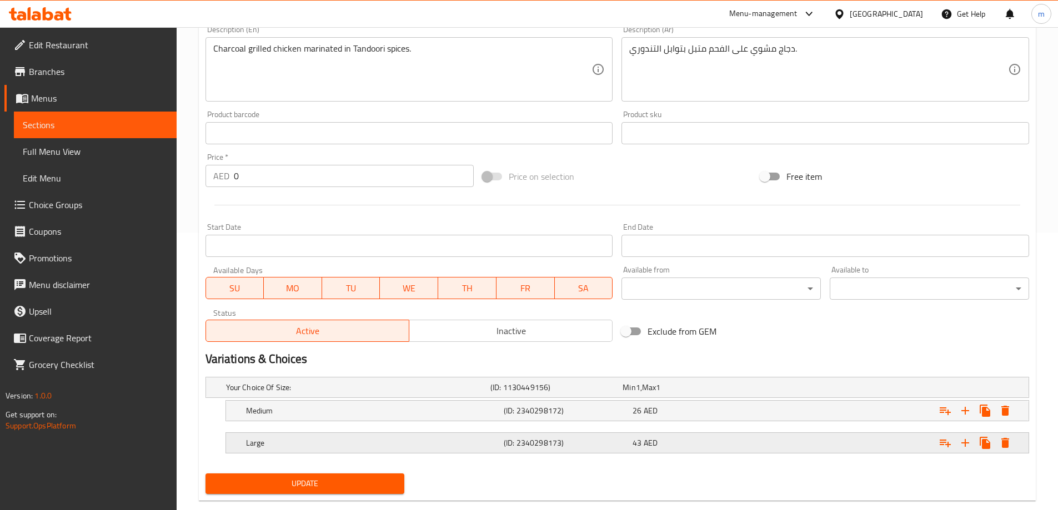
click at [568, 438] on h5 "(ID: 2340298173)" at bounding box center [566, 443] width 124 height 11
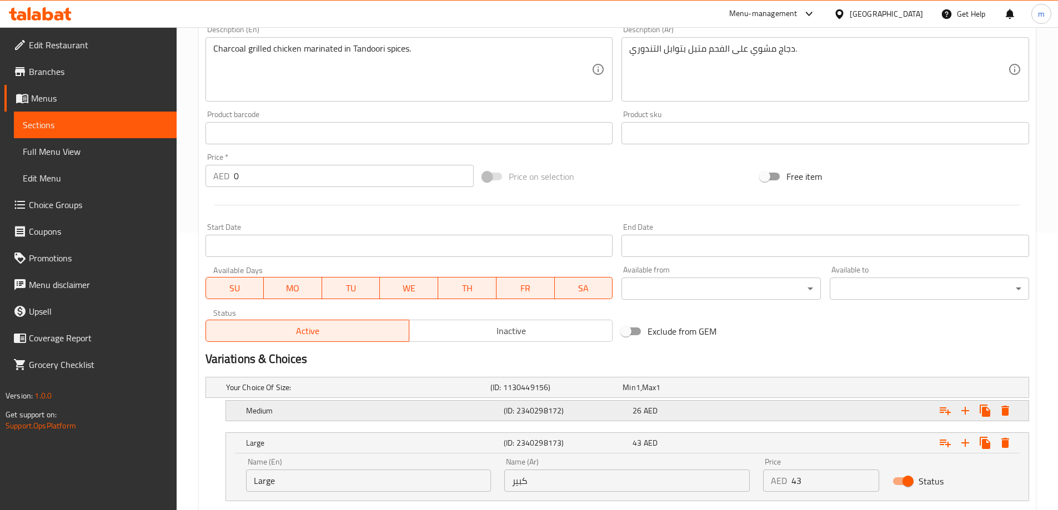
click at [582, 410] on h5 "(ID: 2340298172)" at bounding box center [566, 410] width 124 height 11
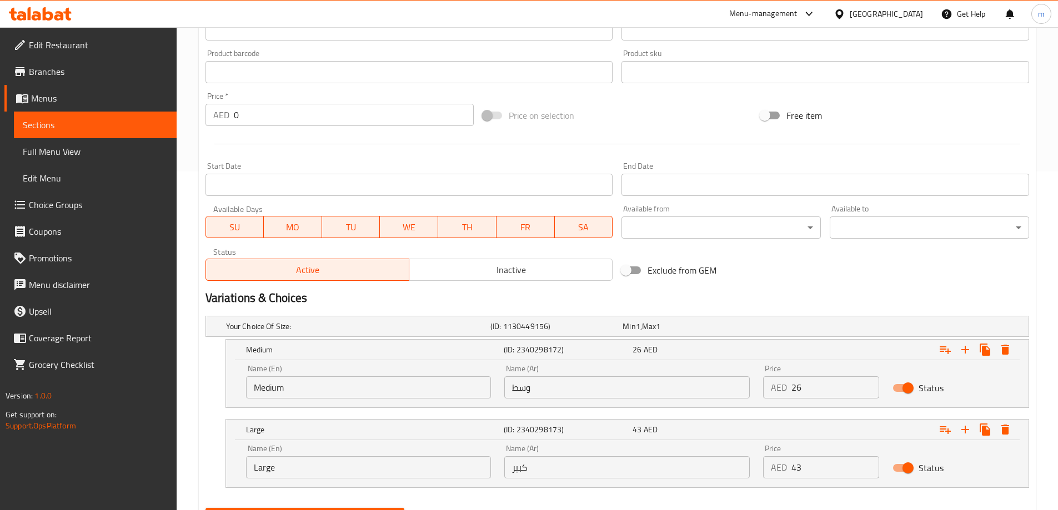
scroll to position [395, 0]
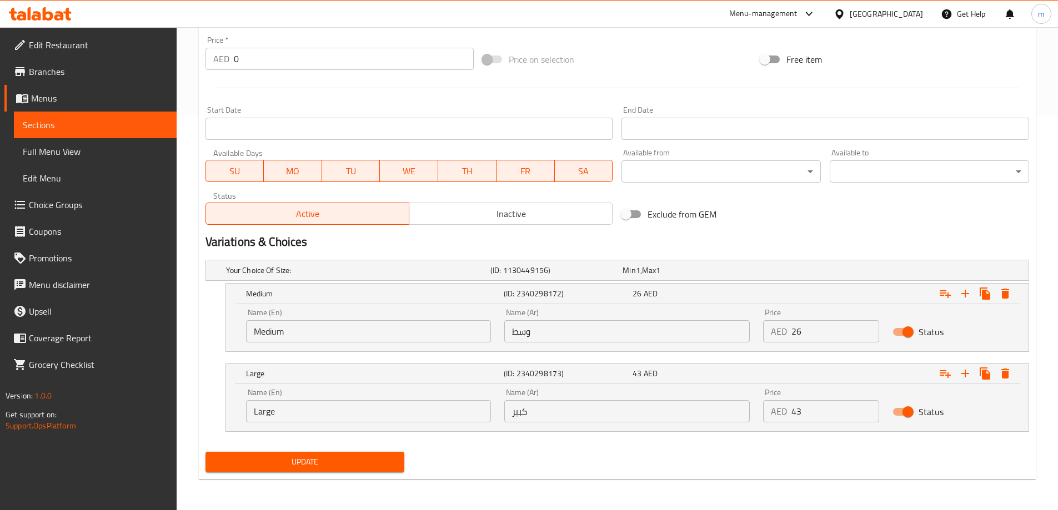
click at [357, 330] on input "Medium" at bounding box center [368, 331] width 245 height 22
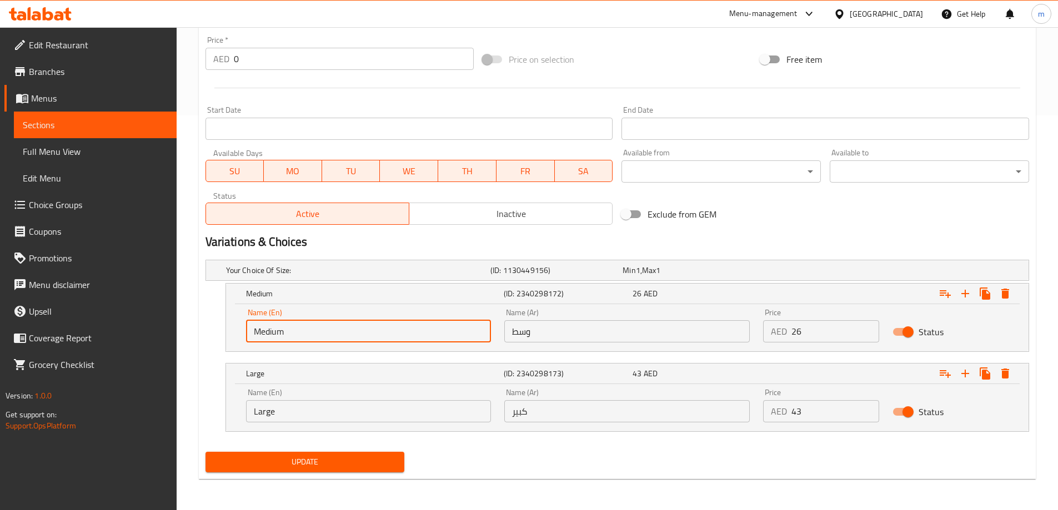
click at [357, 330] on input "Medium" at bounding box center [368, 331] width 245 height 22
type input "Half"
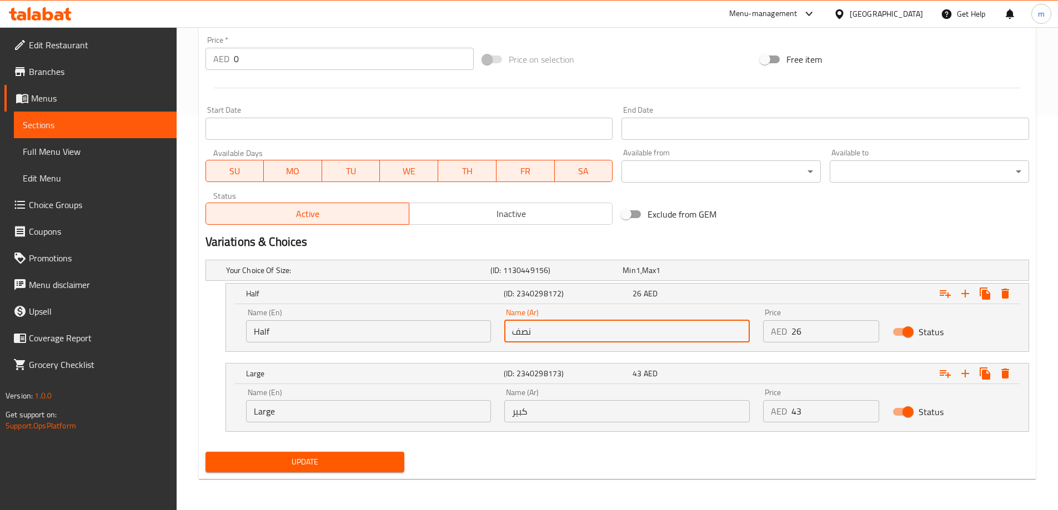
type input "نصف"
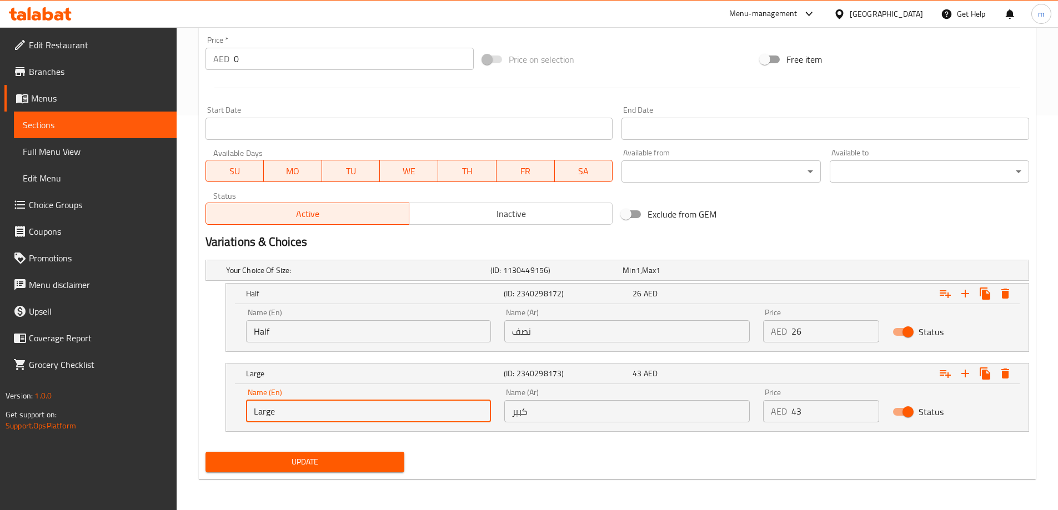
click at [328, 406] on input "Large" at bounding box center [368, 411] width 245 height 22
type input "Whole"
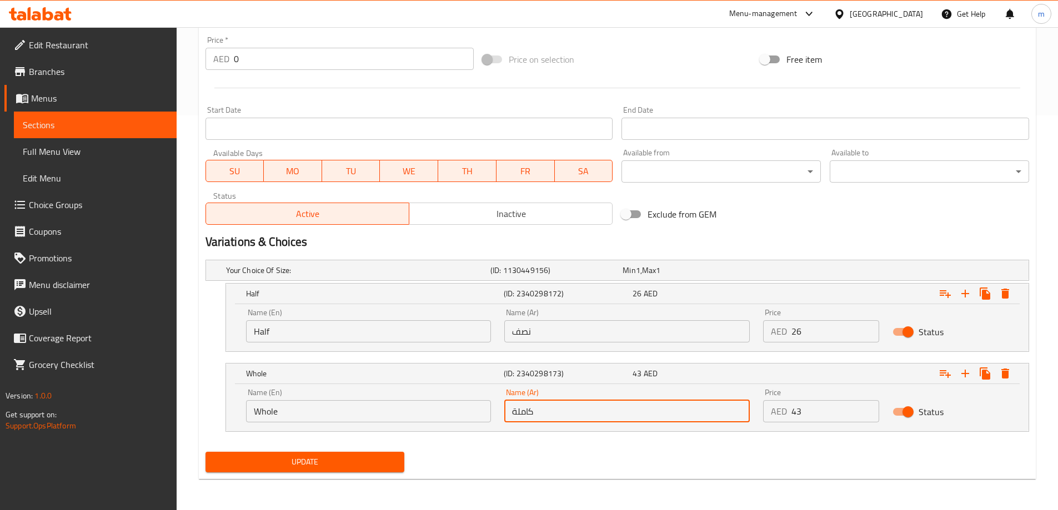
type input "كاملة"
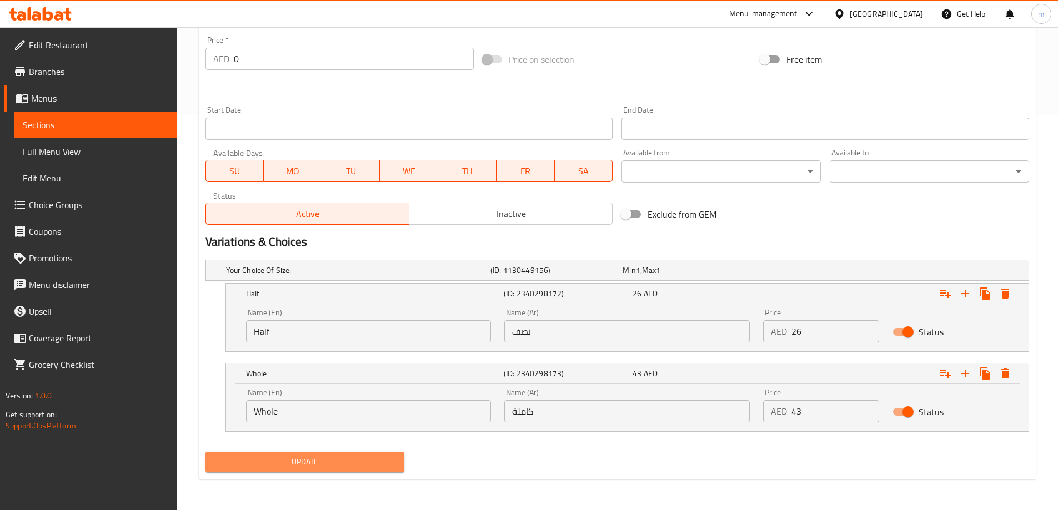
click at [388, 460] on span "Update" at bounding box center [305, 462] width 182 height 14
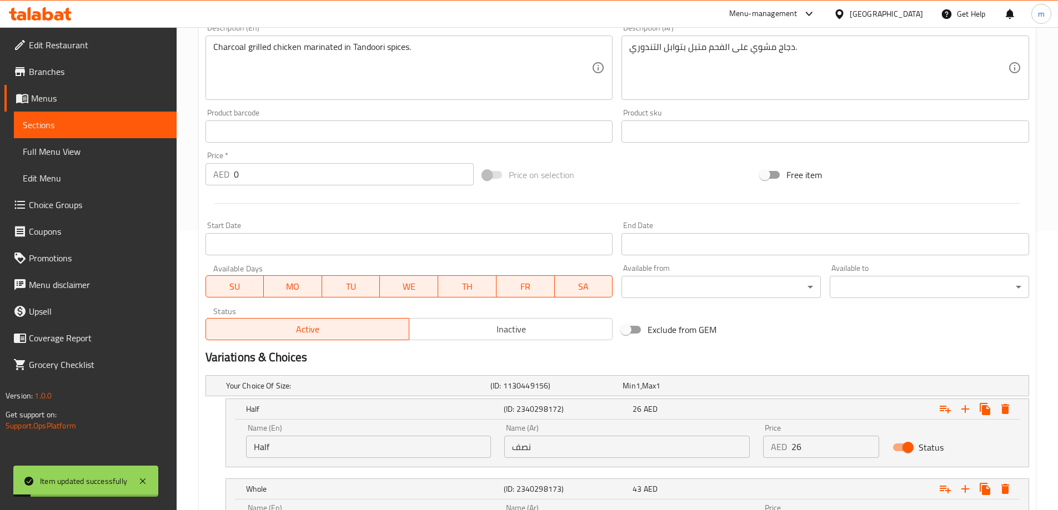
scroll to position [6, 0]
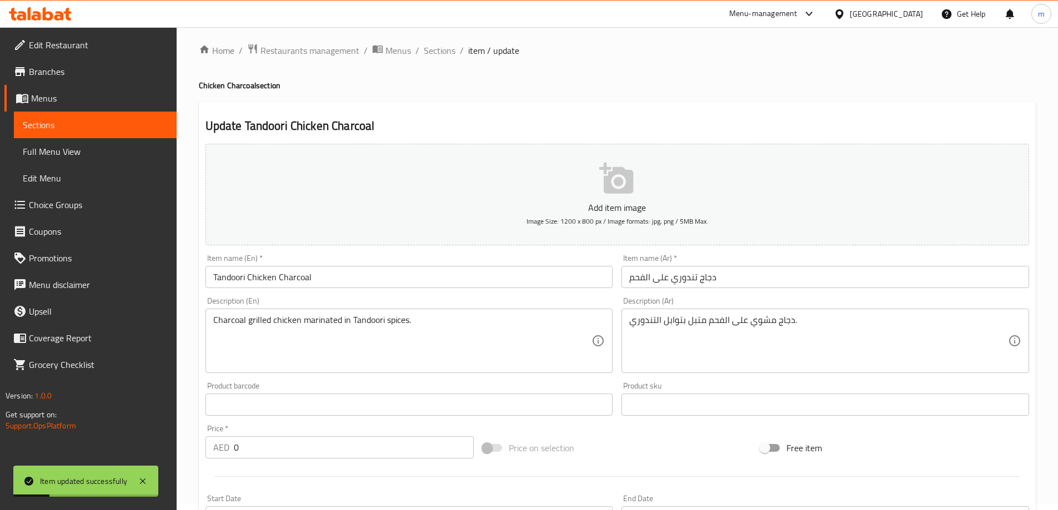
click at [342, 275] on input "Tandoori Chicken Charcoal" at bounding box center [409, 277] width 408 height 22
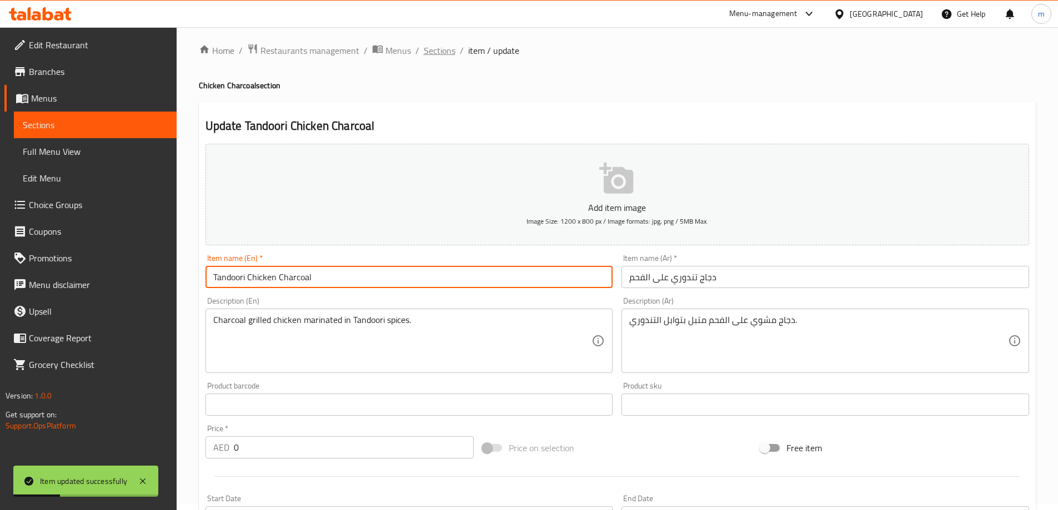
click at [435, 54] on span "Sections" at bounding box center [440, 50] width 32 height 13
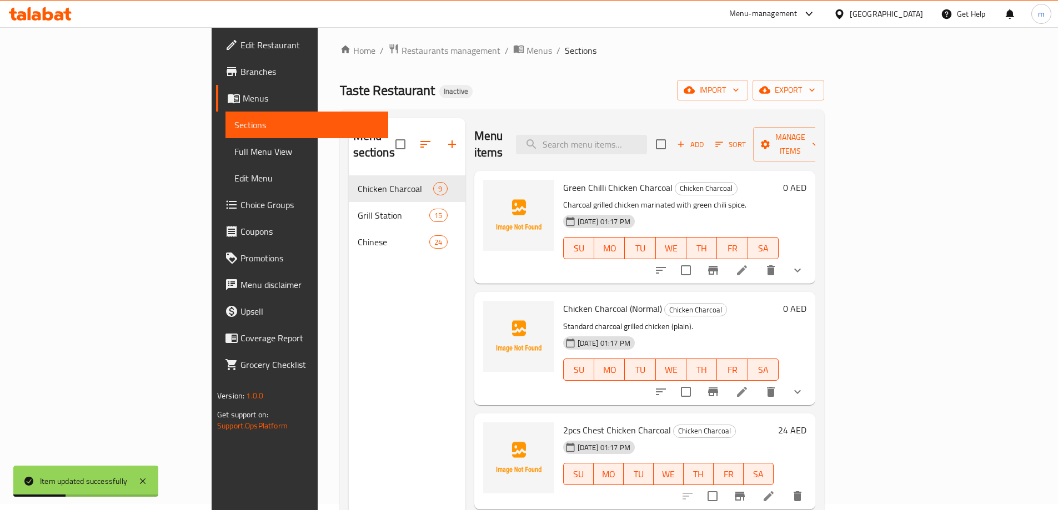
click at [473, 49] on ol "Home / Restaurants management / Menus / Sections" at bounding box center [582, 50] width 484 height 14
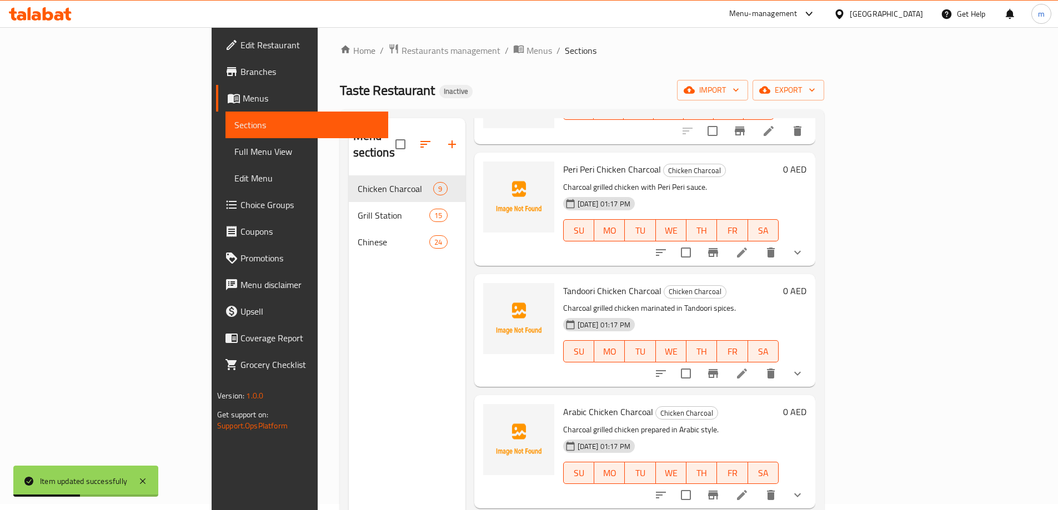
scroll to position [433, 0]
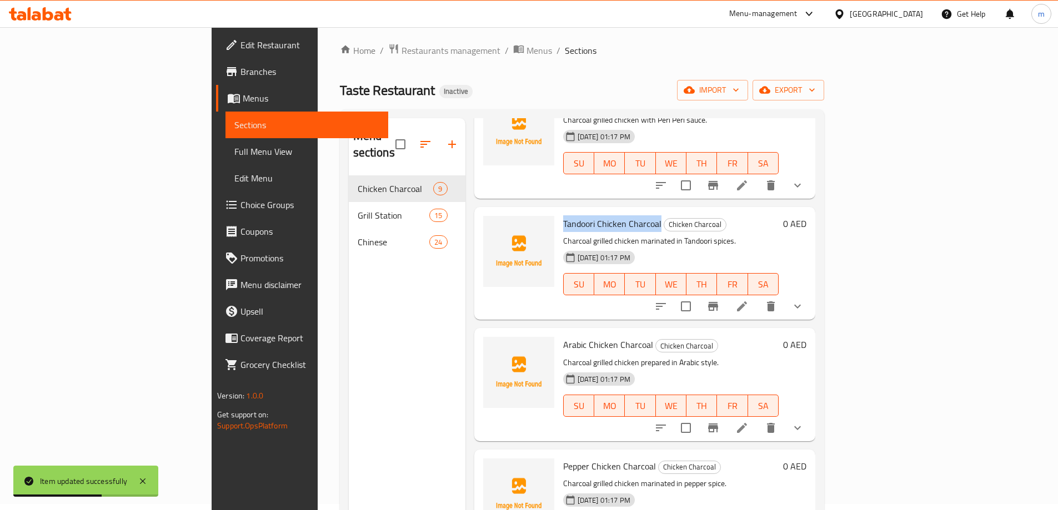
click at [758, 418] on li at bounding box center [741, 428] width 31 height 20
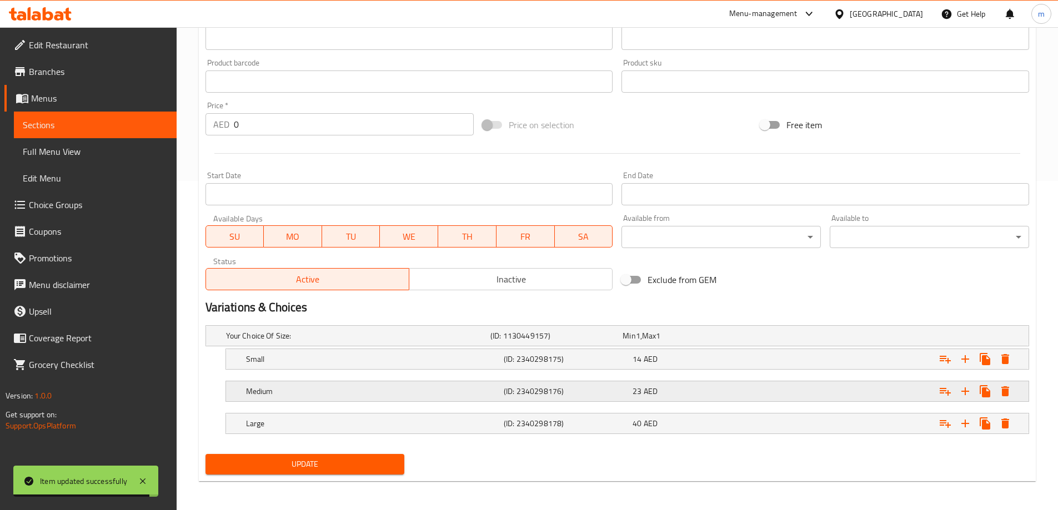
scroll to position [332, 0]
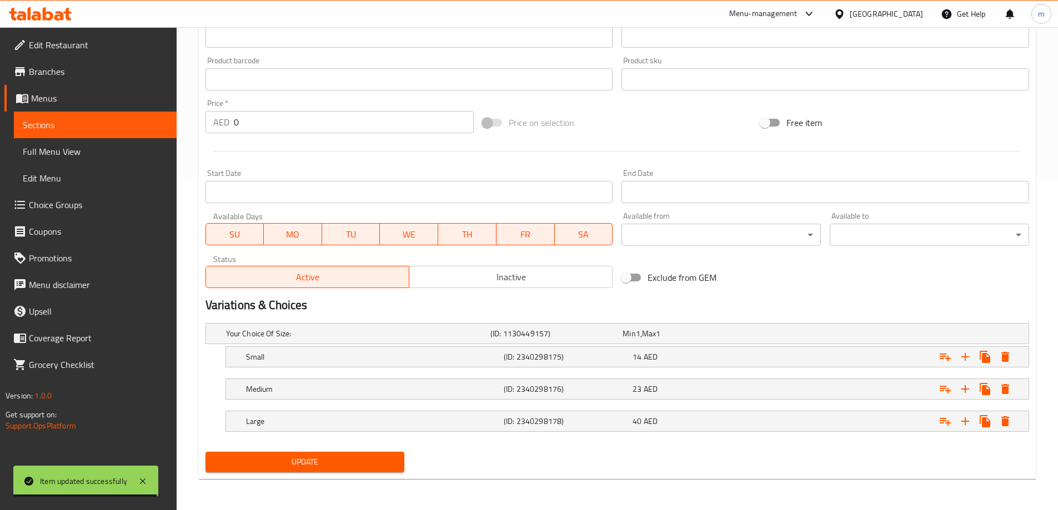
drag, startPoint x: 594, startPoint y: 418, endPoint x: 590, endPoint y: 405, distance: 12.8
click at [590, 409] on div "Large (ID: 2340298178) 40 AED" at bounding box center [631, 421] width 774 height 24
click at [591, 394] on h5 "(ID: 2340298176)" at bounding box center [566, 389] width 124 height 11
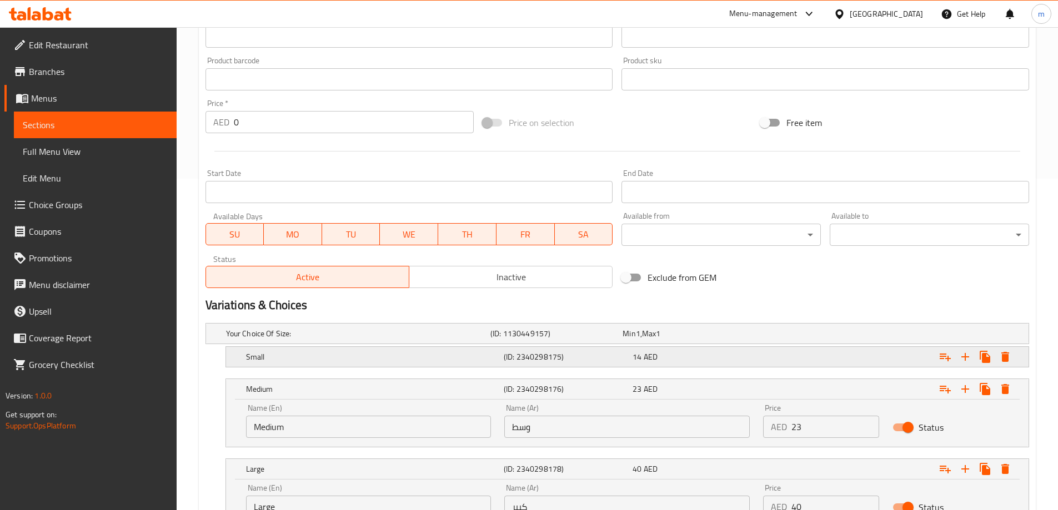
click at [605, 356] on h5 "(ID: 2340298175)" at bounding box center [566, 357] width 124 height 11
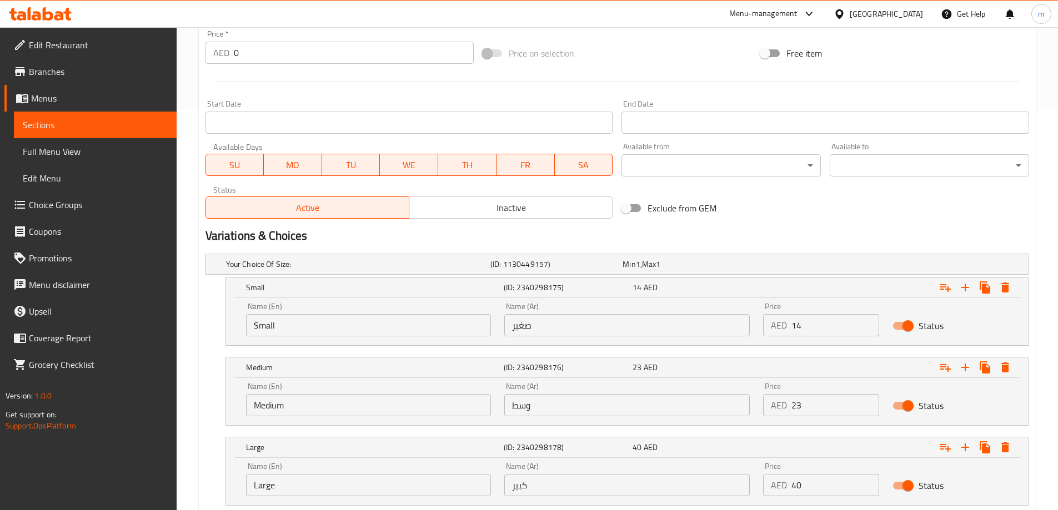
scroll to position [474, 0]
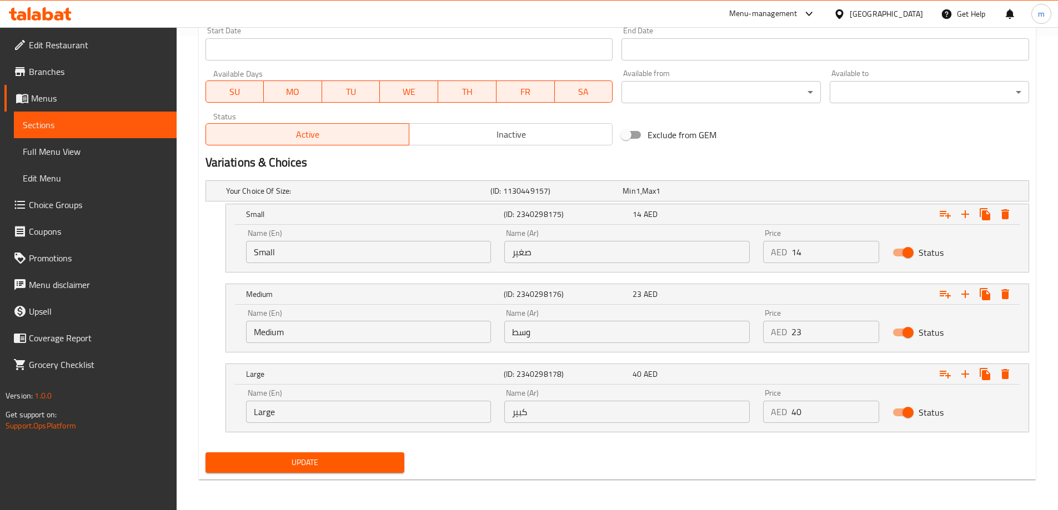
click at [333, 245] on input "Small" at bounding box center [368, 252] width 245 height 22
paste input "Quarter"
type input "Quarter"
click at [313, 331] on input "Medium" at bounding box center [368, 332] width 245 height 22
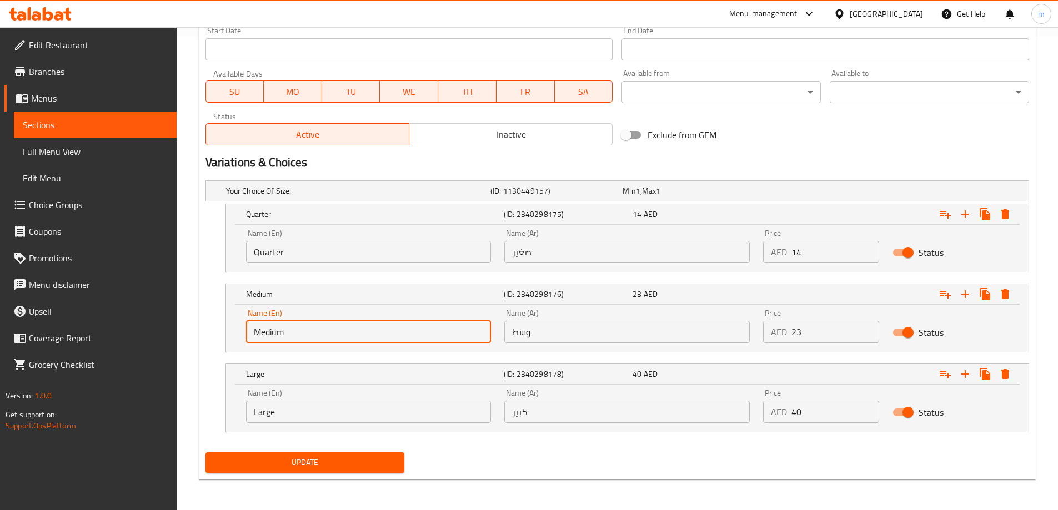
click at [313, 331] on input "Medium" at bounding box center [368, 332] width 245 height 22
type input "Half"
click at [286, 407] on input "Large" at bounding box center [368, 412] width 245 height 22
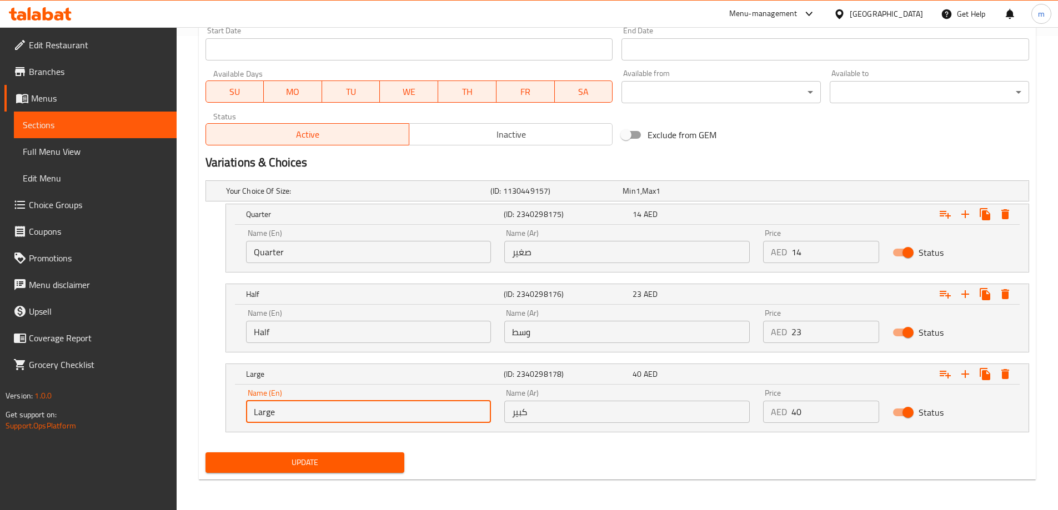
click at [285, 407] on input "Large" at bounding box center [368, 412] width 245 height 22
type input "Whole"
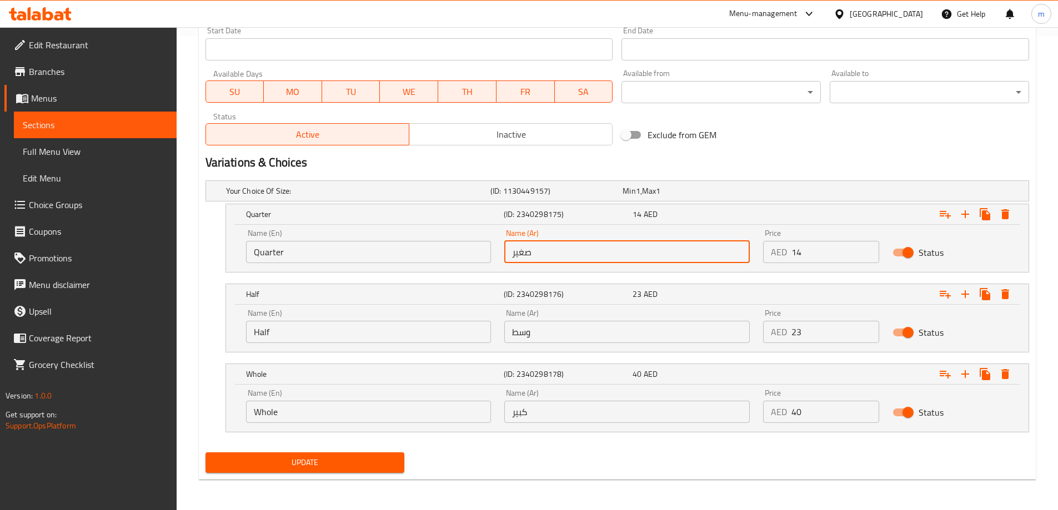
click at [600, 250] on input "صغير" at bounding box center [626, 252] width 245 height 22
type input "ربع"
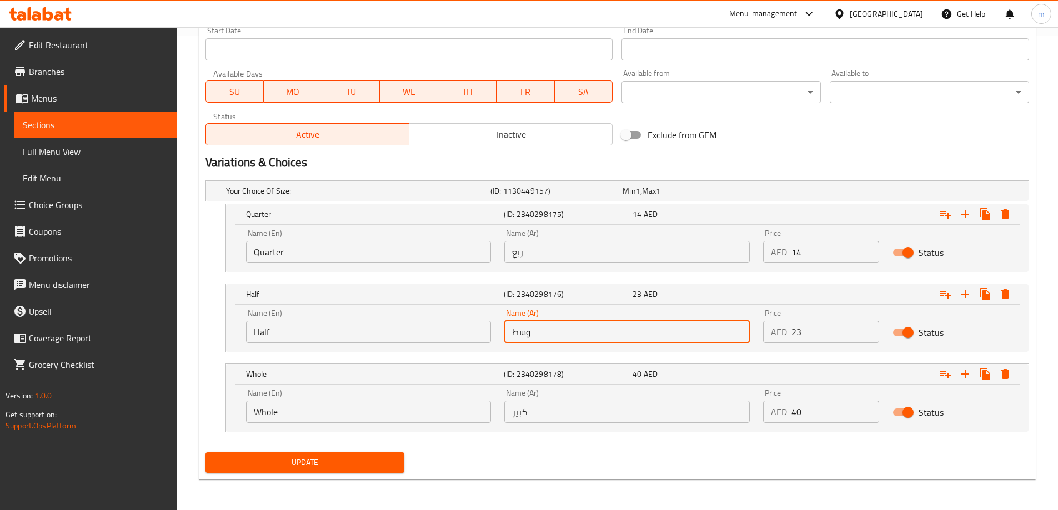
click at [533, 326] on input "وسط" at bounding box center [626, 332] width 245 height 22
type input "نصف"
click at [546, 407] on input "كبير" at bounding box center [626, 412] width 245 height 22
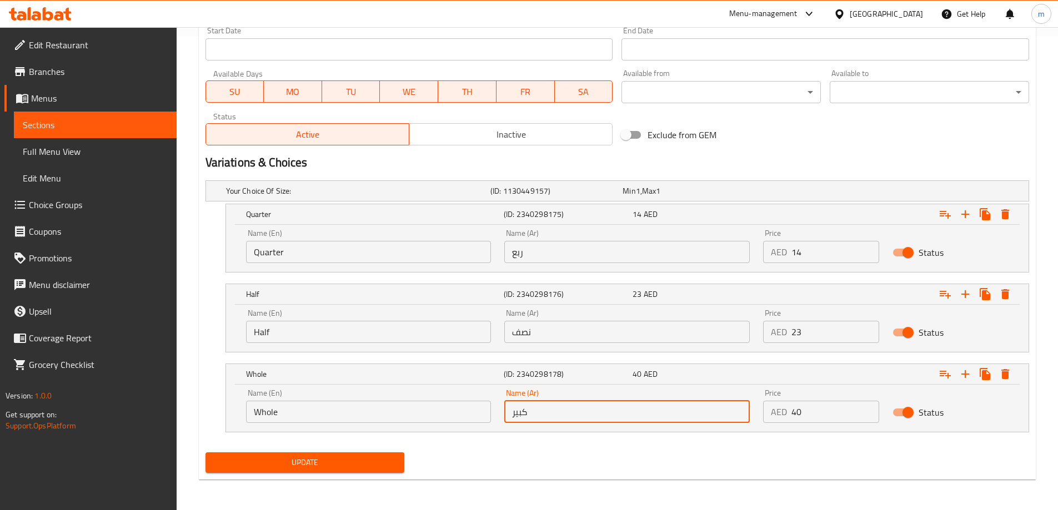
click at [546, 407] on input "كبير" at bounding box center [626, 412] width 245 height 22
type input "كاملة"
click at [348, 459] on span "Update" at bounding box center [305, 463] width 182 height 14
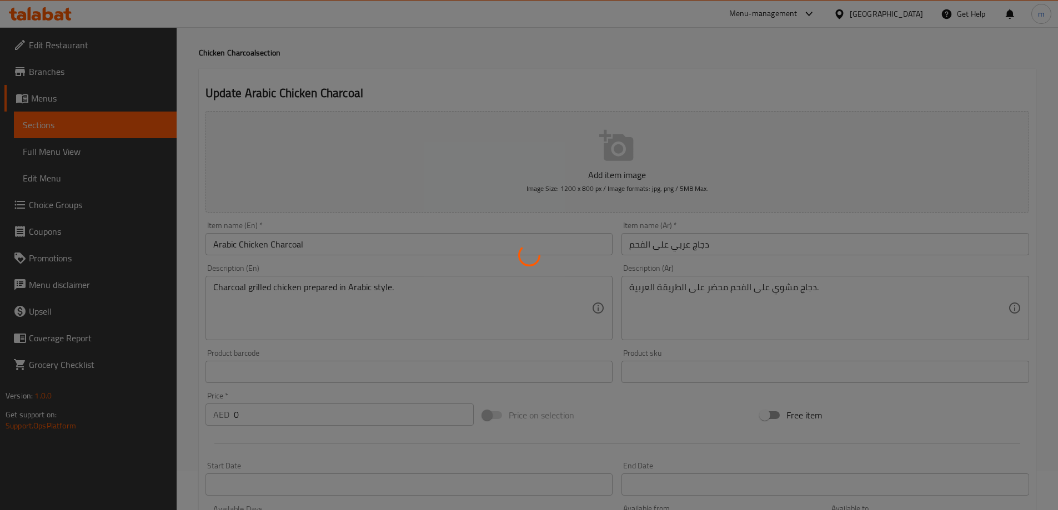
scroll to position [0, 0]
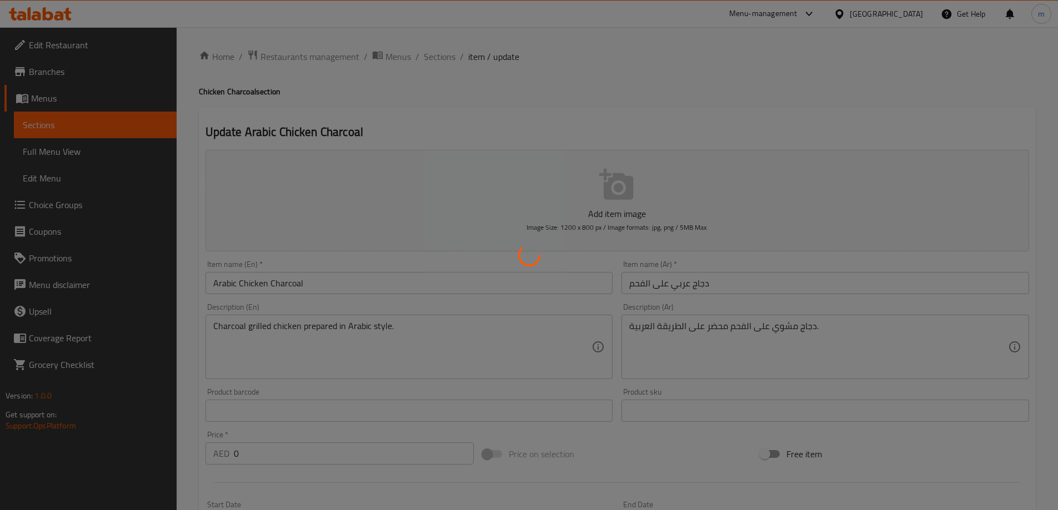
click at [315, 287] on div at bounding box center [529, 255] width 1058 height 510
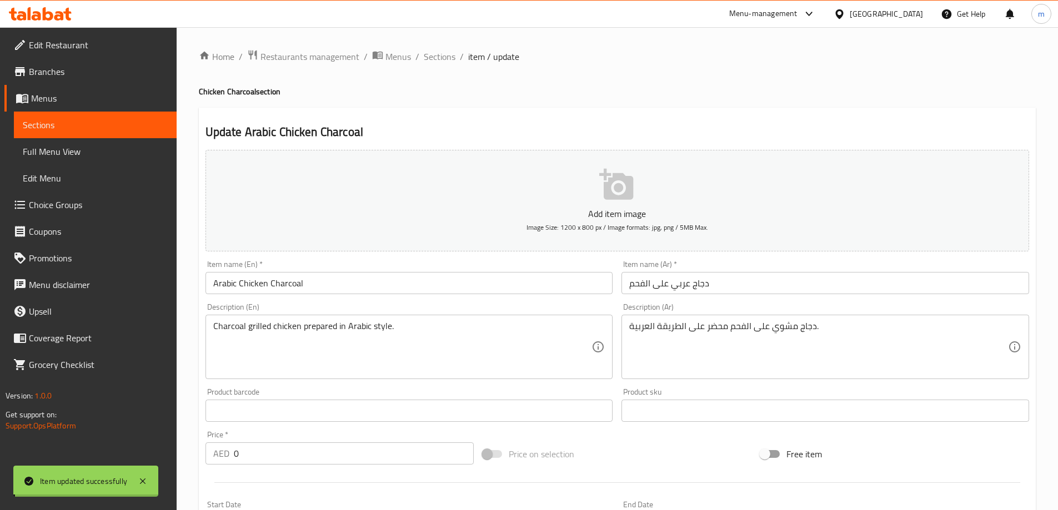
click at [315, 287] on input "Arabic Chicken Charcoal" at bounding box center [409, 283] width 408 height 22
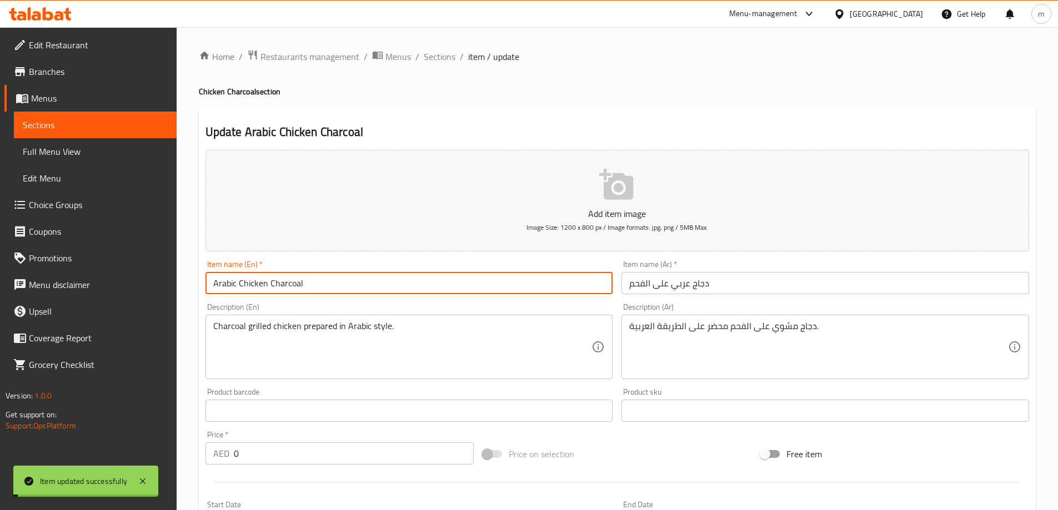
click at [315, 287] on input "Arabic Chicken Charcoal" at bounding box center [409, 283] width 408 height 22
click at [434, 57] on span "Sections" at bounding box center [440, 56] width 32 height 13
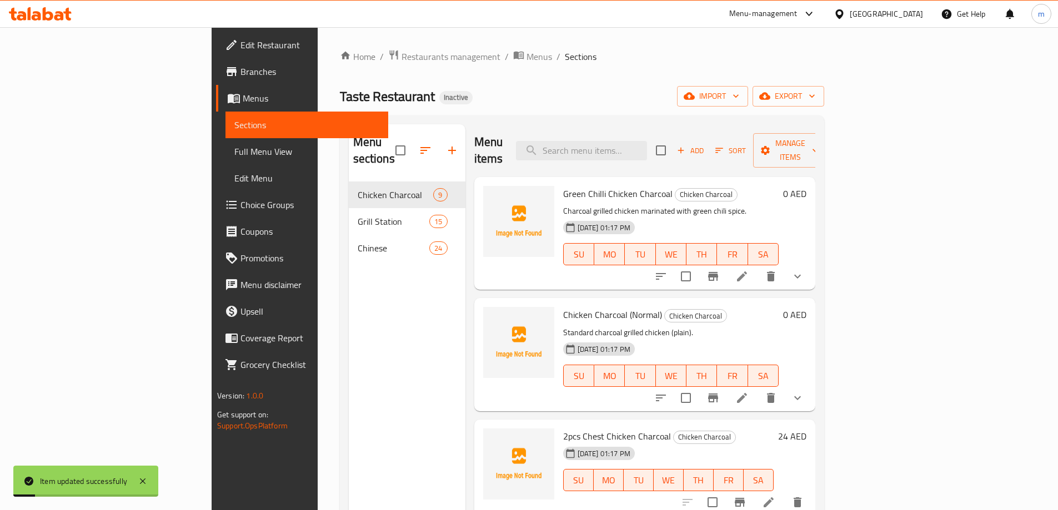
click at [571, 78] on div "Home / Restaurants management / Menus / Sections Taste Restaurant Inactive impo…" at bounding box center [582, 346] width 484 height 594
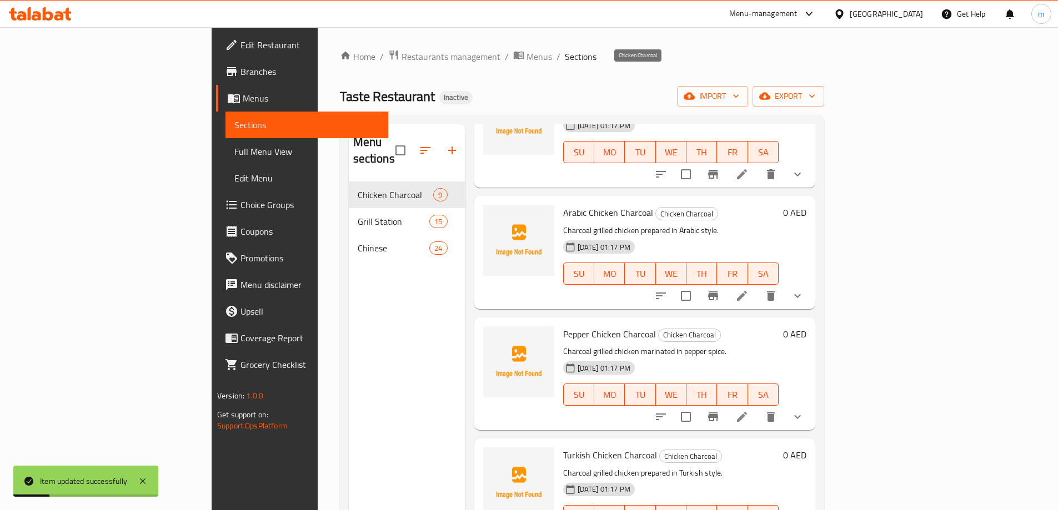
scroll to position [593, 0]
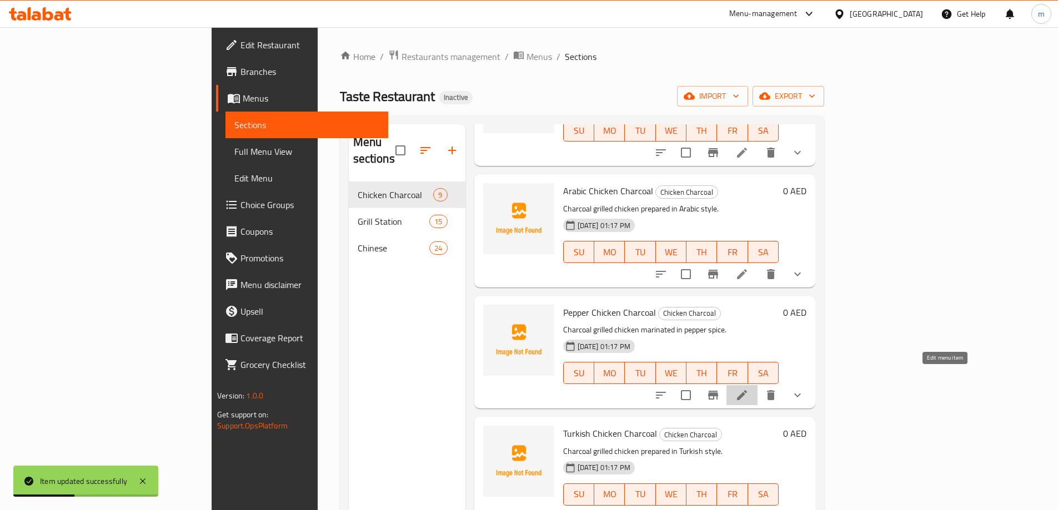
click at [749, 389] on icon at bounding box center [741, 395] width 13 height 13
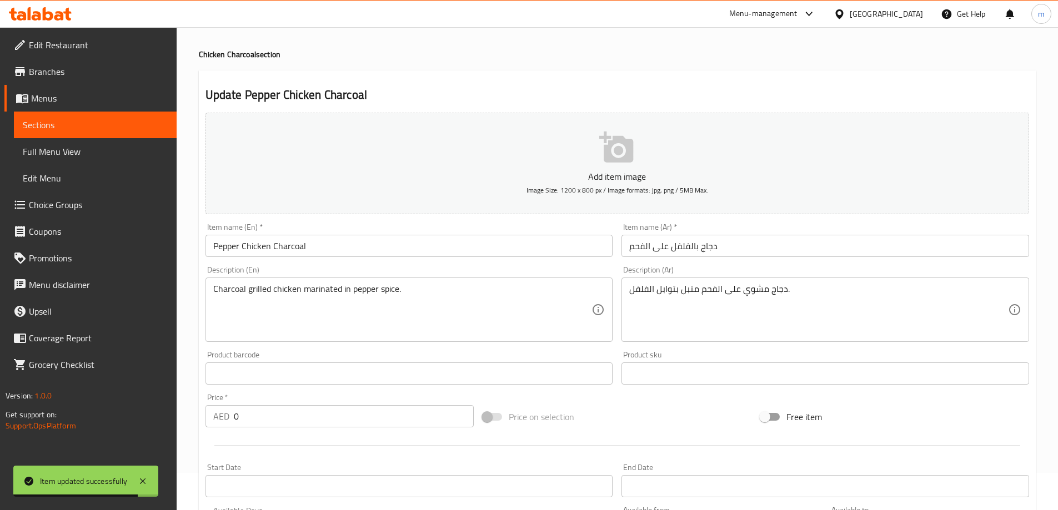
scroll to position [332, 0]
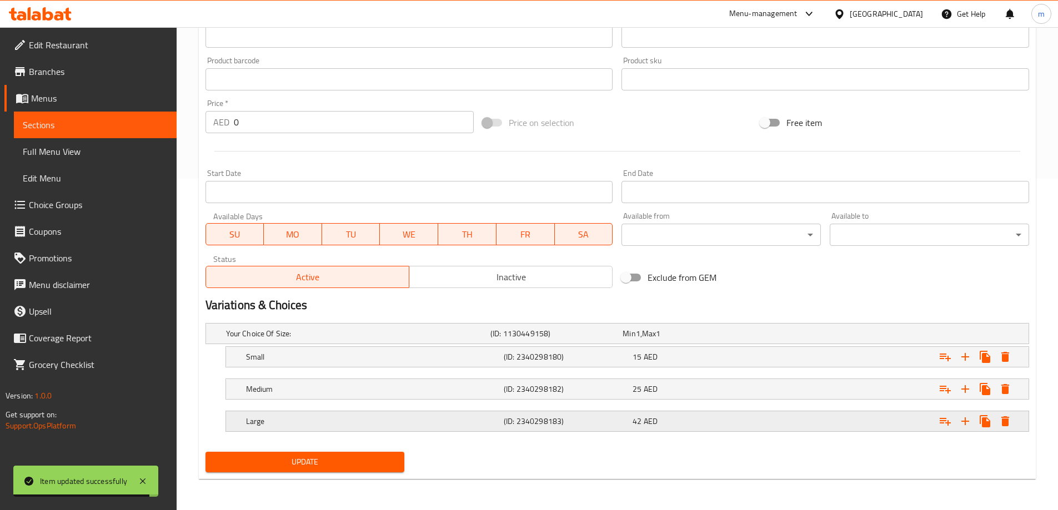
click at [535, 412] on div "Large (ID: 2340298183) 42 AED" at bounding box center [631, 421] width 774 height 24
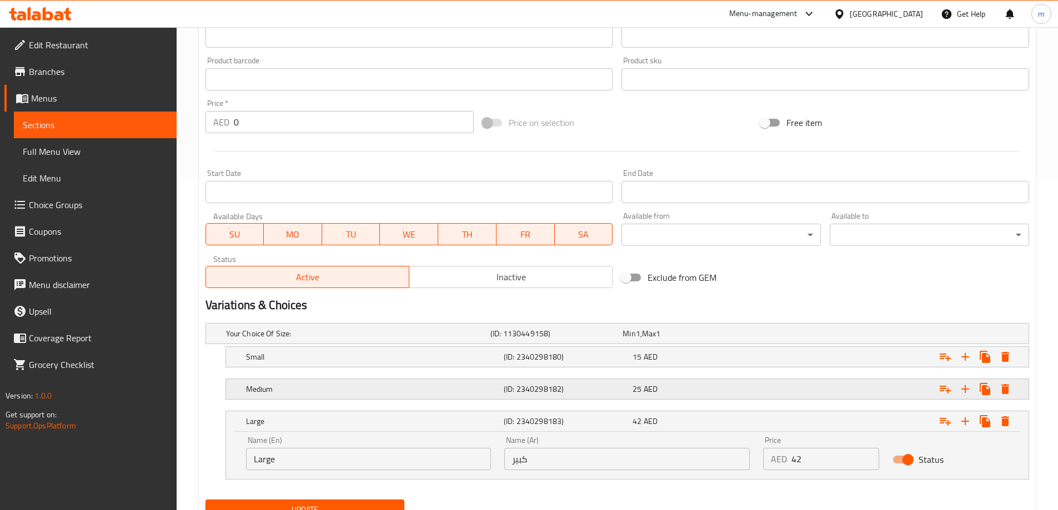
click at [554, 388] on h5 "(ID: 2340298182)" at bounding box center [566, 389] width 124 height 11
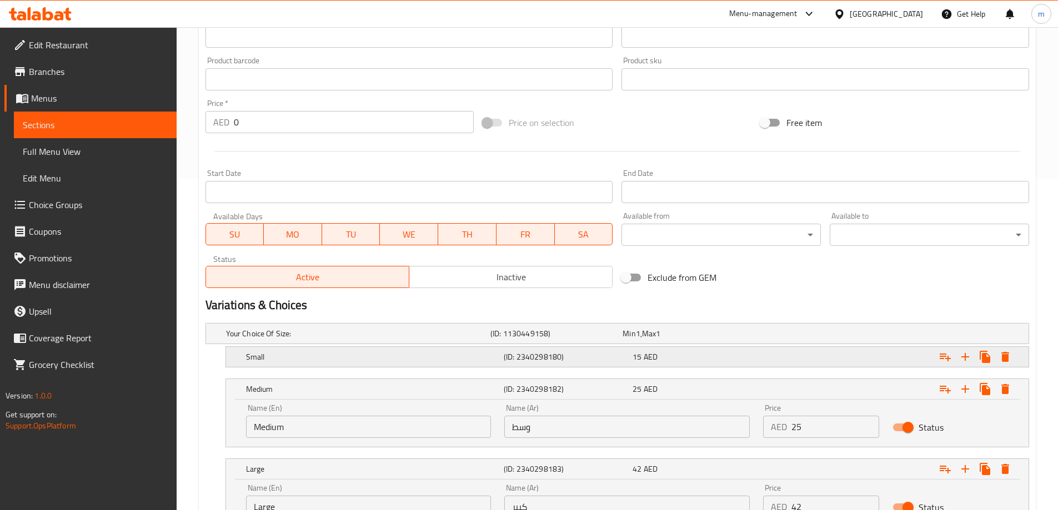
click at [551, 362] on h5 "(ID: 2340298180)" at bounding box center [566, 357] width 124 height 11
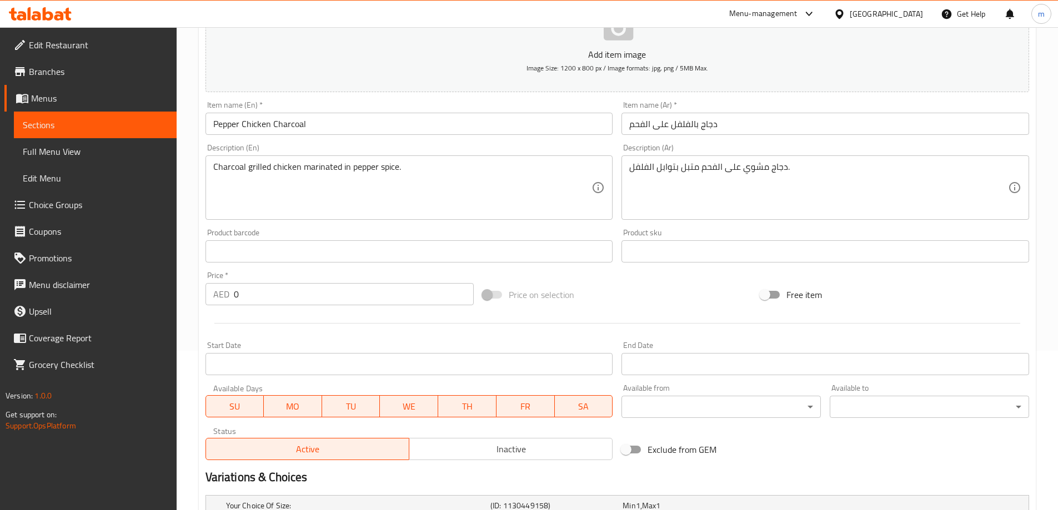
scroll to position [0, 0]
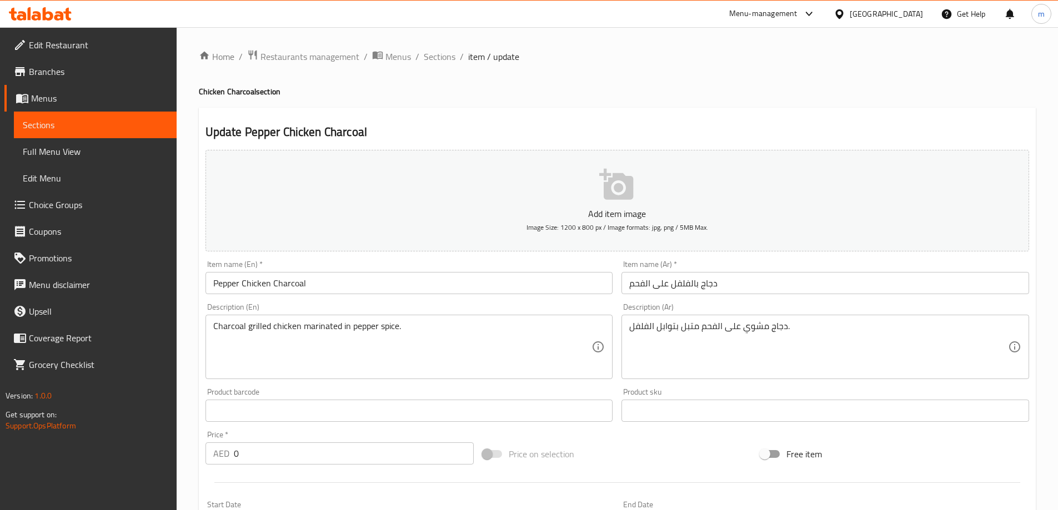
click at [333, 273] on input "Pepper Chicken Charcoal" at bounding box center [409, 283] width 408 height 22
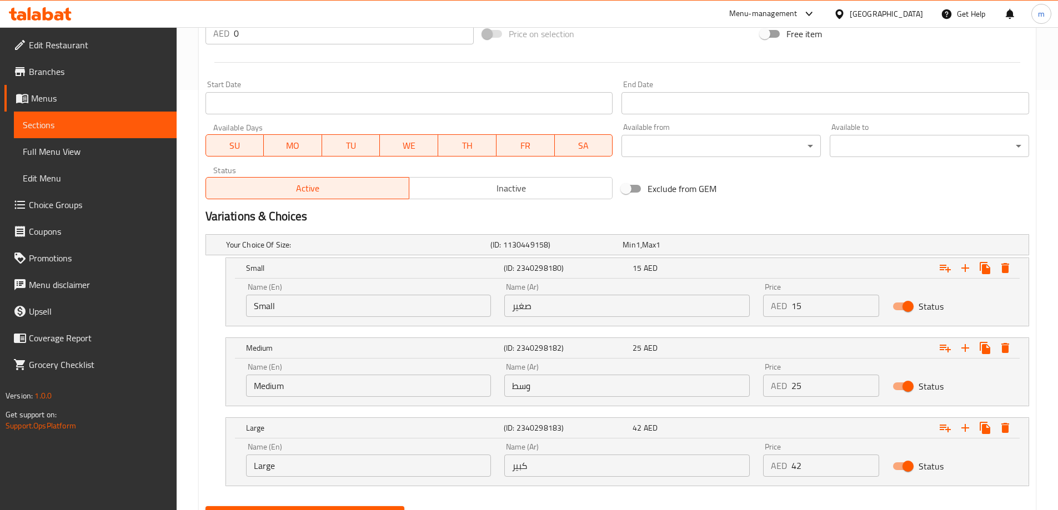
scroll to position [475, 0]
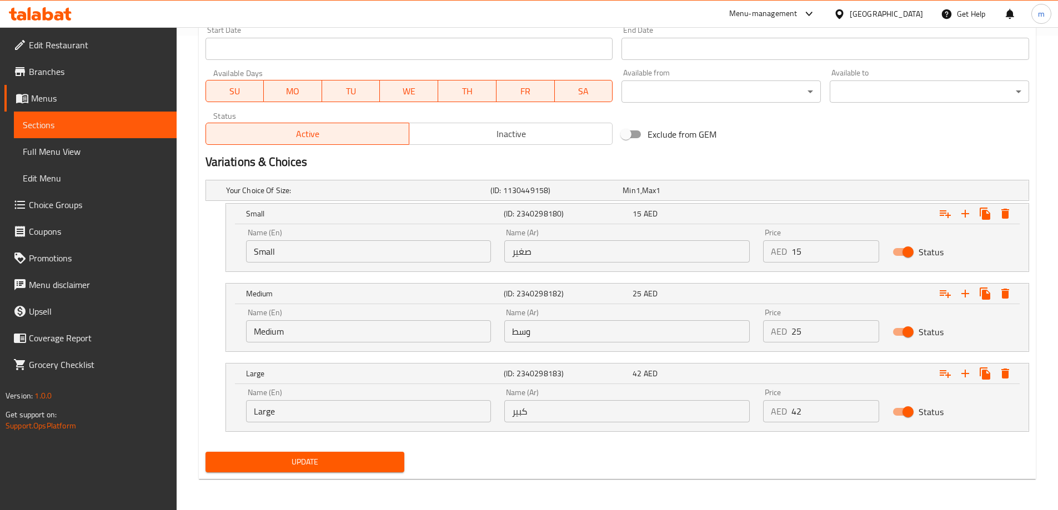
click at [419, 250] on input "Small" at bounding box center [368, 251] width 245 height 22
paste input "Quarter"
type input "Quarter"
click at [327, 331] on input "Medium" at bounding box center [368, 331] width 245 height 22
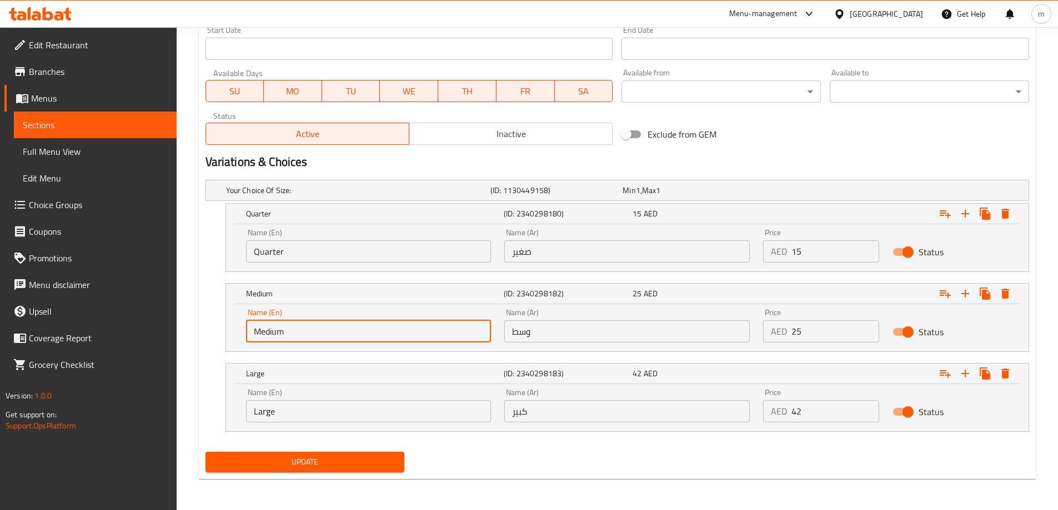
click at [327, 331] on input "Medium" at bounding box center [368, 331] width 245 height 22
type input "Half"
click at [431, 407] on input "Large" at bounding box center [368, 411] width 245 height 22
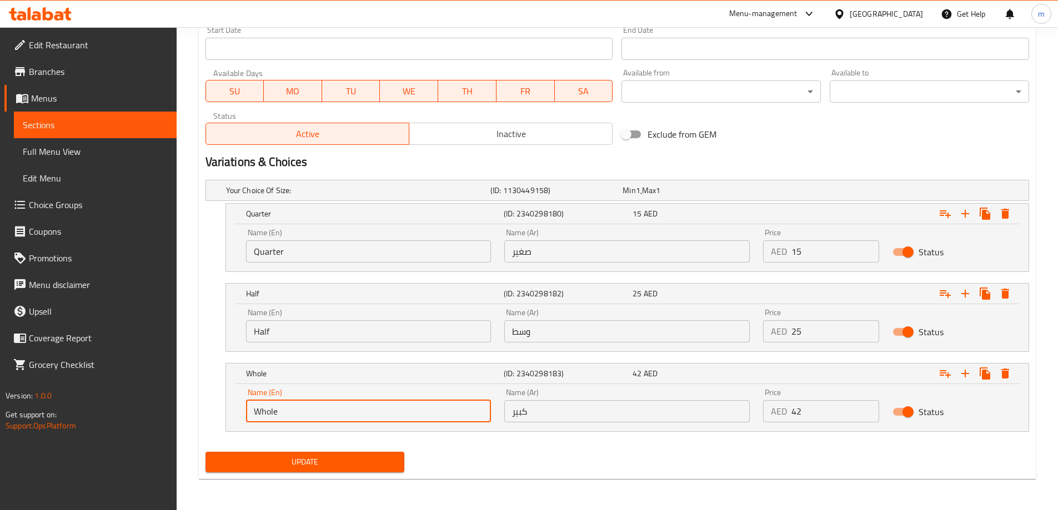
type input "Whole"
click at [574, 254] on input "صغير" at bounding box center [626, 251] width 245 height 22
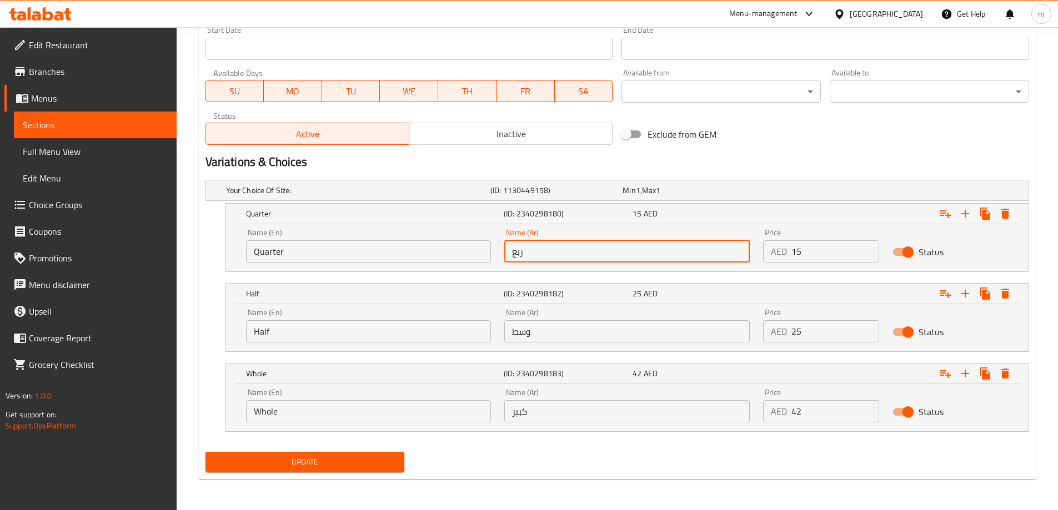
type input "ربع"
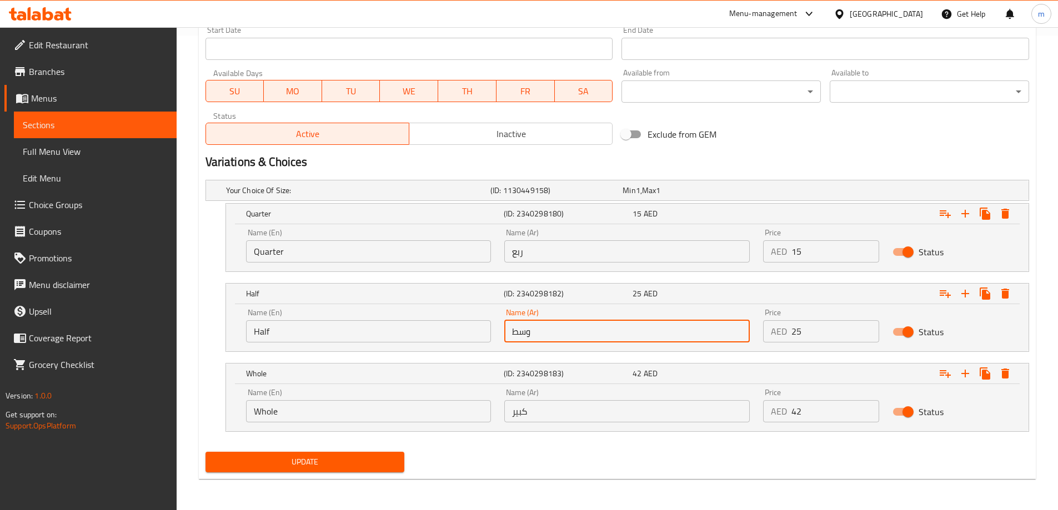
click at [547, 323] on input "وسط" at bounding box center [626, 331] width 245 height 22
type input "نصف"
click at [528, 412] on input "كبير" at bounding box center [626, 411] width 245 height 22
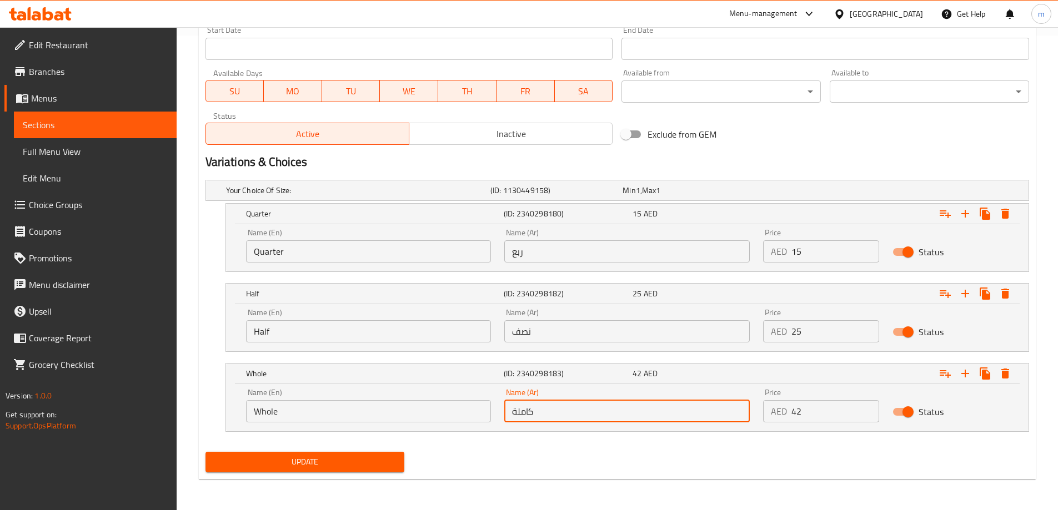
type input "كاملة"
click at [356, 438] on nav at bounding box center [617, 438] width 824 height 9
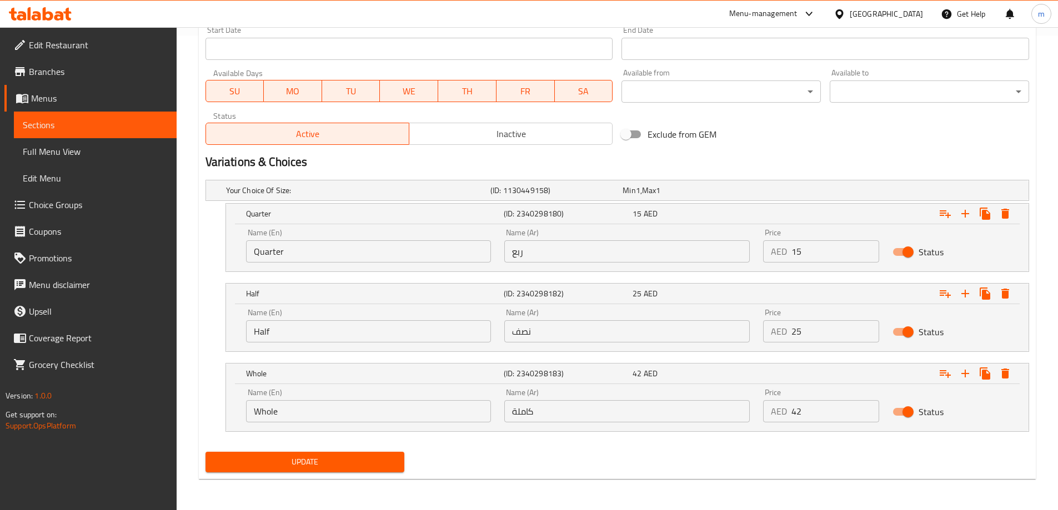
click at [347, 459] on span "Update" at bounding box center [305, 462] width 182 height 14
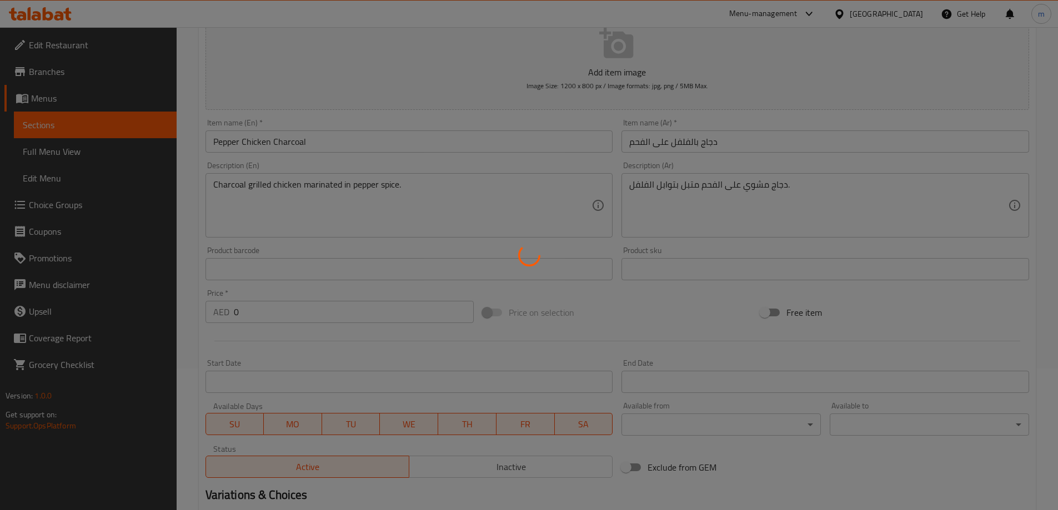
scroll to position [0, 0]
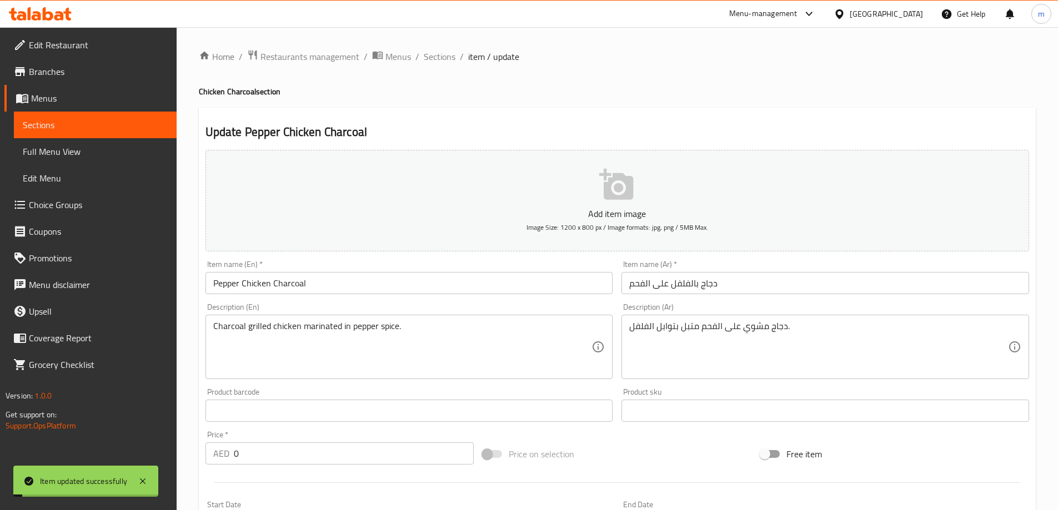
click at [372, 293] on input "Pepper Chicken Charcoal" at bounding box center [409, 283] width 408 height 22
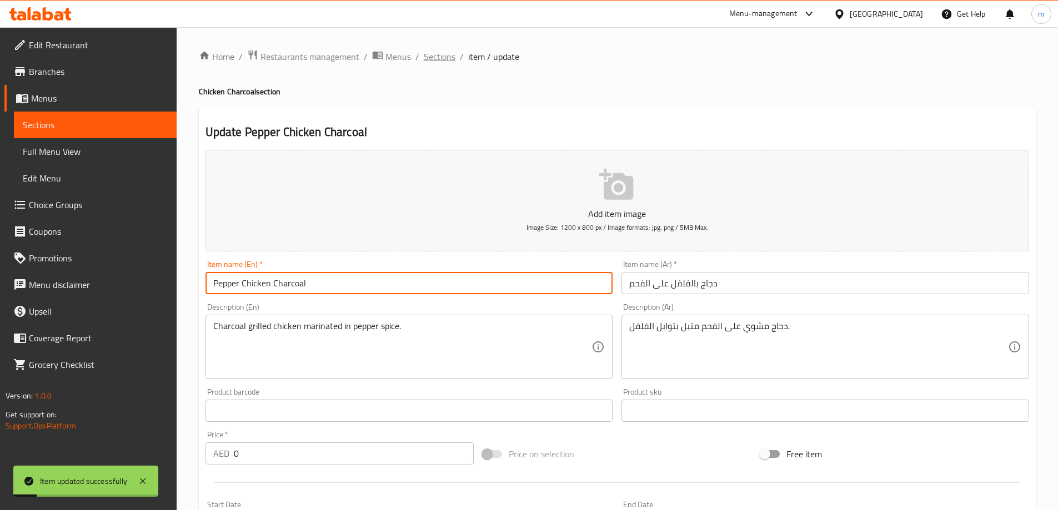
click at [434, 57] on span "Sections" at bounding box center [440, 56] width 32 height 13
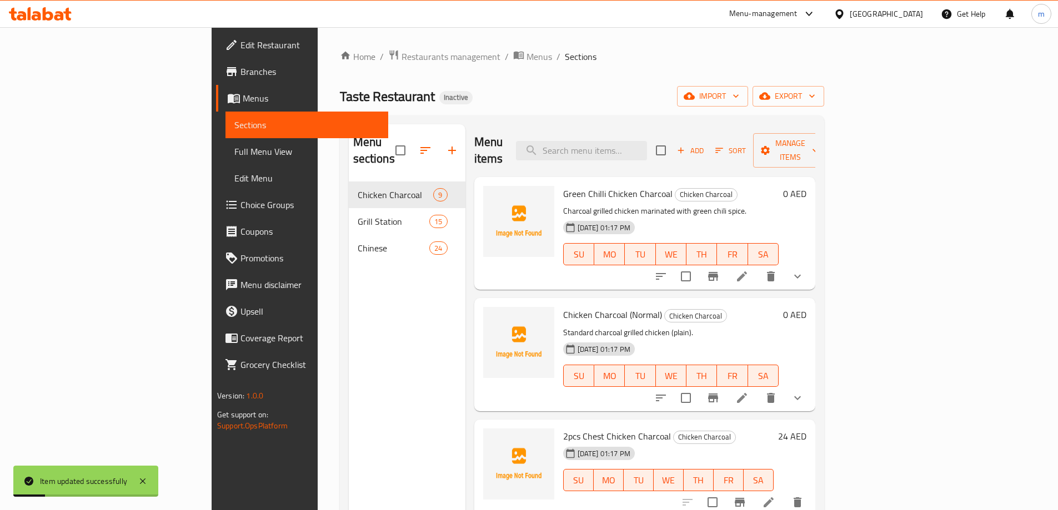
click at [600, 83] on div "Home / Restaurants management / Menus / Sections Taste Restaurant Inactive impo…" at bounding box center [582, 346] width 484 height 594
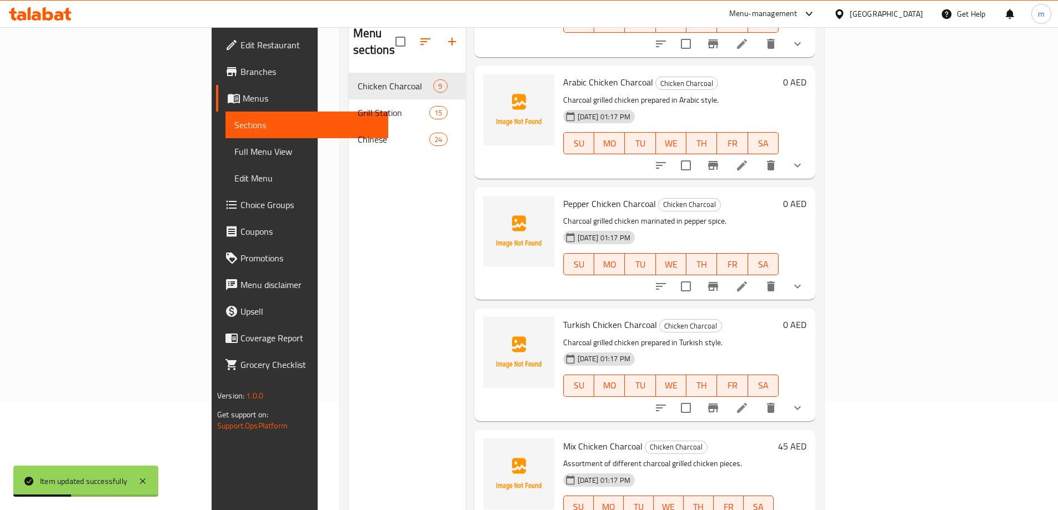
scroll to position [111, 0]
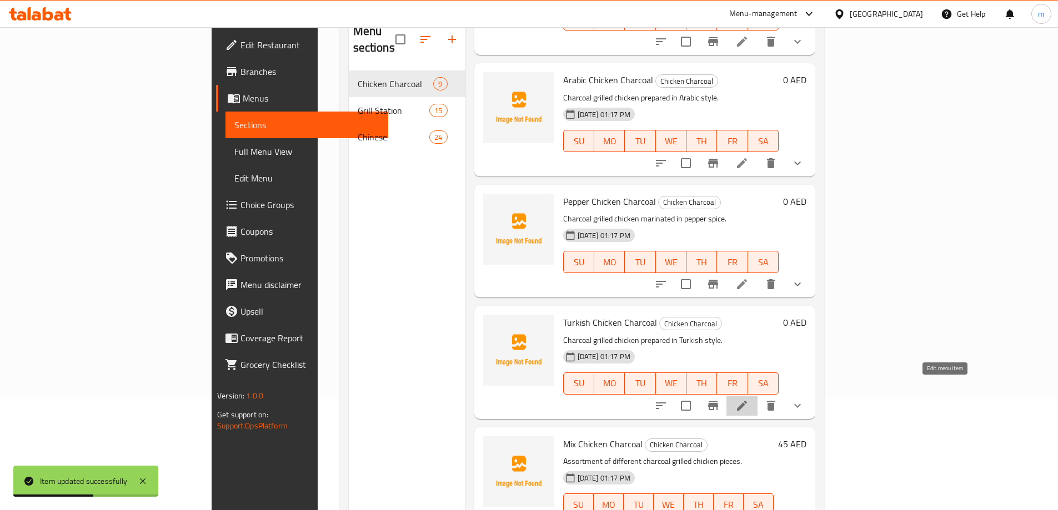
click at [749, 399] on icon at bounding box center [741, 405] width 13 height 13
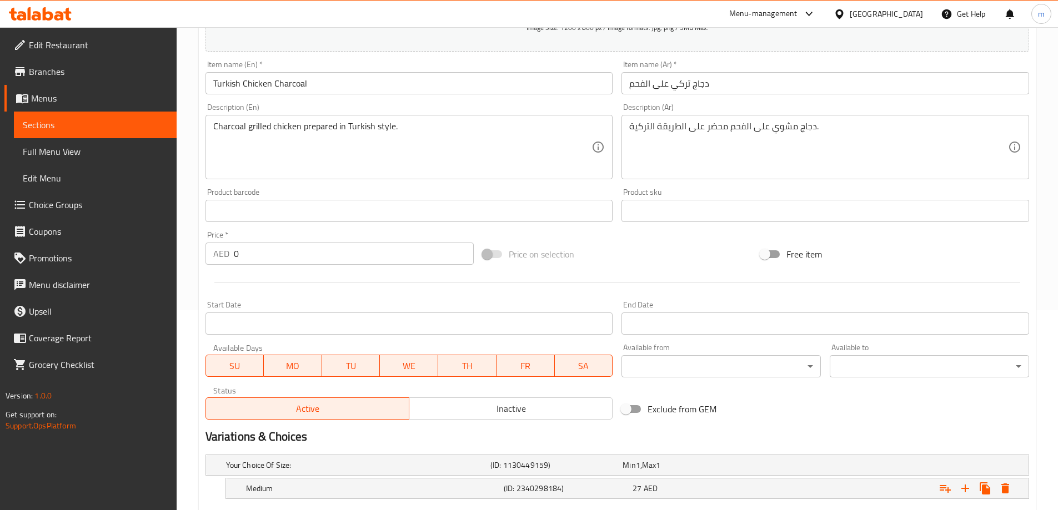
scroll to position [299, 0]
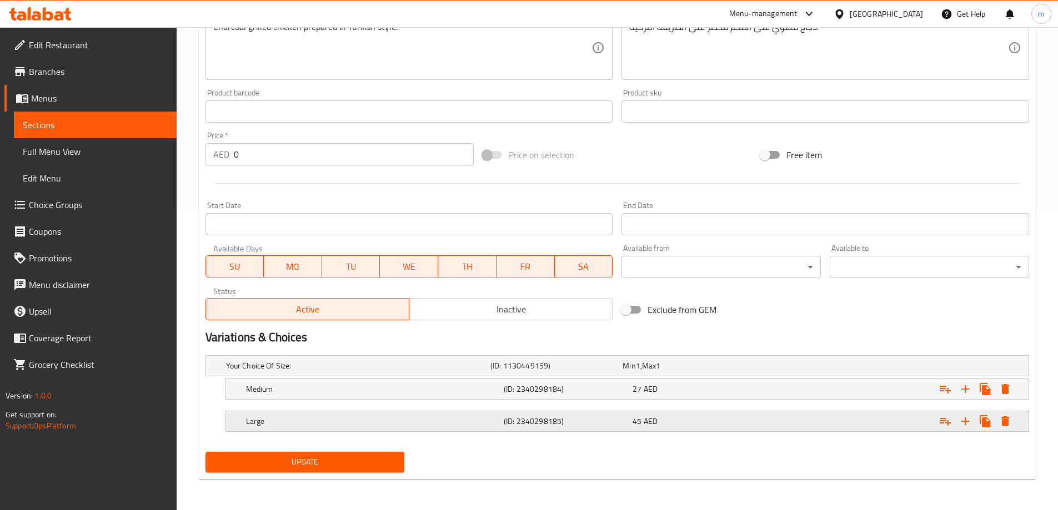
drag, startPoint x: 578, startPoint y: 431, endPoint x: 583, endPoint y: 409, distance: 22.8
click at [578, 430] on div "Large (ID: 2340298185) 45 AED" at bounding box center [631, 421] width 774 height 24
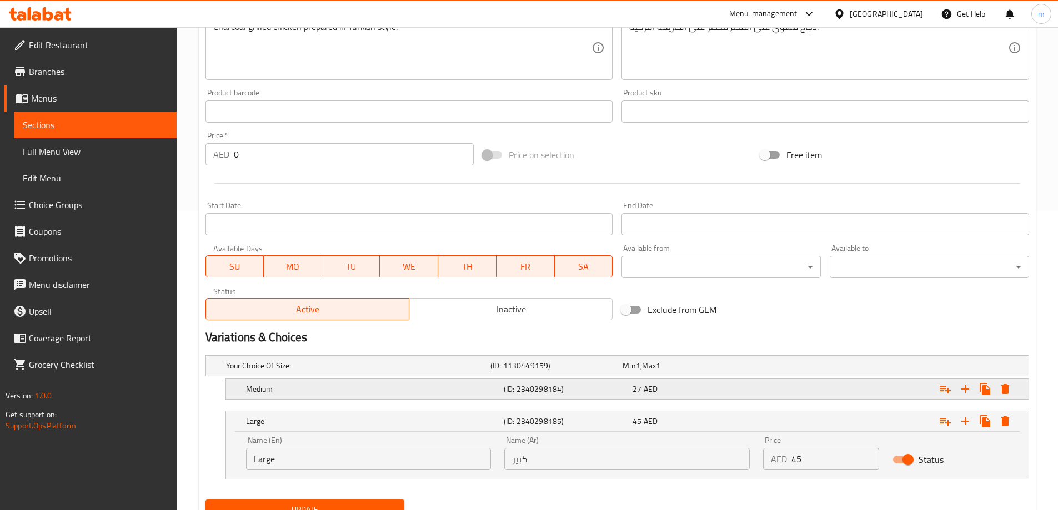
click at [589, 390] on h5 "(ID: 2340298184)" at bounding box center [566, 389] width 124 height 11
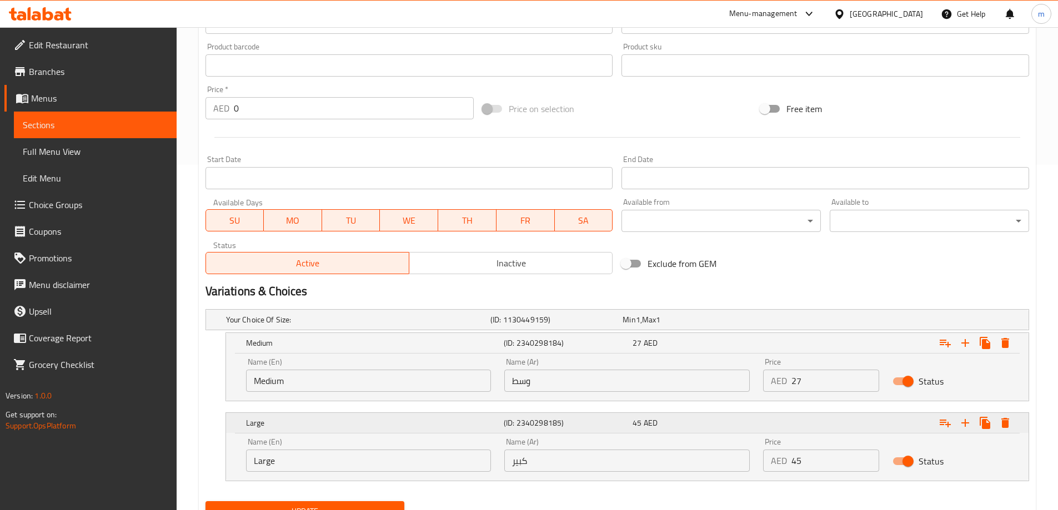
scroll to position [394, 0]
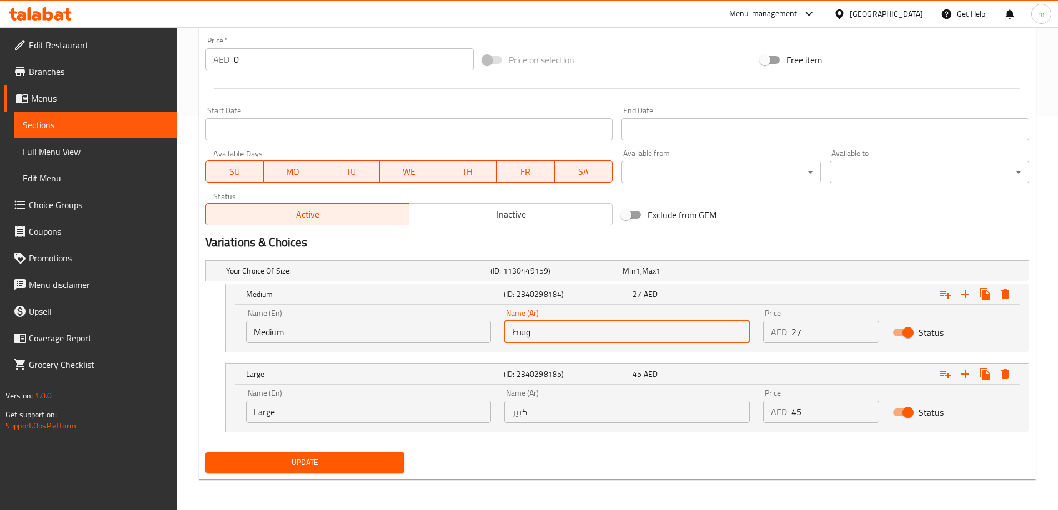
click at [596, 338] on input "وسط" at bounding box center [626, 332] width 245 height 22
type input "نصف"
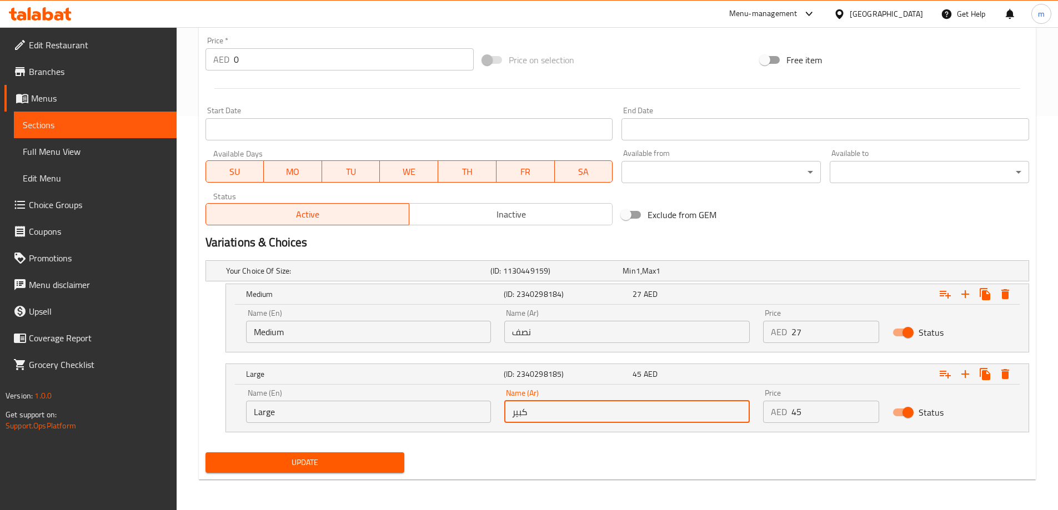
click at [574, 423] on input "كبير" at bounding box center [626, 412] width 245 height 22
type input "كاملة"
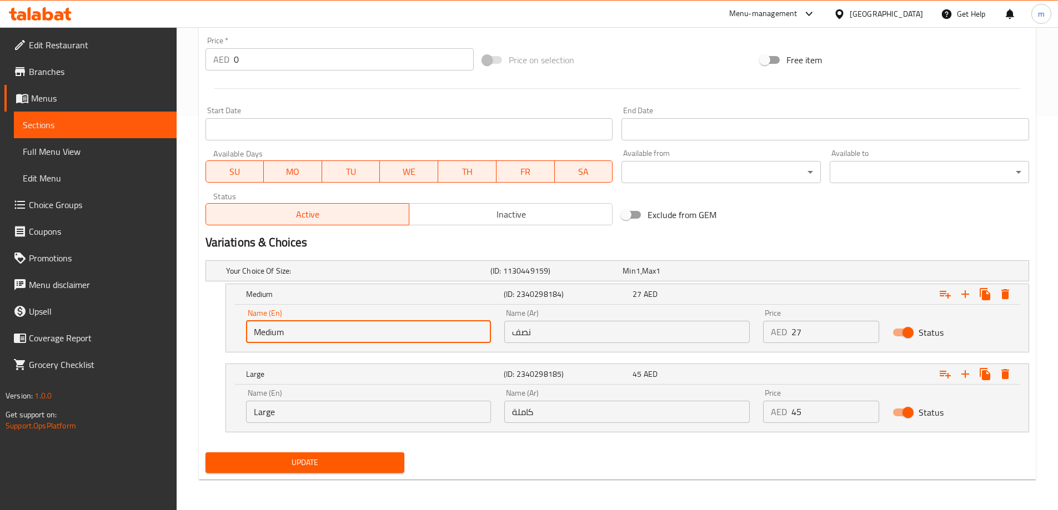
click at [402, 334] on input "Medium" at bounding box center [368, 332] width 245 height 22
type input "Half"
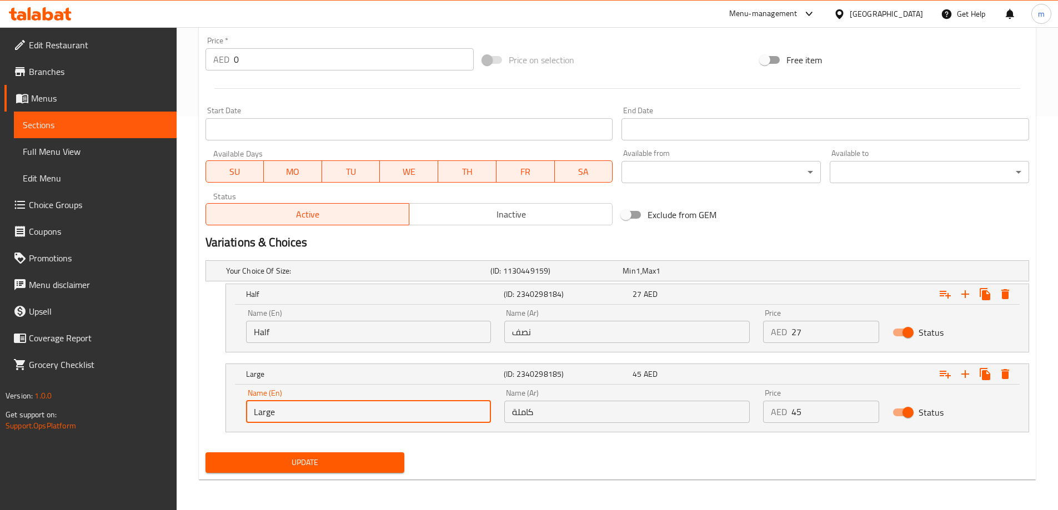
click at [368, 407] on input "Large" at bounding box center [368, 412] width 245 height 22
type input "Whole"
click at [366, 453] on button "Update" at bounding box center [304, 463] width 199 height 21
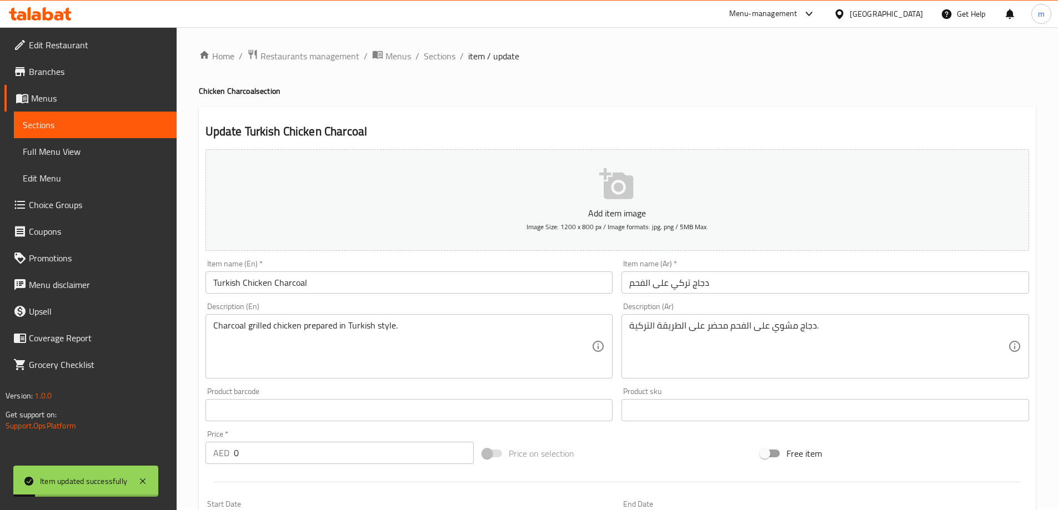
scroll to position [0, 0]
click at [446, 59] on span "Sections" at bounding box center [440, 56] width 32 height 13
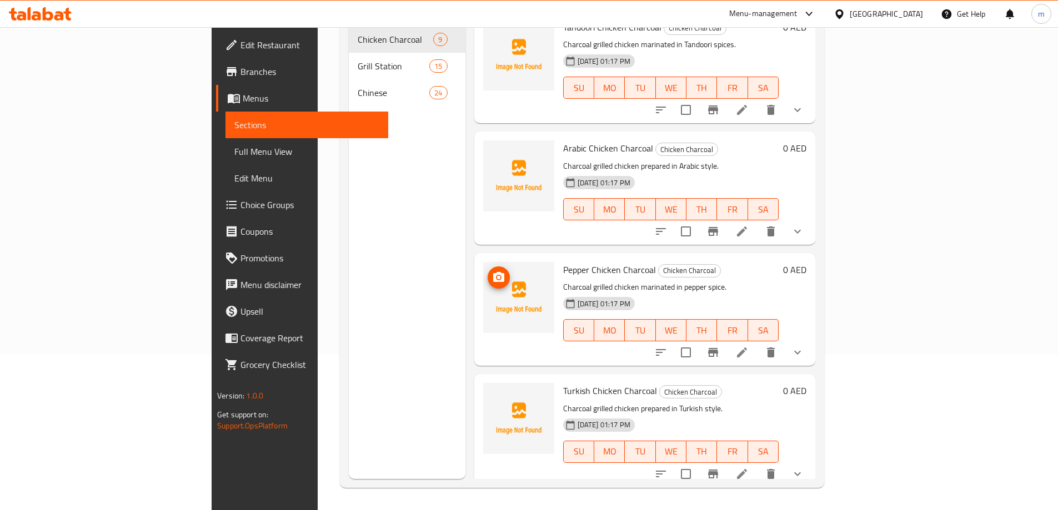
scroll to position [370, 0]
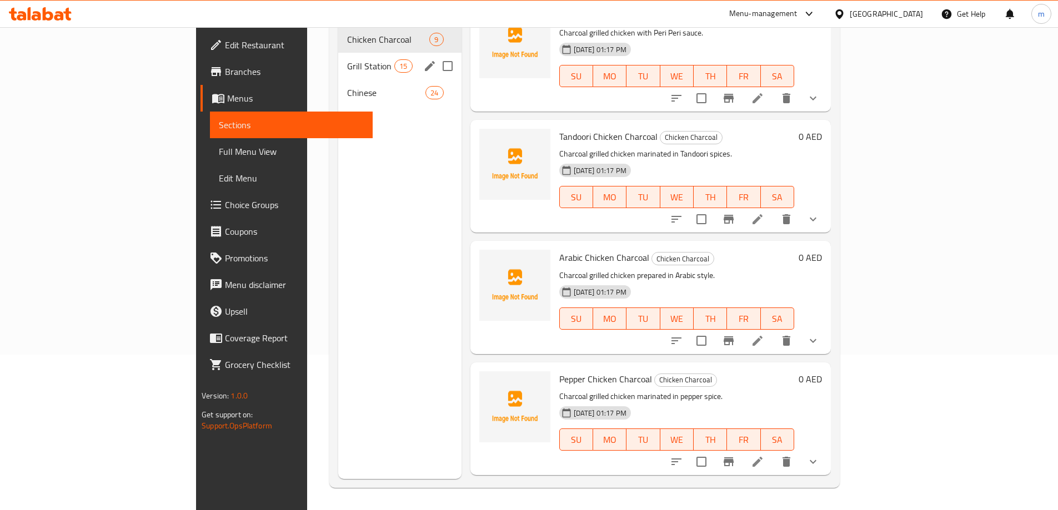
click at [347, 59] on span "Grill Station" at bounding box center [370, 65] width 47 height 13
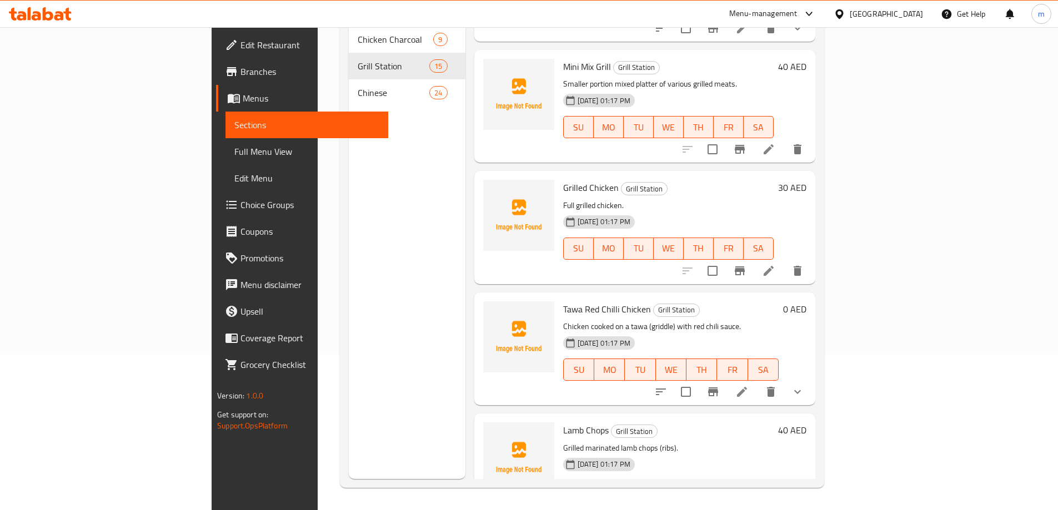
scroll to position [171, 0]
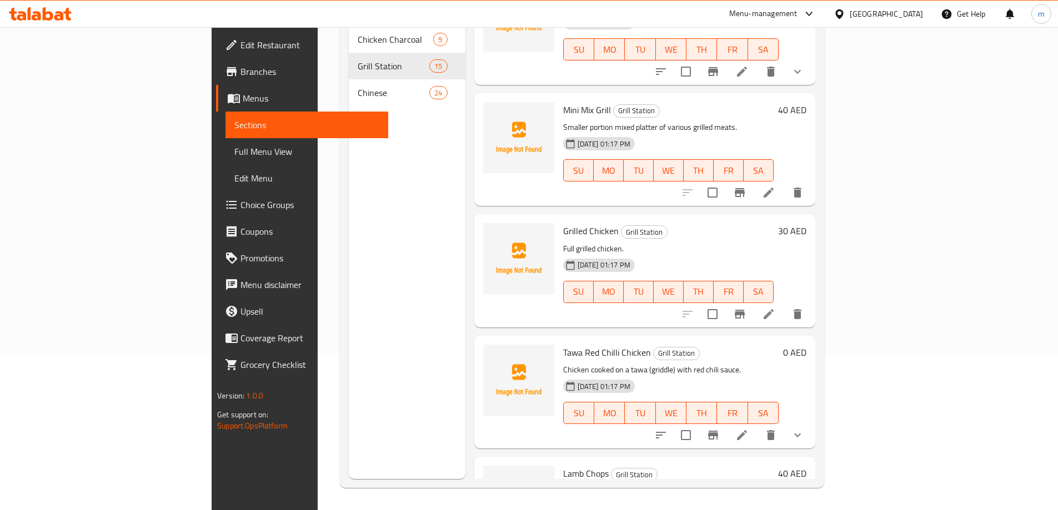
click at [749, 429] on icon at bounding box center [741, 435] width 13 height 13
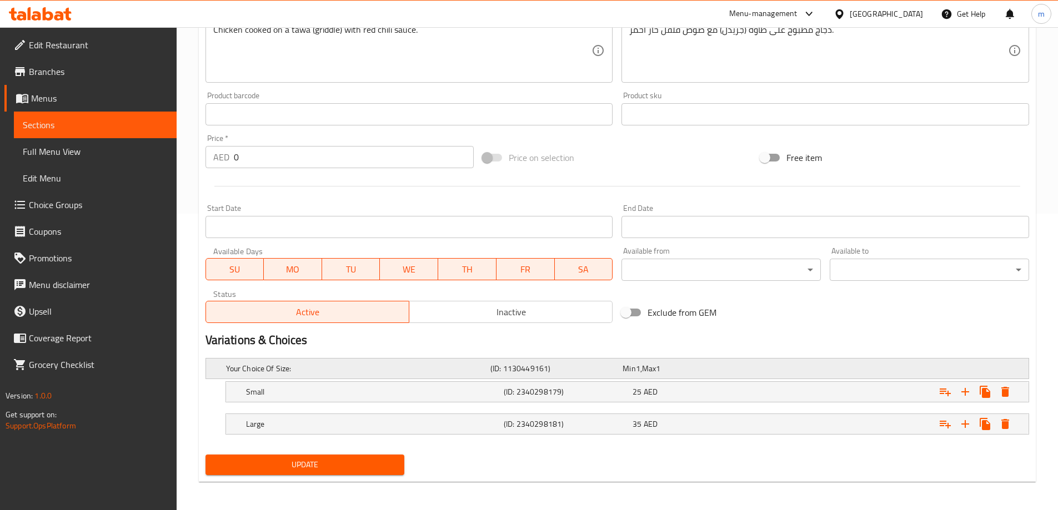
scroll to position [299, 0]
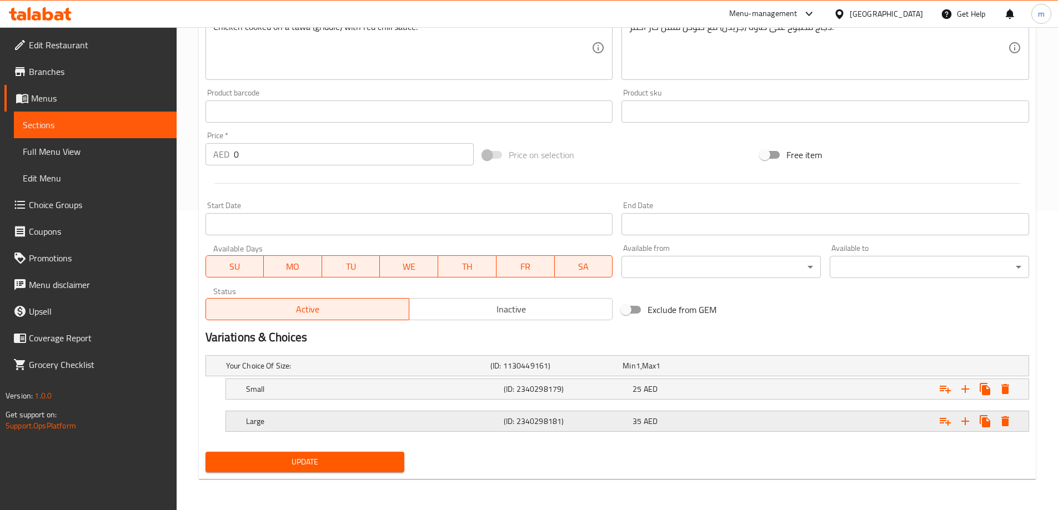
click at [588, 417] on h5 "(ID: 2340298181)" at bounding box center [566, 421] width 124 height 11
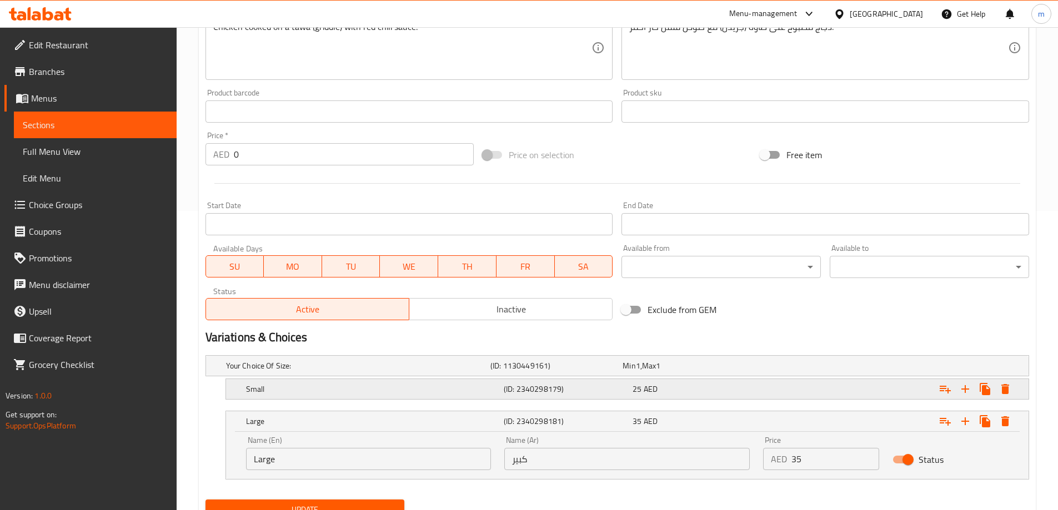
click at [603, 387] on h5 "(ID: 2340298179)" at bounding box center [566, 389] width 124 height 11
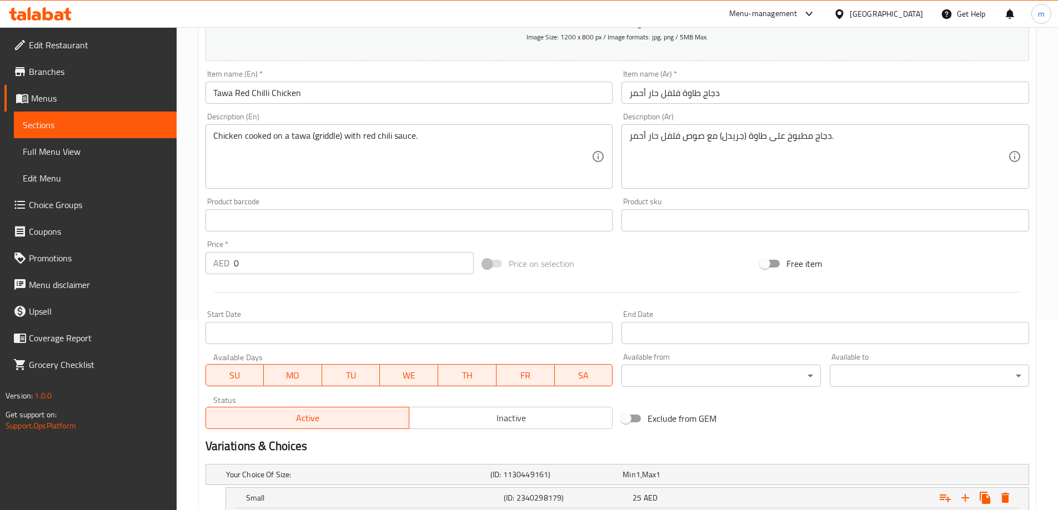
scroll to position [77, 0]
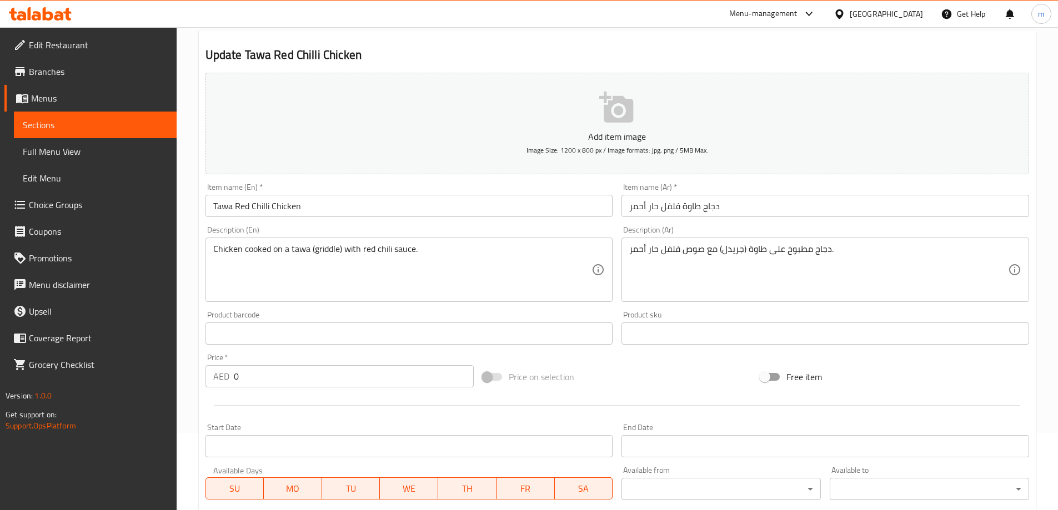
click at [746, 229] on div "Description (Ar) دجاج مطبوخ على طاوة (جريدل) مع صوص فلفل حار أحمر. Description …" at bounding box center [825, 264] width 408 height 76
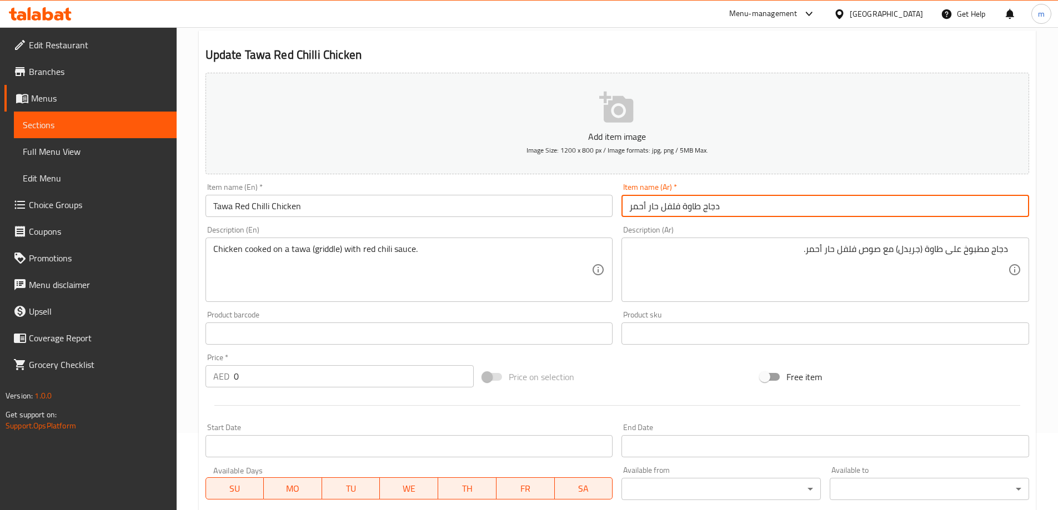
click at [748, 215] on input "دجاج طاوة فلفل حار أحمر" at bounding box center [825, 206] width 408 height 22
click at [738, 229] on div "Description (Ar) دجاج مطبوخ على طاوة (جريدل) مع صوص فلفل حار أحمر. Description …" at bounding box center [825, 264] width 408 height 76
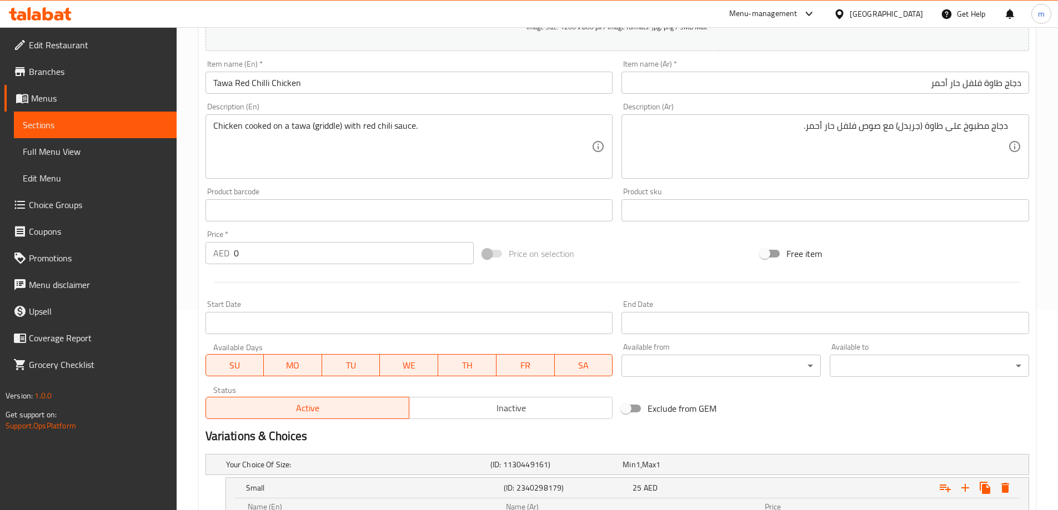
scroll to position [395, 0]
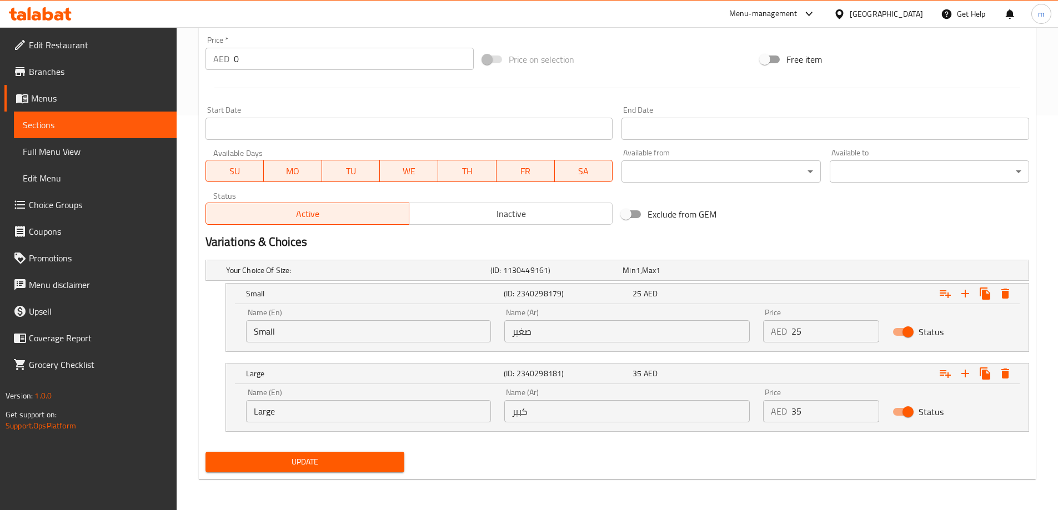
click at [368, 337] on input "Small" at bounding box center [368, 331] width 245 height 22
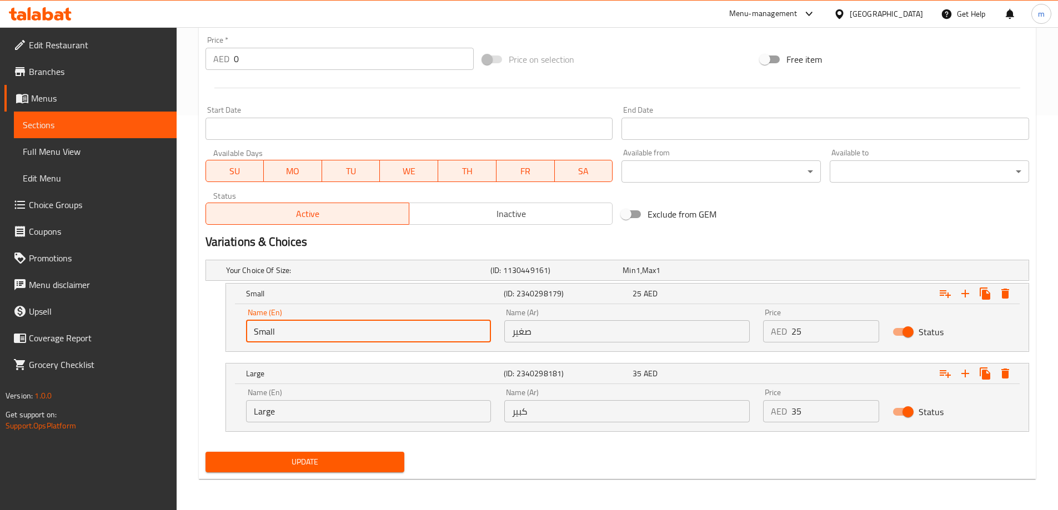
click at [368, 337] on input "Small" at bounding box center [368, 331] width 245 height 22
type input "Half"
click at [353, 411] on input "Large" at bounding box center [368, 411] width 245 height 22
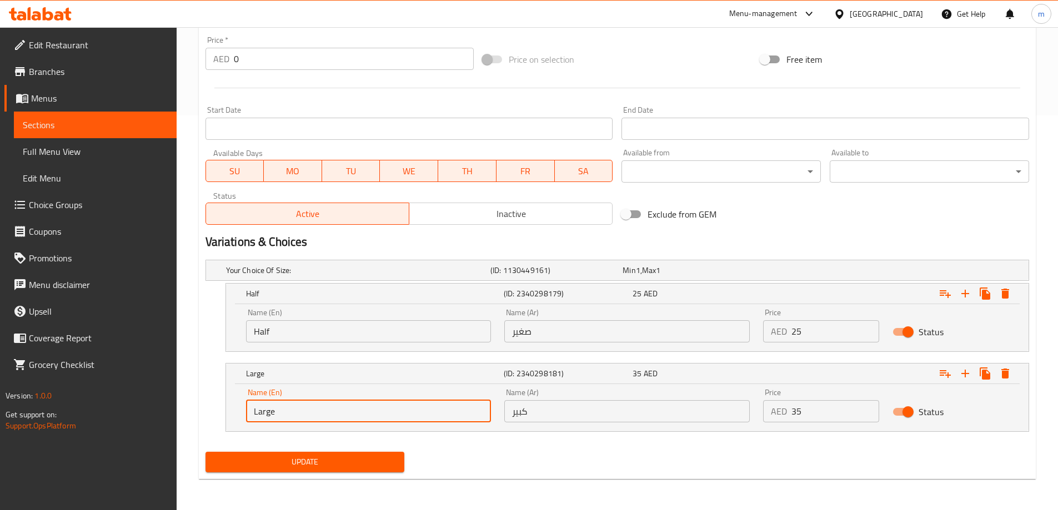
click at [353, 411] on input "Large" at bounding box center [368, 411] width 245 height 22
type input "Whole"
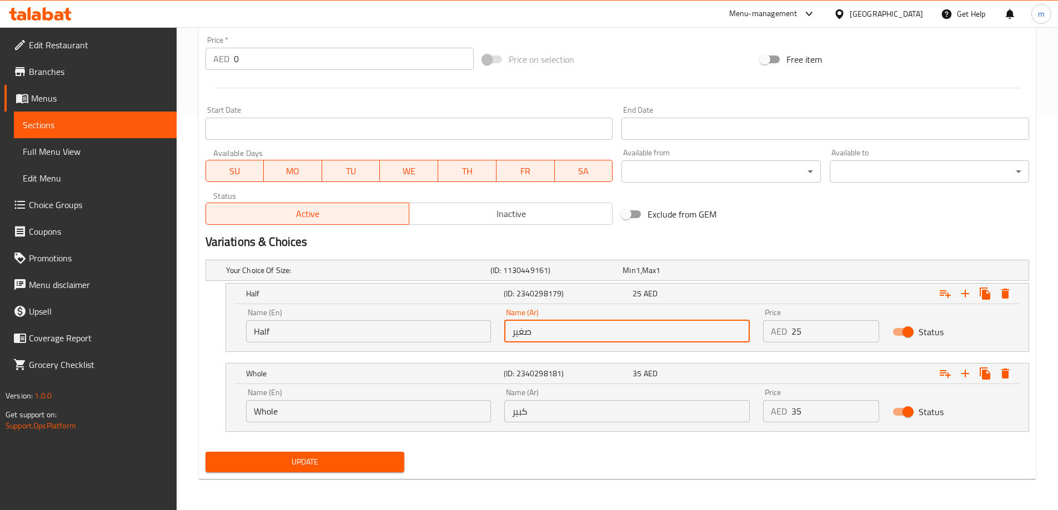
click at [636, 327] on input "صغير" at bounding box center [626, 331] width 245 height 22
type input "نصف"
click at [603, 417] on input "كبير" at bounding box center [626, 411] width 245 height 22
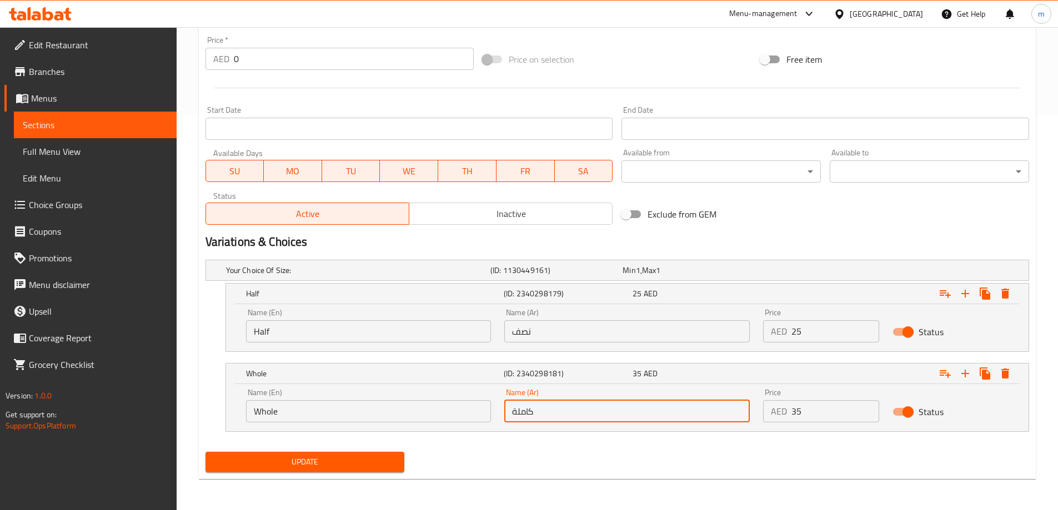
type input "كاملة"
click at [330, 465] on span "Update" at bounding box center [305, 462] width 182 height 14
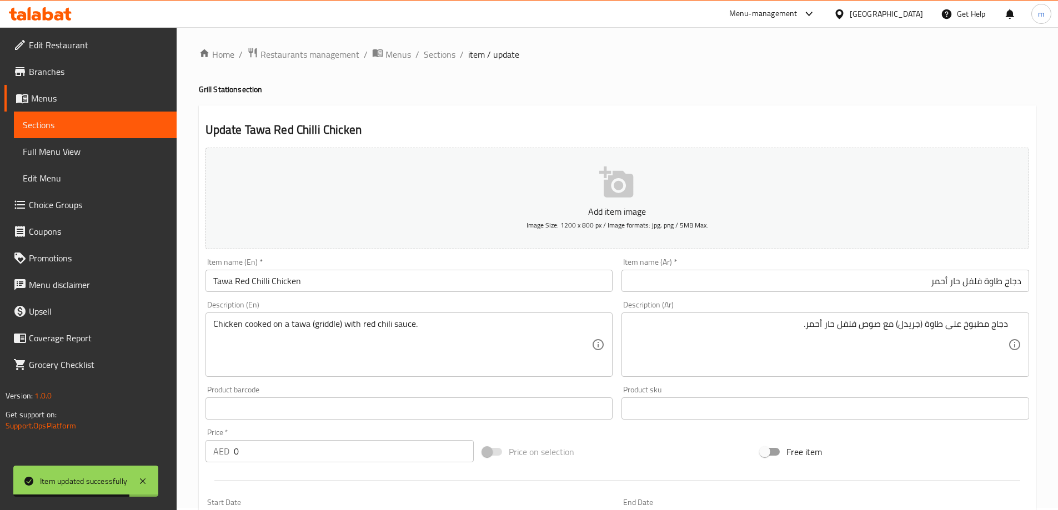
scroll to position [0, 0]
drag, startPoint x: 420, startPoint y: 54, endPoint x: 429, endPoint y: 56, distance: 8.5
click at [422, 54] on ol "Home / Restaurants management / Menus / Sections / item / update" at bounding box center [617, 56] width 837 height 14
click at [432, 57] on span "Sections" at bounding box center [440, 56] width 32 height 13
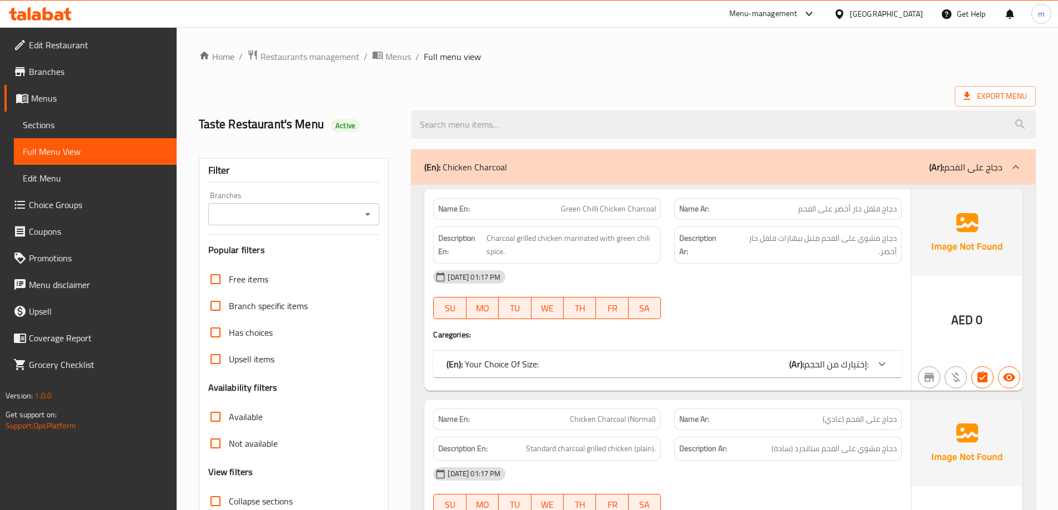
scroll to position [222, 0]
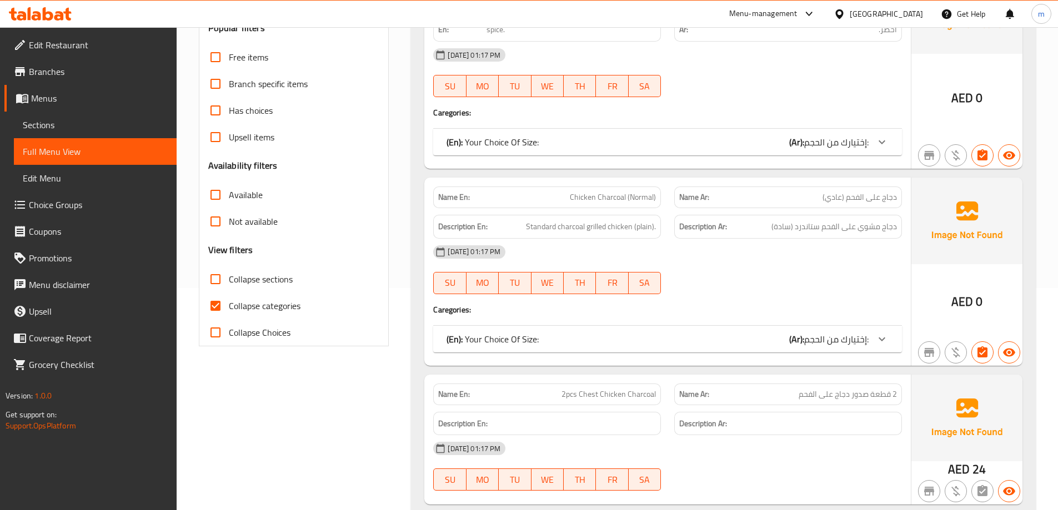
drag, startPoint x: 253, startPoint y: 308, endPoint x: 265, endPoint y: 299, distance: 15.1
click at [254, 308] on span "Collapse categories" at bounding box center [265, 305] width 72 height 13
click at [219, 312] on input "Collapse categories" at bounding box center [215, 306] width 27 height 27
checkbox input "false"
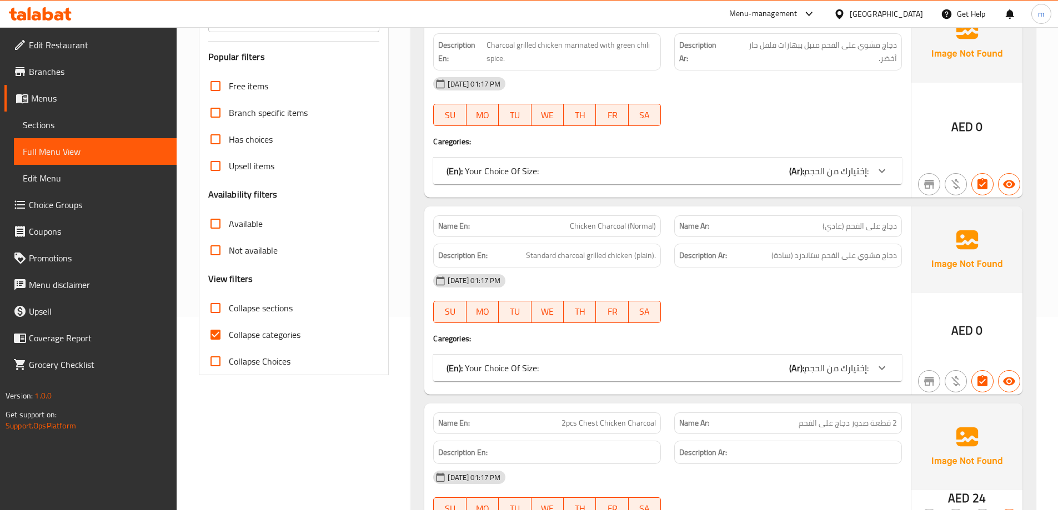
scroll to position [222, 0]
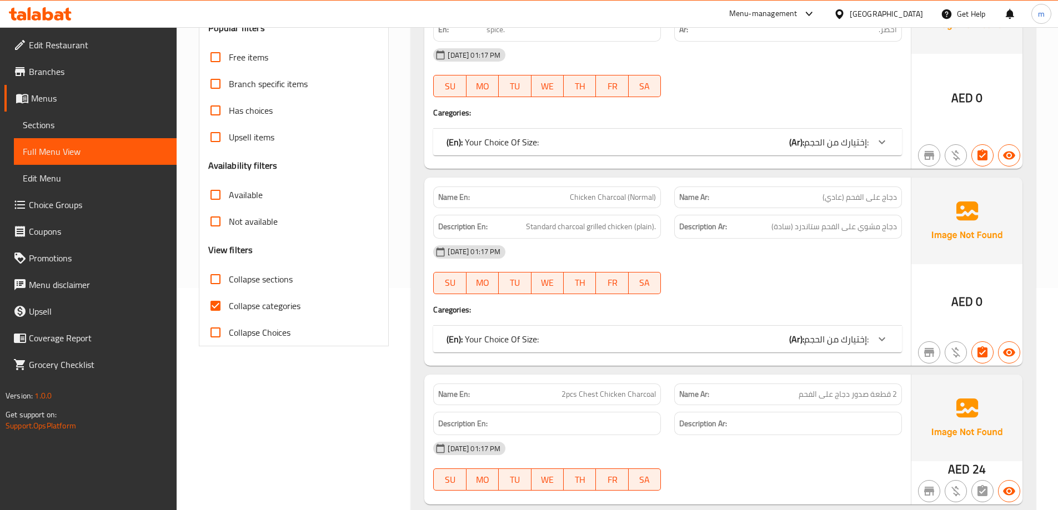
click at [280, 310] on span "Collapse categories" at bounding box center [265, 305] width 72 height 13
click at [229, 310] on input "Collapse categories" at bounding box center [215, 306] width 27 height 27
checkbox input "false"
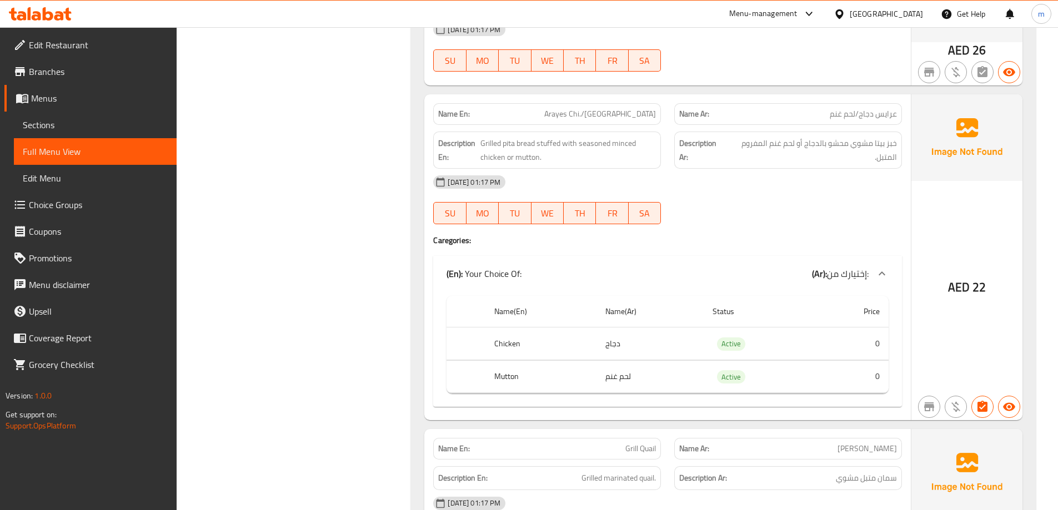
scroll to position [4554, 0]
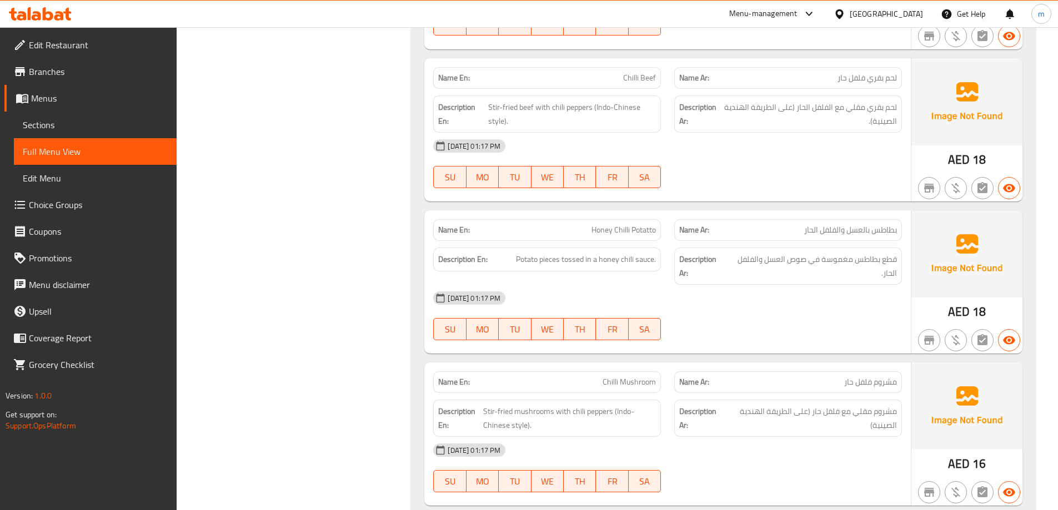
drag, startPoint x: 303, startPoint y: 157, endPoint x: 317, endPoint y: 298, distance: 142.4
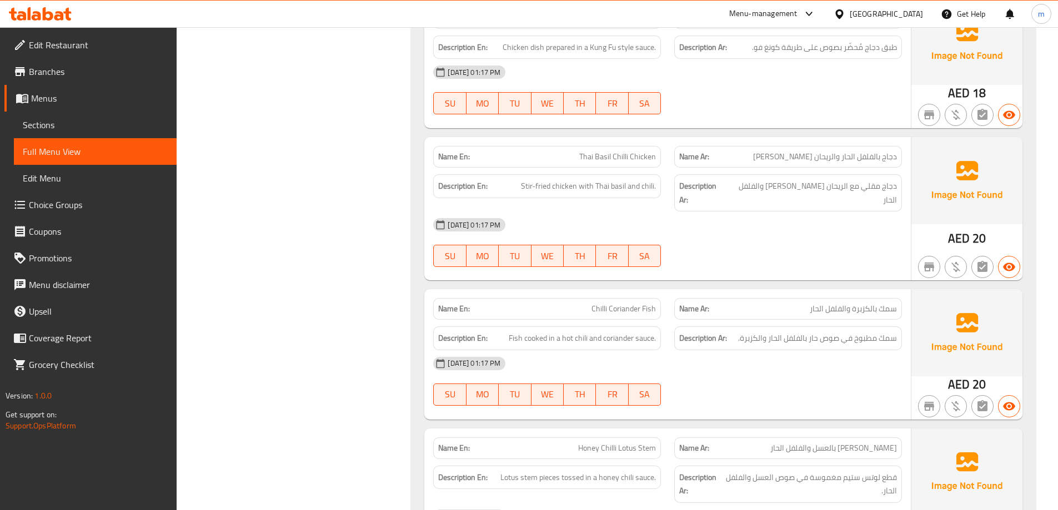
scroll to position [0, 0]
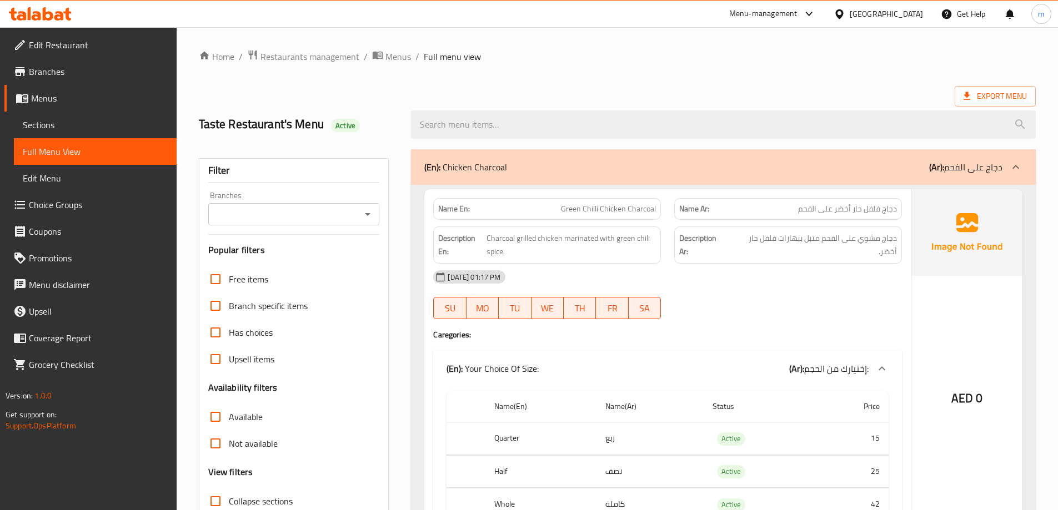
drag, startPoint x: 341, startPoint y: 395, endPoint x: 350, endPoint y: 46, distance: 349.5
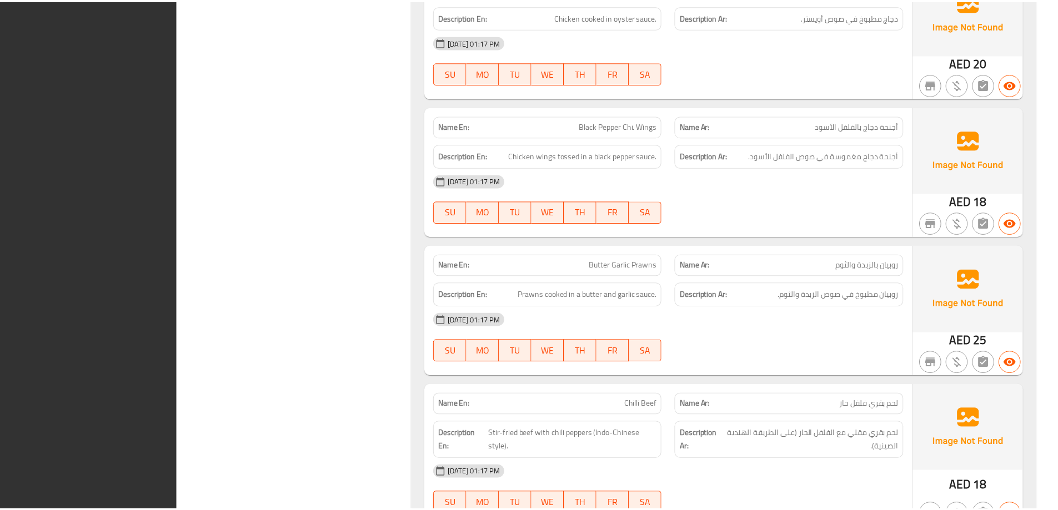
scroll to position [8687, 0]
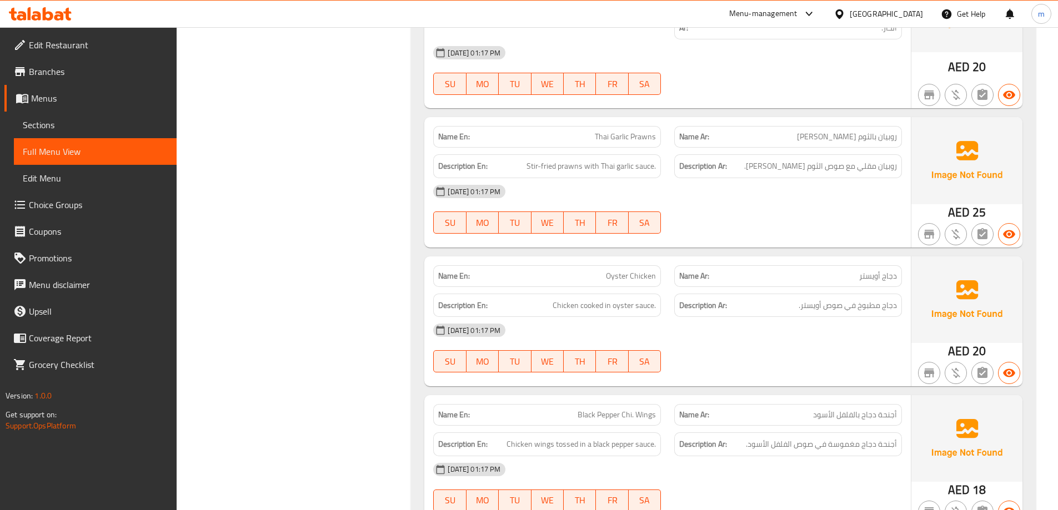
drag, startPoint x: 440, startPoint y: 362, endPoint x: 428, endPoint y: 290, distance: 72.1
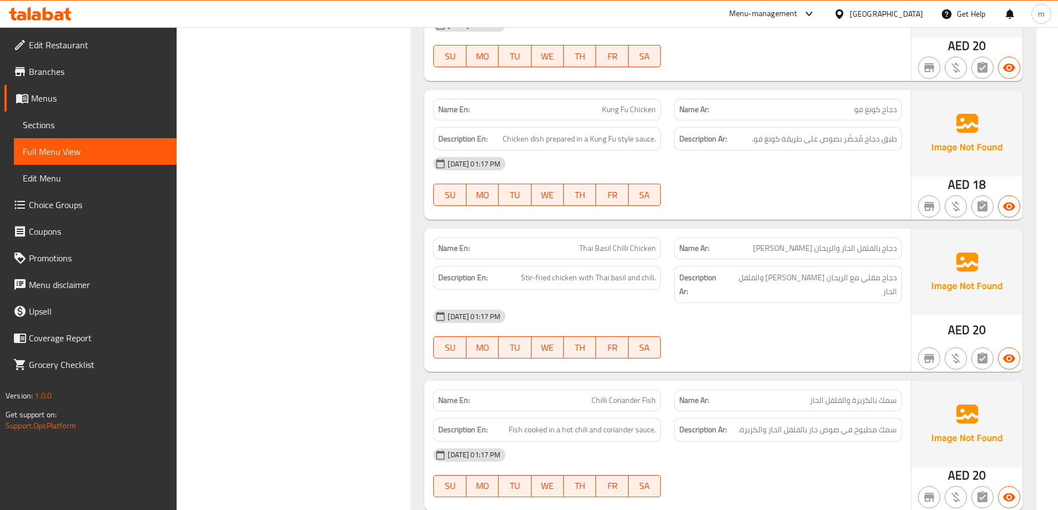
scroll to position [0, 0]
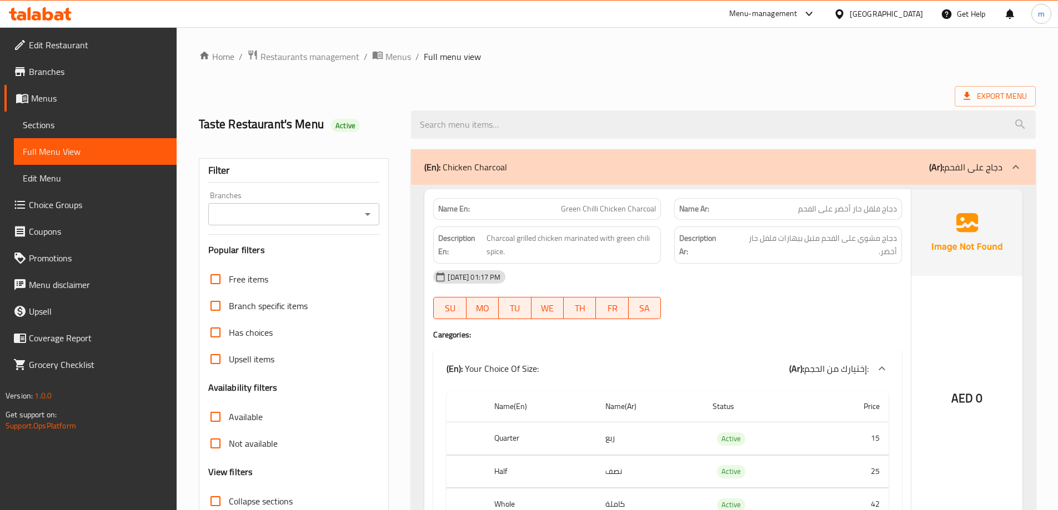
drag, startPoint x: 444, startPoint y: 332, endPoint x: 459, endPoint y: 20, distance: 312.5
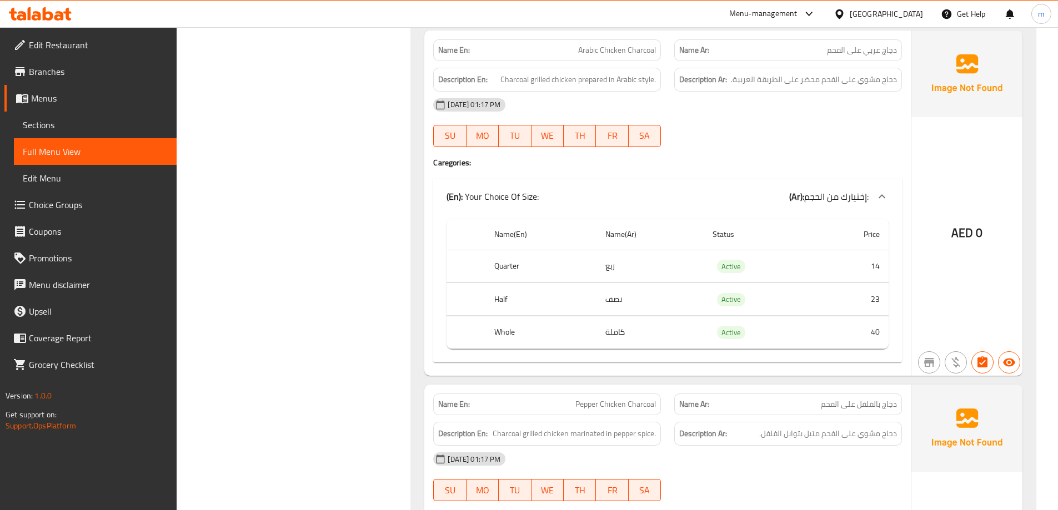
scroll to position [1555, 0]
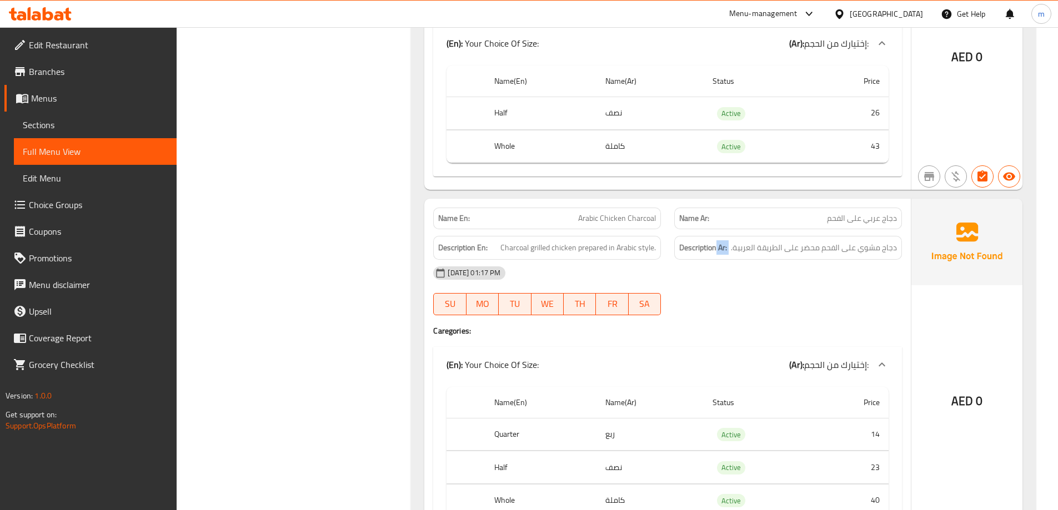
drag, startPoint x: 897, startPoint y: 232, endPoint x: 716, endPoint y: 244, distance: 182.0
click at [716, 244] on div "Description Ar: دجاج مشوي على الفحم محضر على الطريقة العربية." at bounding box center [788, 248] width 228 height 24
click at [751, 272] on div "[DATE] 01:17 PM" at bounding box center [668, 273] width 482 height 27
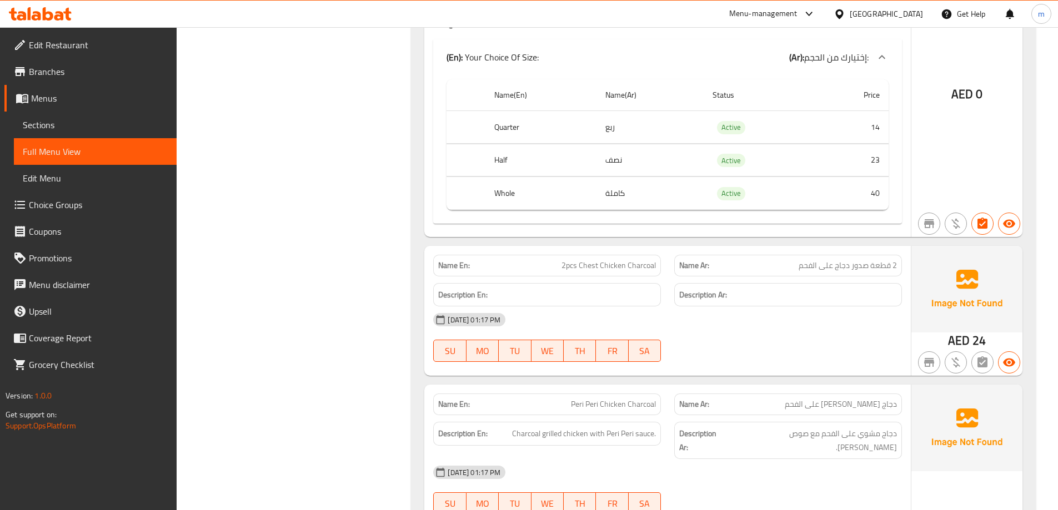
scroll to position [666, 0]
drag, startPoint x: 771, startPoint y: 269, endPoint x: 896, endPoint y: 262, distance: 125.1
click at [896, 262] on p "Name Ar: 2 قطعة صدور دجاج على الفحم" at bounding box center [788, 265] width 218 height 12
click at [91, 77] on span "Branches" at bounding box center [98, 71] width 139 height 13
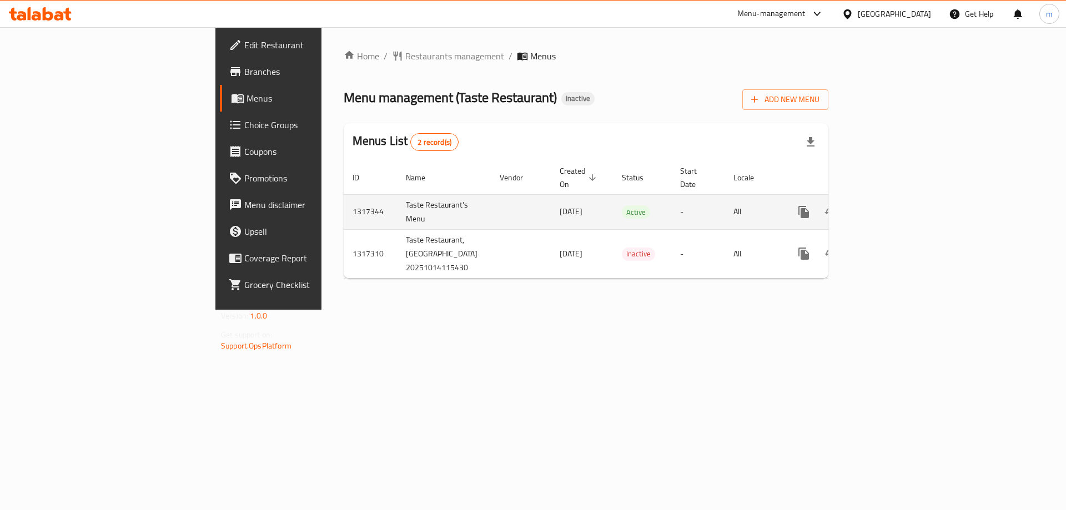
click at [889, 207] on icon "enhanced table" at bounding box center [884, 212] width 10 height 10
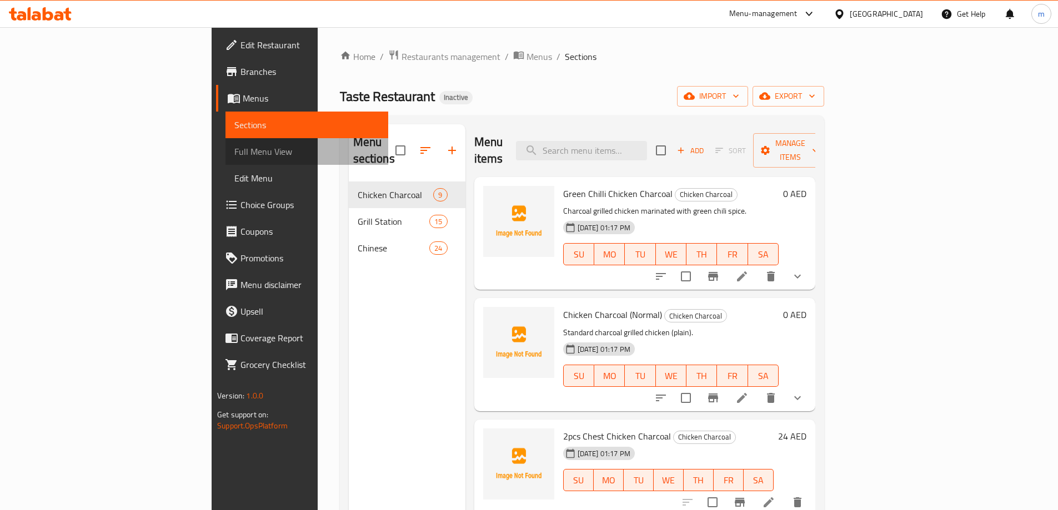
click at [234, 158] on span "Full Menu View" at bounding box center [306, 151] width 145 height 13
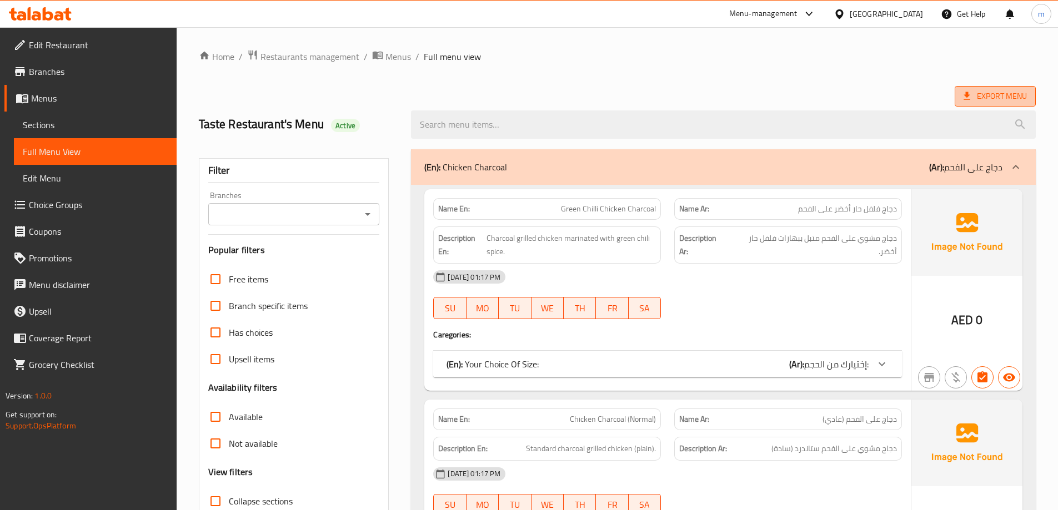
click at [967, 100] on icon at bounding box center [967, 96] width 7 height 8
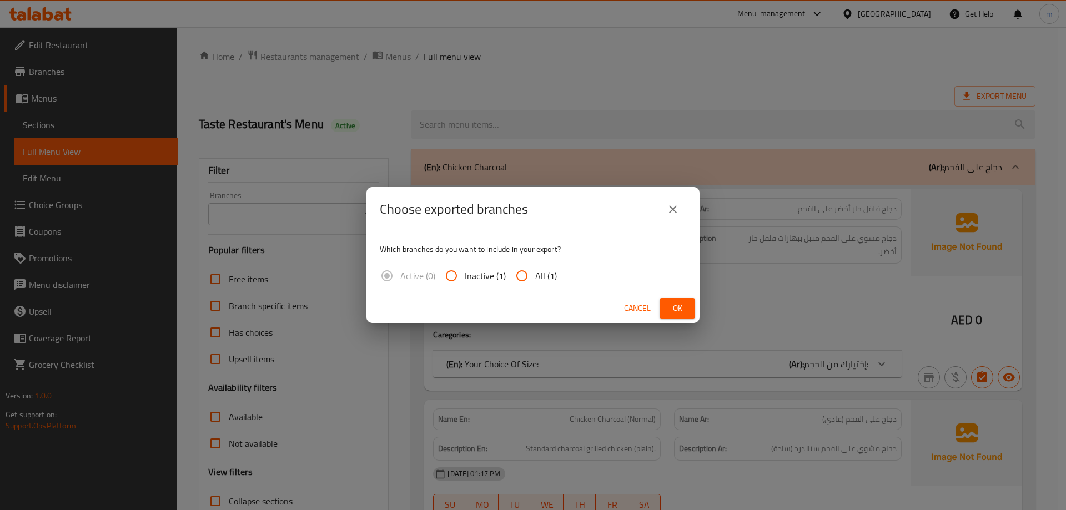
click at [547, 277] on span "All (1)" at bounding box center [546, 275] width 22 height 13
click at [535, 277] on input "All (1)" at bounding box center [522, 276] width 27 height 27
radio input "true"
click at [671, 299] on button "Ok" at bounding box center [678, 308] width 36 height 21
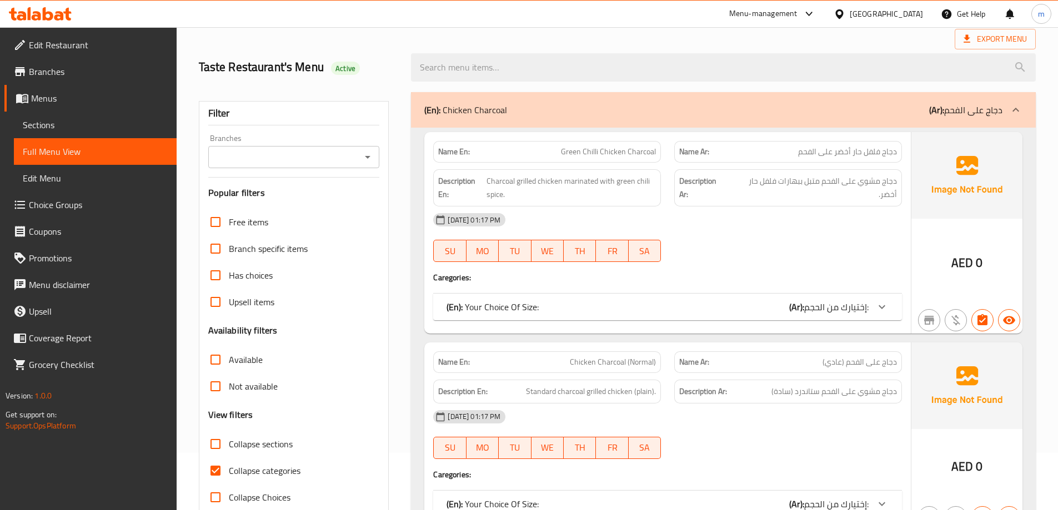
scroll to position [111, 0]
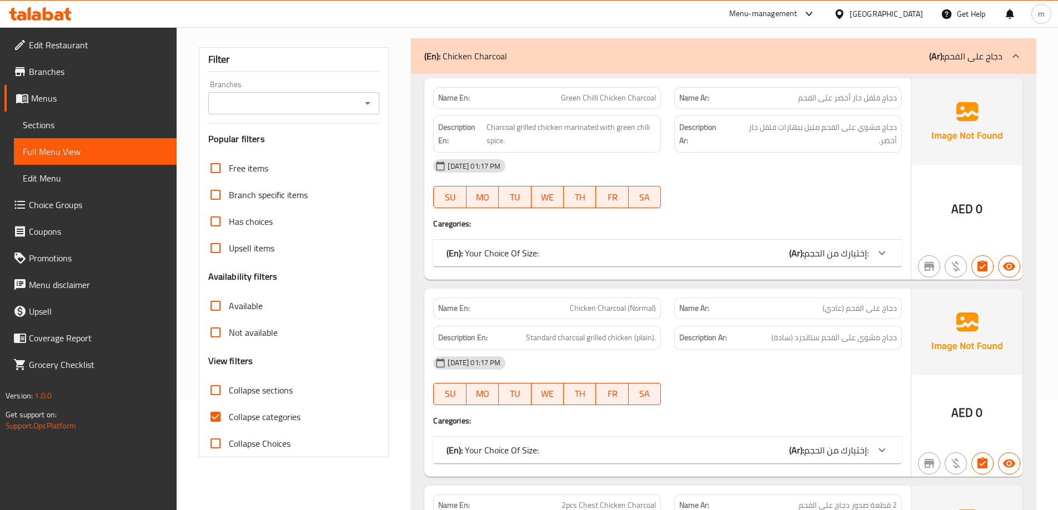
click at [235, 422] on span "Collapse categories" at bounding box center [265, 416] width 72 height 13
click at [229, 422] on input "Collapse categories" at bounding box center [215, 417] width 27 height 27
checkbox input "false"
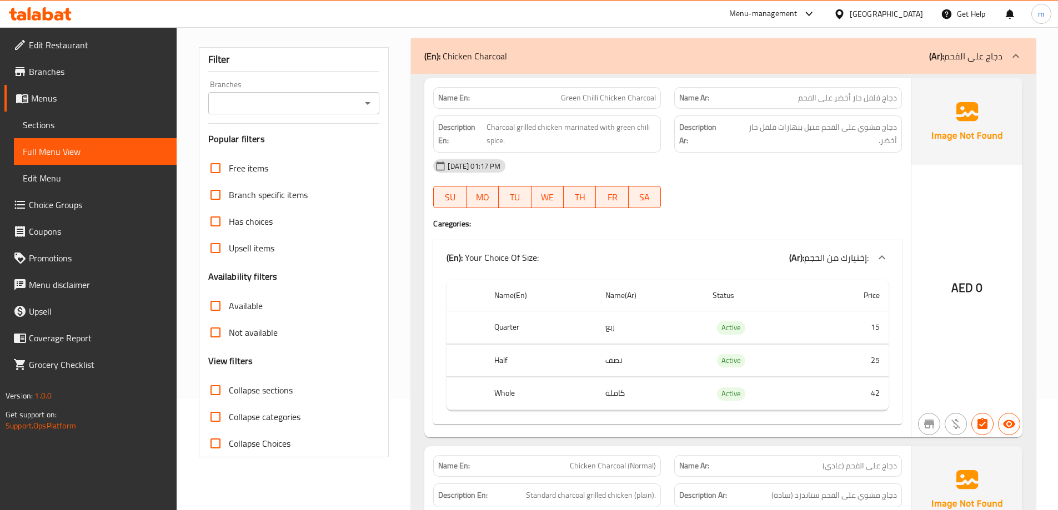
click at [243, 393] on span "Collapse sections" at bounding box center [261, 390] width 64 height 13
click at [229, 393] on input "Collapse sections" at bounding box center [215, 390] width 27 height 27
checkbox input "true"
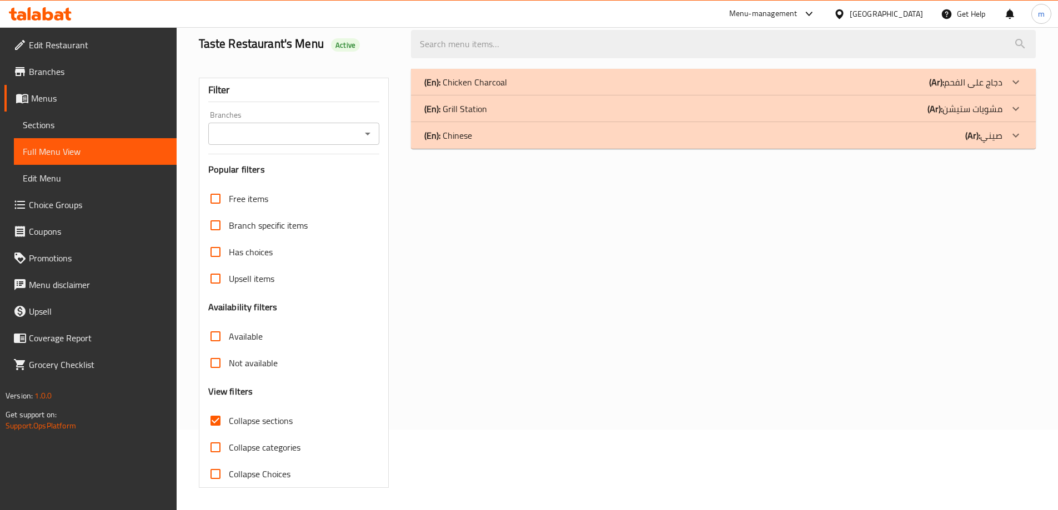
scroll to position [81, 0]
